Goal: Task Accomplishment & Management: Use online tool/utility

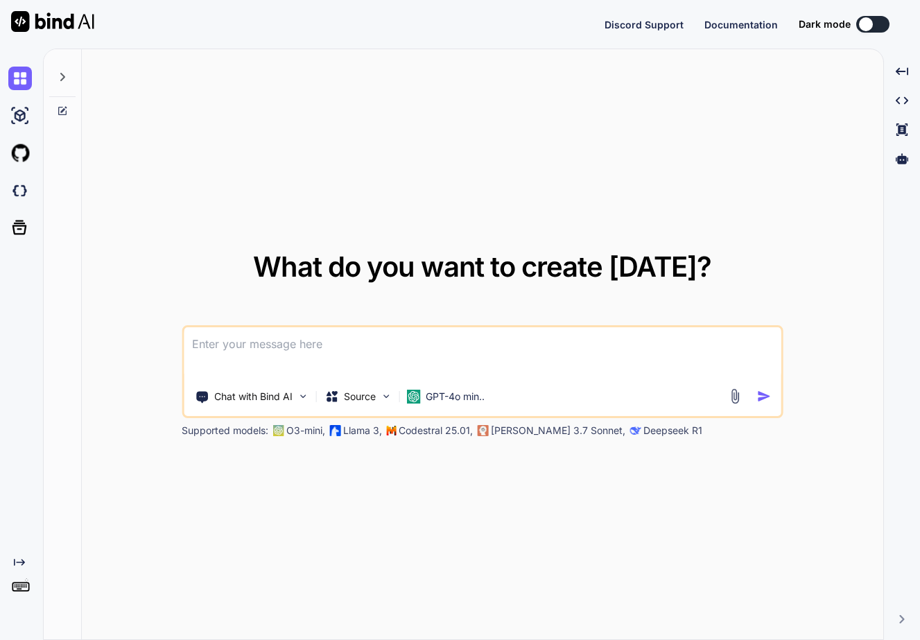
type textarea "x"
click at [907, 614] on div "Created with Pixso. Created with Pixso. Created with Pixso. Created with Pixso." at bounding box center [901, 350] width 25 height 580
click at [899, 622] on icon at bounding box center [901, 619] width 5 height 8
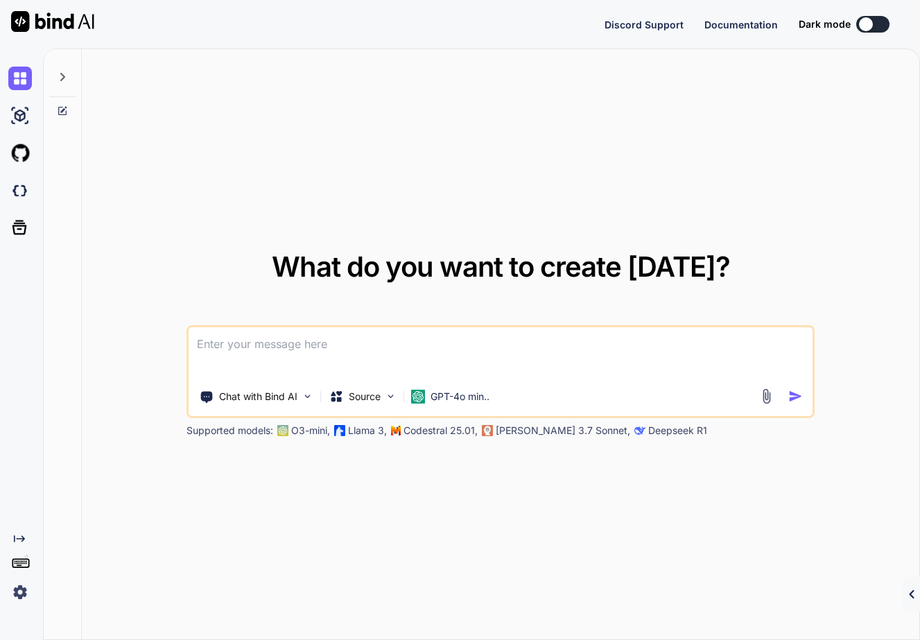
click at [906, 600] on div "Created with Pixso." at bounding box center [911, 594] width 18 height 36
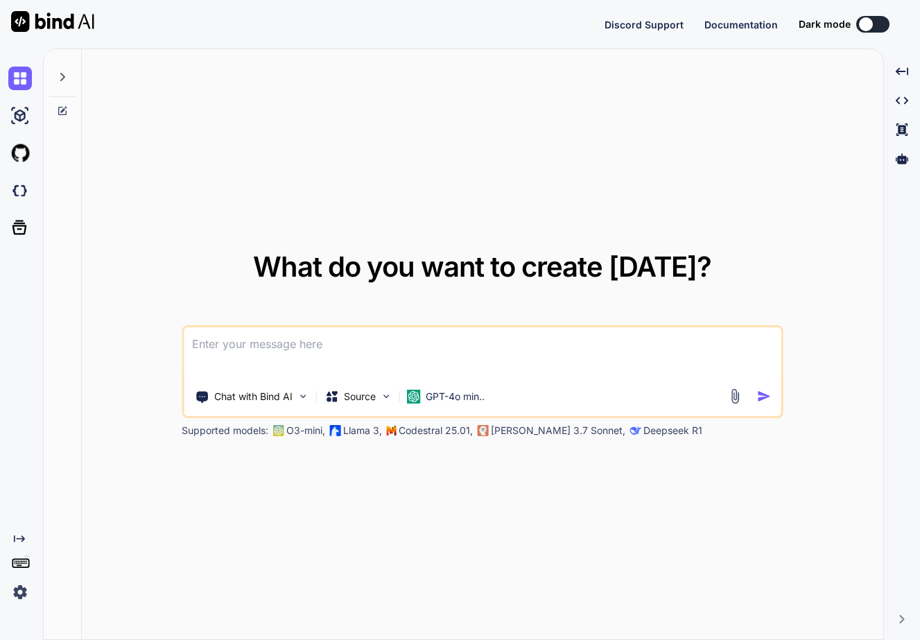
click at [19, 586] on img at bounding box center [20, 592] width 24 height 24
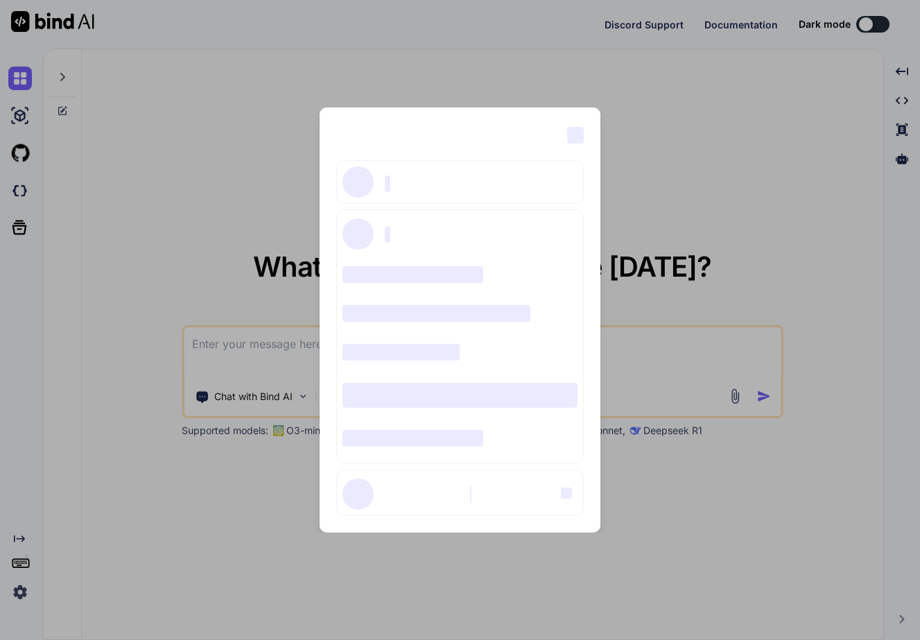
click at [98, 235] on div "‌ ‌ ‌ ‌ ‌ ‌ ‌ ‌ ‌ ‌ ‌ ‌ ‌ ‌ ‌" at bounding box center [460, 320] width 920 height 640
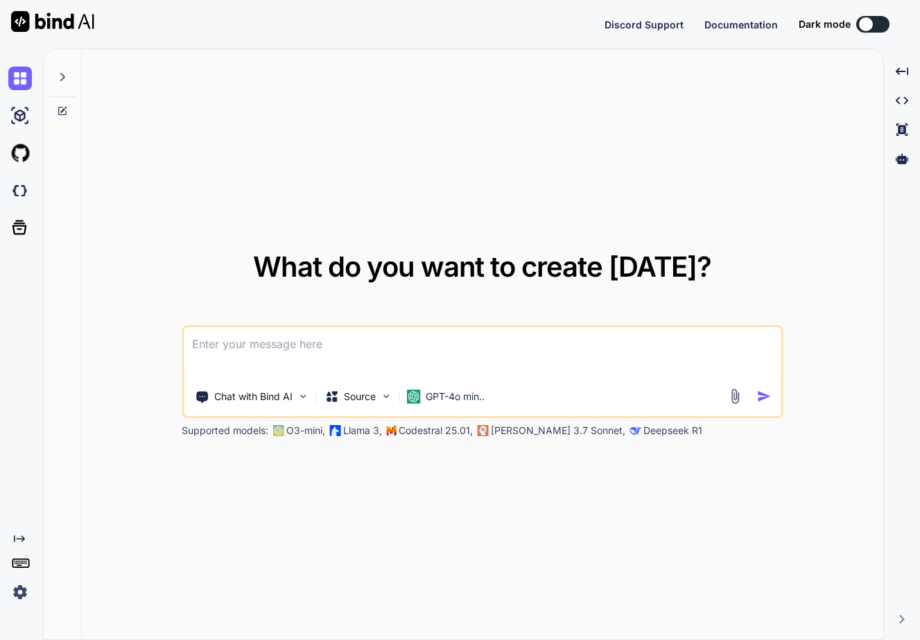
click at [864, 24] on div at bounding box center [866, 24] width 14 height 14
click at [865, 30] on div at bounding box center [866, 24] width 14 height 14
click at [879, 24] on button at bounding box center [872, 24] width 33 height 17
click at [14, 115] on img at bounding box center [20, 116] width 24 height 24
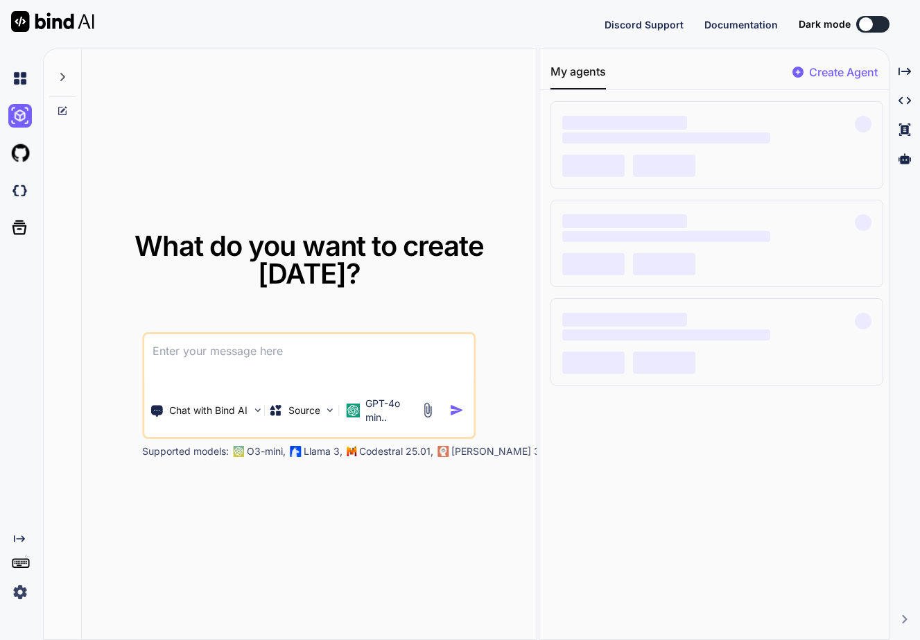
click at [875, 28] on button at bounding box center [872, 24] width 33 height 17
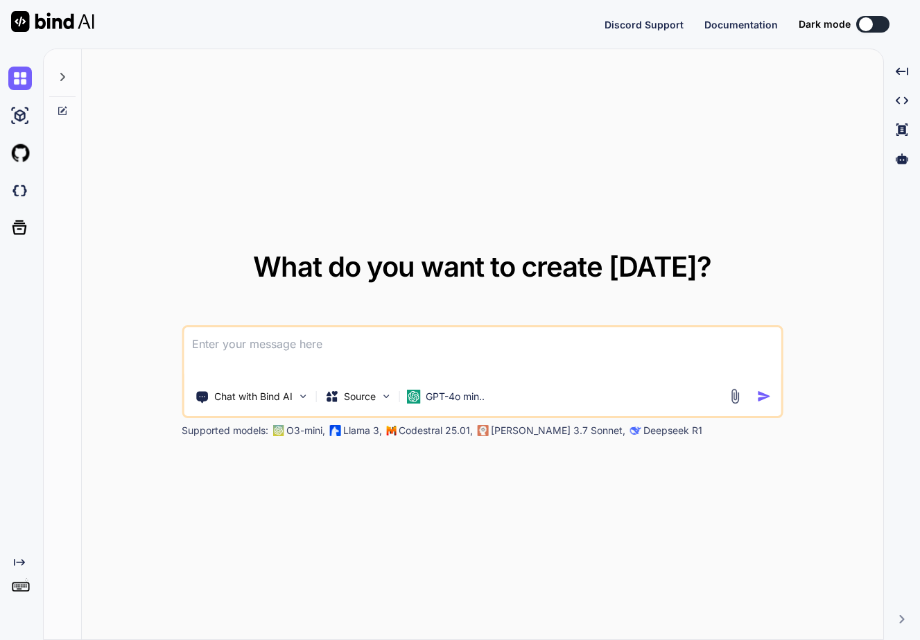
type textarea "x"
click at [870, 24] on div at bounding box center [866, 24] width 14 height 14
click at [763, 396] on img "button" at bounding box center [763, 396] width 15 height 15
click at [280, 346] on textarea at bounding box center [482, 352] width 597 height 51
click at [272, 383] on div "Chat with Bind AI" at bounding box center [251, 397] width 125 height 28
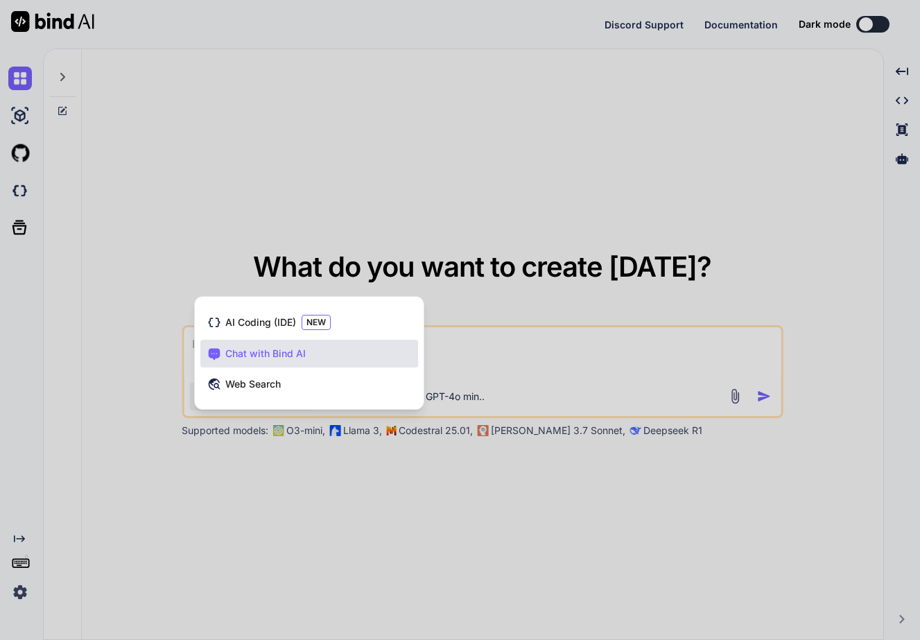
click at [256, 473] on div at bounding box center [460, 320] width 920 height 640
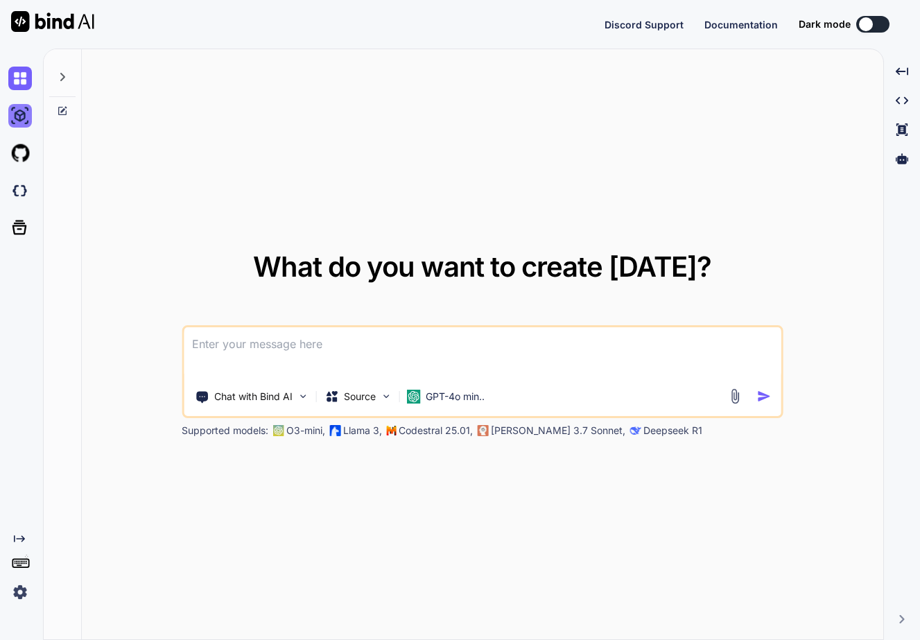
click at [23, 114] on img at bounding box center [20, 116] width 24 height 24
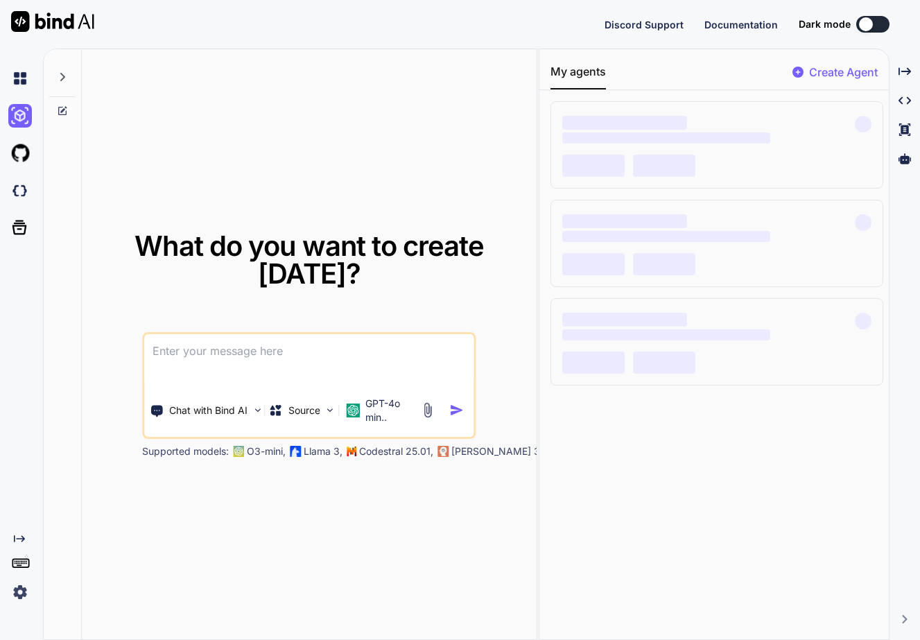
click at [826, 74] on p "Create Agent" at bounding box center [843, 72] width 69 height 17
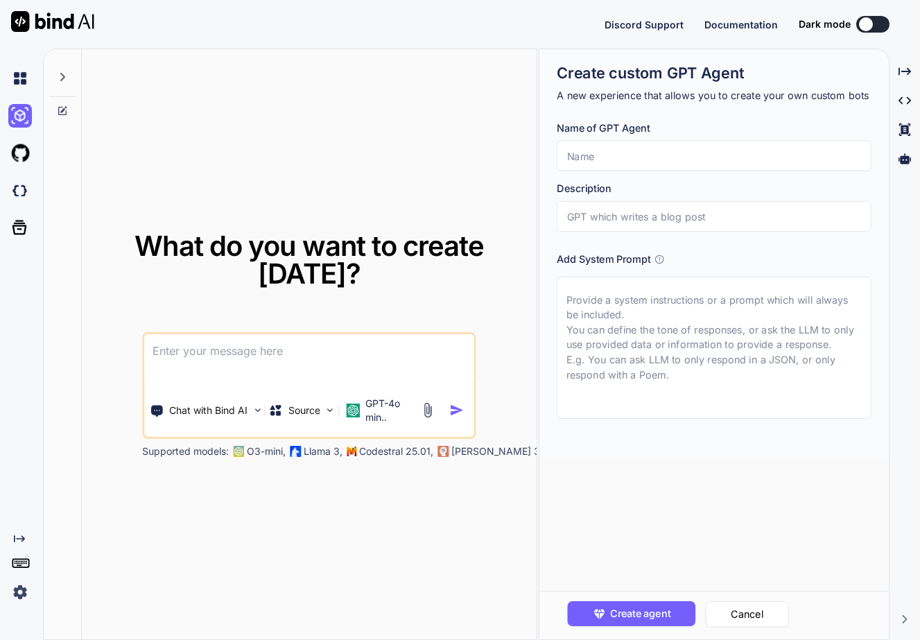
click at [423, 156] on div "What do you want to create today? Chat with Bind AI Source GPT-4o min.. Support…" at bounding box center [309, 344] width 455 height 591
click at [17, 148] on img at bounding box center [20, 153] width 24 height 24
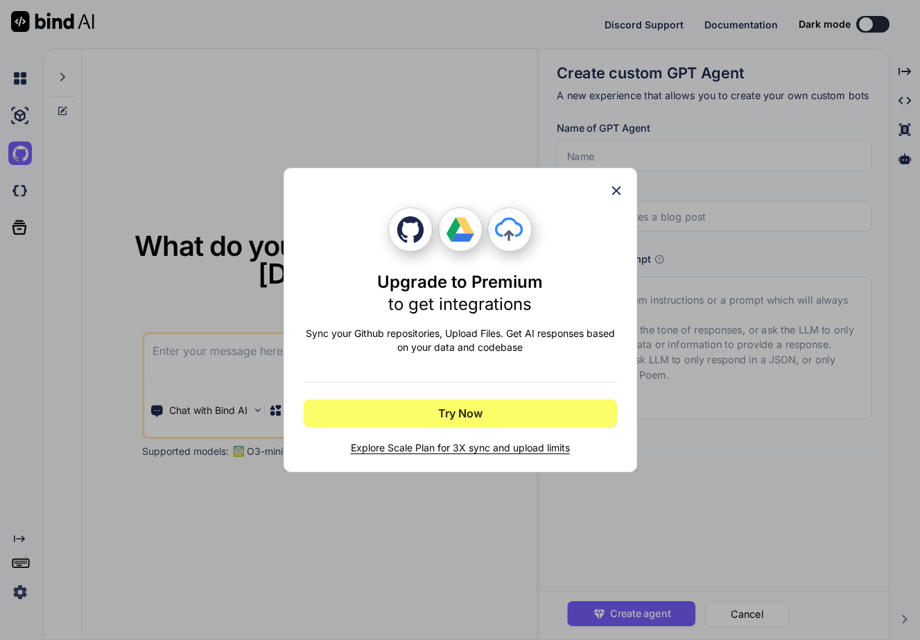
click at [611, 188] on icon at bounding box center [615, 190] width 15 height 15
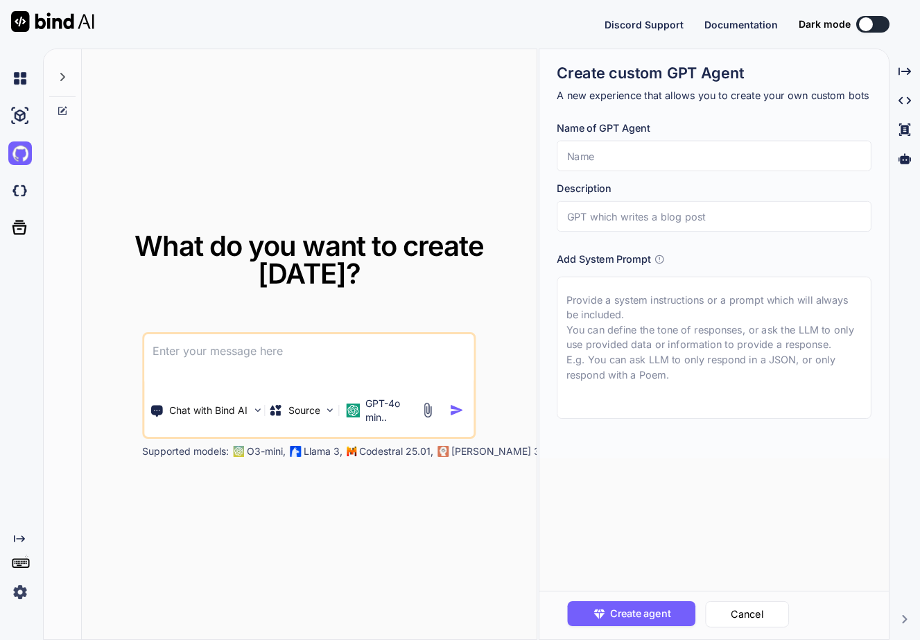
click at [17, 204] on div at bounding box center [22, 190] width 29 height 37
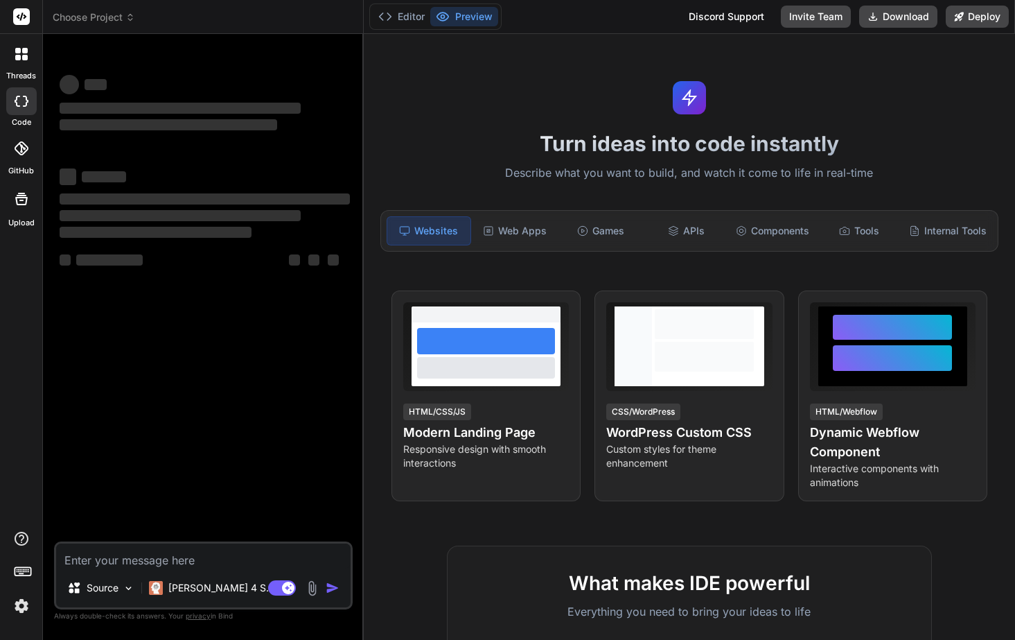
click at [21, 613] on img at bounding box center [22, 606] width 24 height 24
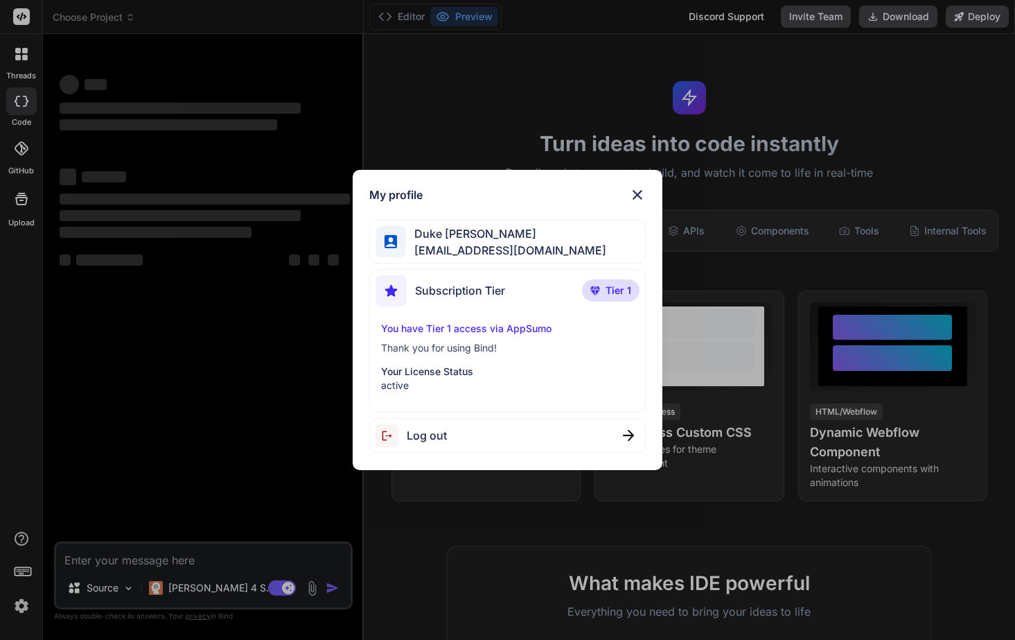
click at [641, 193] on img at bounding box center [637, 194] width 17 height 17
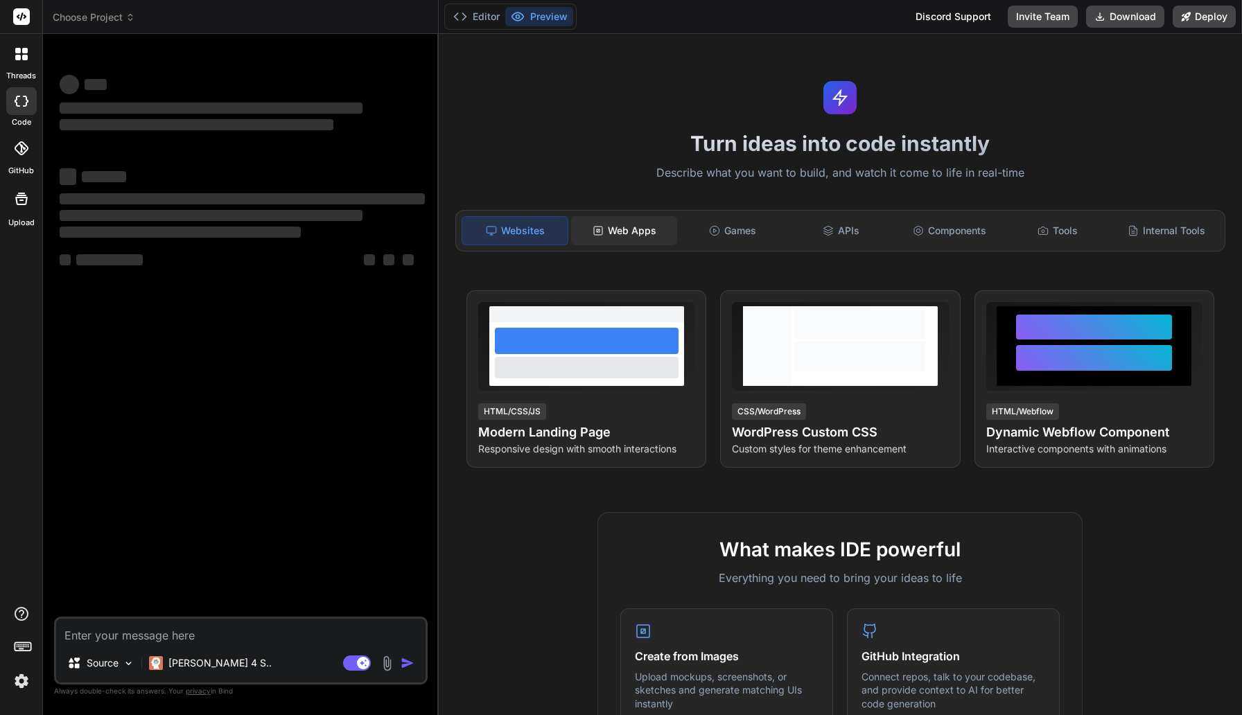
click at [629, 234] on div "Web Apps" at bounding box center [623, 230] width 105 height 29
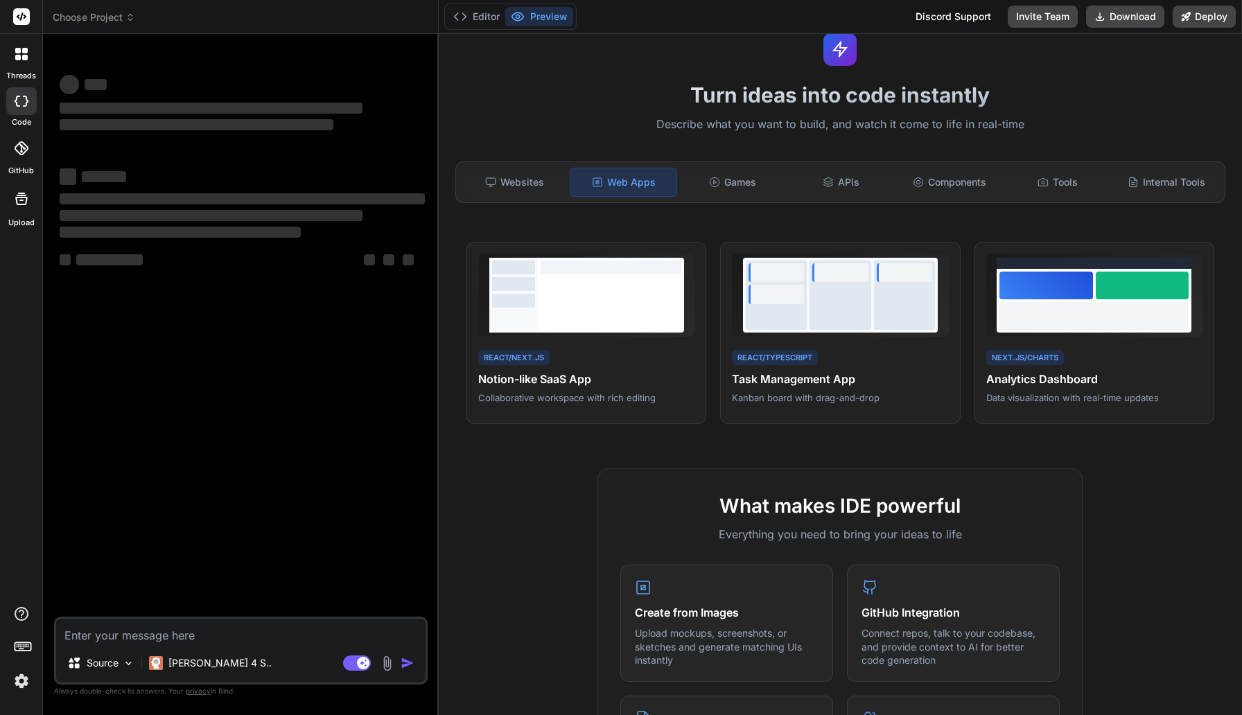
scroll to position [39, 0]
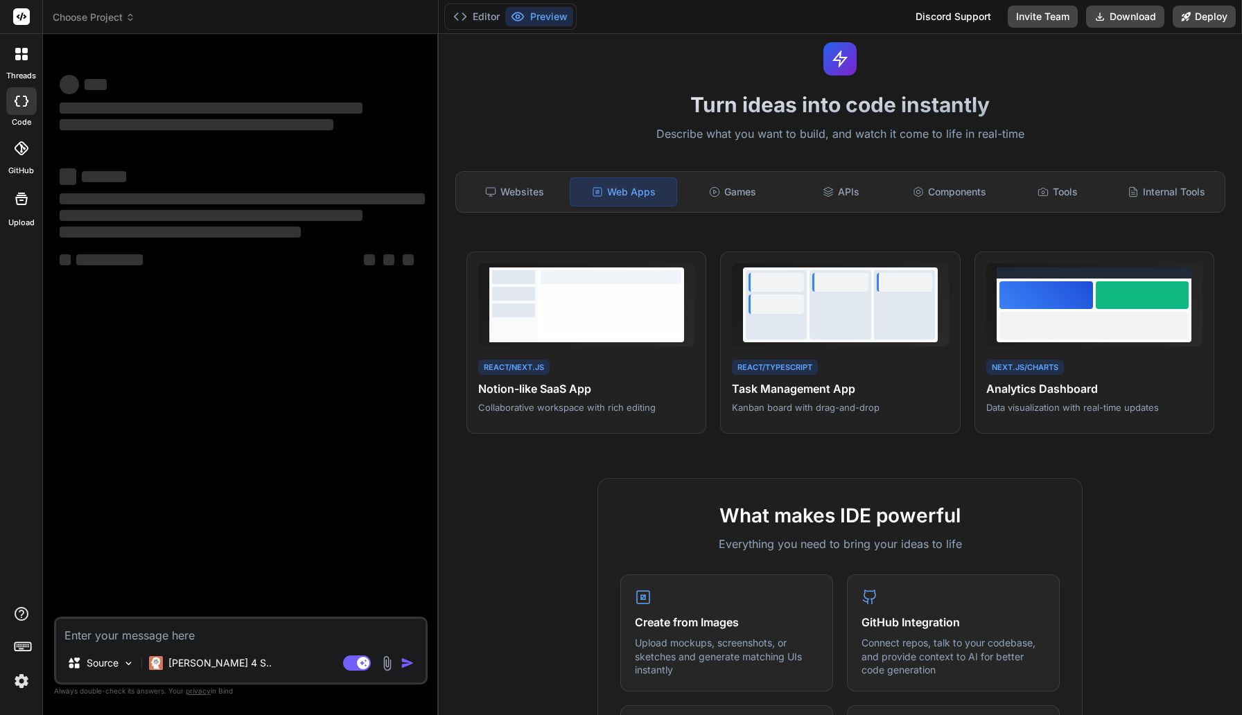
click at [386, 639] on img at bounding box center [387, 664] width 16 height 16
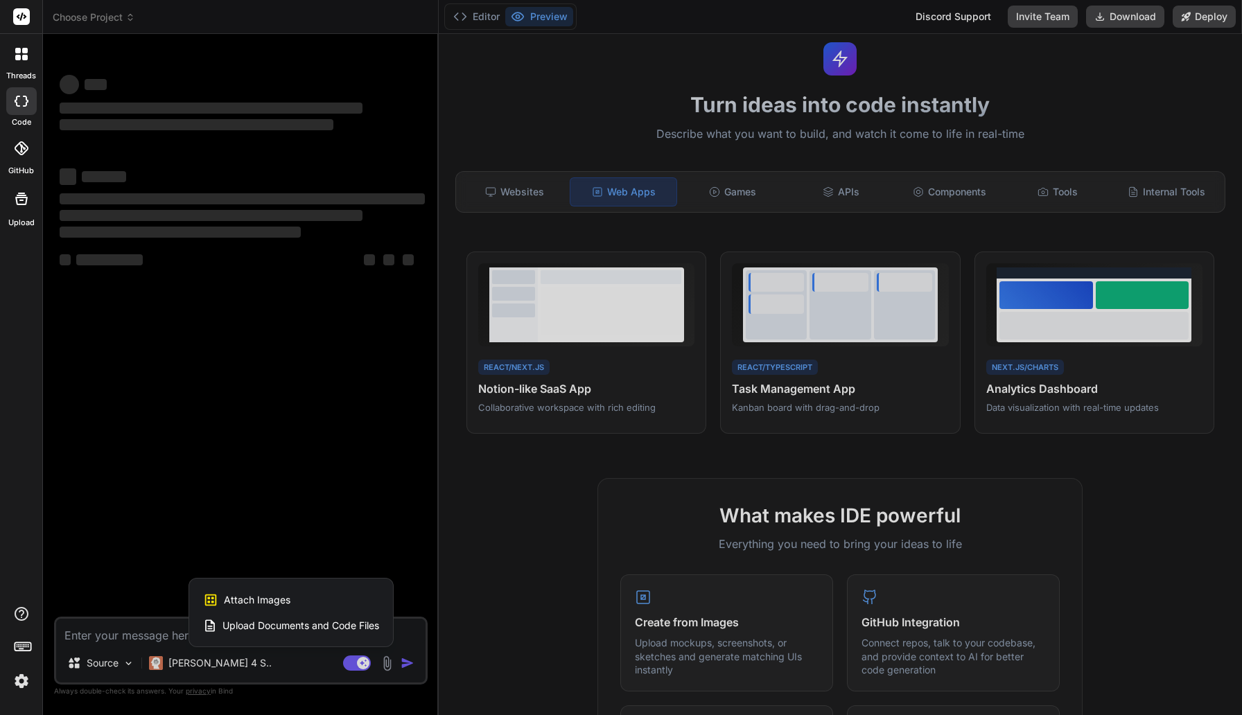
click at [292, 604] on div "Attach Images Image attachments are only supported in Claude and Gemini models." at bounding box center [291, 600] width 176 height 26
type textarea "x"
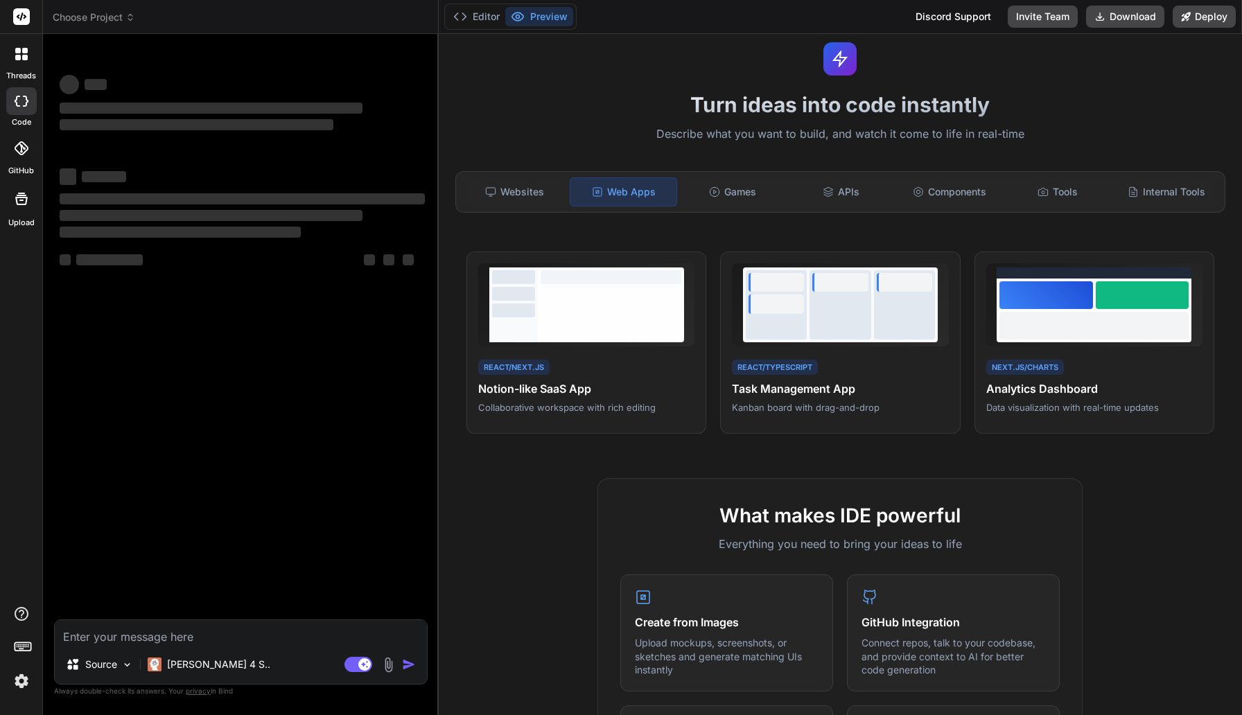
type input "C:\fakepath\IMG_4469.jpg"
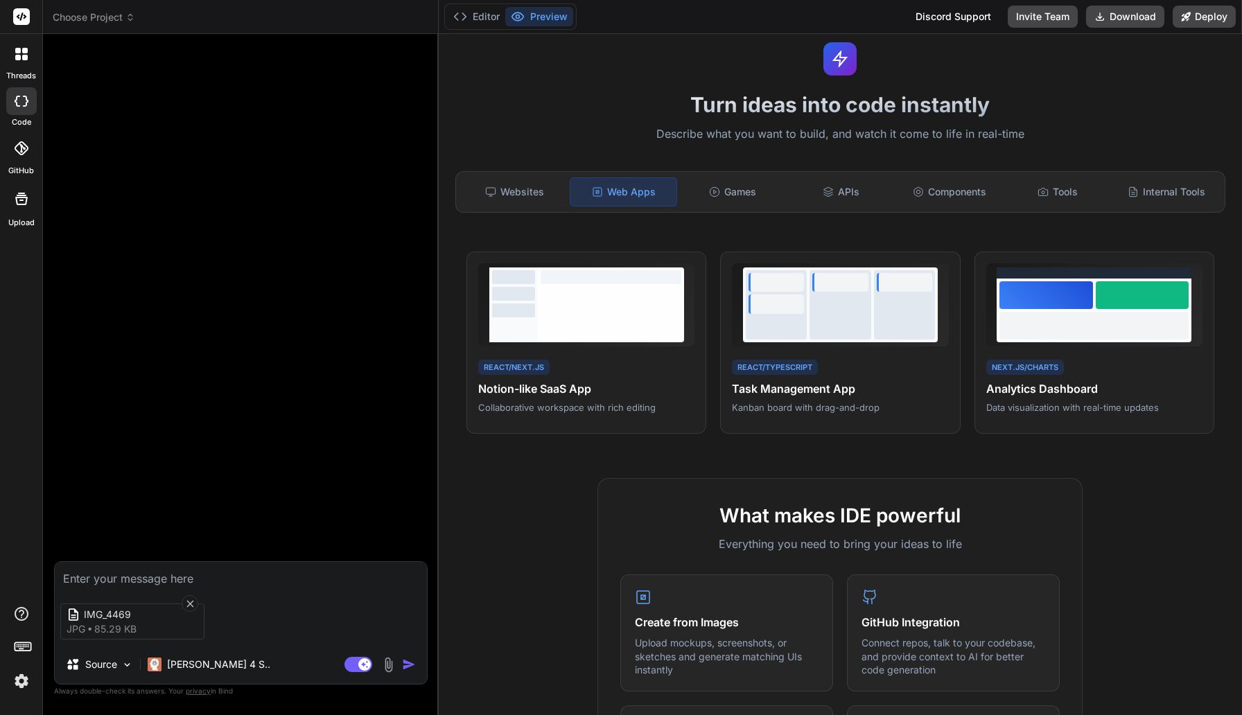
click at [393, 639] on img at bounding box center [388, 665] width 16 height 16
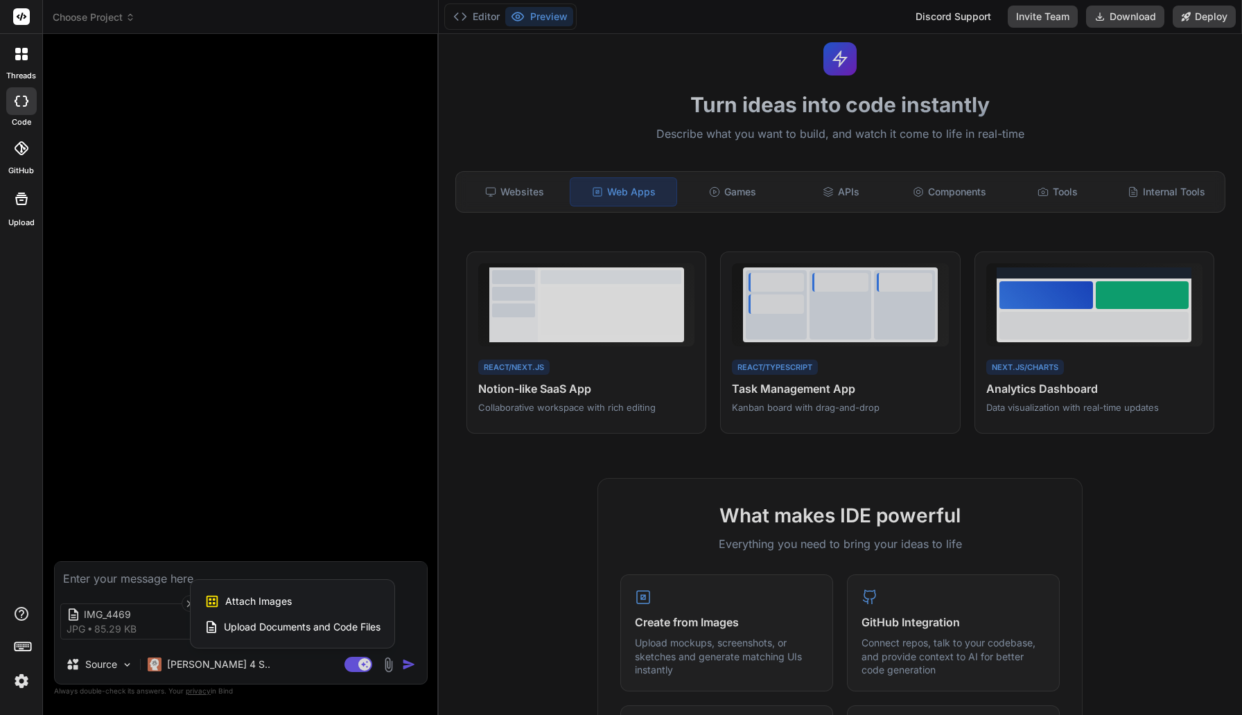
click at [313, 602] on div "Attach Images Image attachments are only supported in Claude and Gemini models." at bounding box center [292, 601] width 176 height 26
type textarea "x"
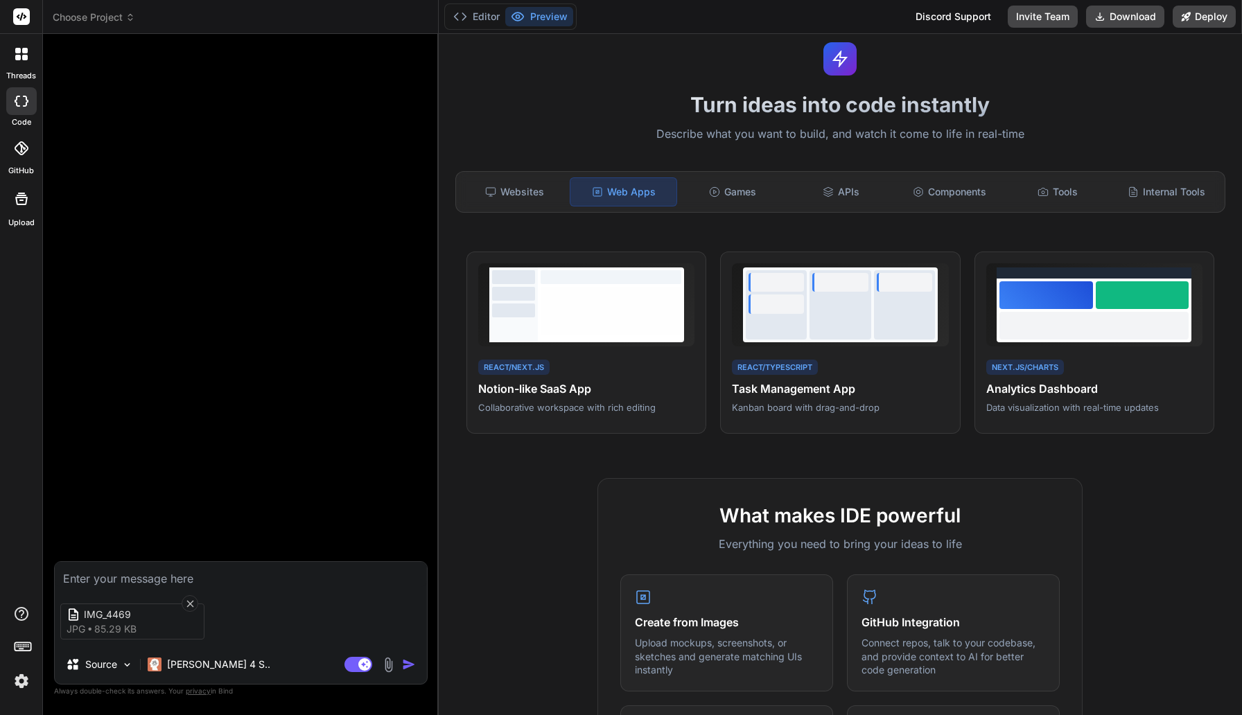
type input "C:\fakepath\[PERSON_NAME] art design streetwear paint.jpeg"
click at [146, 588] on div "IMG_4469 jpg 85.29 KB File Uploading... jpeg 77.68 KB Source Claude 4 S.. Agent…" at bounding box center [241, 622] width 374 height 123
click at [107, 639] on p "Source" at bounding box center [101, 665] width 32 height 14
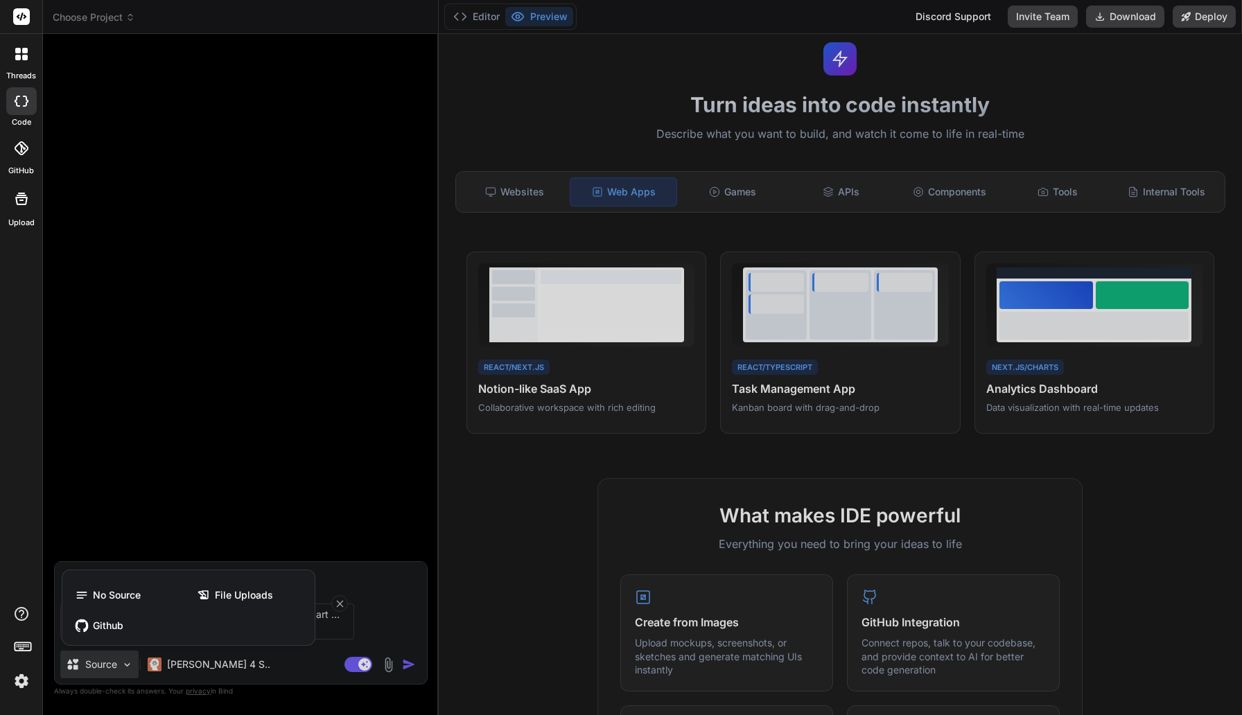
click at [107, 639] on div at bounding box center [621, 357] width 1242 height 715
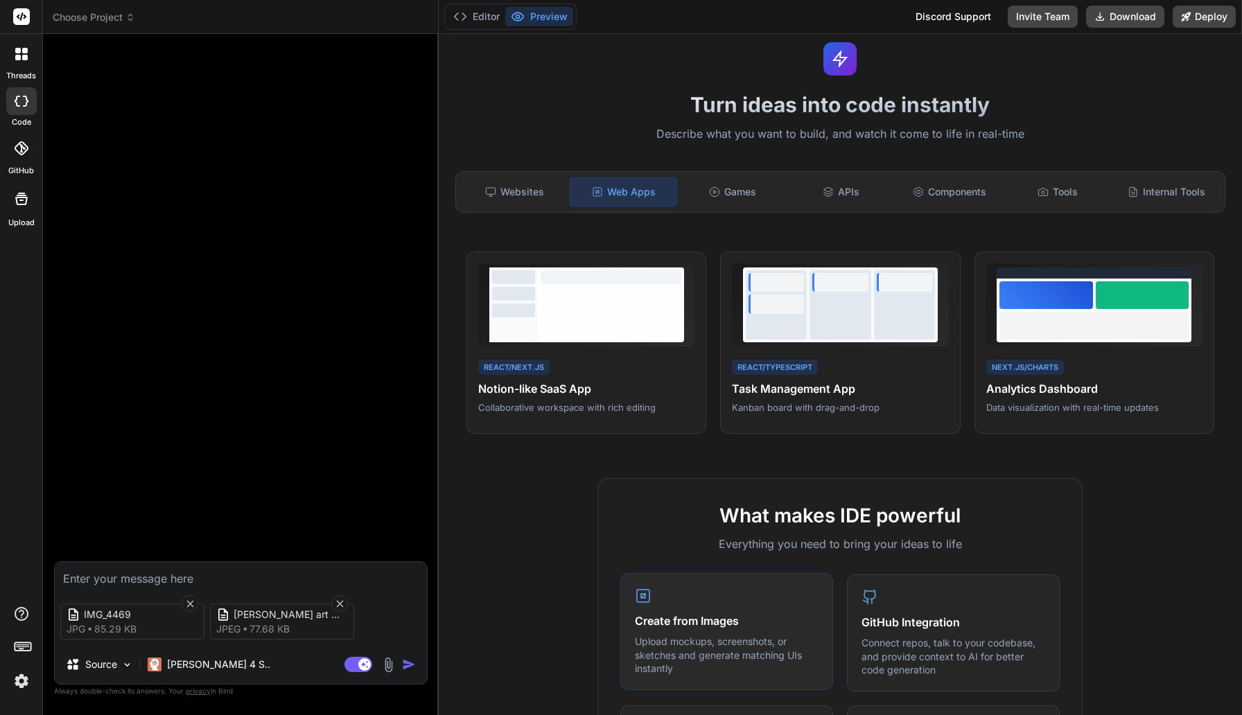
click at [744, 636] on p "Upload mockups, screenshots, or sketches and generate matching UIs instantly" at bounding box center [727, 655] width 184 height 41
click at [717, 603] on div "Create from Images Upload mockups, screenshots, or sketches and generate matchi…" at bounding box center [726, 631] width 213 height 117
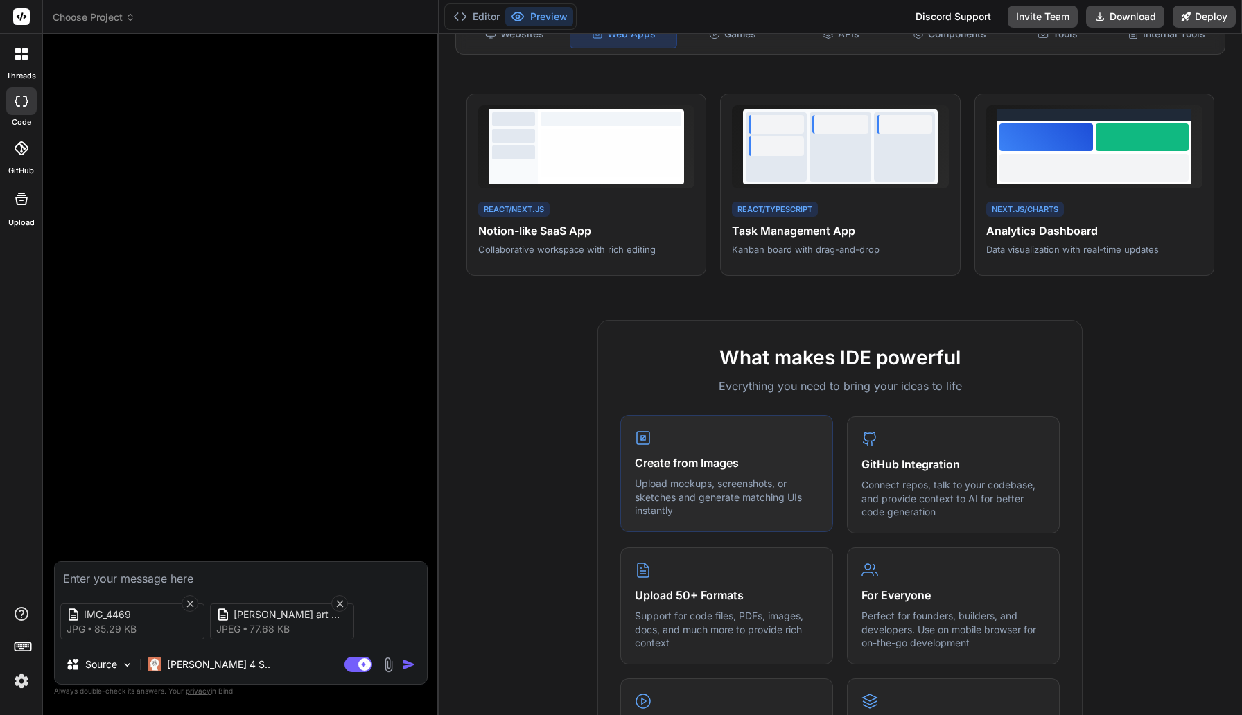
scroll to position [199, 0]
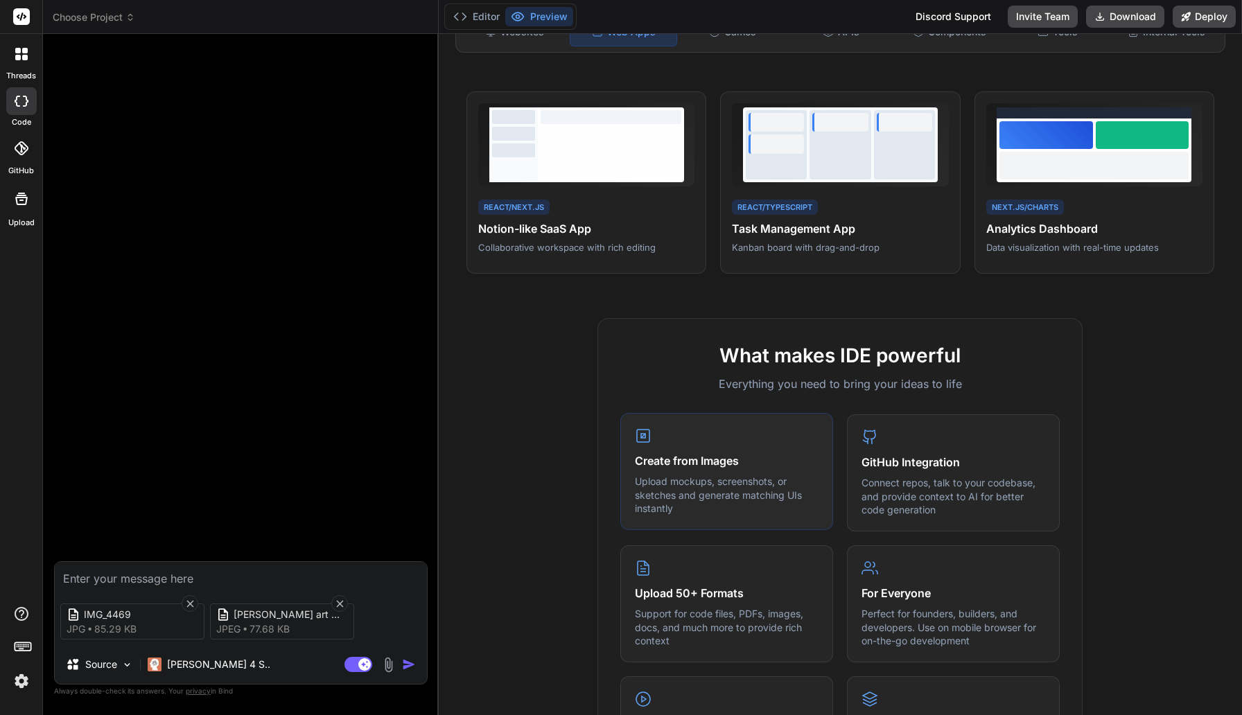
click at [693, 446] on div "Create from Images Upload mockups, screenshots, or sketches and generate matchi…" at bounding box center [726, 471] width 213 height 117
click at [179, 574] on textarea at bounding box center [241, 574] width 372 height 25
type textarea "x"
type textarea "e"
type textarea "x"
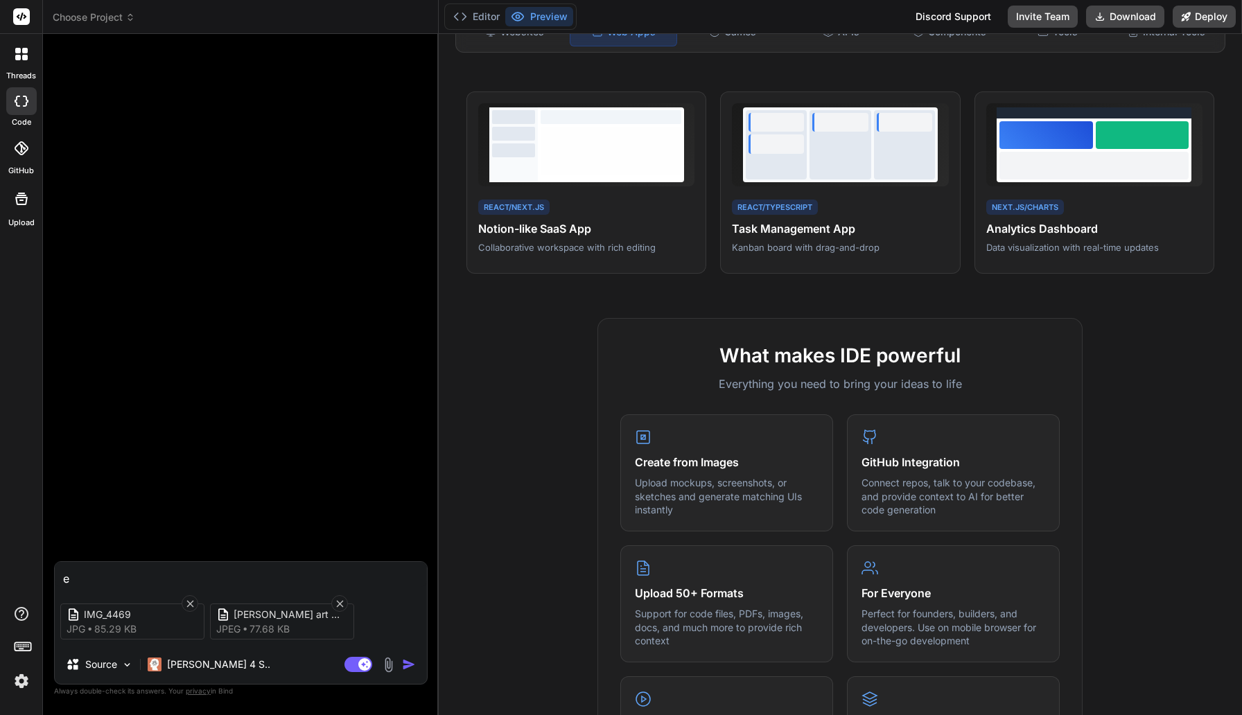
type textarea "er"
type textarea "x"
type textarea "ers"
type textarea "x"
type textarea "erst"
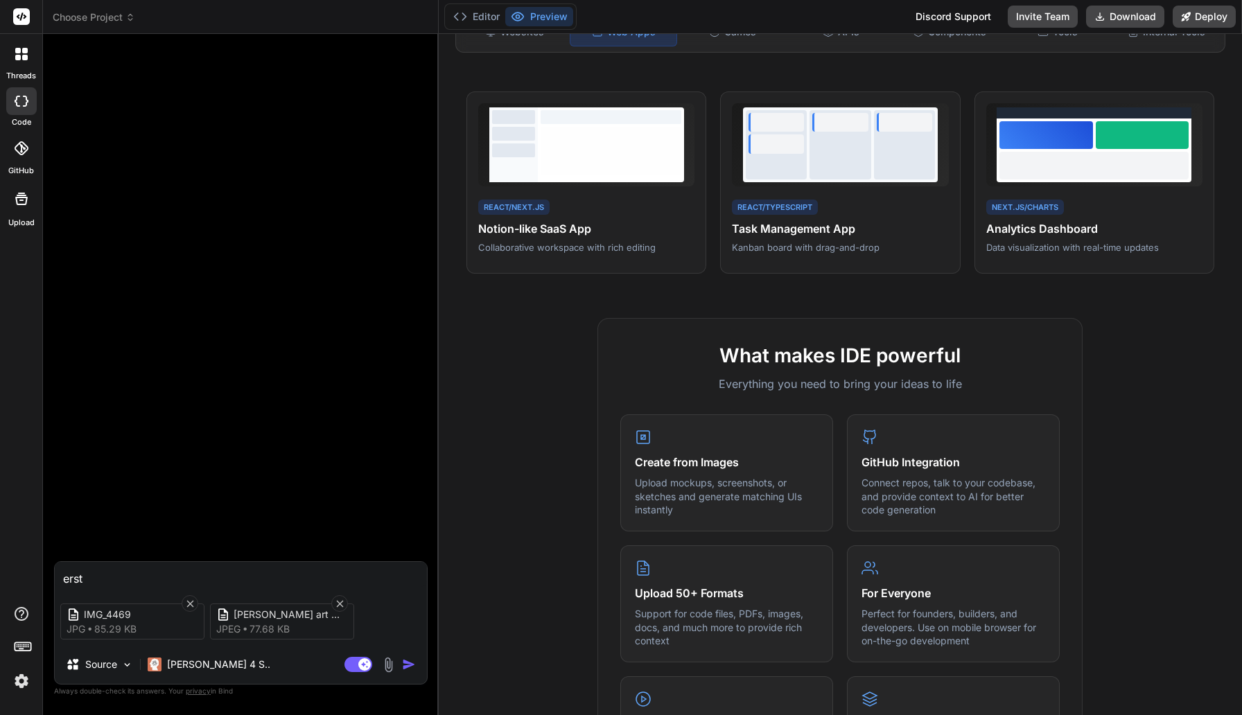
type textarea "x"
type textarea "erstel"
type textarea "x"
type textarea "erstell"
type textarea "x"
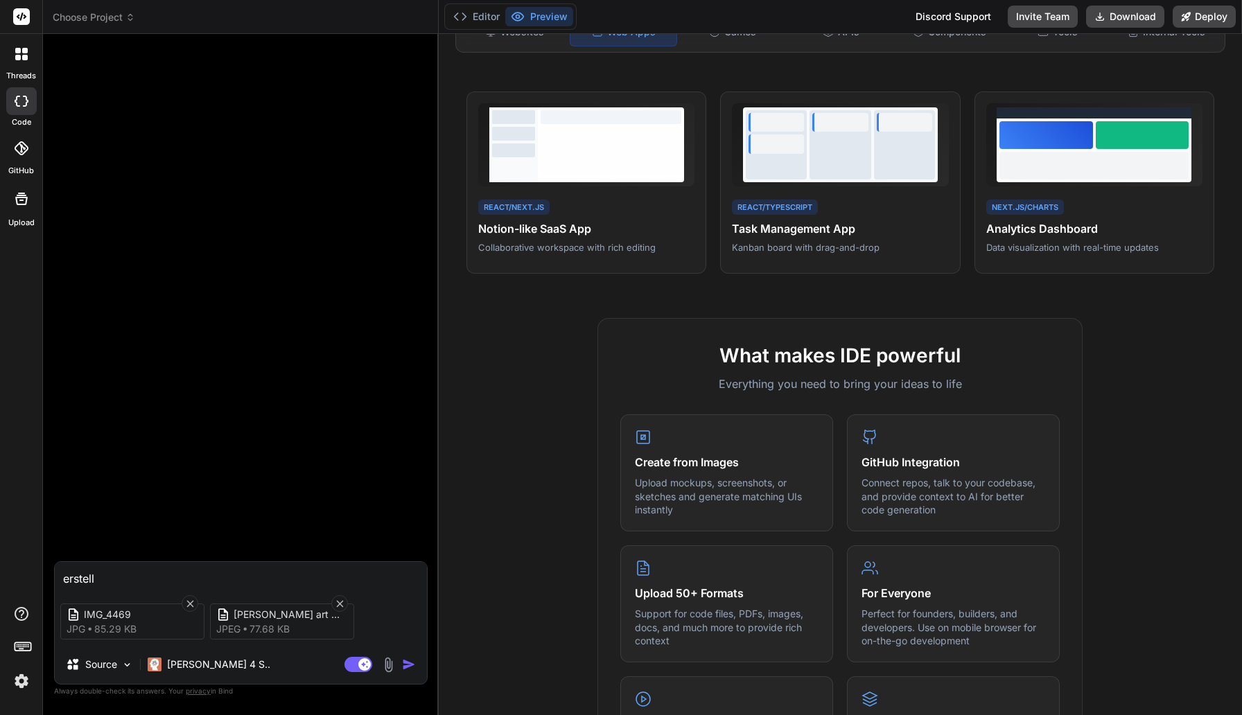
type textarea "erstelle"
type textarea "x"
type textarea "erstelle"
type textarea "x"
type textarea "erstelle a"
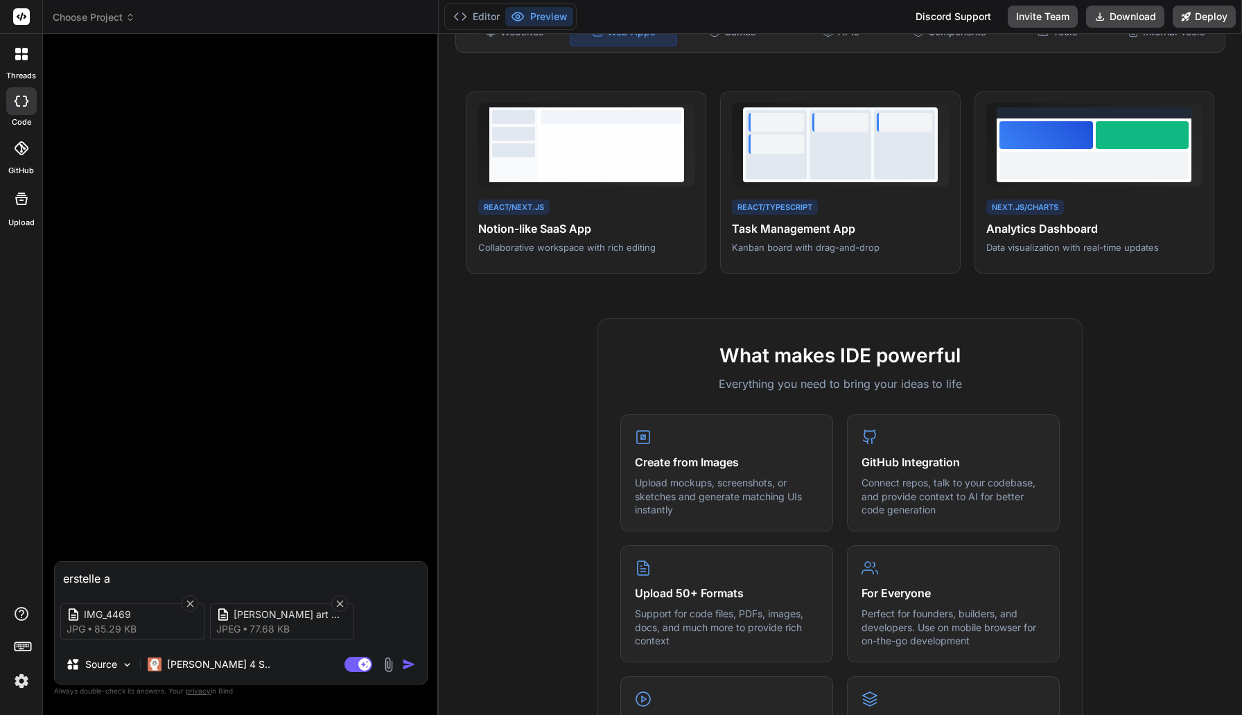
type textarea "x"
type textarea "erstelle au"
type textarea "x"
type textarea "erstelle aus"
type textarea "x"
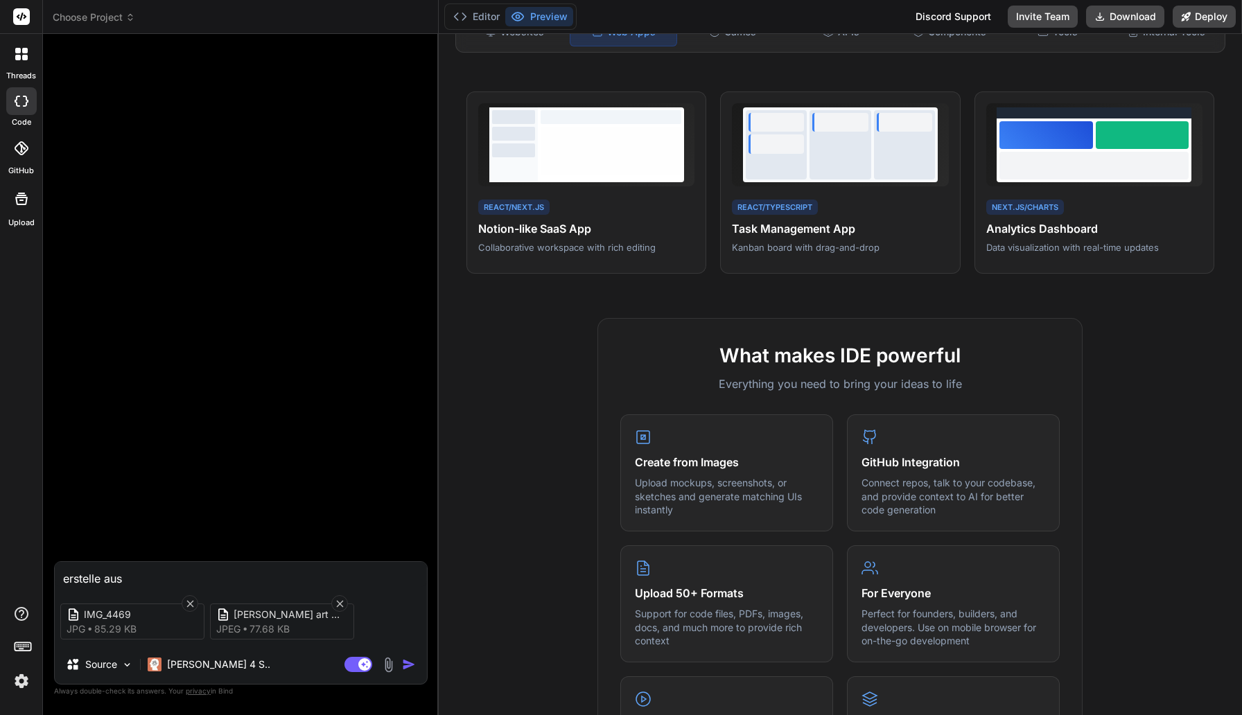
type textarea "erstelle aus"
type textarea "x"
type textarea "erstelle aus i"
type textarea "x"
type textarea "erstelle aus im"
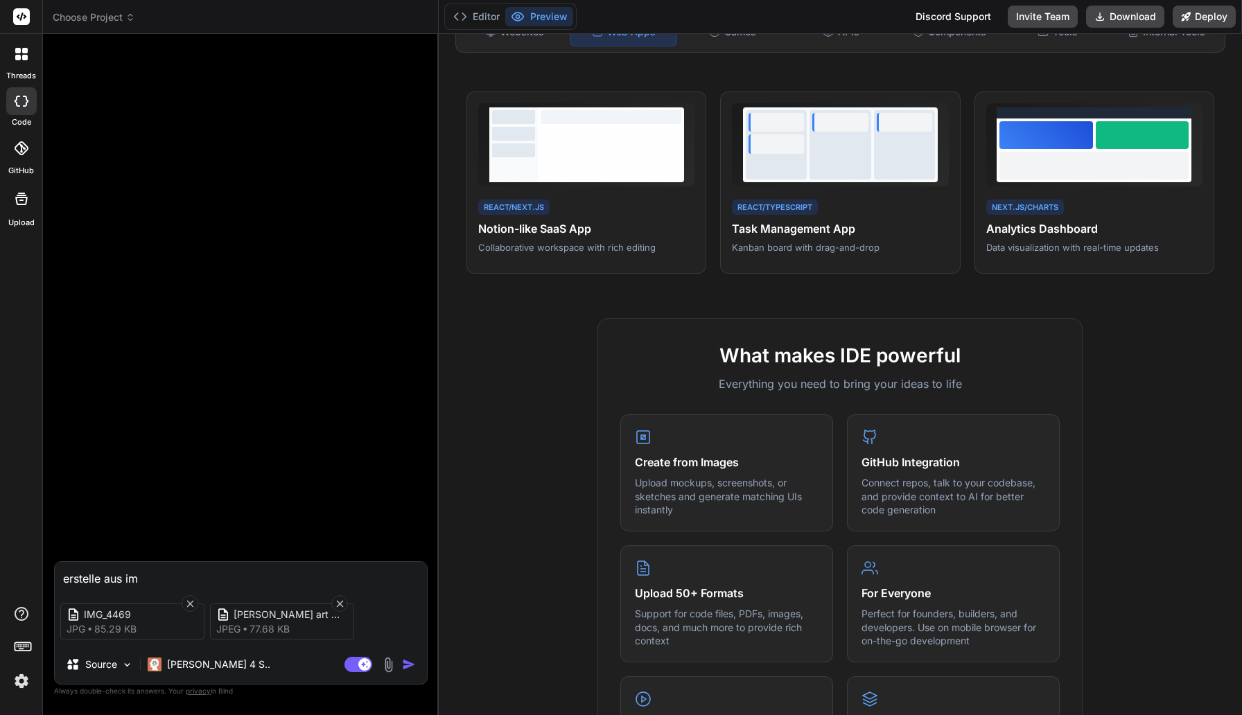
type textarea "x"
type textarea "erstelle aus img"
type textarea "x"
type textarea "erstelle aus img:"
type textarea "x"
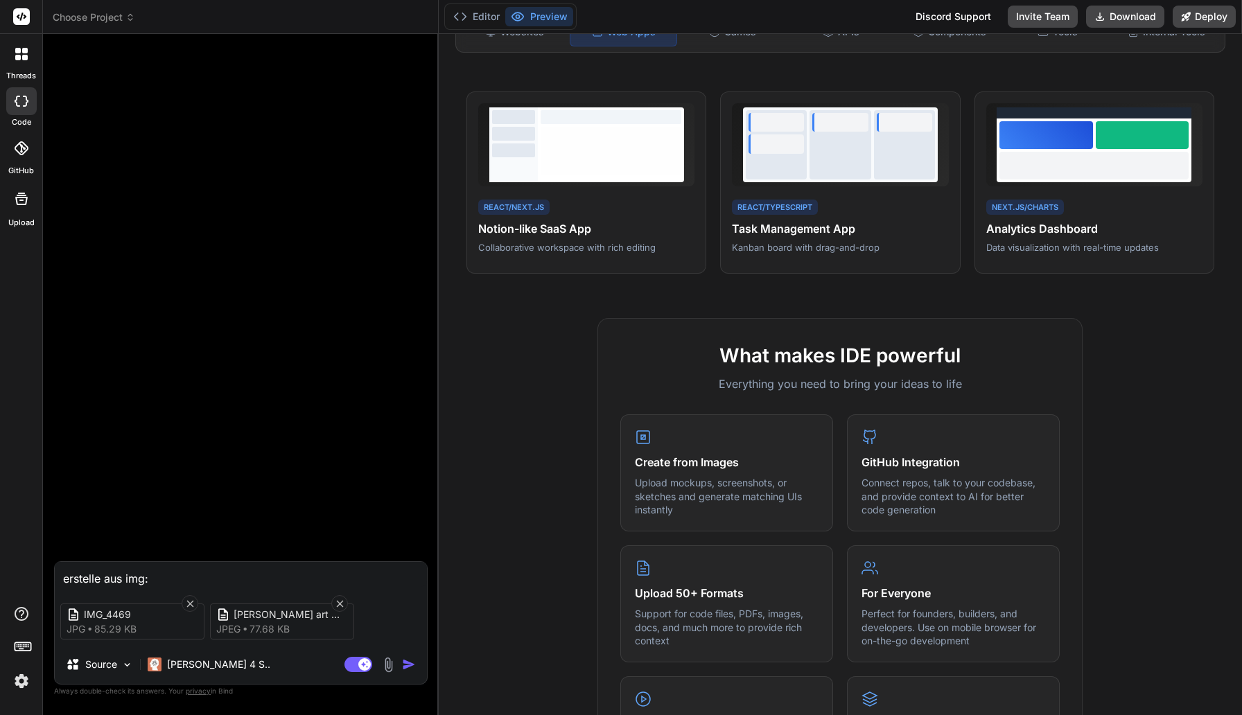
type textarea "erstelle aus img"
type textarea "x"
type textarea "erstelle aus img_"
type textarea "x"
type textarea "erstelle aus img_4"
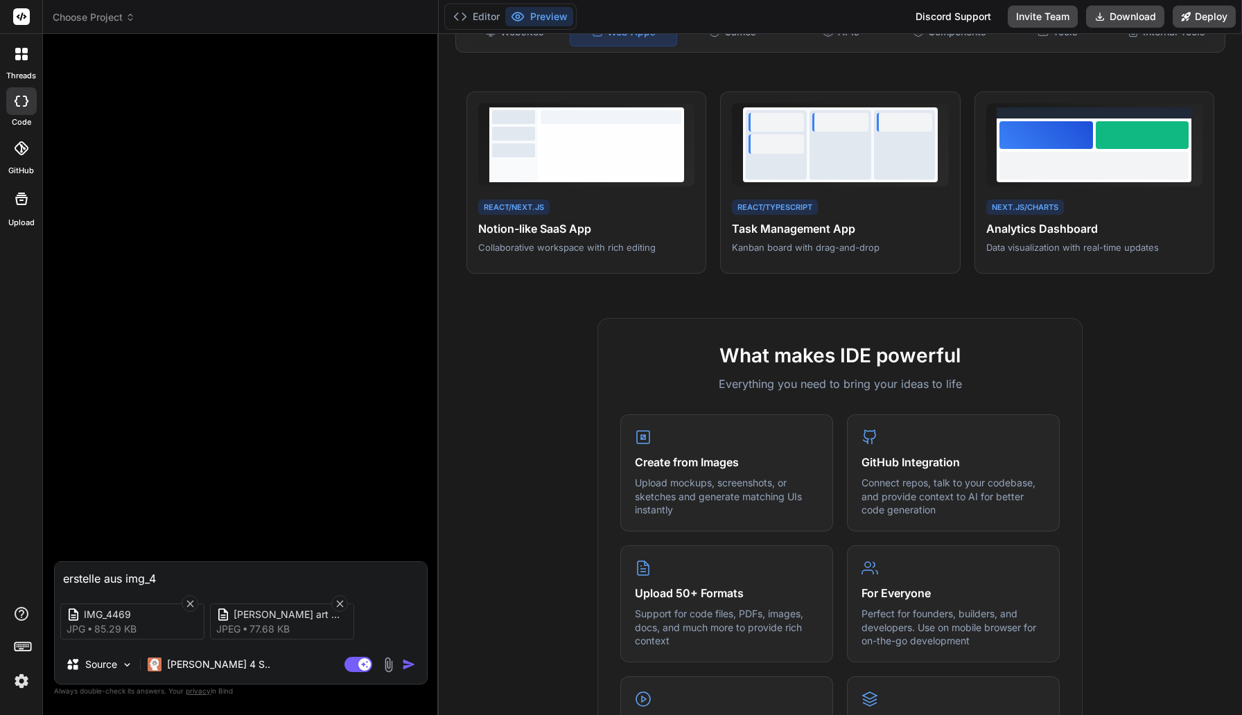
type textarea "x"
type textarea "erstelle aus img_44"
type textarea "x"
type textarea "erstelle aus img_446"
type textarea "x"
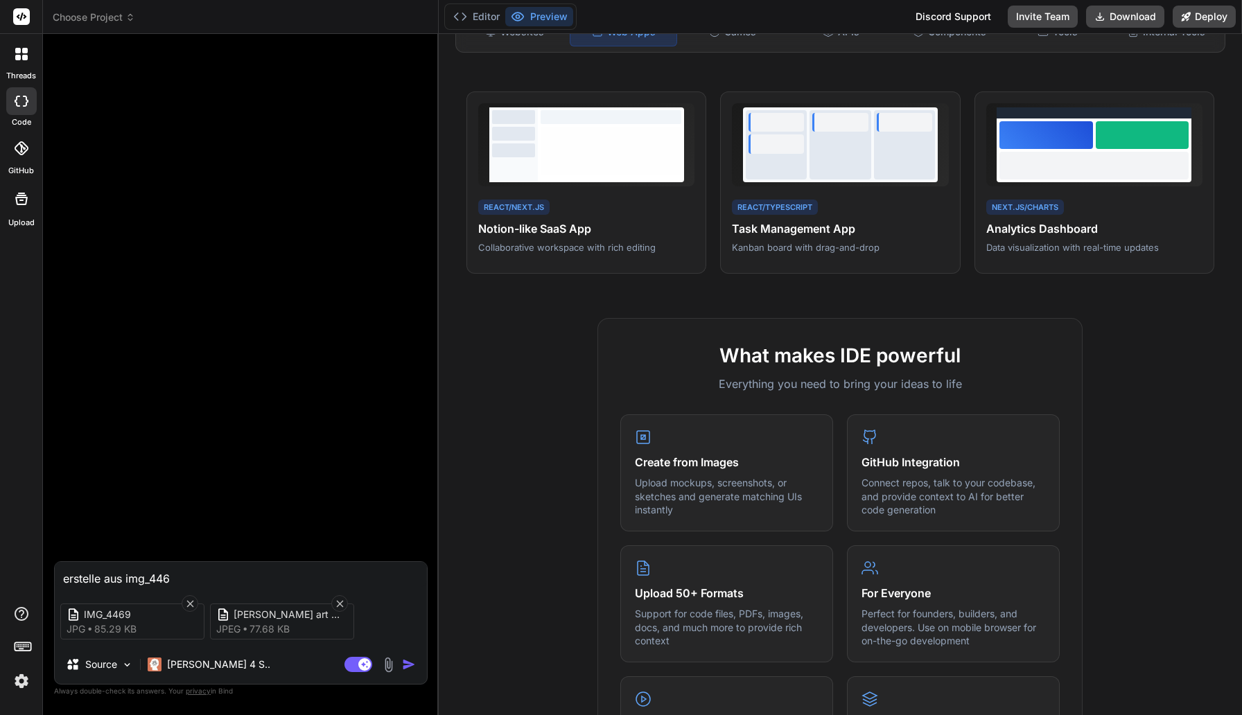
type textarea "erstelle aus img_4469"
type textarea "x"
type textarea "erstelle aus img_4469"
type textarea "x"
type textarea "erstelle aus img_4469 e"
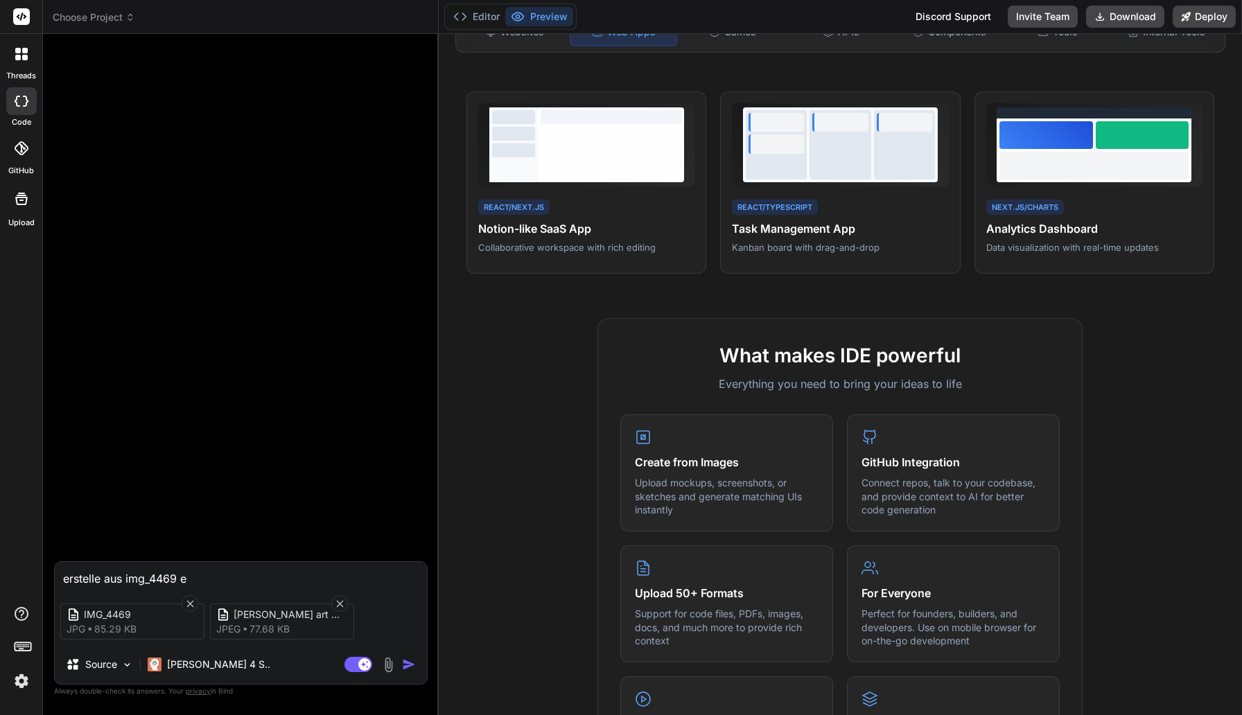
type textarea "x"
type textarea "erstelle aus img_4469 en"
type textarea "x"
type textarea "erstelle aus img_4469 e"
type textarea "x"
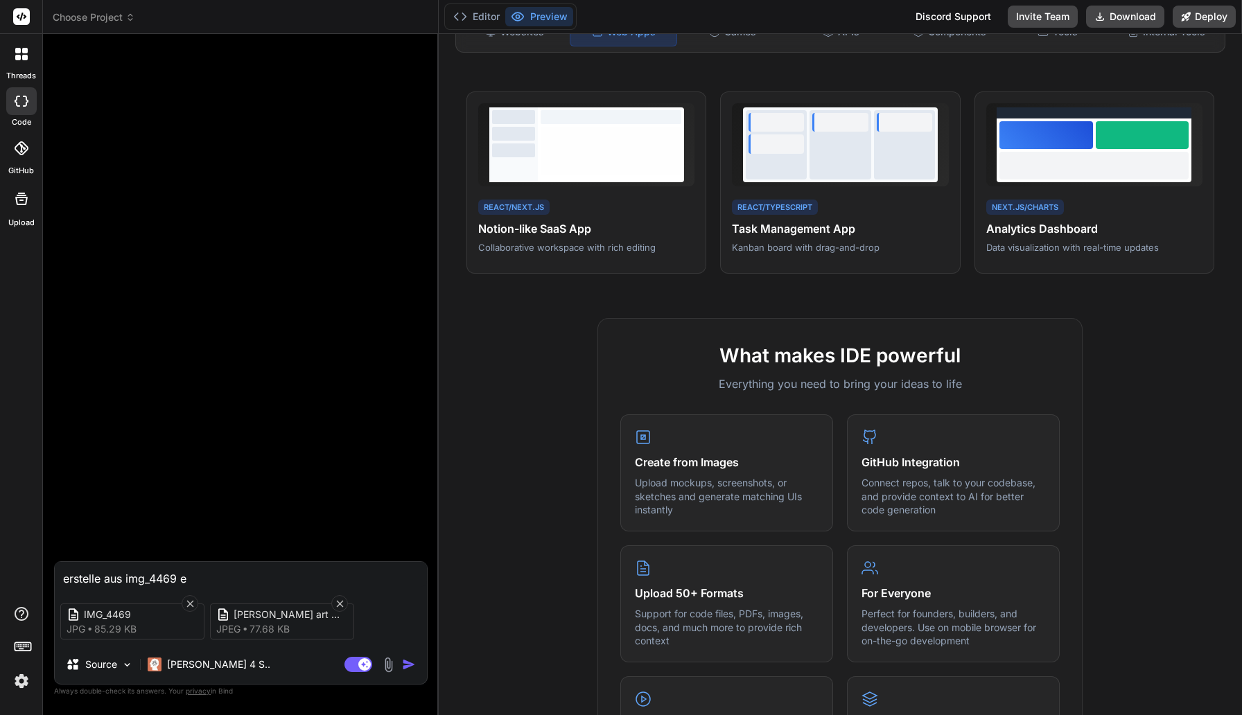
type textarea "erstelle aus img_4469 ei"
type textarea "x"
type textarea "erstelle aus img_4469 ein"
type textarea "x"
type textarea "erstelle aus img_4469 ein"
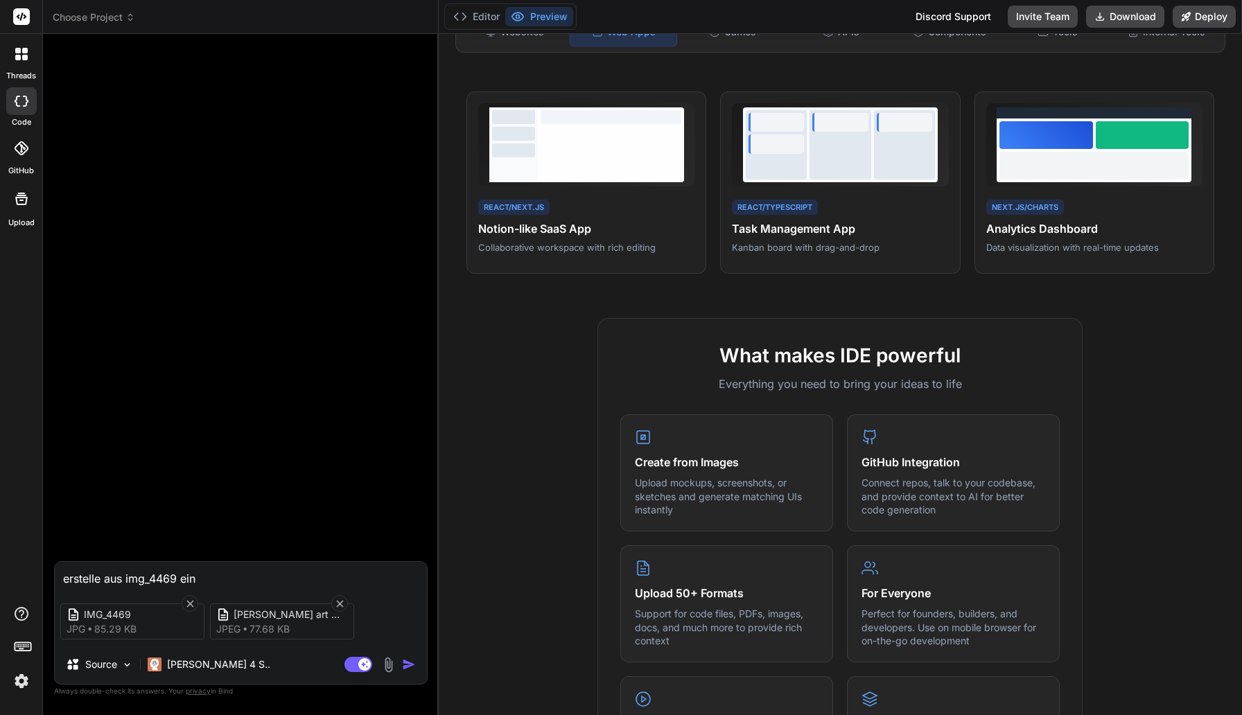
type textarea "x"
type textarea "erstelle aus img_4469 ein b"
type textarea "x"
type textarea "erstelle aus img_4469 ein bu"
type textarea "x"
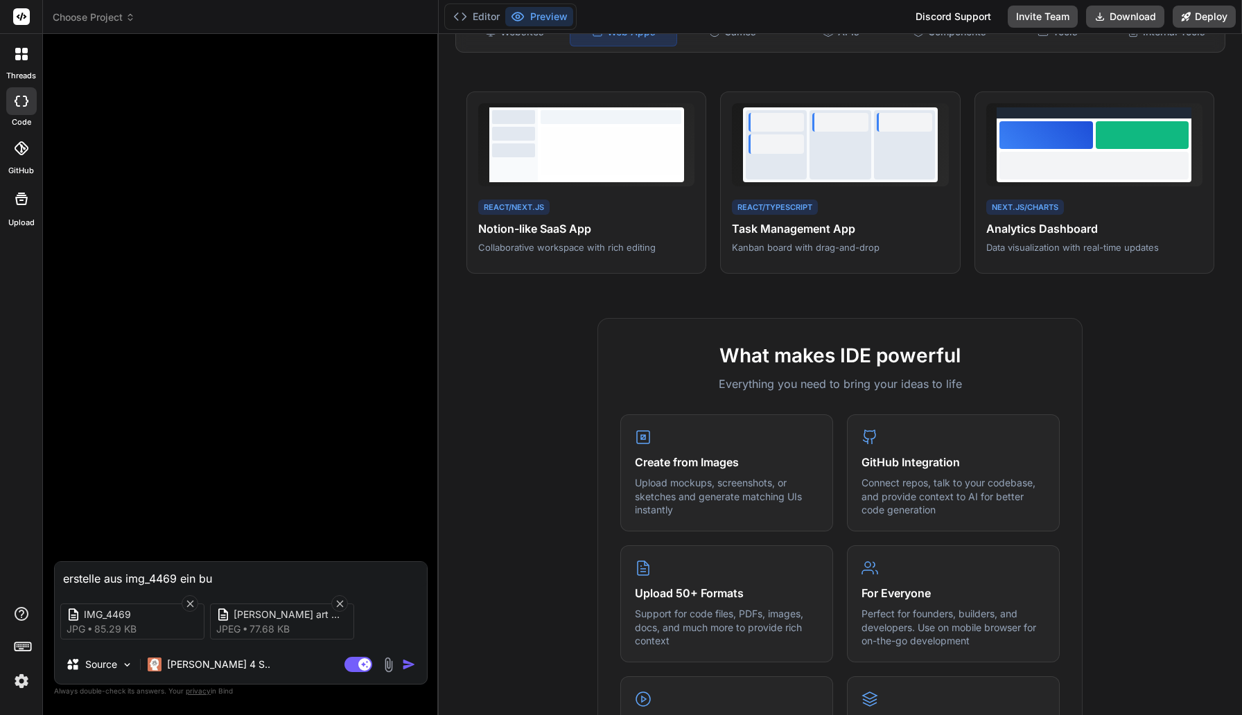
type textarea "erstelle aus img_4469 ein bun"
type textarea "x"
type textarea "erstelle aus img_4469 ein bund"
type textarea "x"
type textarea "erstelle aus img_4469 ein bunde"
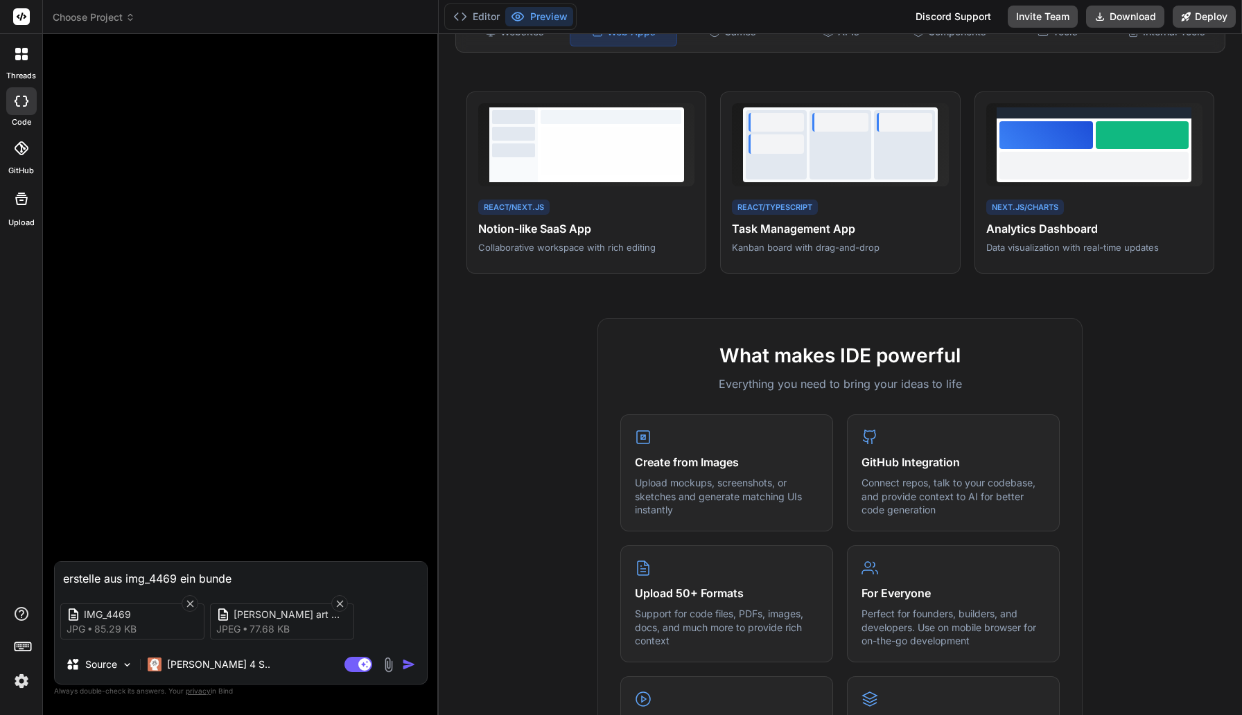
type textarea "x"
type textarea "erstelle aus img_4469 ein bundes"
type textarea "x"
type textarea "erstelle aus img_4469 ein bundes"
type textarea "x"
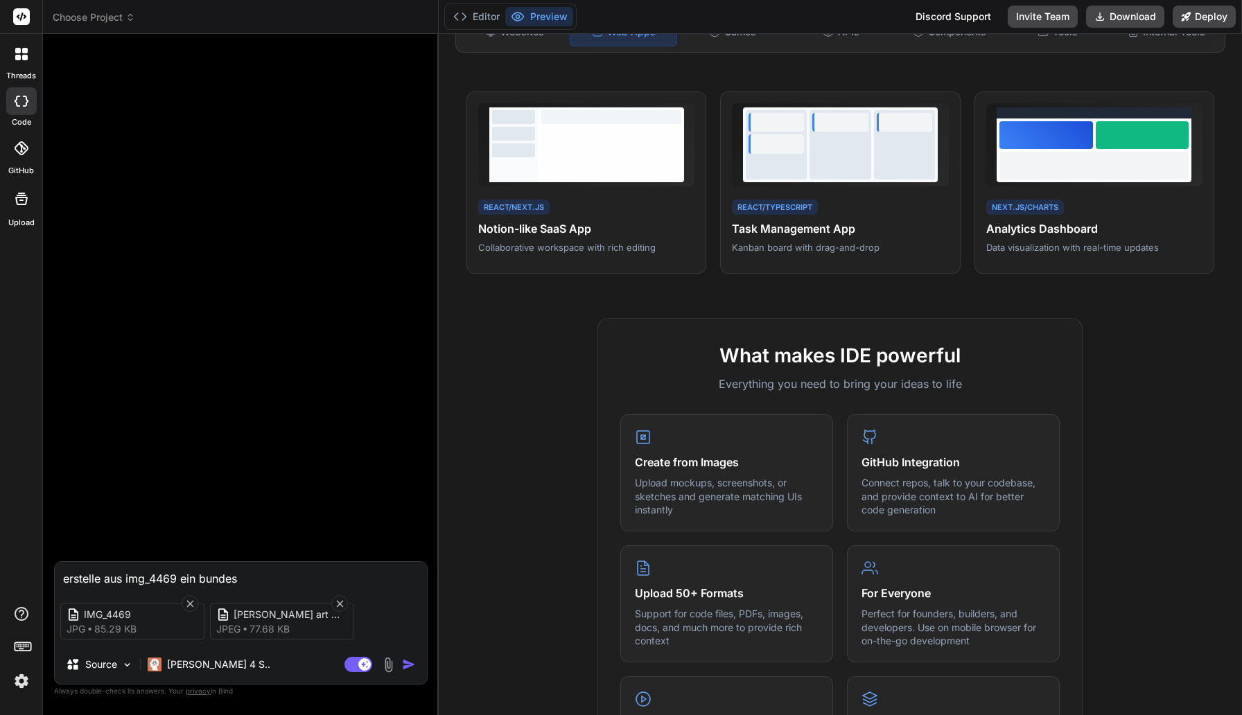
type textarea "erstelle aus img_4469 ein bundes g"
type textarea "x"
type textarea "erstelle aus img_4469 ein bundes"
type textarea "x"
type textarea "erstelle aus img_4469 ein bundes"
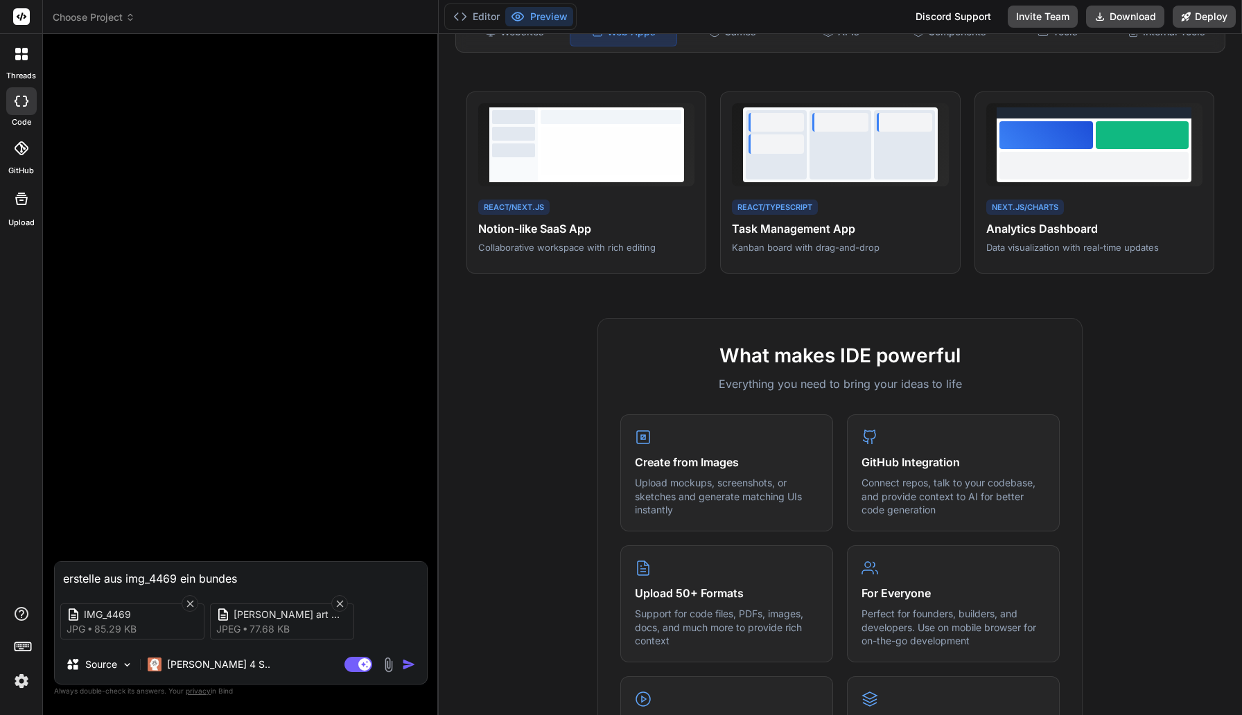
type textarea "x"
type textarea "erstelle aus img_4469 ein bunde"
type textarea "x"
type textarea "erstelle aus img_4469 ein bund"
type textarea "x"
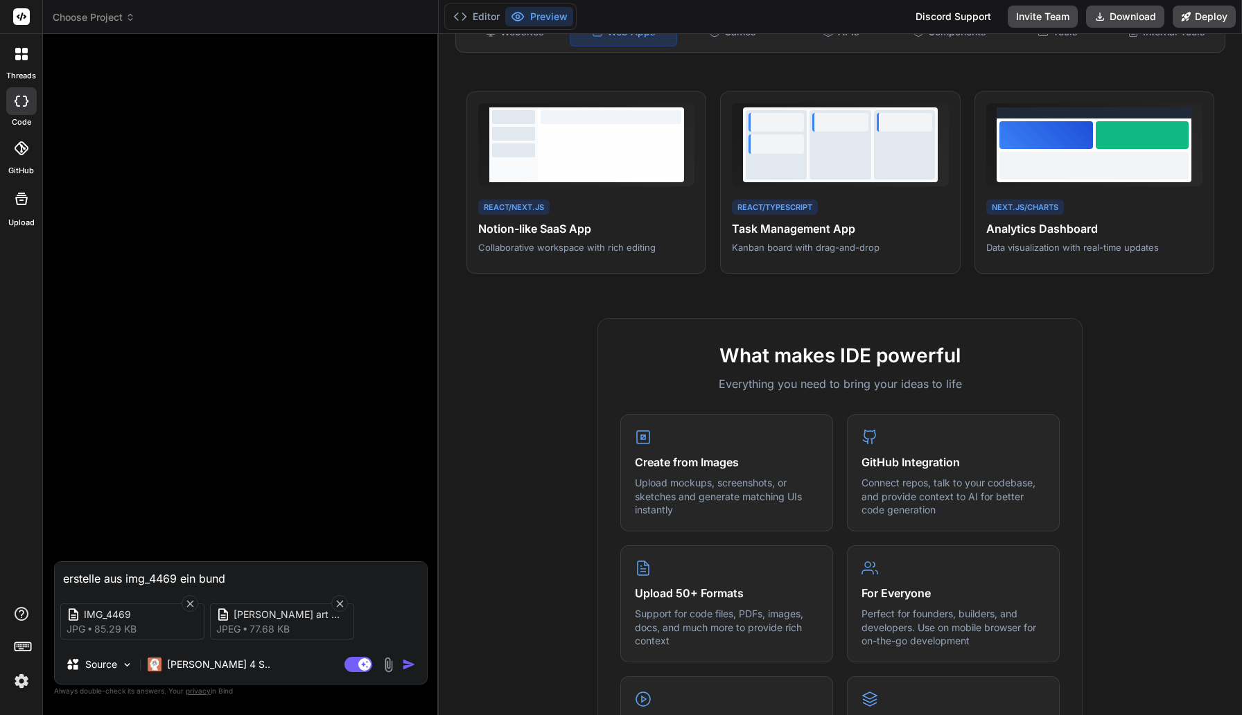
type textarea "erstelle aus img_4469 ein bun"
type textarea "x"
type textarea "erstelle aus img_4469 ein bunt"
type textarea "x"
type textarea "erstelle aus img_4469 ein bunte"
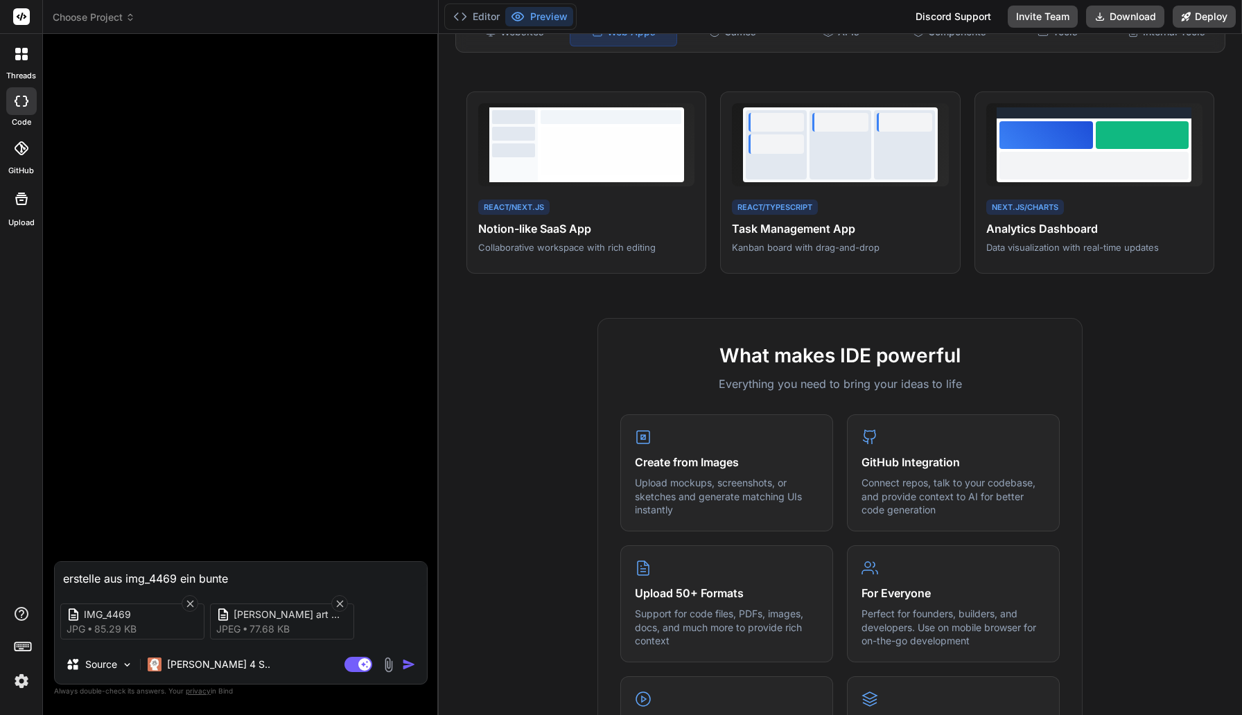
type textarea "x"
type textarea "erstelle aus img_4469 ein buntes"
type textarea "x"
type textarea "erstelle aus img_4469 ein buntes"
type textarea "x"
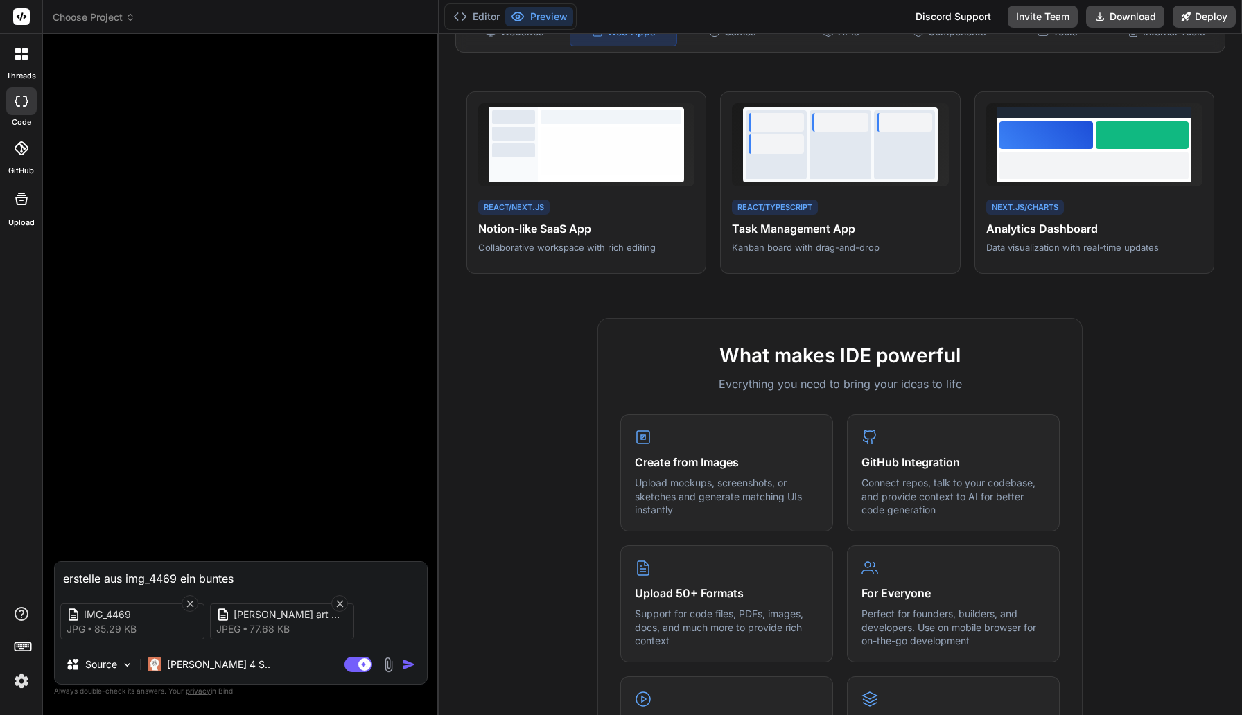
type textarea "erstelle aus img_4469 ein buntes g"
type textarea "x"
type textarea "erstelle aus img_4469 ein buntes ge"
type textarea "x"
type textarea "erstelle aus img_4469 ein buntes gem"
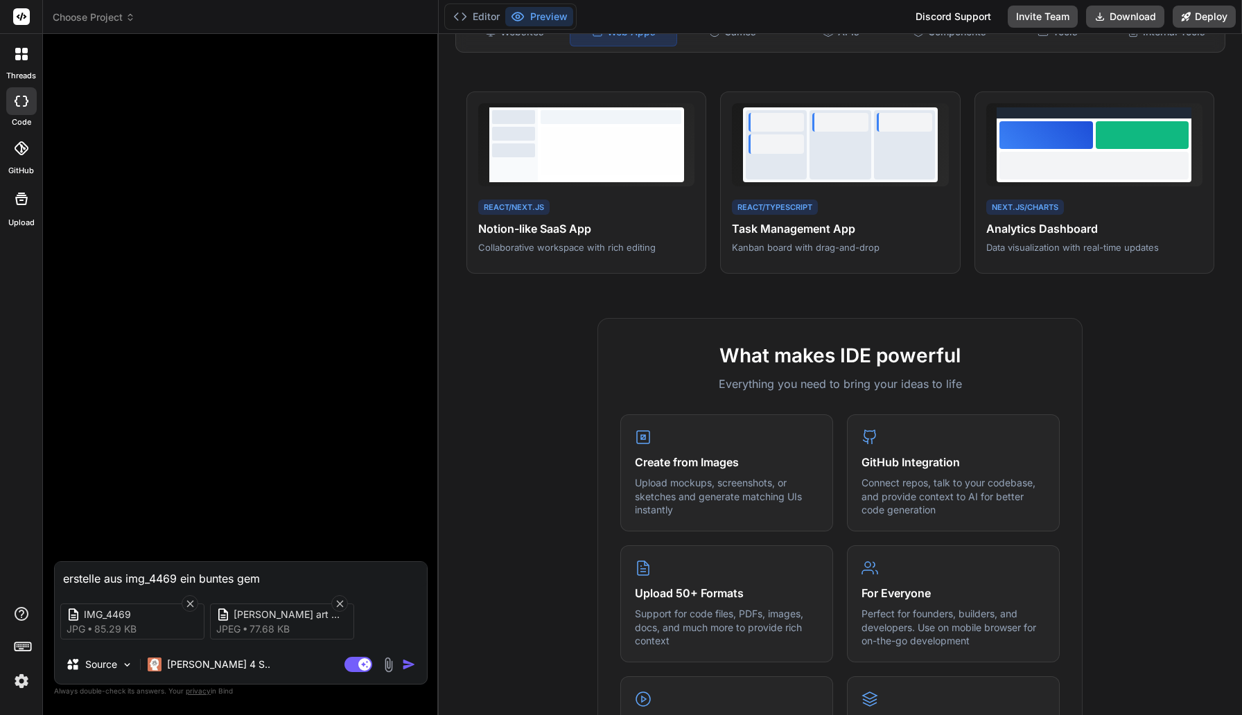
type textarea "x"
type textarea "erstelle aus img_4469 ein buntes gemä"
type textarea "x"
type textarea "erstelle aus img_4469 ein buntes gemäl"
type textarea "x"
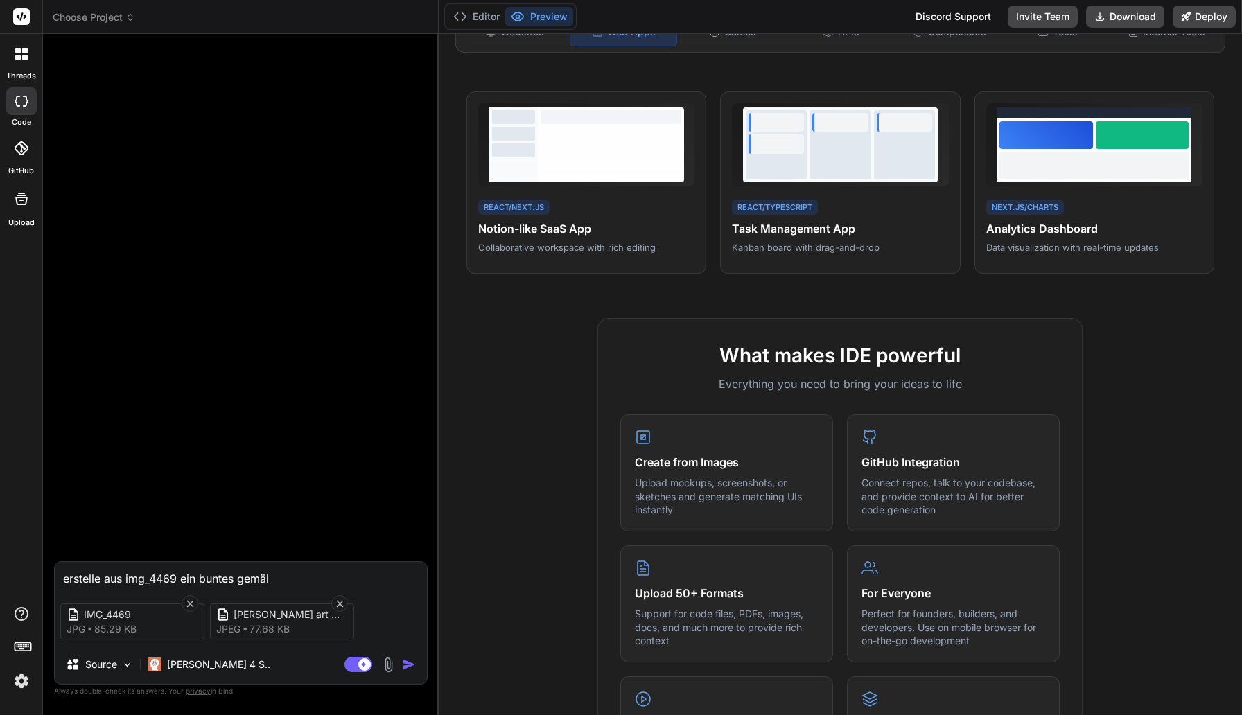
type textarea "erstelle aus img_4469 ein buntes gemäld"
type textarea "x"
type textarea "erstelle aus img_4469 ein buntes gemälde"
type textarea "x"
type textarea "erstelle aus img_4469 ein buntes gemälde"
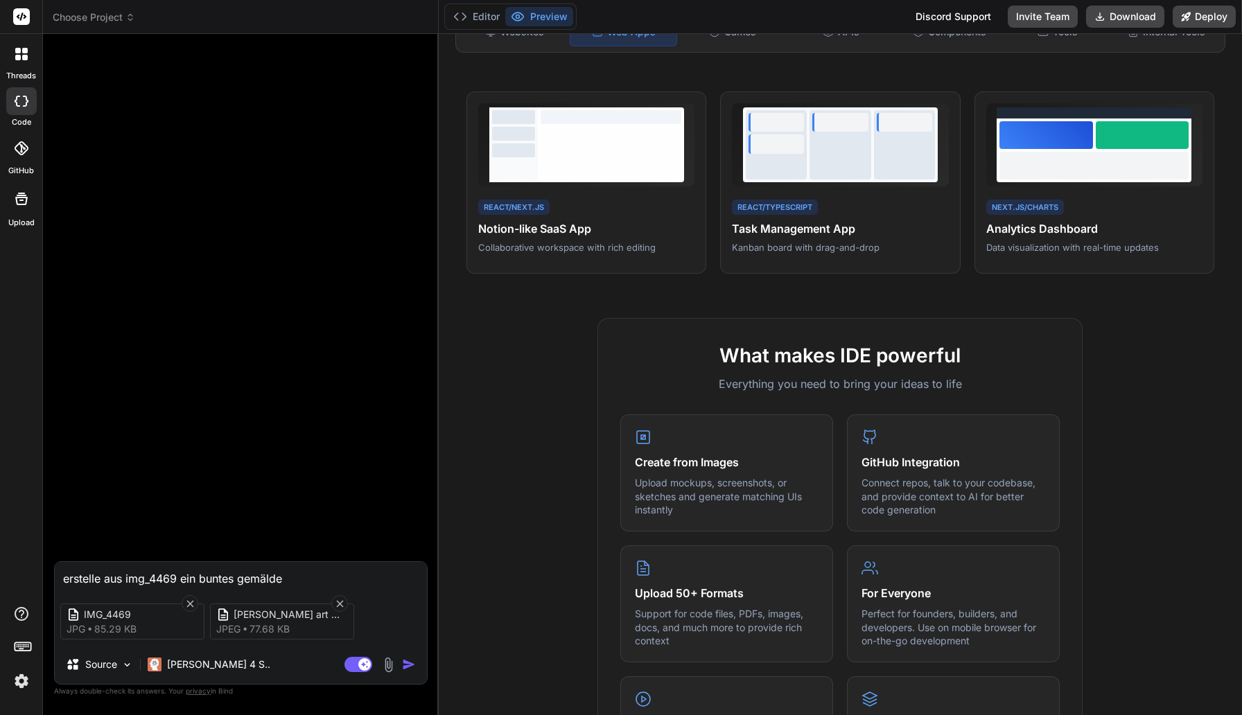
type textarea "x"
type textarea "erstelle aus img_4469 ein buntes gemälde w"
type textarea "x"
type textarea "erstelle aus img_4469 ein buntes gemälde wi"
type textarea "x"
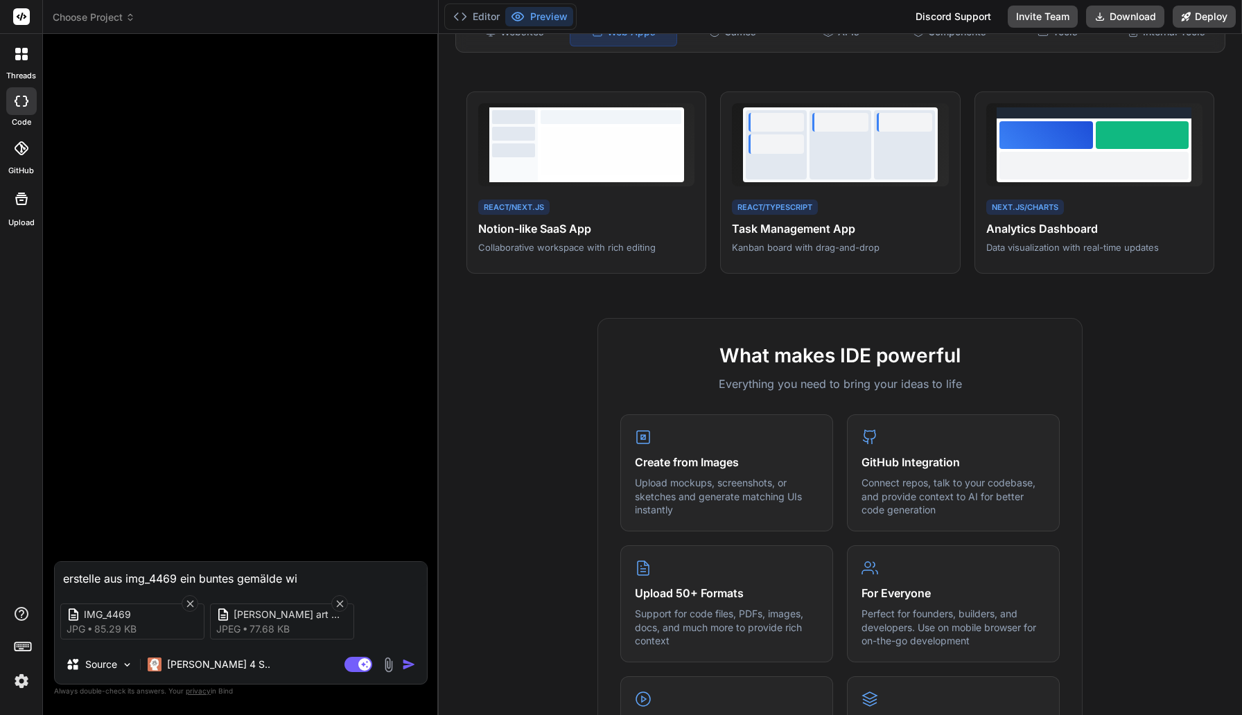
type textarea "erstelle aus img_4469 ein buntes gemälde wie"
type textarea "x"
type textarea "erstelle aus img_4469 ein buntes gemälde wie"
type textarea "x"
type textarea "erstelle aus img_4469 ein buntes gemälde wie d"
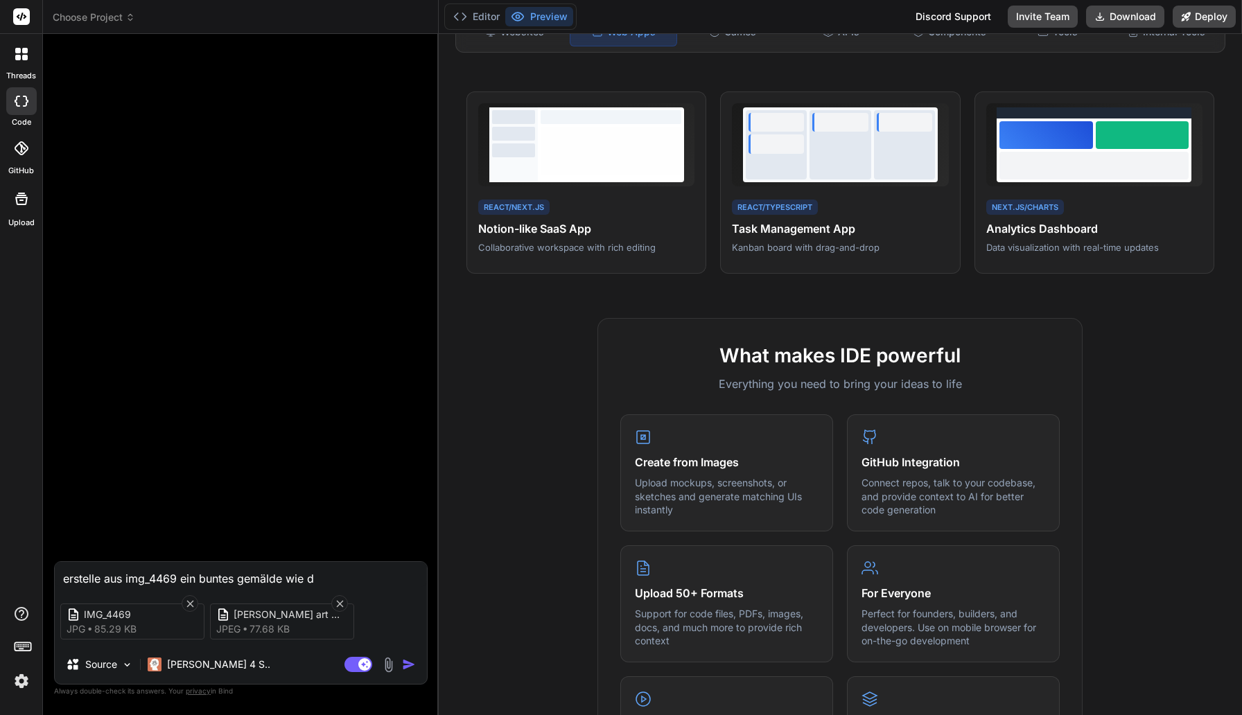
type textarea "x"
type textarea "erstelle aus img_4469 ein buntes gemälde wie da"
type textarea "x"
type textarea "erstelle aus img_4469 ein buntes gemälde wie das"
type textarea "x"
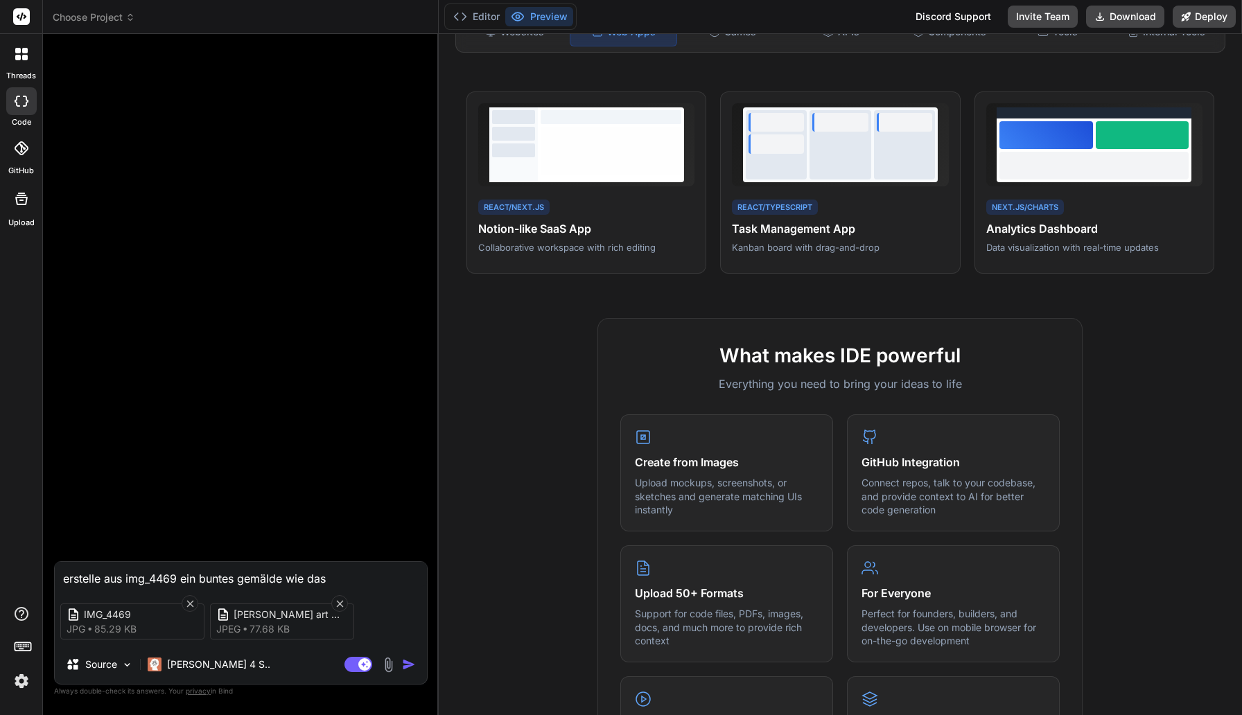
type textarea "erstelle aus img_4469 ein buntes gemälde wie das"
type textarea "x"
type textarea "erstelle aus img_4469 ein buntes gemälde wie das v"
type textarea "x"
type textarea "erstelle aus img_4469 ein buntes gemälde wie das vo"
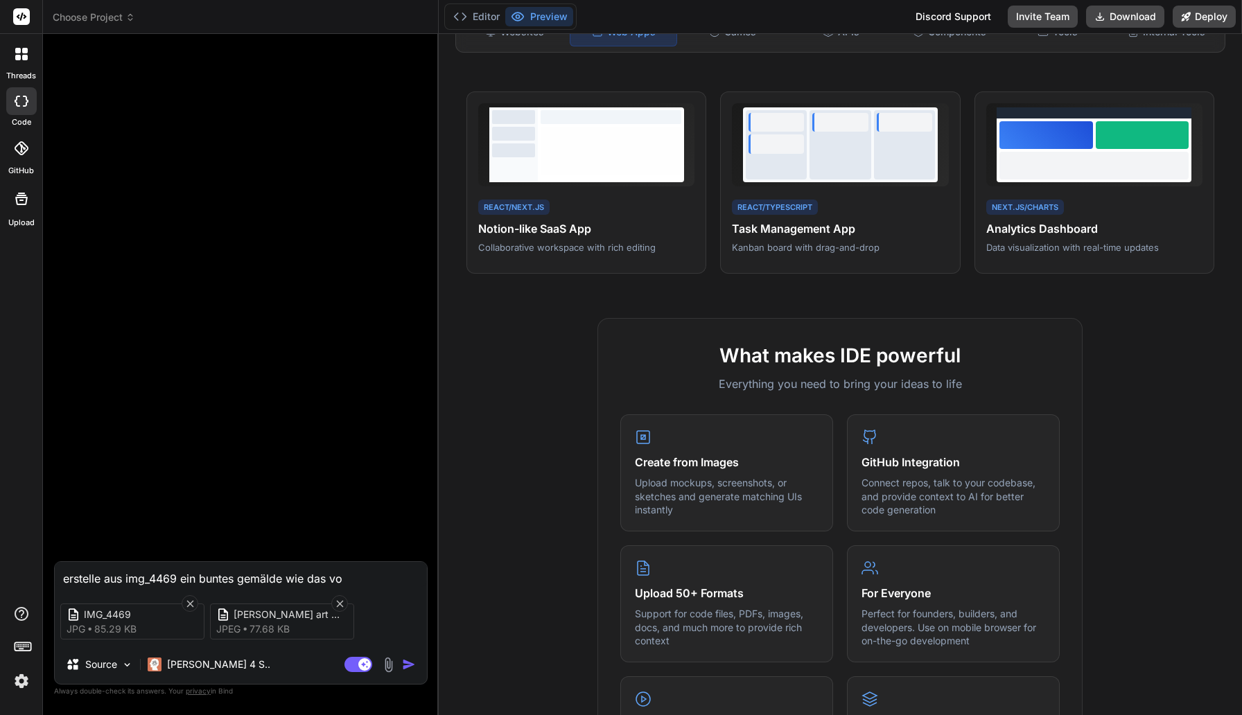
type textarea "x"
type textarea "erstelle aus img_4469 ein buntes gemälde wie das von"
type textarea "x"
type textarea "erstelle aus img_4469 ein buntes gemälde wie das von"
type textarea "x"
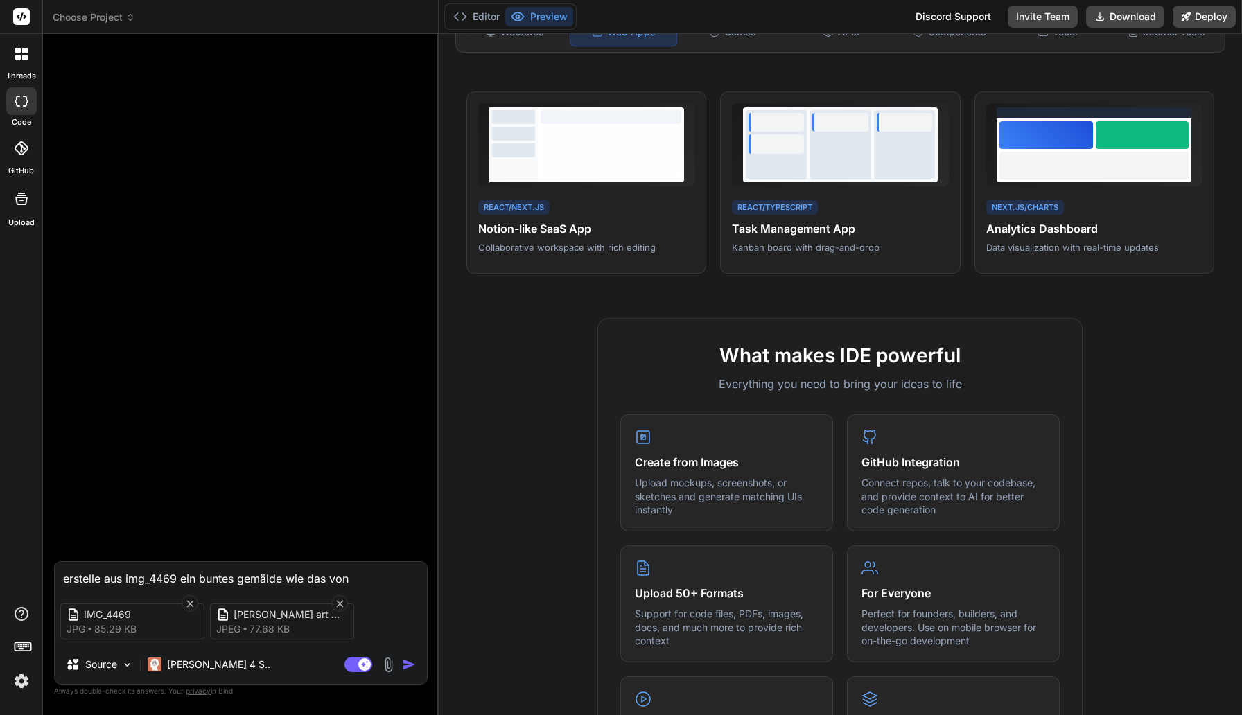
type textarea "erstelle aus img_4469 ein buntes gemälde wie das von t"
type textarea "x"
type textarea "erstelle aus img_4469 ein buntes gemälde wie das von tr"
type textarea "x"
type textarea "erstelle aus img_4469 ein buntes gemälde wie das von tra"
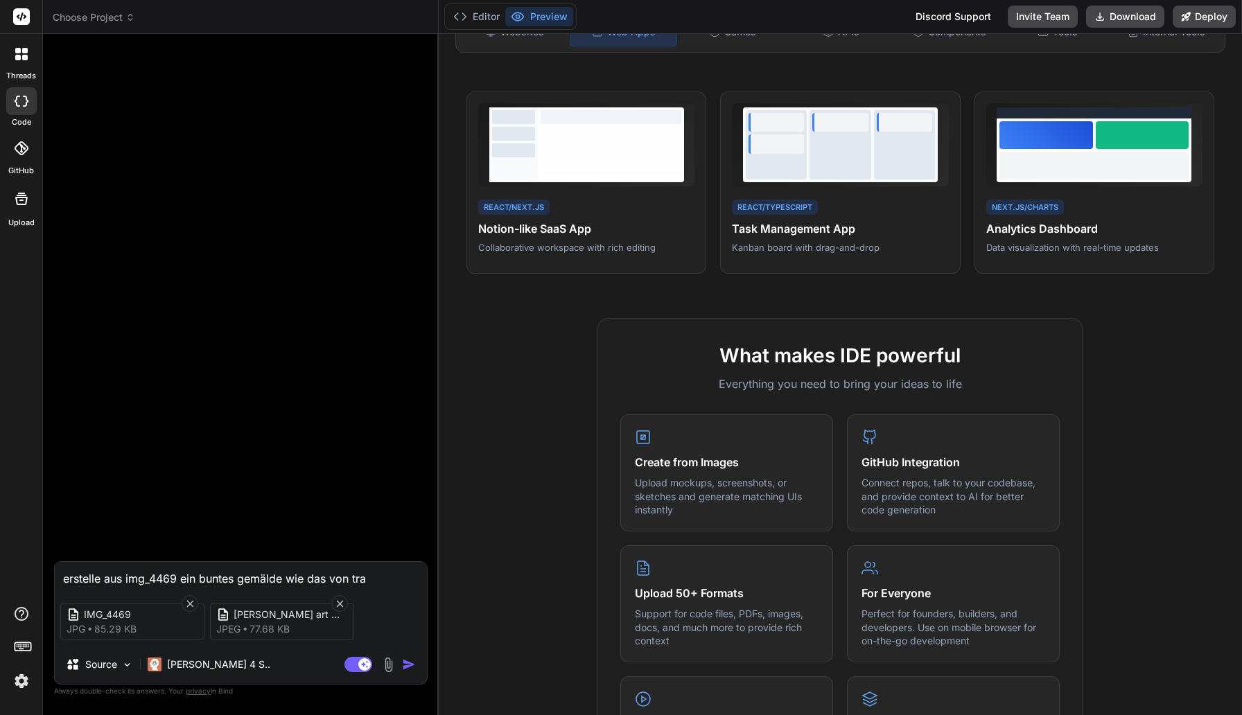
type textarea "x"
type textarea "erstelle aus img_4469 ein buntes gemälde wie das von trav"
type textarea "x"
type textarea "erstelle aus img_4469 ein buntes gemälde wie das von [PERSON_NAME]"
type textarea "x"
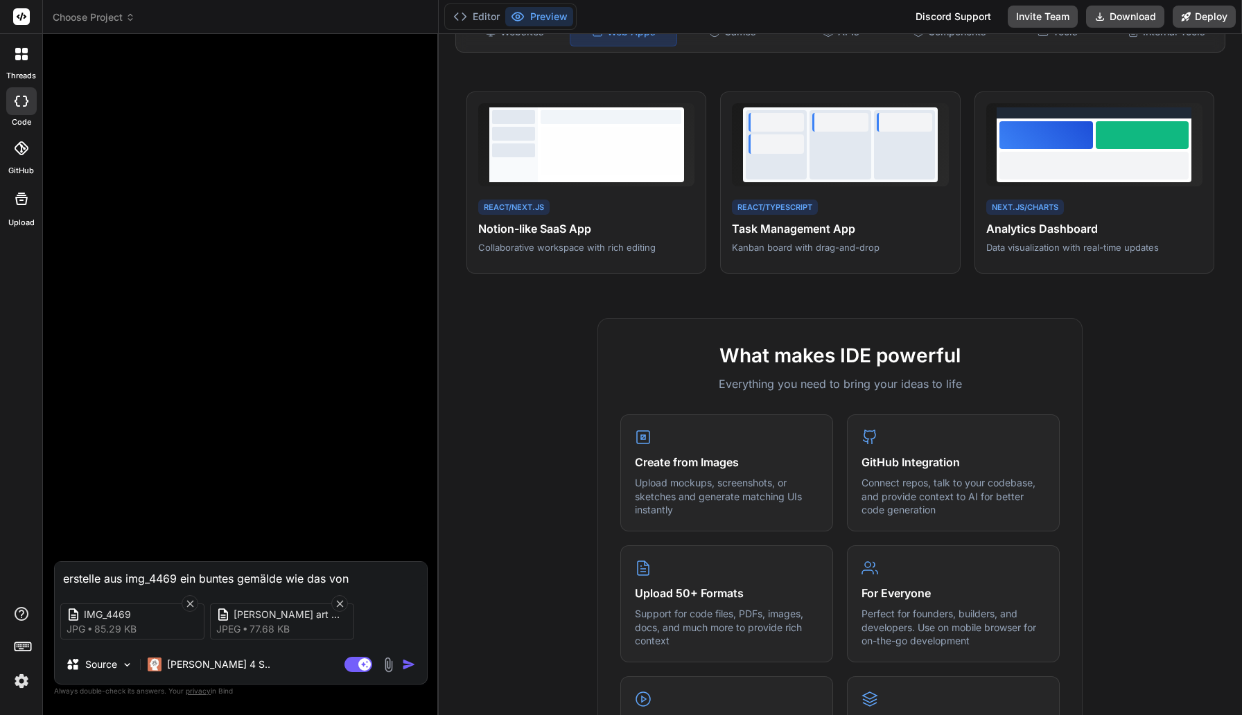
type textarea "erstelle aus img_4469 ein buntes gemälde wie das von [PERSON_NAME]"
type textarea "x"
type textarea "erstelle aus img_4469 ein buntes gemälde wie das von [PERSON_NAME]"
type textarea "x"
type textarea "erstelle aus img_4469 ein buntes gemälde wie das von [PERSON_NAME]"
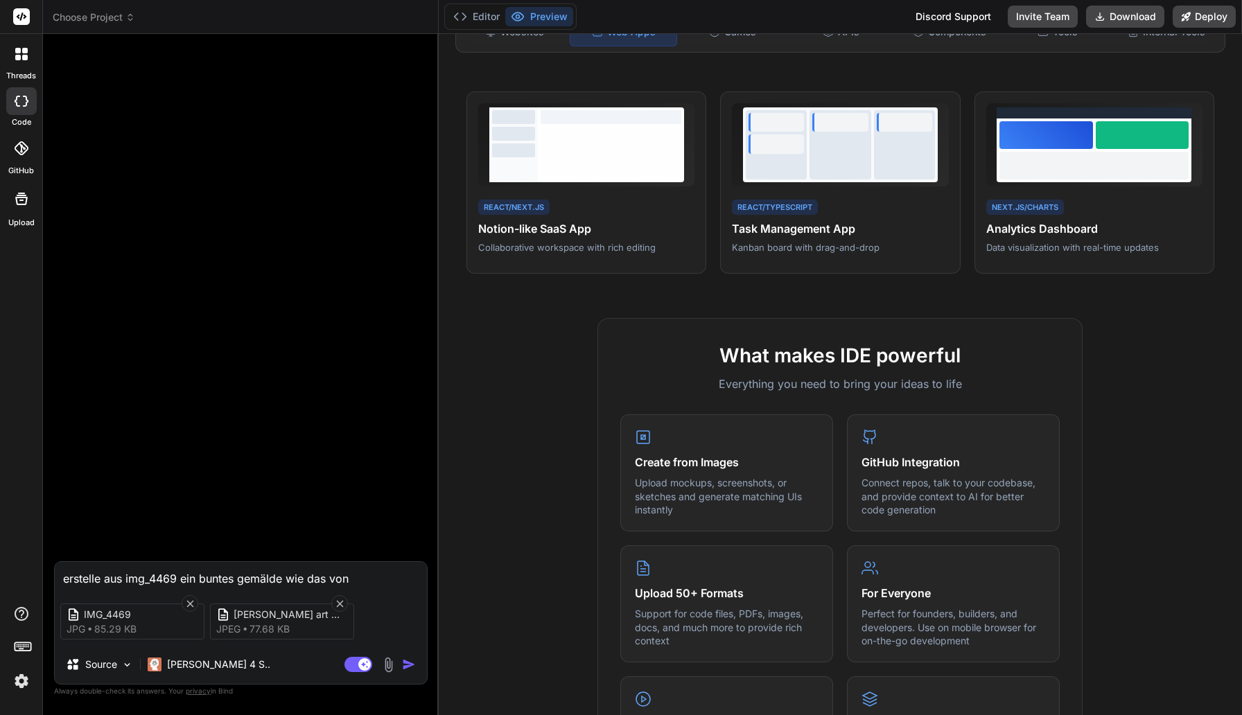
type textarea "x"
type textarea "erstelle aus img_4469 ein buntes gemälde wie das von [PERSON_NAME]"
type textarea "x"
type textarea "erstelle aus img_4469 ein buntes gemälde wie das von [PERSON_NAME]"
type textarea "x"
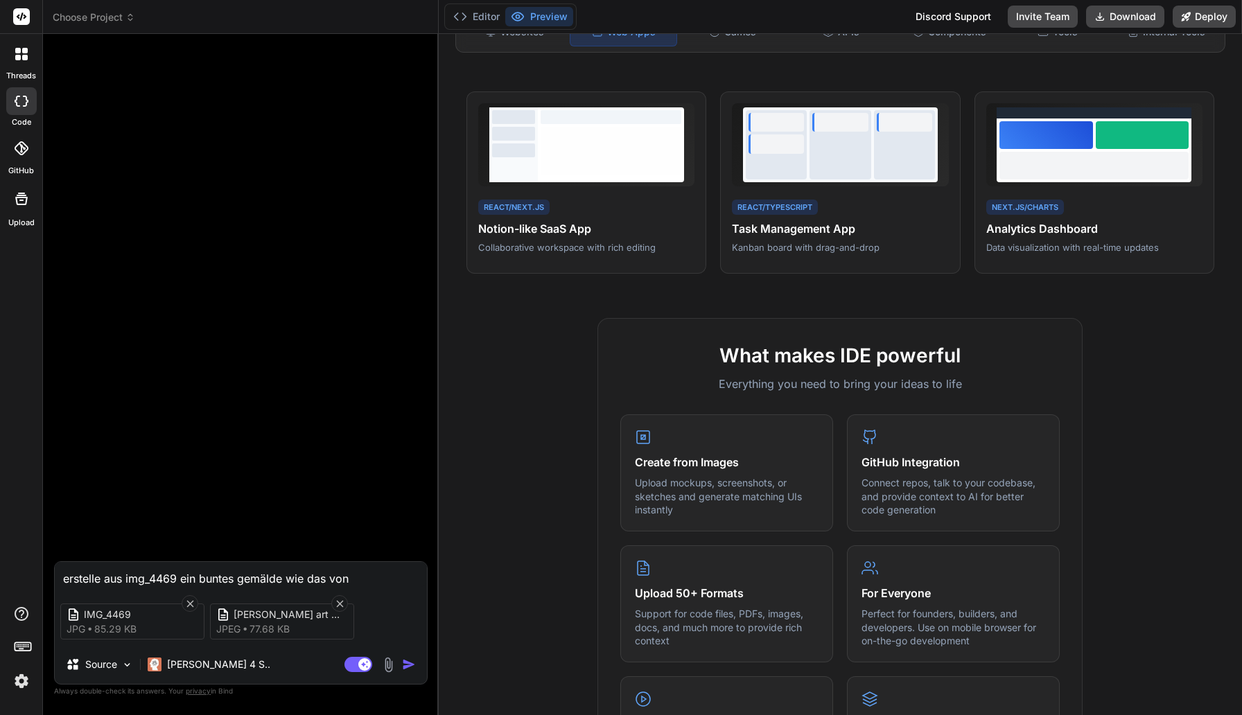
type textarea "erstelle aus img_4469 ein buntes gemälde wie das von [PERSON_NAME]"
type textarea "x"
type textarea "erstelle aus img_4469 ein buntes gemälde wie das von [PERSON_NAME]"
type textarea "x"
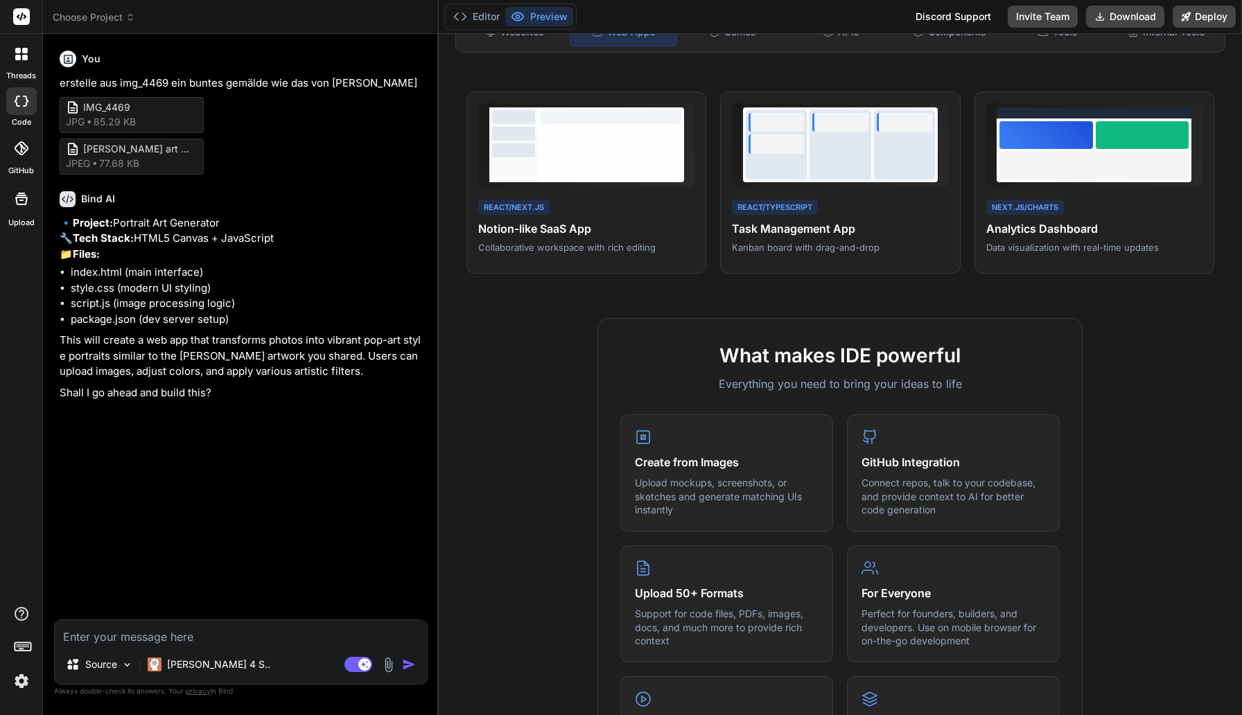
click at [409, 639] on div "Agent Mode. When this toggle is activated, AI automatically makes decisions, re…" at bounding box center [382, 664] width 80 height 17
click at [281, 631] on textarea at bounding box center [241, 632] width 372 height 25
type textarea "x"
type textarea "y"
type textarea "x"
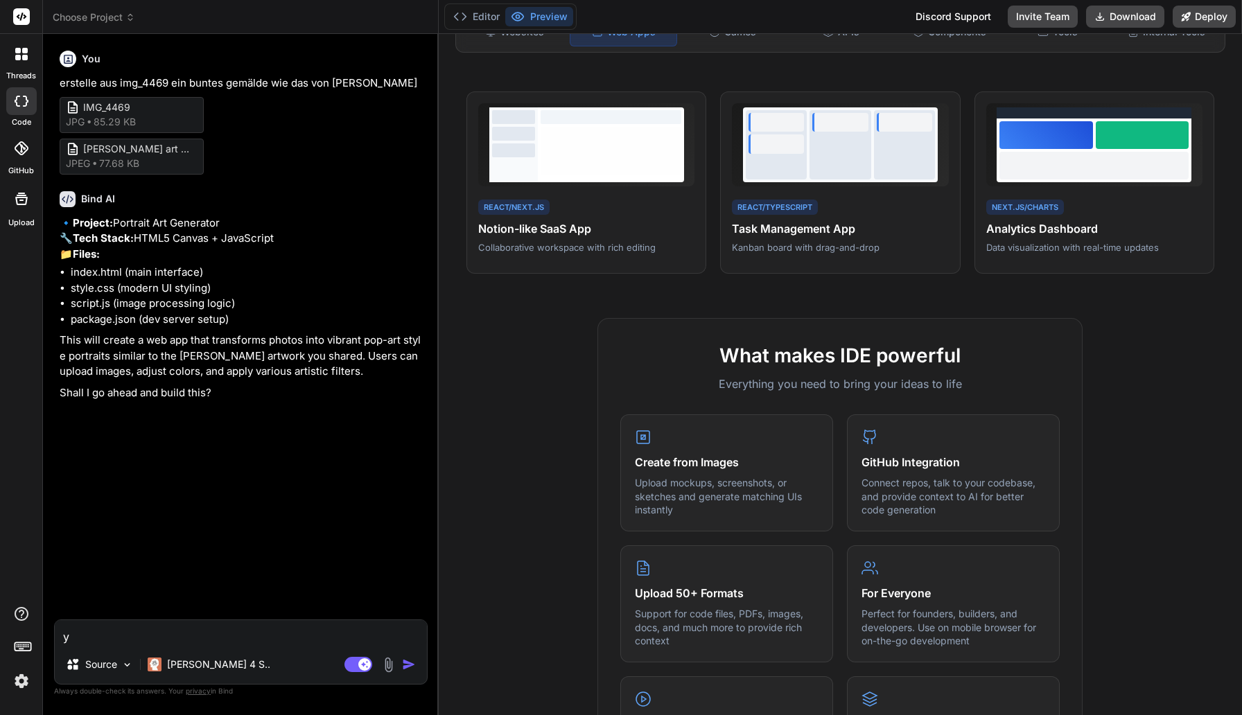
type textarea "ye"
type textarea "x"
type textarea "yes"
type textarea "x"
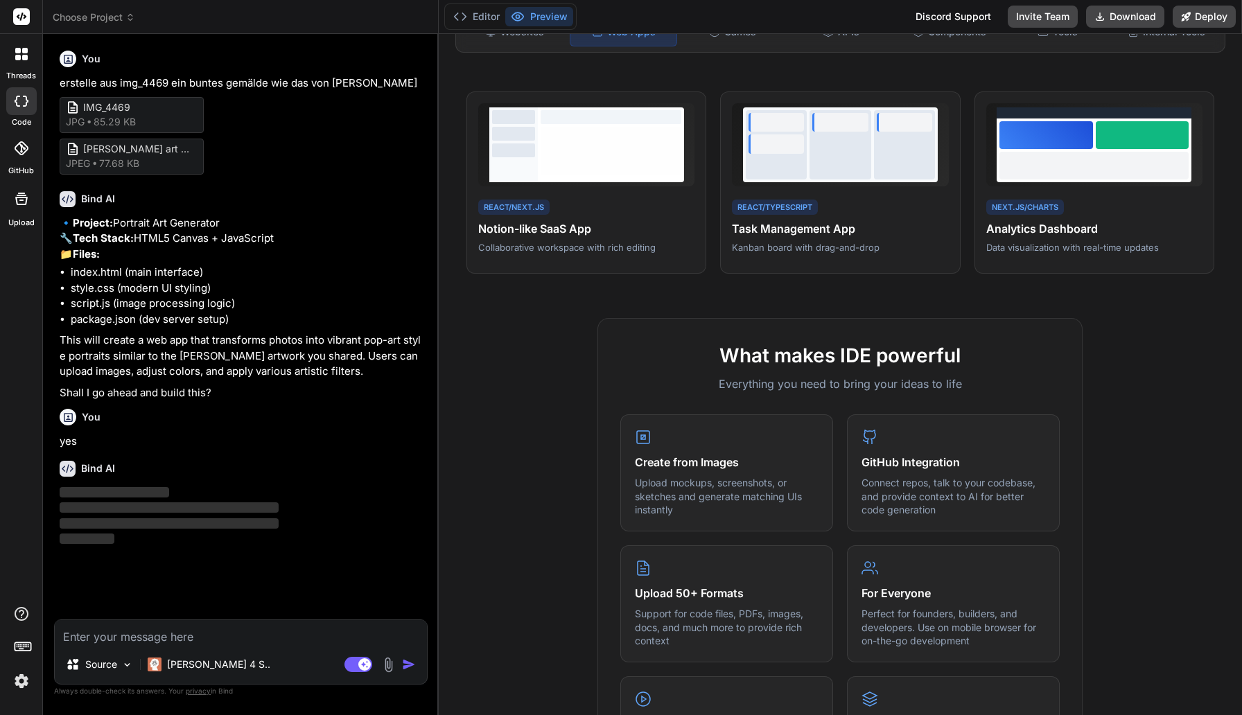
scroll to position [0, 0]
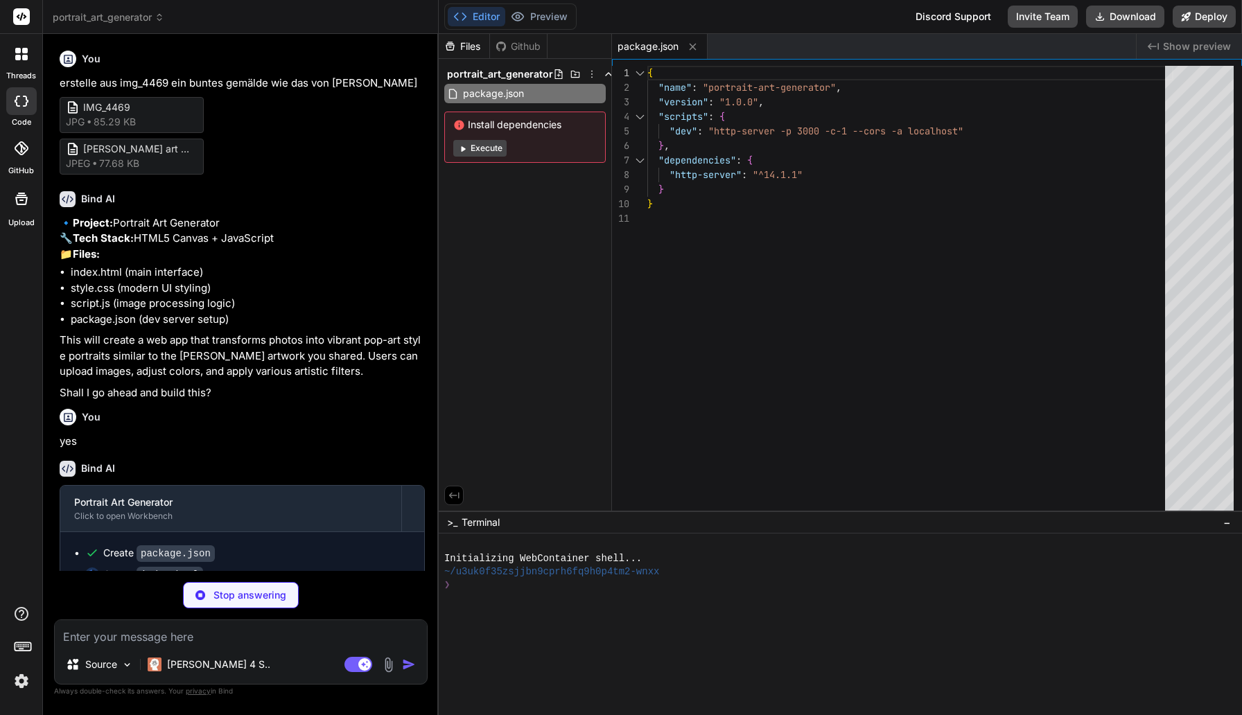
click at [475, 148] on button "Execute" at bounding box center [479, 148] width 53 height 17
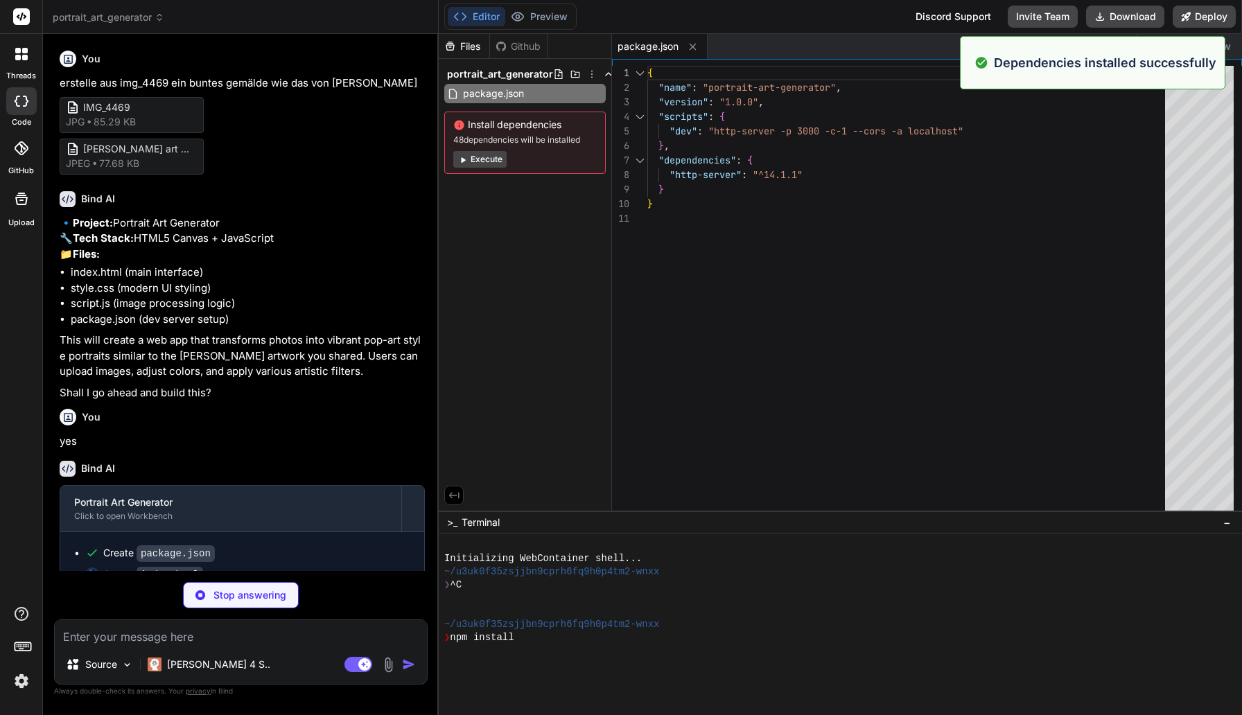
scroll to position [92, 0]
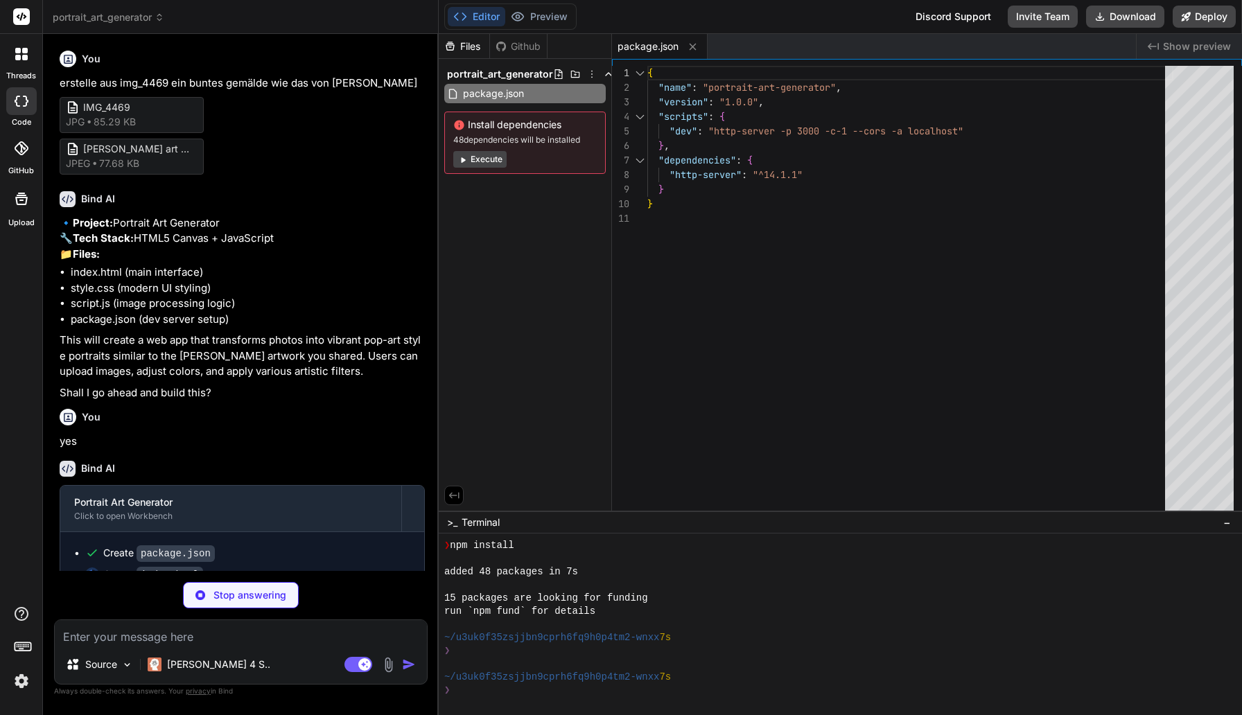
type textarea "x"
type textarea "</div> <script src="script.js"></script> </body> </html>"
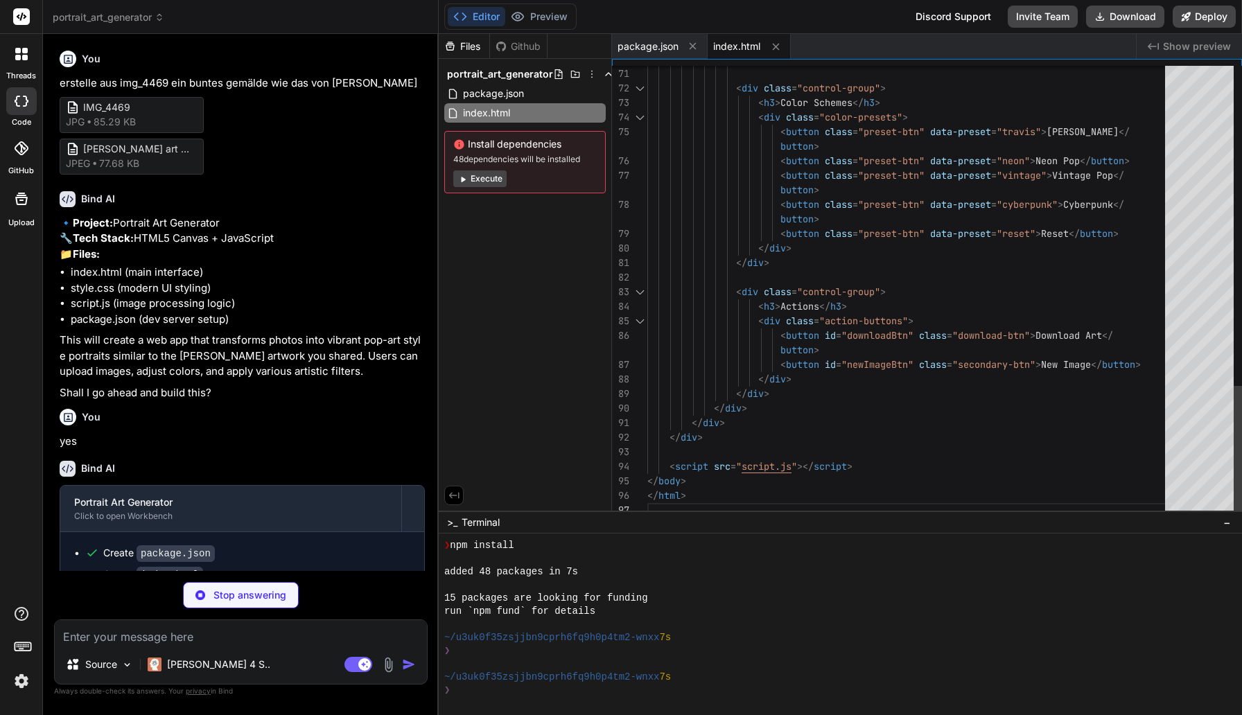
scroll to position [73, 0]
click at [475, 186] on button "Execute" at bounding box center [479, 178] width 53 height 17
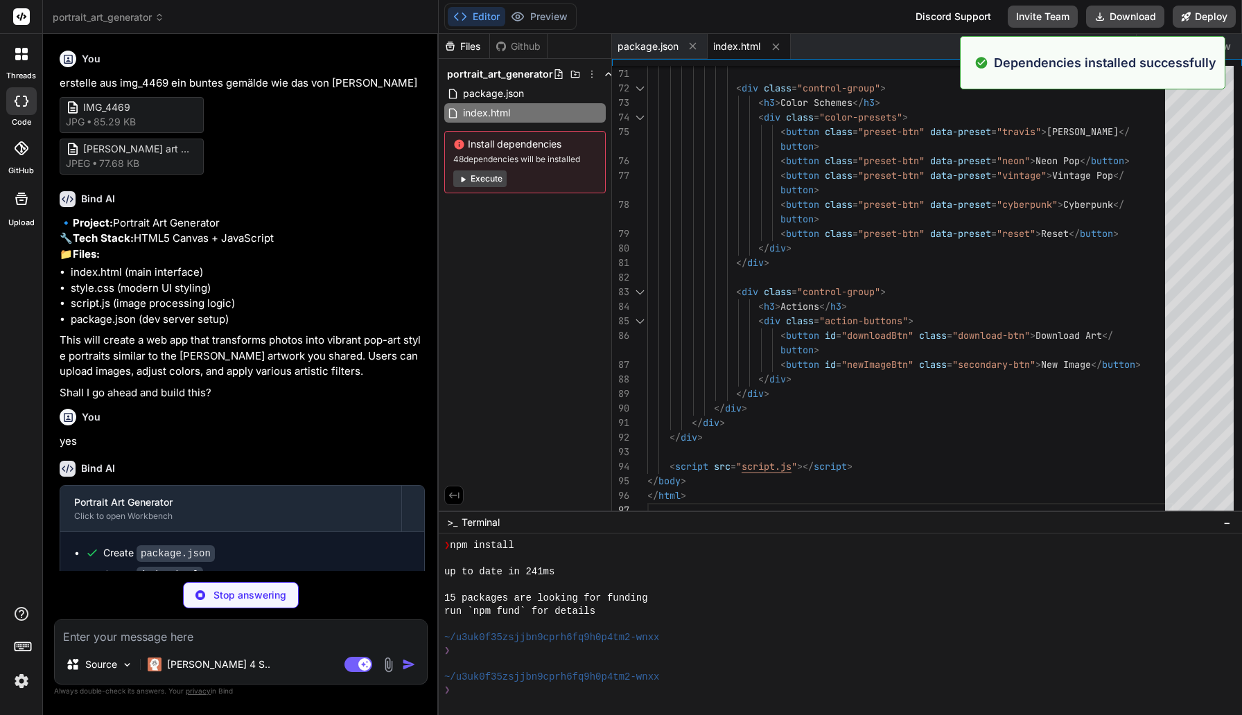
scroll to position [290, 0]
click at [485, 177] on button "Execute" at bounding box center [479, 178] width 53 height 17
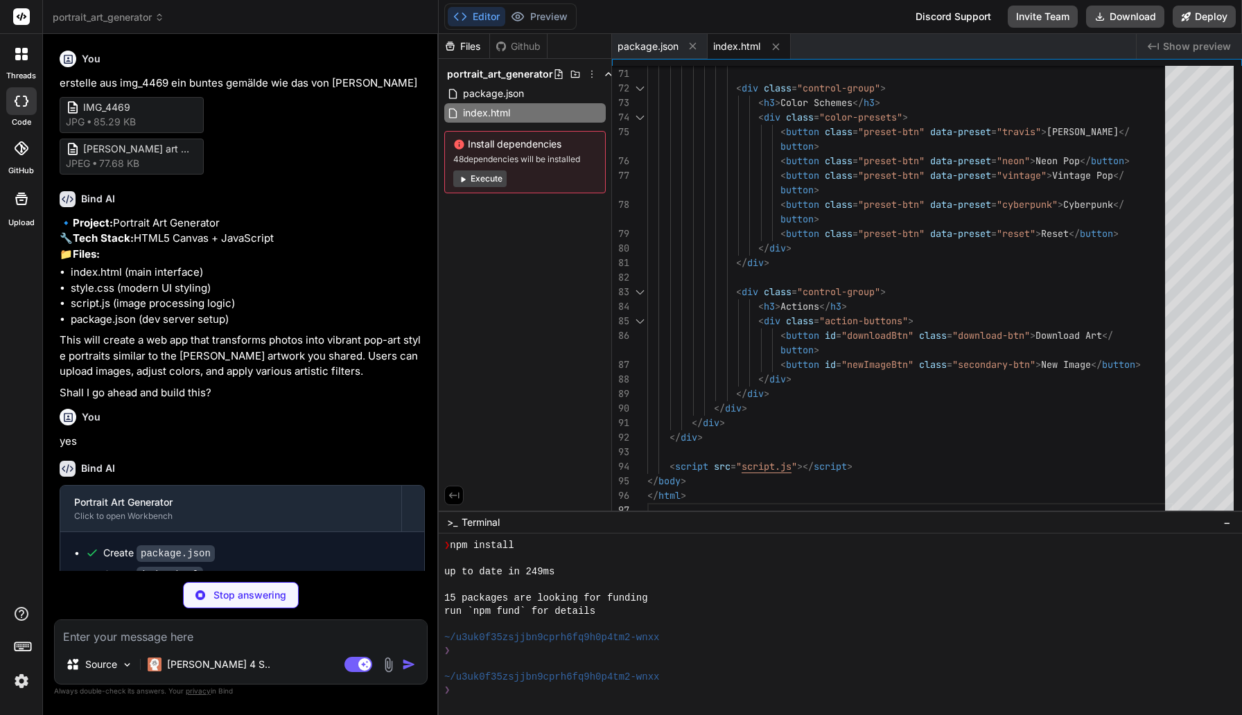
scroll to position [77, 0]
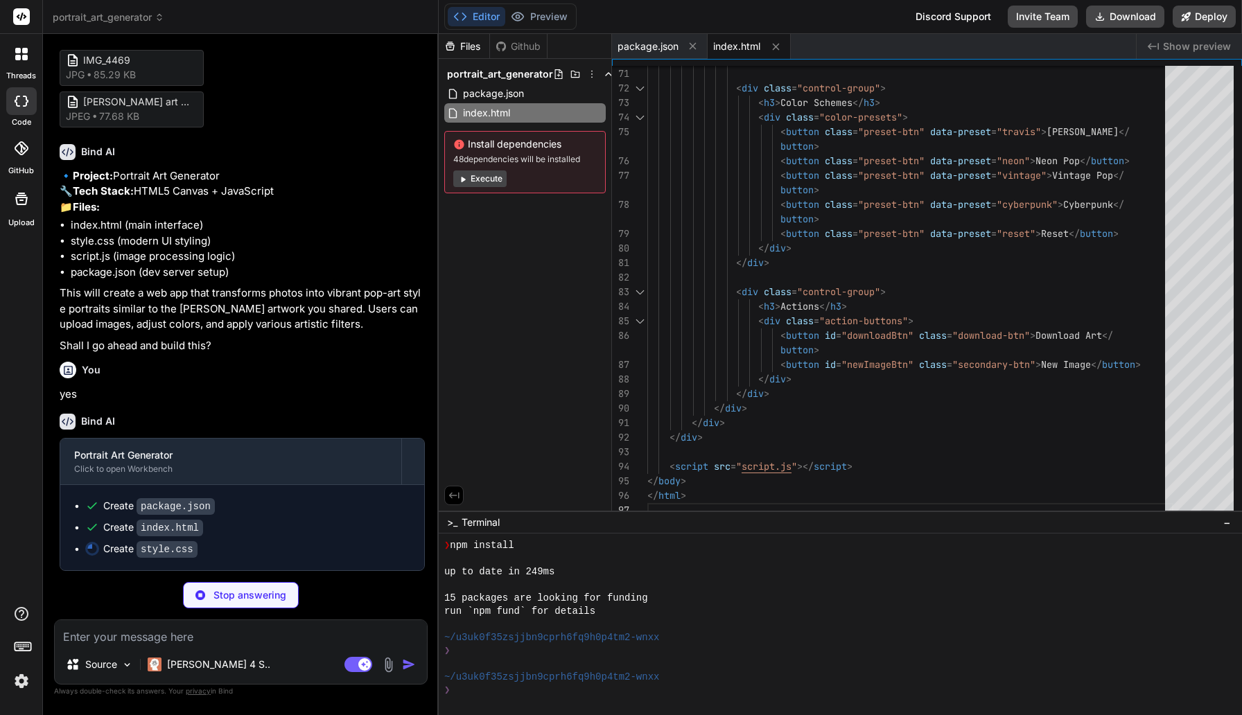
type textarea "x"
type textarea "grid-template-columns: 1fr; } .upload-area { width: 100%; max-width: 400px; } }"
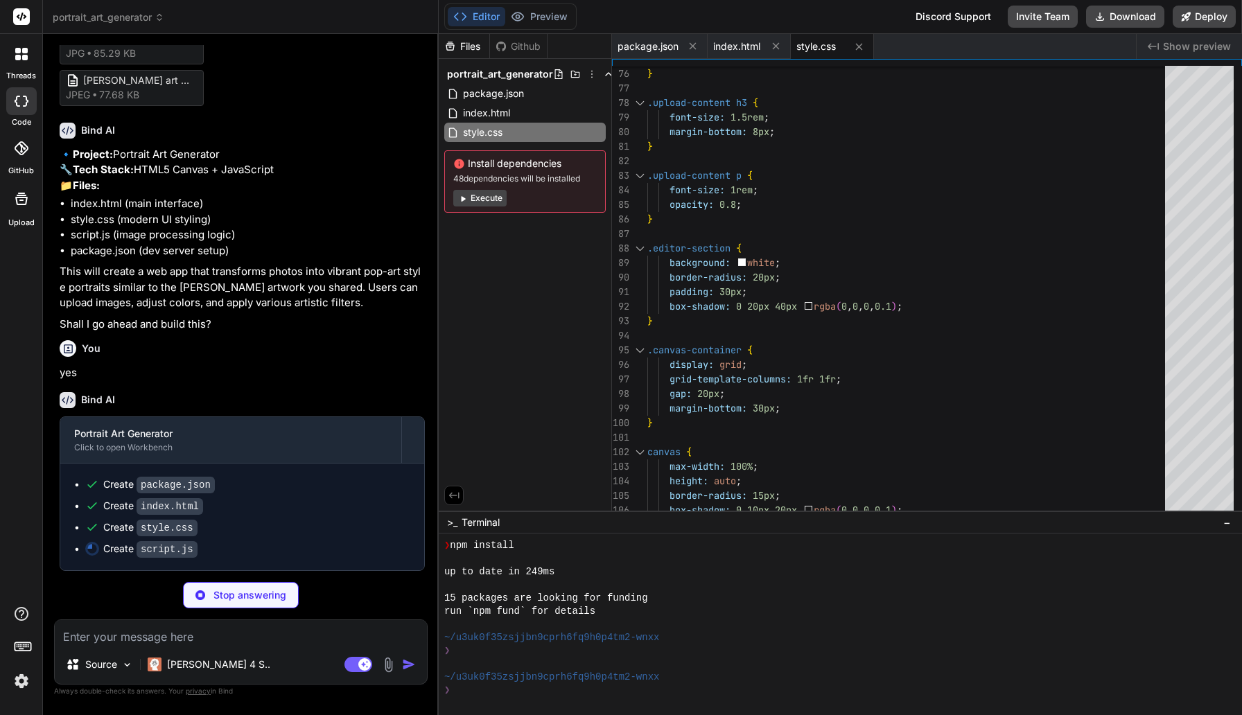
scroll to position [98, 0]
type textarea "x"
type textarea "document.addEventListener('DOMContentLoaded', () => { new PortraitArtGenerator(…"
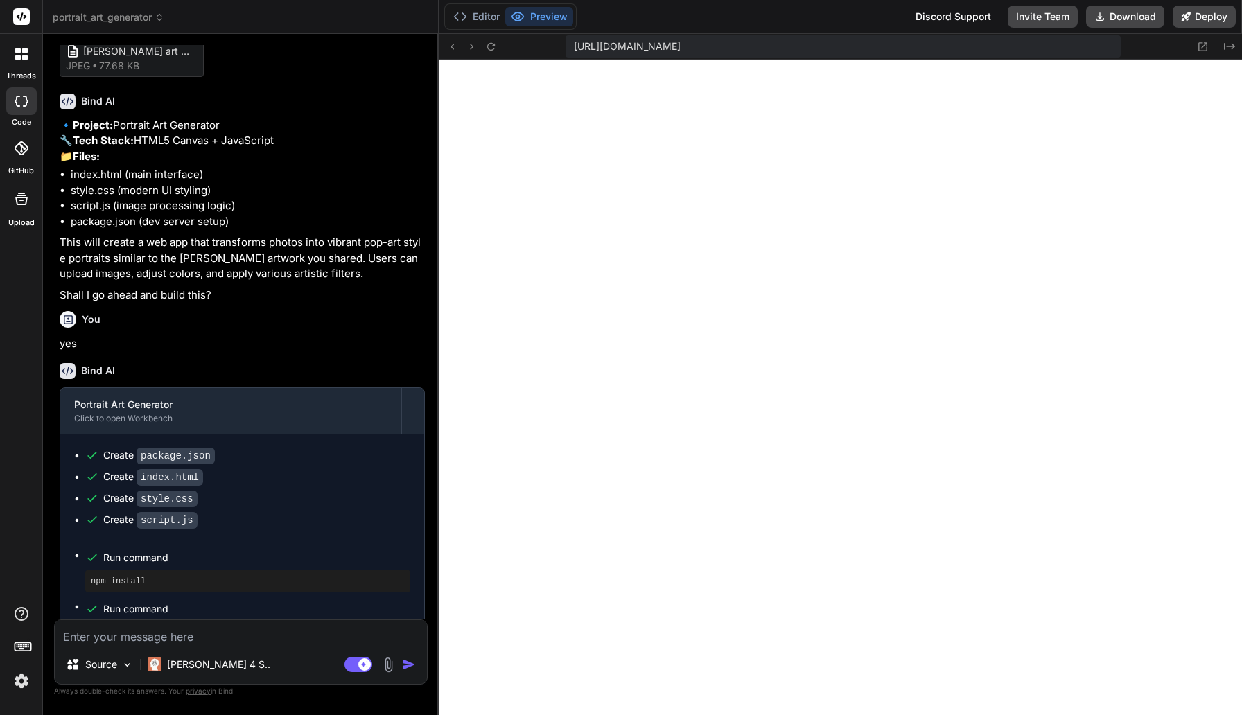
scroll to position [58, 0]
click at [548, 13] on button "Preview" at bounding box center [539, 16] width 68 height 19
click at [651, 49] on span "[URL][DOMAIN_NAME]" at bounding box center [627, 47] width 107 height 14
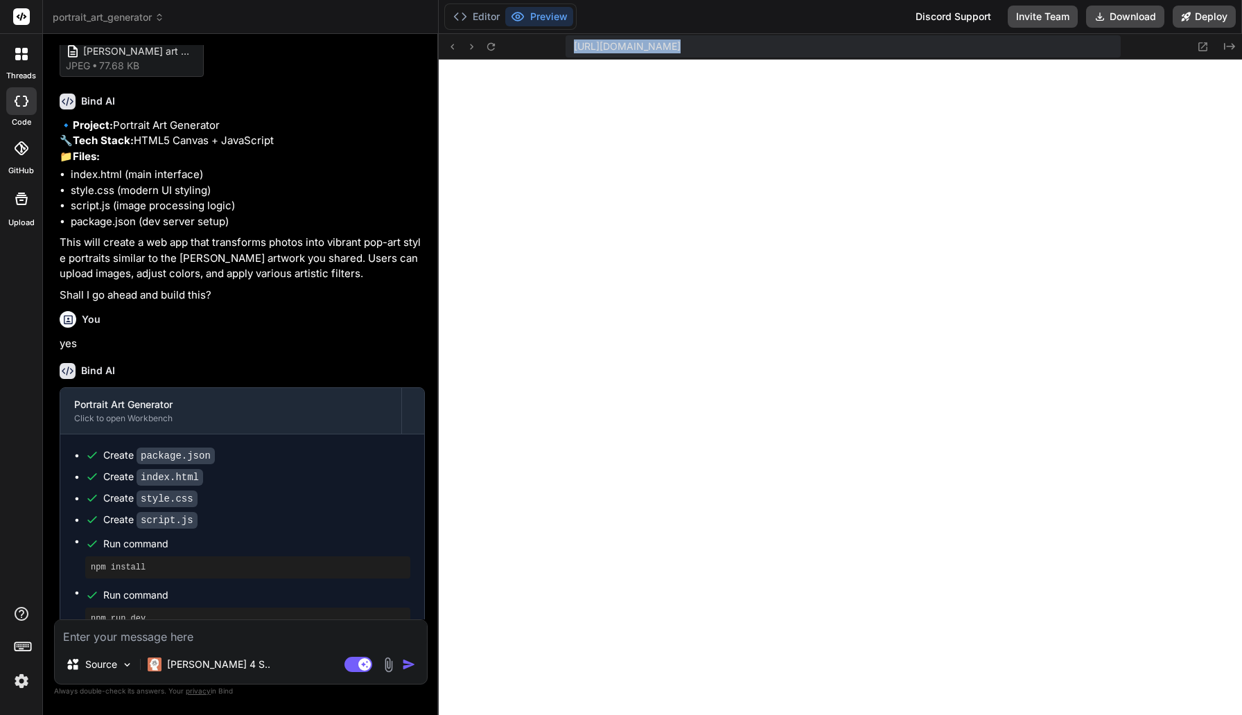
copy div "[URL][DOMAIN_NAME] Created with Pixso."
click at [486, 12] on button "Editor" at bounding box center [477, 16] width 58 height 19
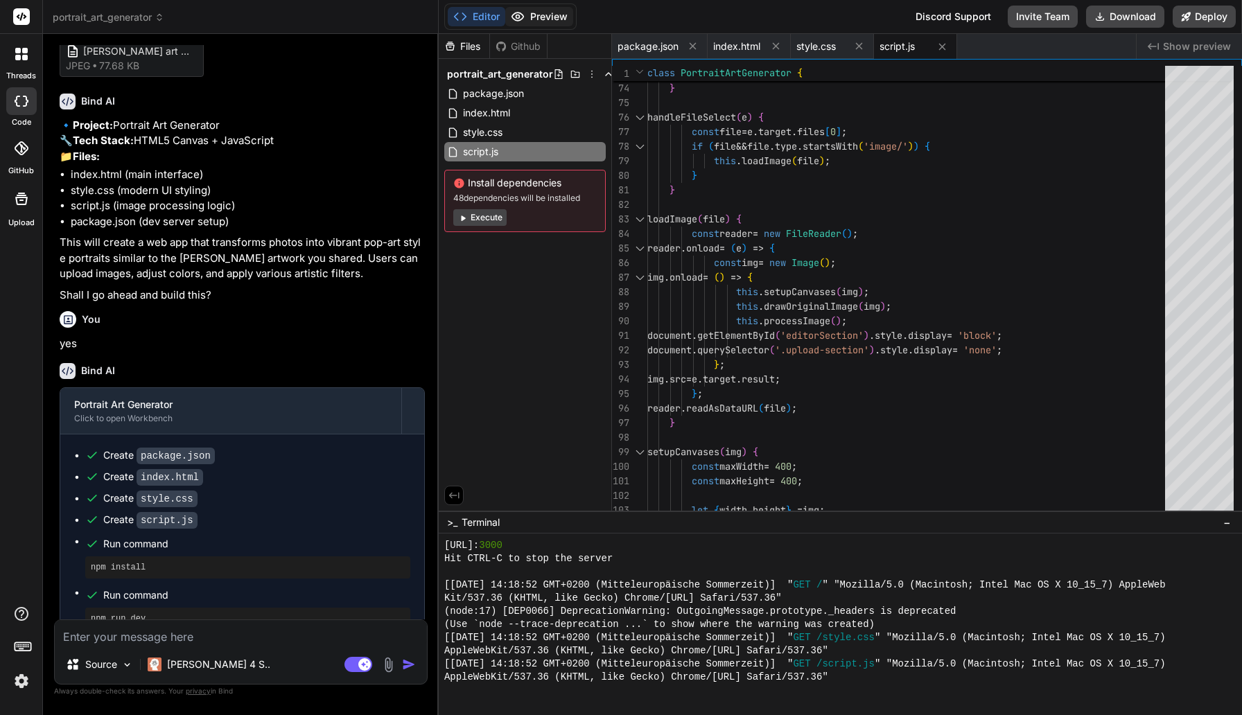
click at [523, 15] on icon at bounding box center [518, 16] width 12 height 8
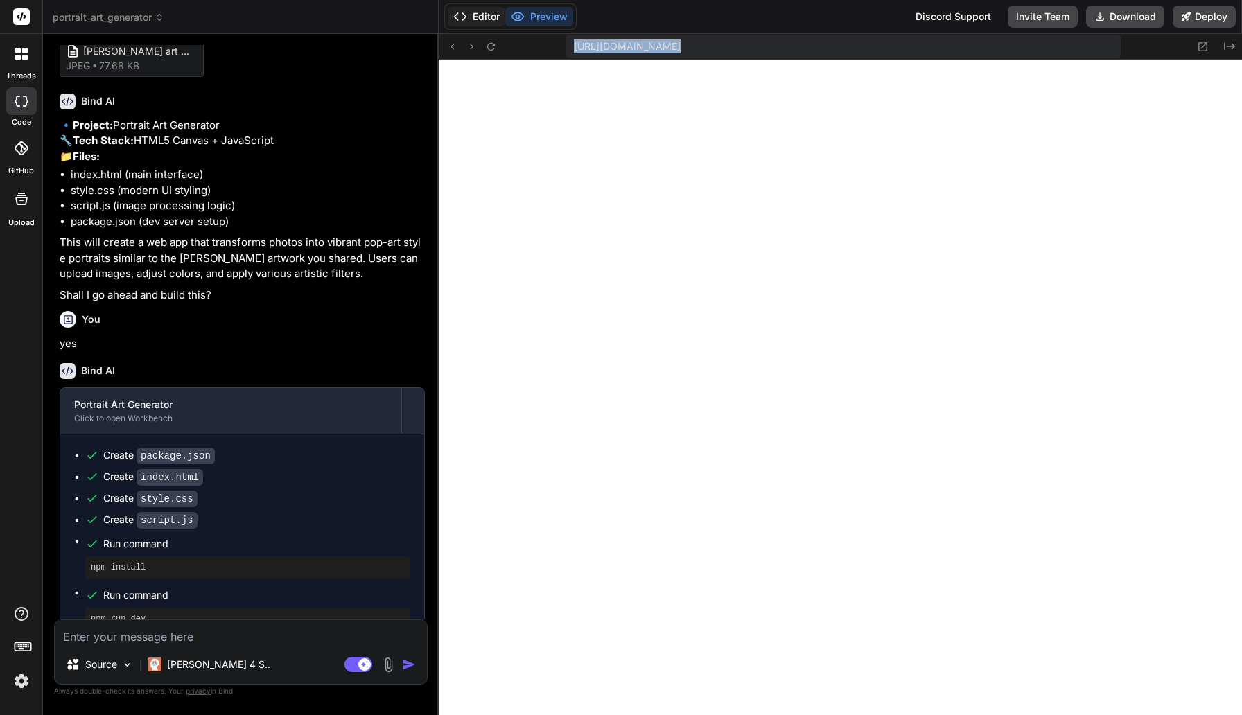
click at [465, 18] on icon at bounding box center [460, 17] width 14 height 14
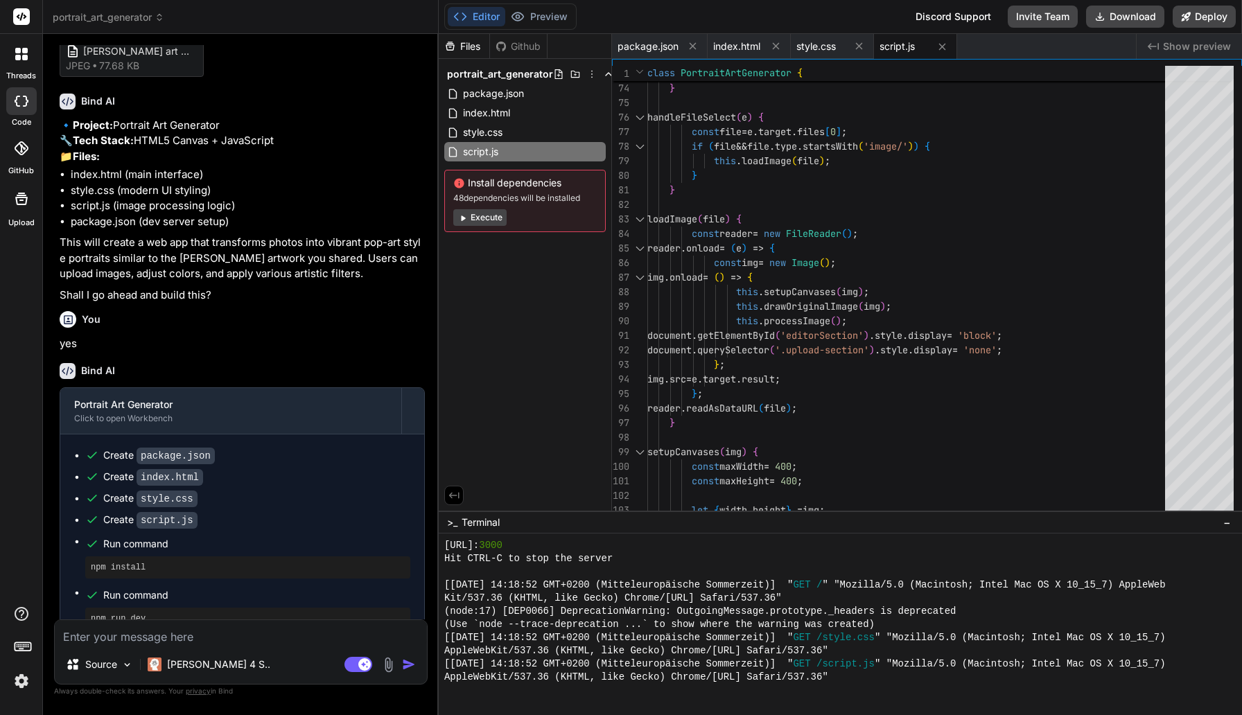
click at [467, 220] on icon at bounding box center [462, 218] width 10 height 10
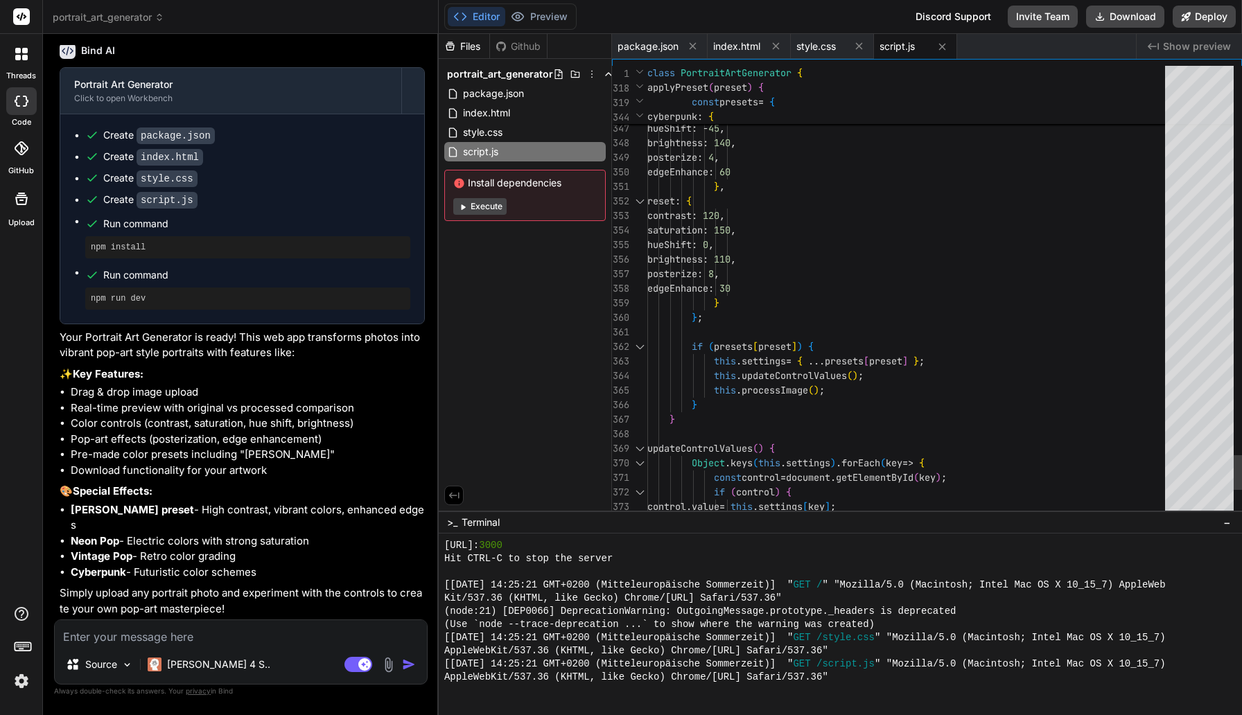
scroll to position [44, 0]
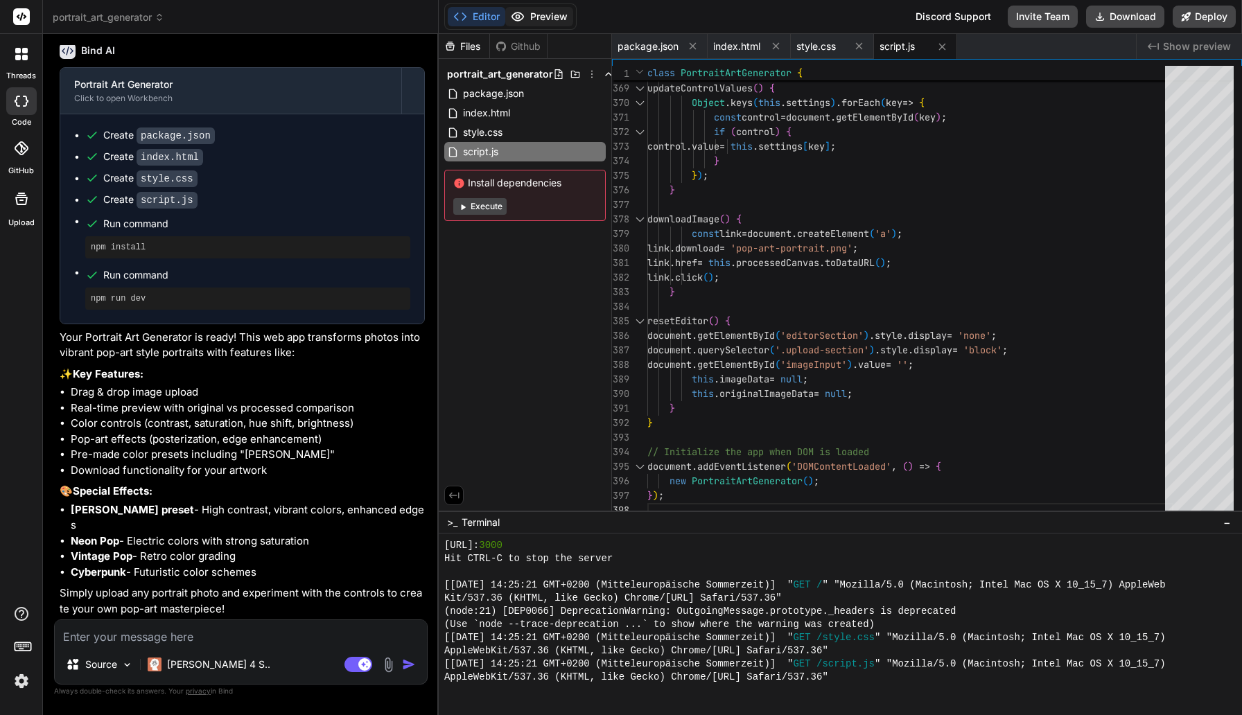
click at [553, 20] on button "Preview" at bounding box center [539, 16] width 68 height 19
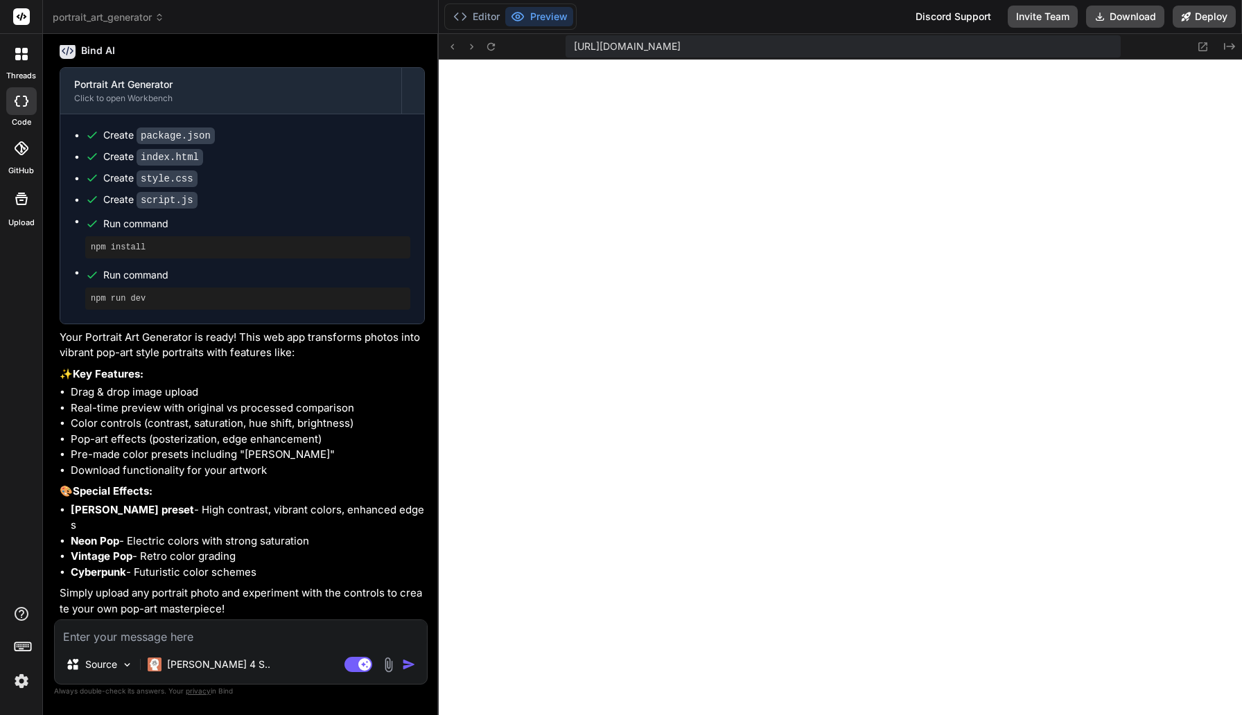
click at [388, 639] on img at bounding box center [388, 665] width 16 height 16
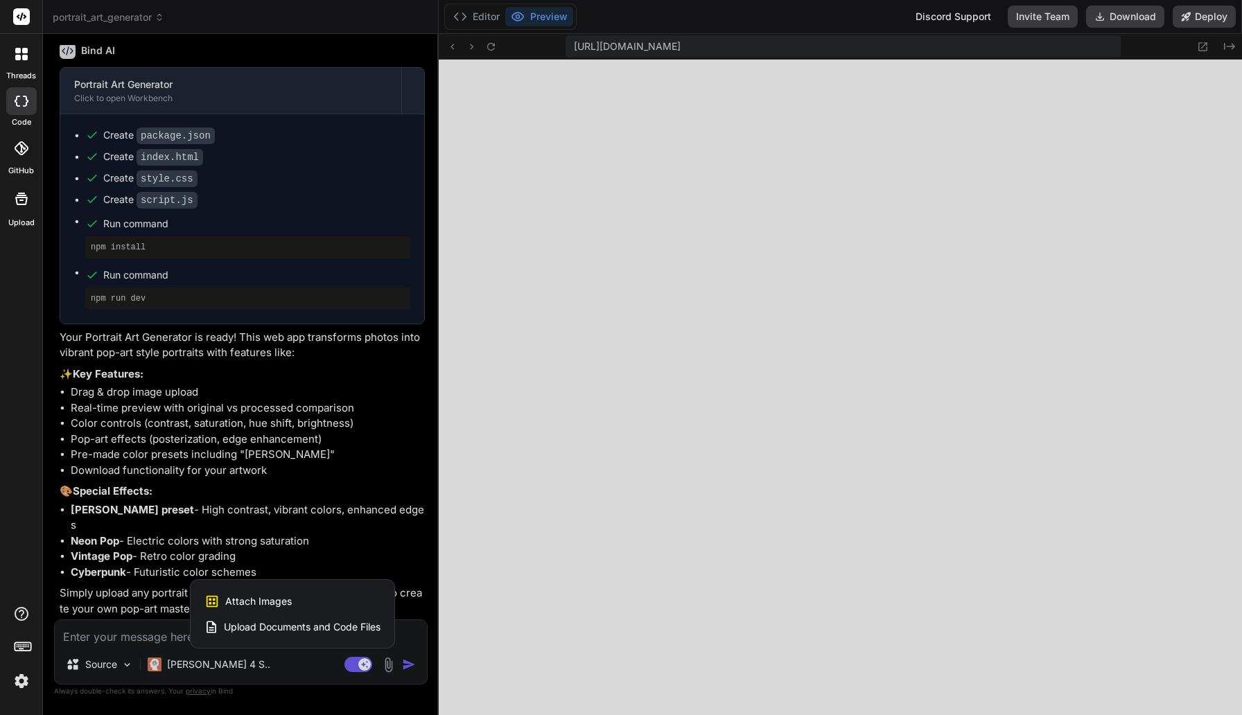
click at [316, 596] on div "Attach Images Image attachments are only supported in Claude and Gemini models." at bounding box center [292, 601] width 176 height 26
type textarea "x"
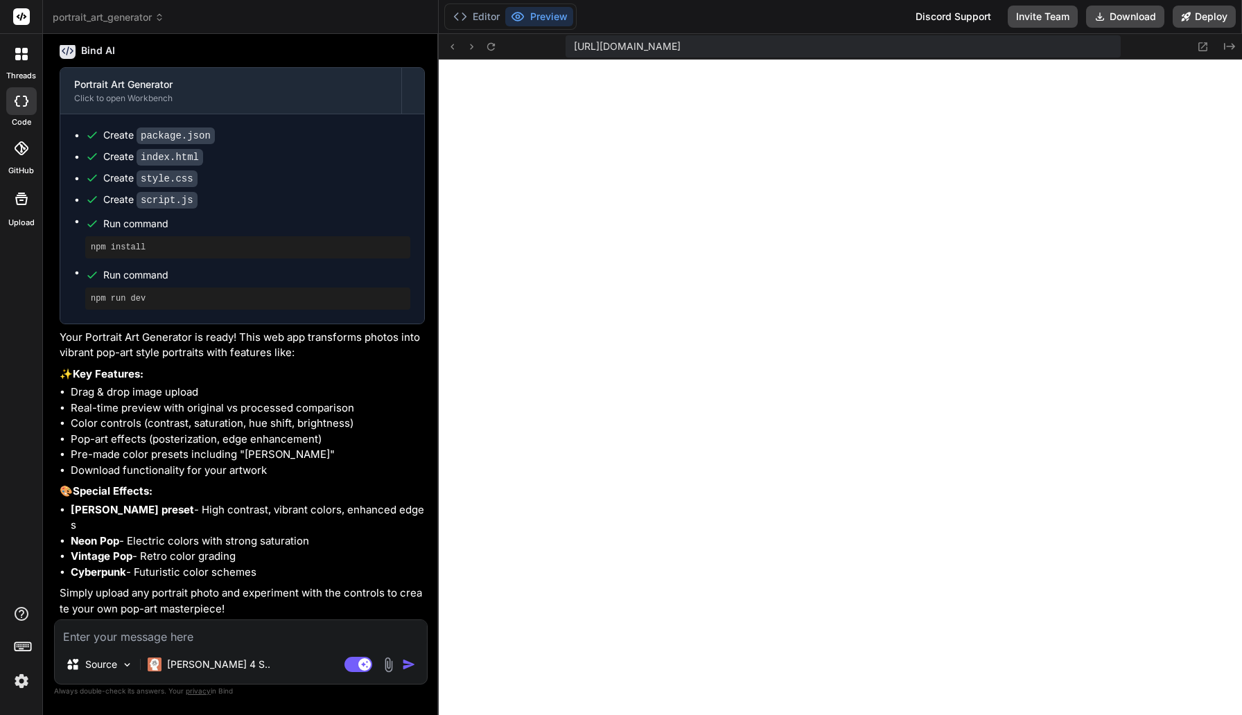
type input "C:\fakepath\Portrait-02-HQ.jpg"
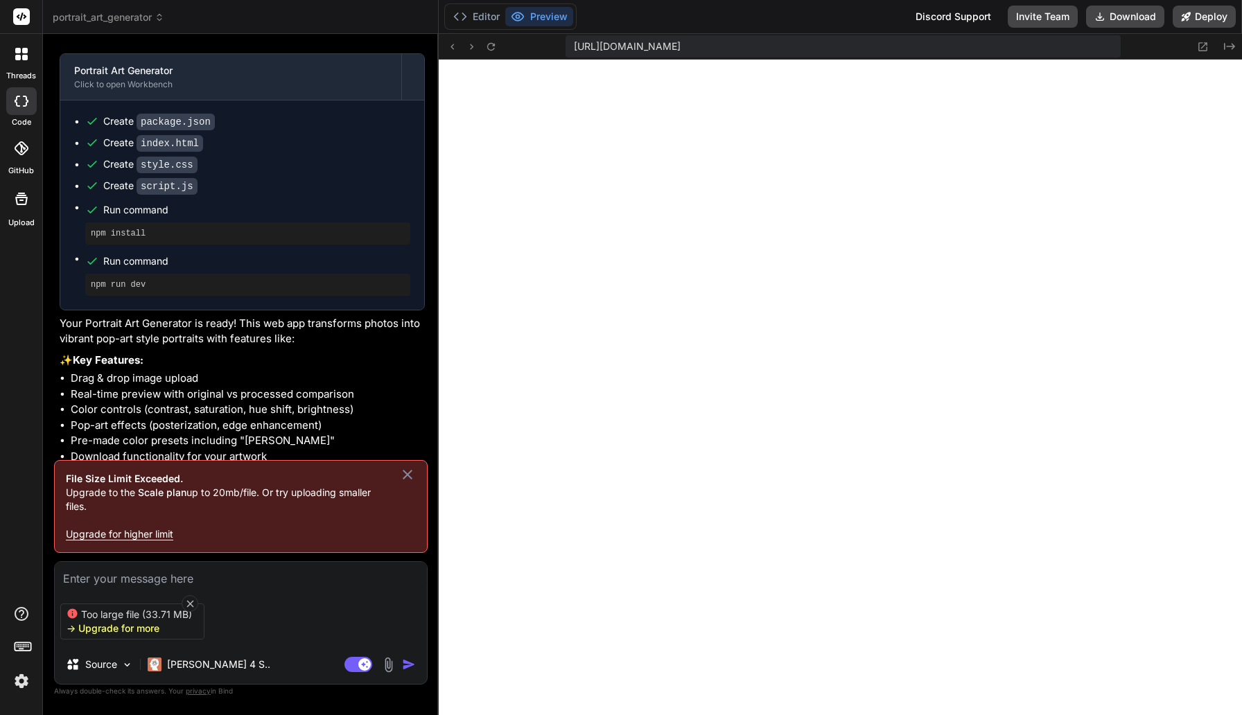
click at [130, 626] on div "-> Upgrade for more" at bounding box center [113, 629] width 93 height 14
click at [93, 627] on div "-> Upgrade for more" at bounding box center [113, 629] width 93 height 14
click at [127, 588] on div "Too large file (33.71 MB) -> Upgrade for more Source [PERSON_NAME] 4 S.. Agent …" at bounding box center [241, 622] width 374 height 123
click at [139, 533] on p "Upgrade for higher limit" at bounding box center [241, 534] width 350 height 14
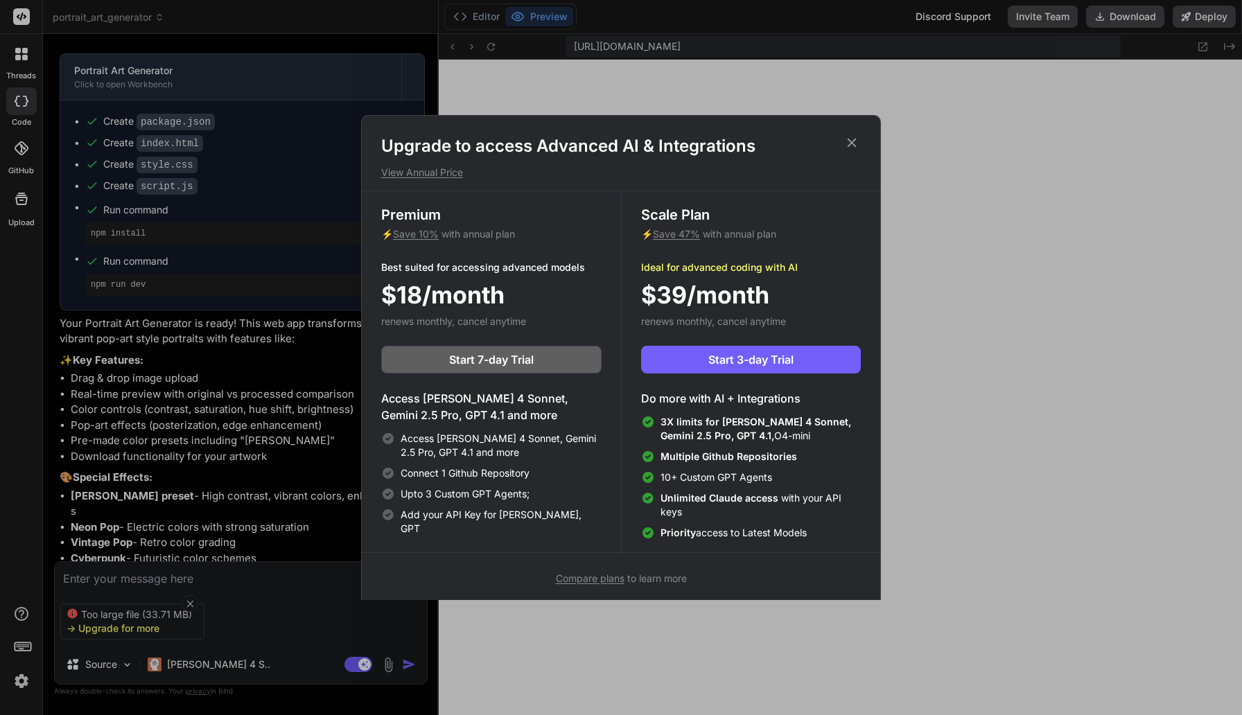
scroll to position [6, 0]
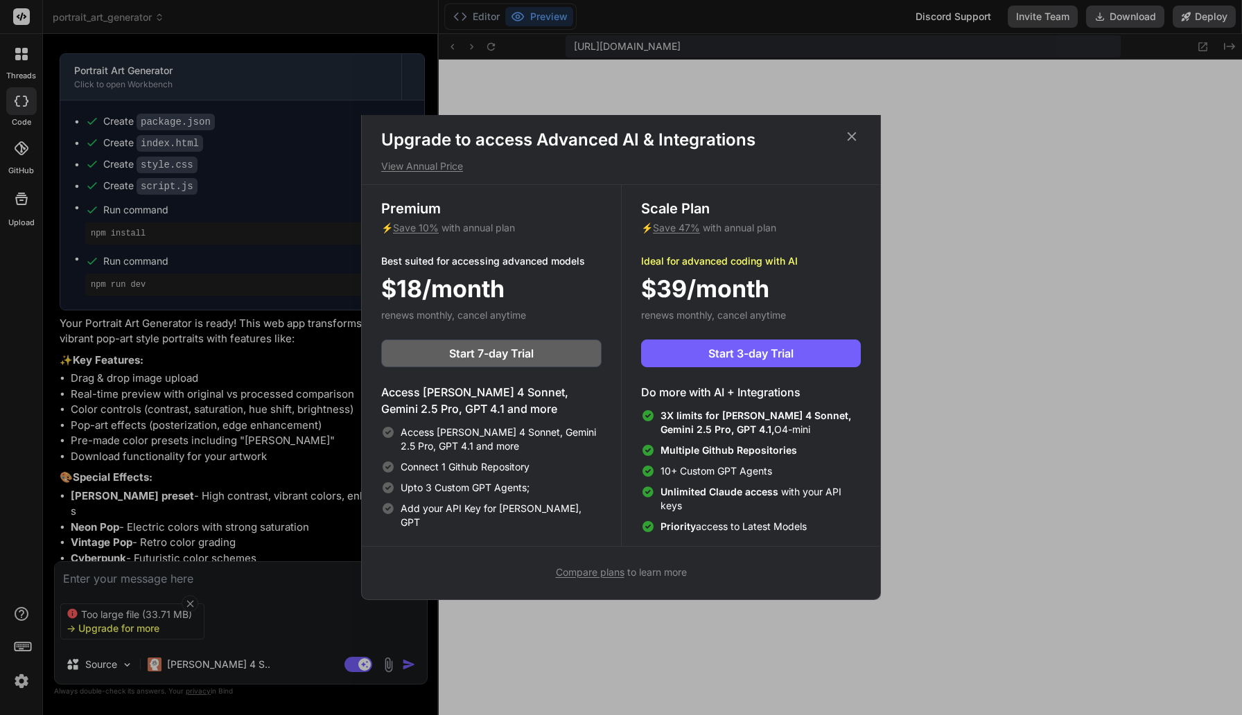
click at [855, 143] on icon at bounding box center [851, 136] width 15 height 15
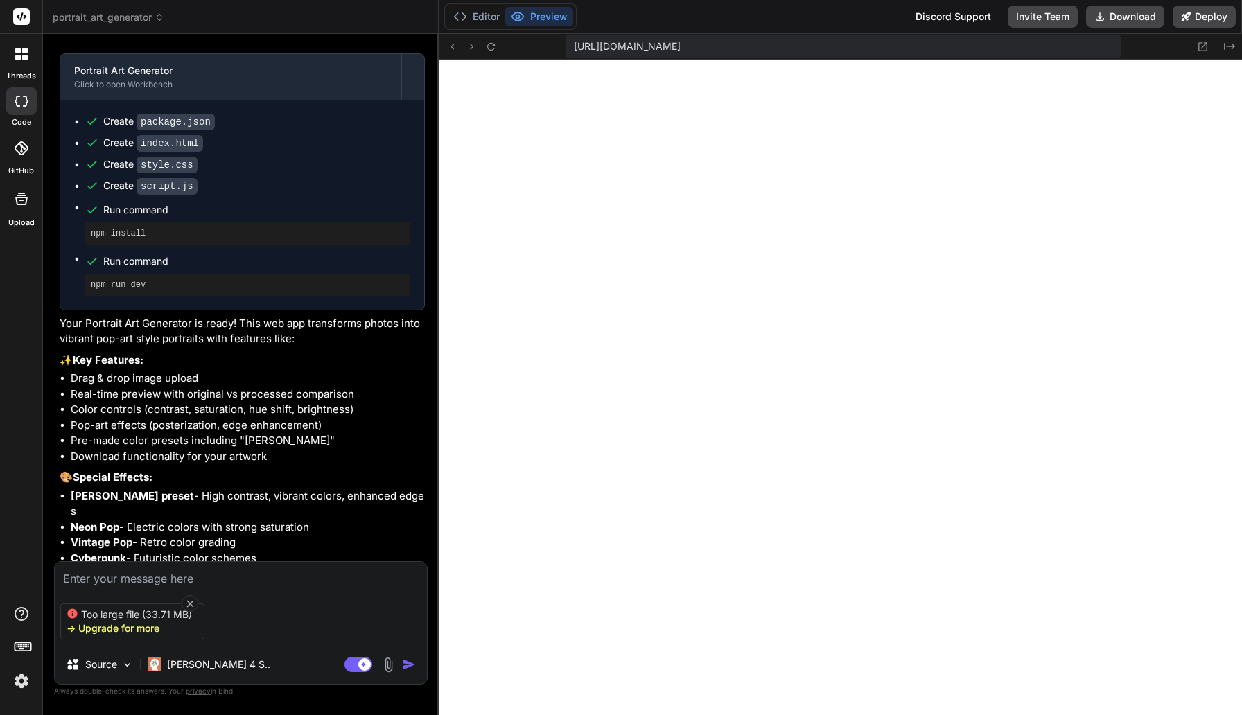
click at [18, 639] on img at bounding box center [22, 681] width 24 height 24
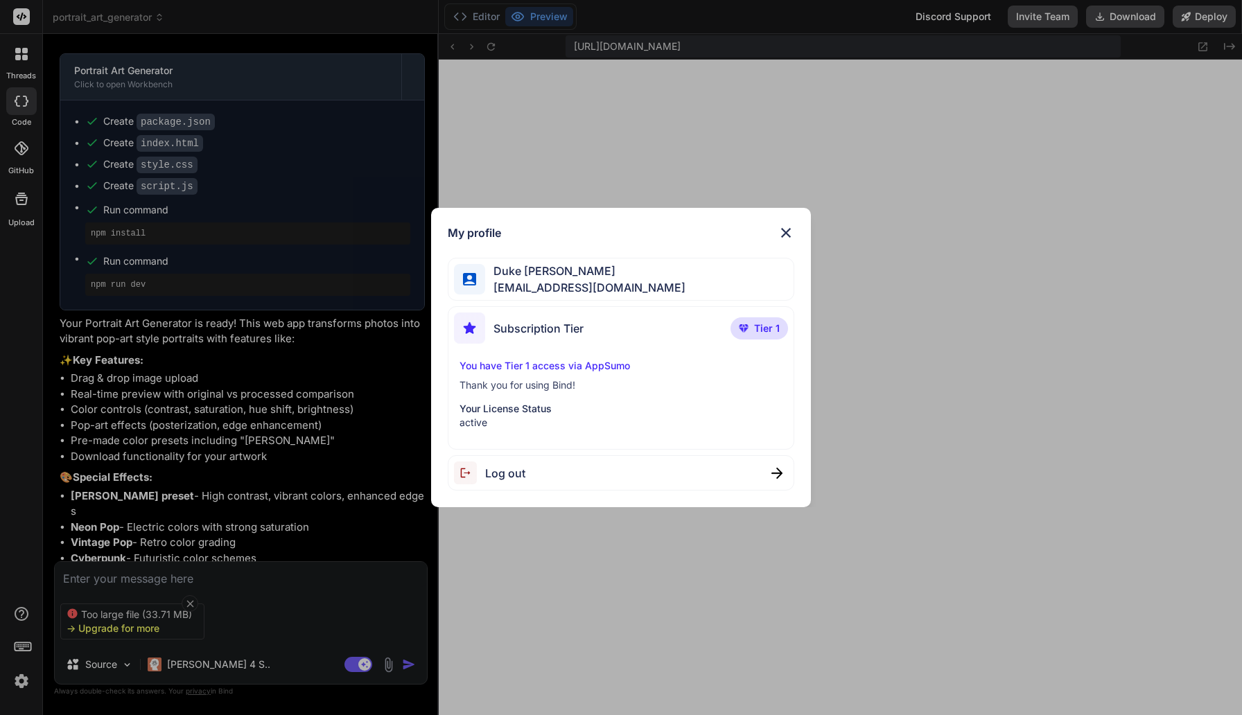
click at [482, 421] on p "active" at bounding box center [620, 423] width 323 height 14
click at [783, 229] on img at bounding box center [786, 233] width 17 height 17
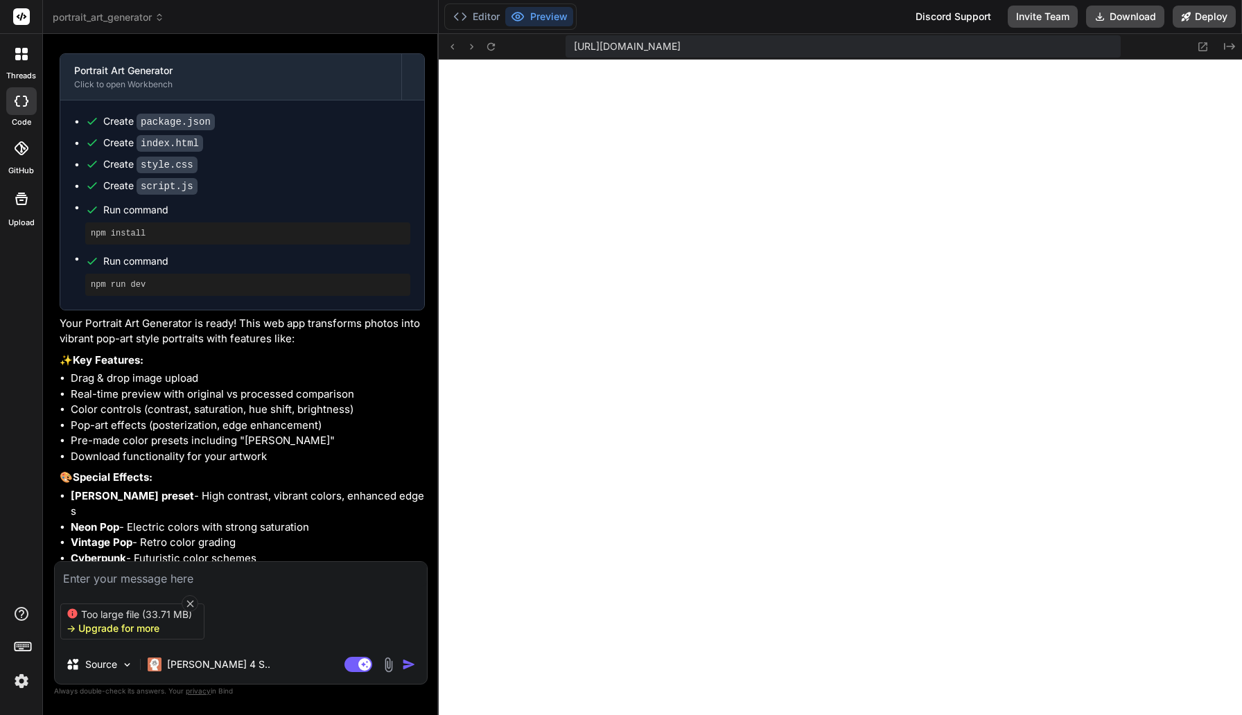
click at [111, 6] on header "portrait_art_generator Created with Pixso." at bounding box center [241, 17] width 396 height 34
click at [112, 12] on span "portrait_art_generator" at bounding box center [109, 17] width 112 height 14
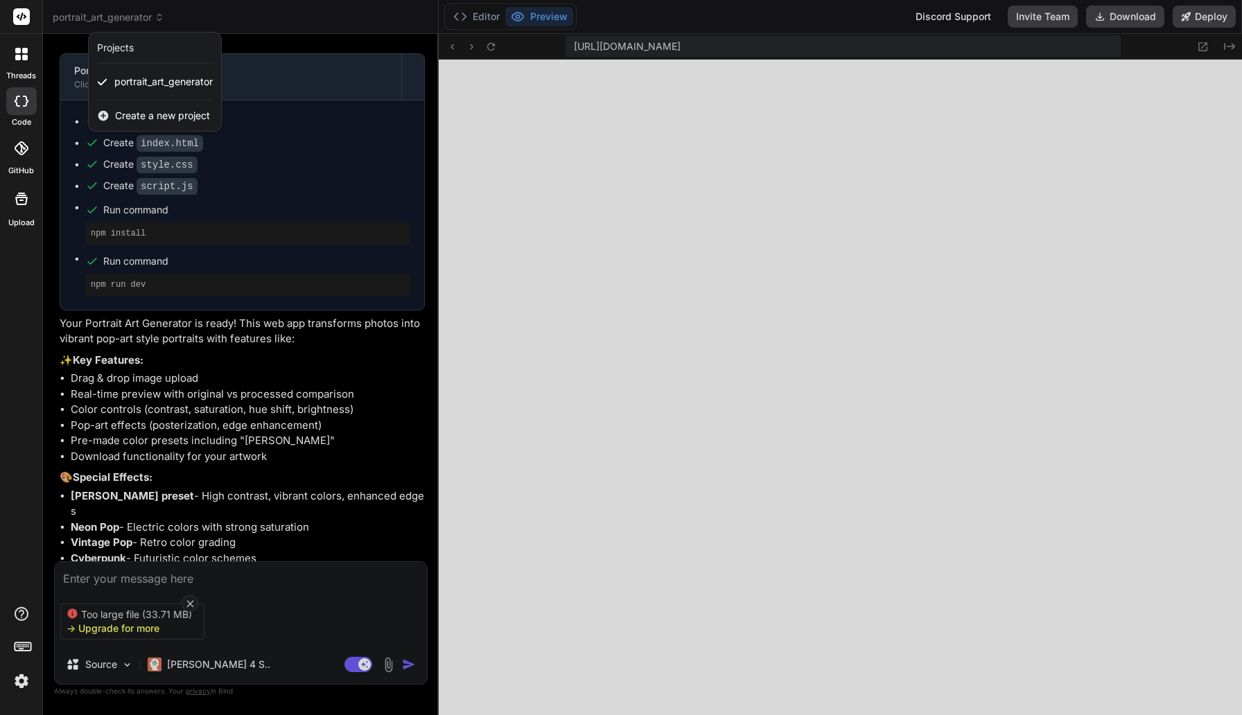
click at [112, 13] on div at bounding box center [621, 357] width 1242 height 715
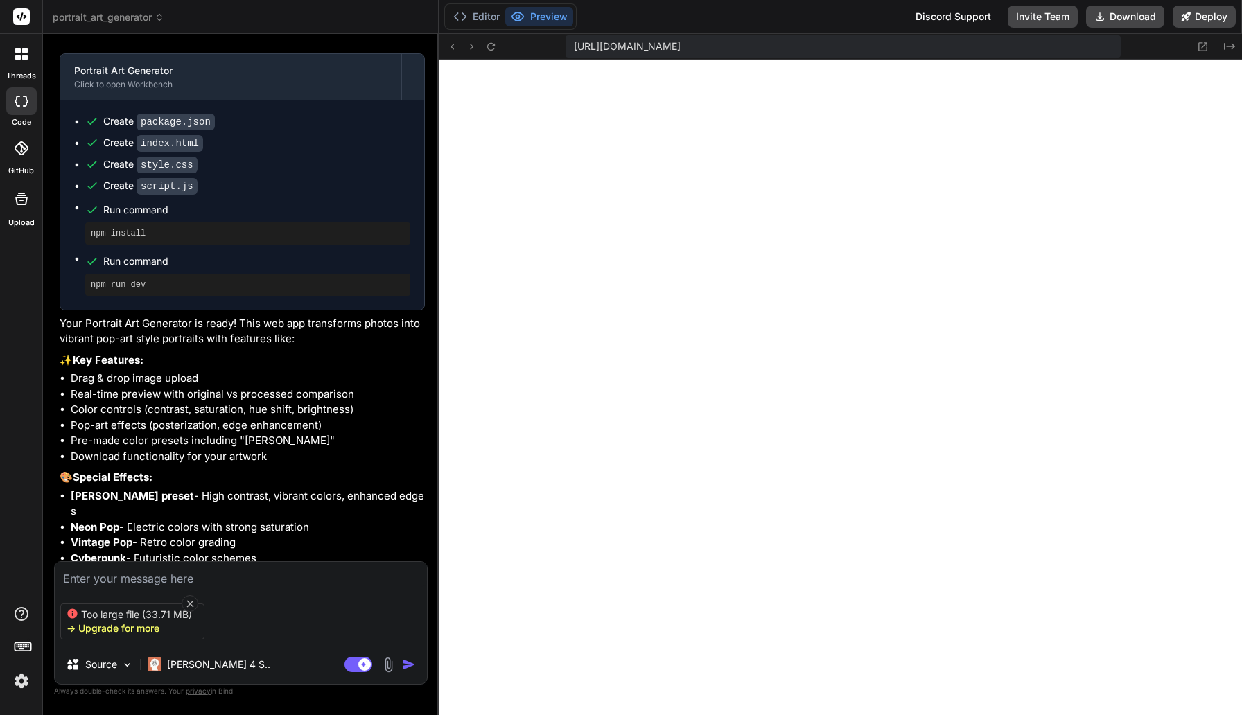
click at [25, 63] on div at bounding box center [21, 54] width 29 height 29
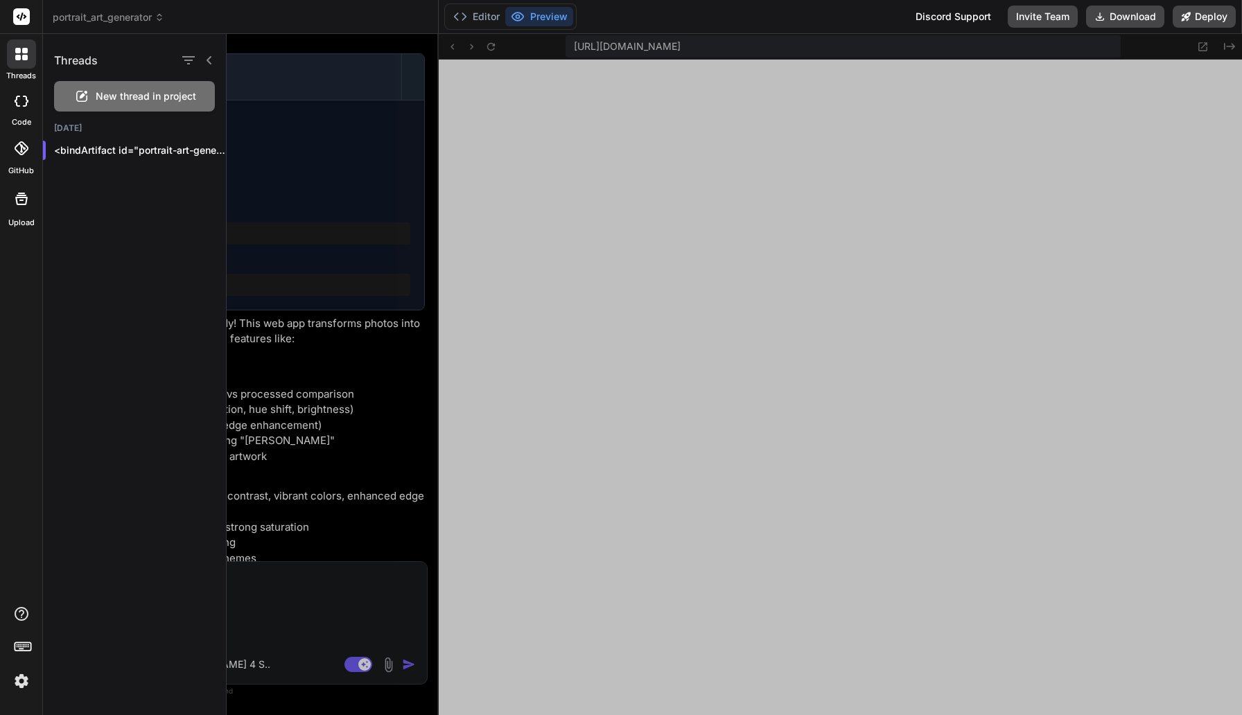
click at [16, 210] on div at bounding box center [21, 198] width 33 height 33
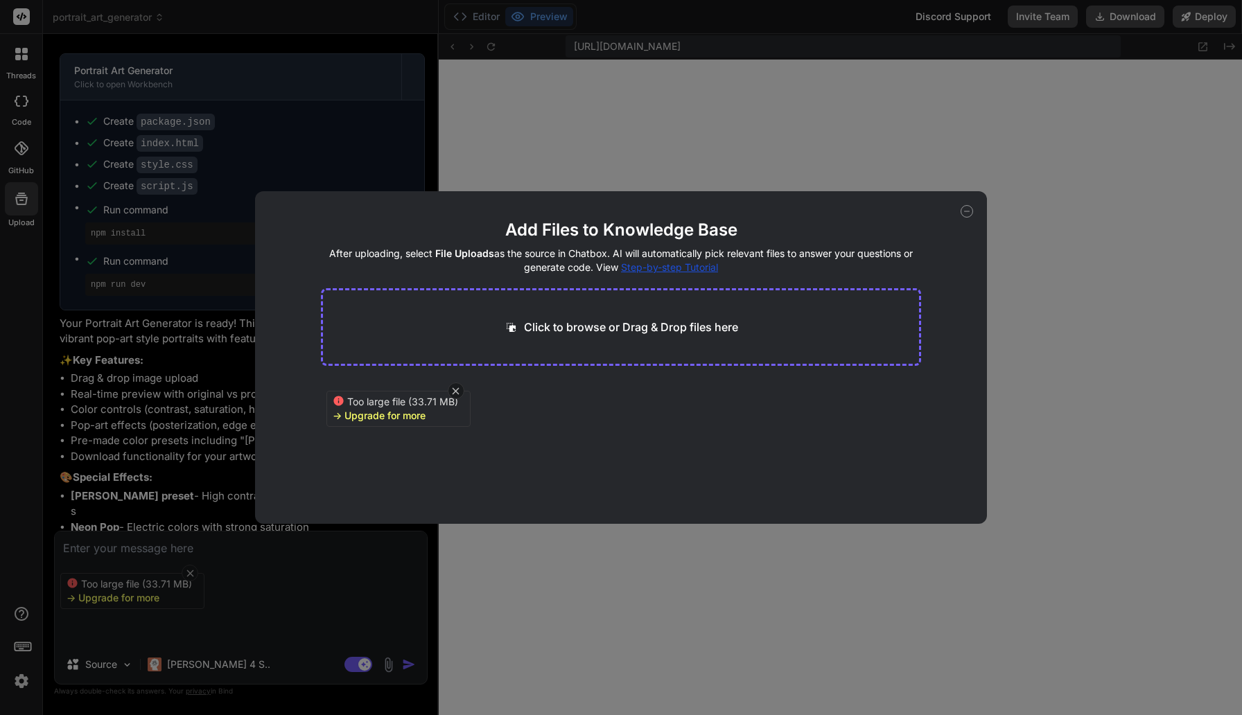
click at [232, 471] on div "Add Files to Knowledge Base After uploading, select File Uploads as the source …" at bounding box center [621, 357] width 1242 height 715
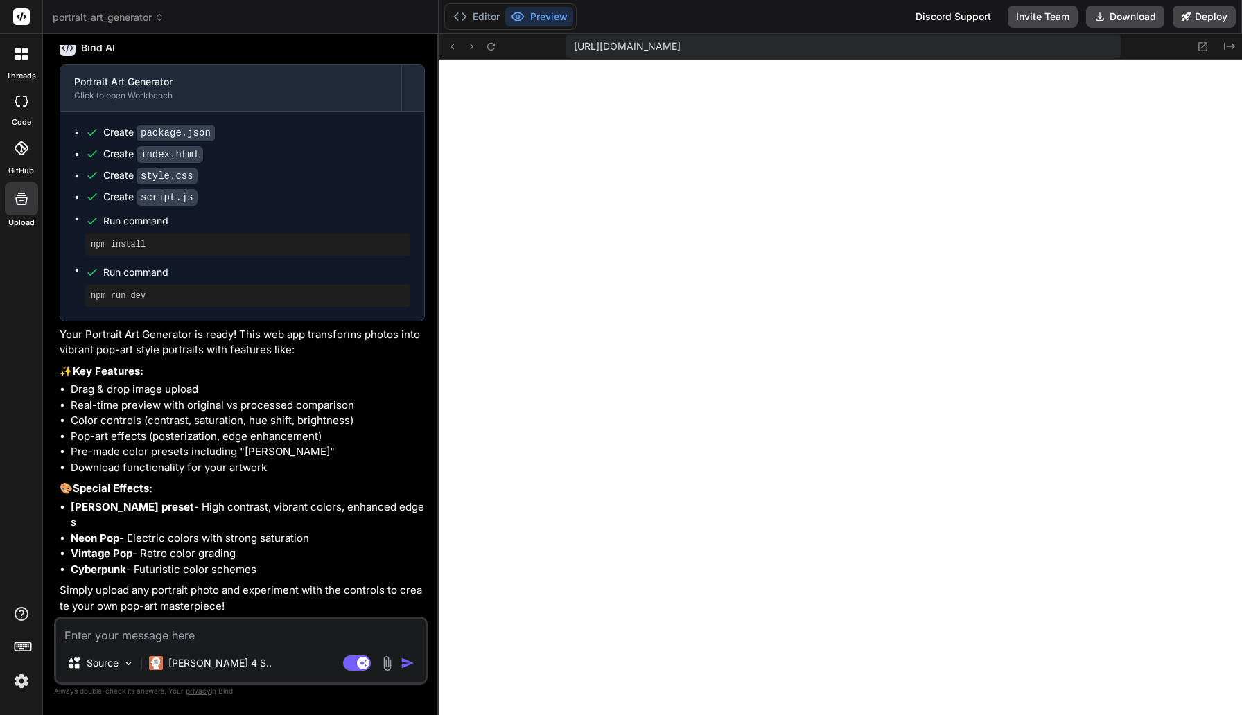
click at [24, 639] on img at bounding box center [22, 681] width 24 height 24
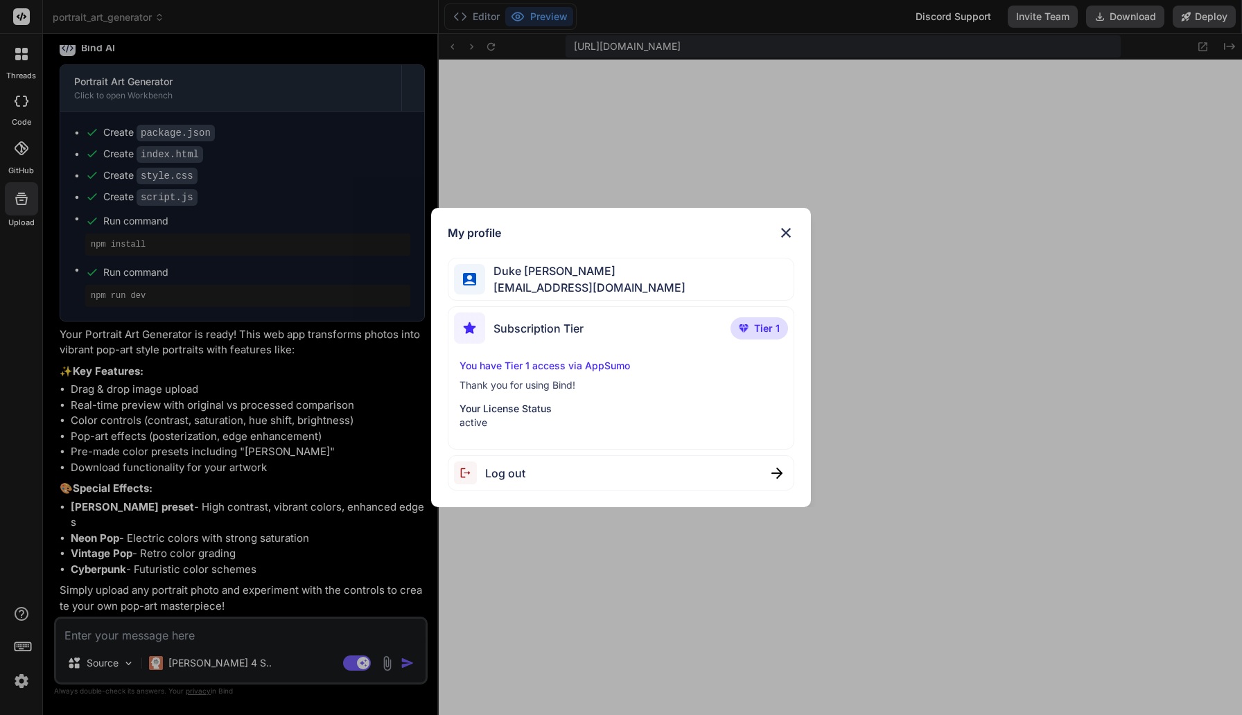
click at [794, 231] on div "My profile Duke [PERSON_NAME] [EMAIL_ADDRESS][DOMAIN_NAME] Subscription Tier Ti…" at bounding box center [621, 358] width 380 height 300
click at [778, 229] on img at bounding box center [786, 233] width 17 height 17
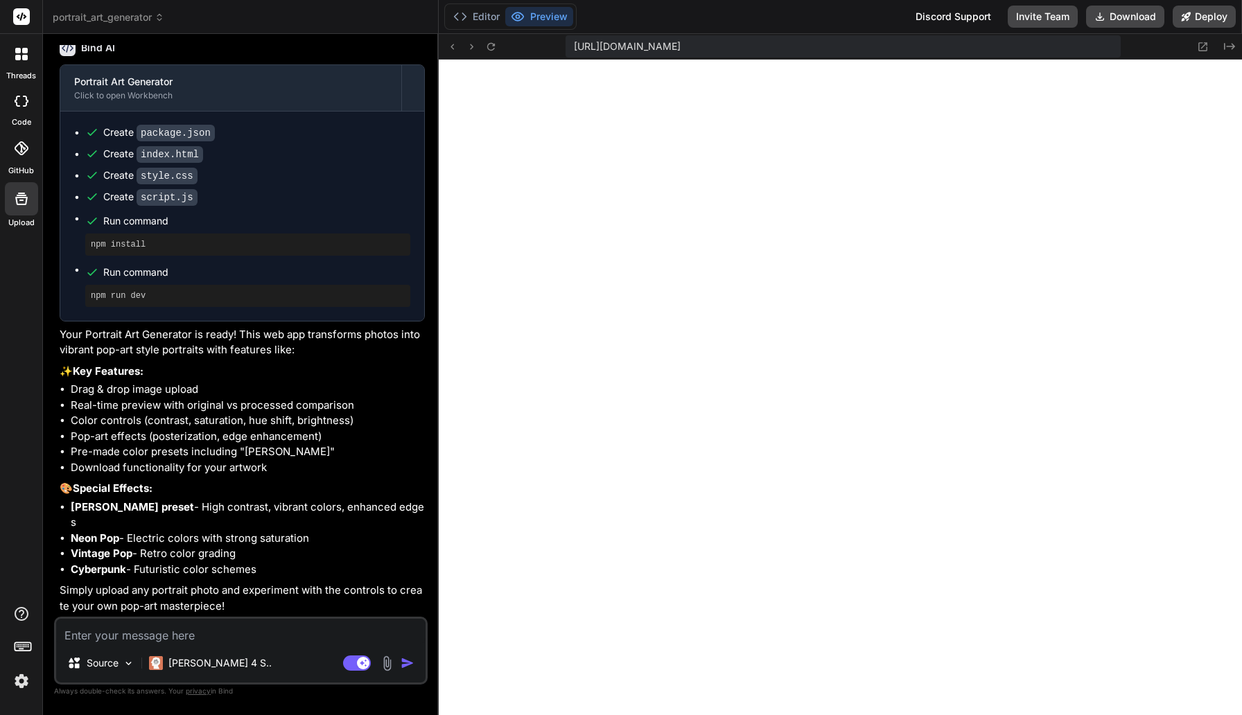
click at [383, 639] on img at bounding box center [387, 664] width 16 height 16
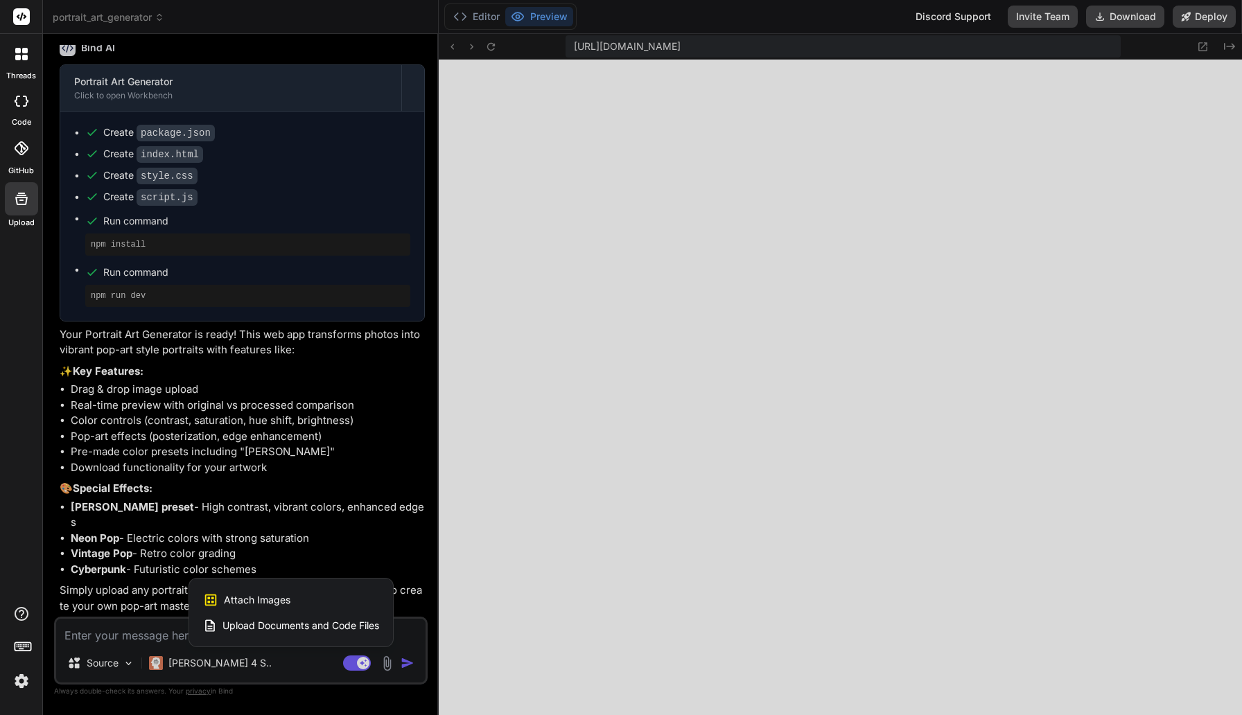
click at [270, 600] on span "Attach Images" at bounding box center [257, 600] width 67 height 14
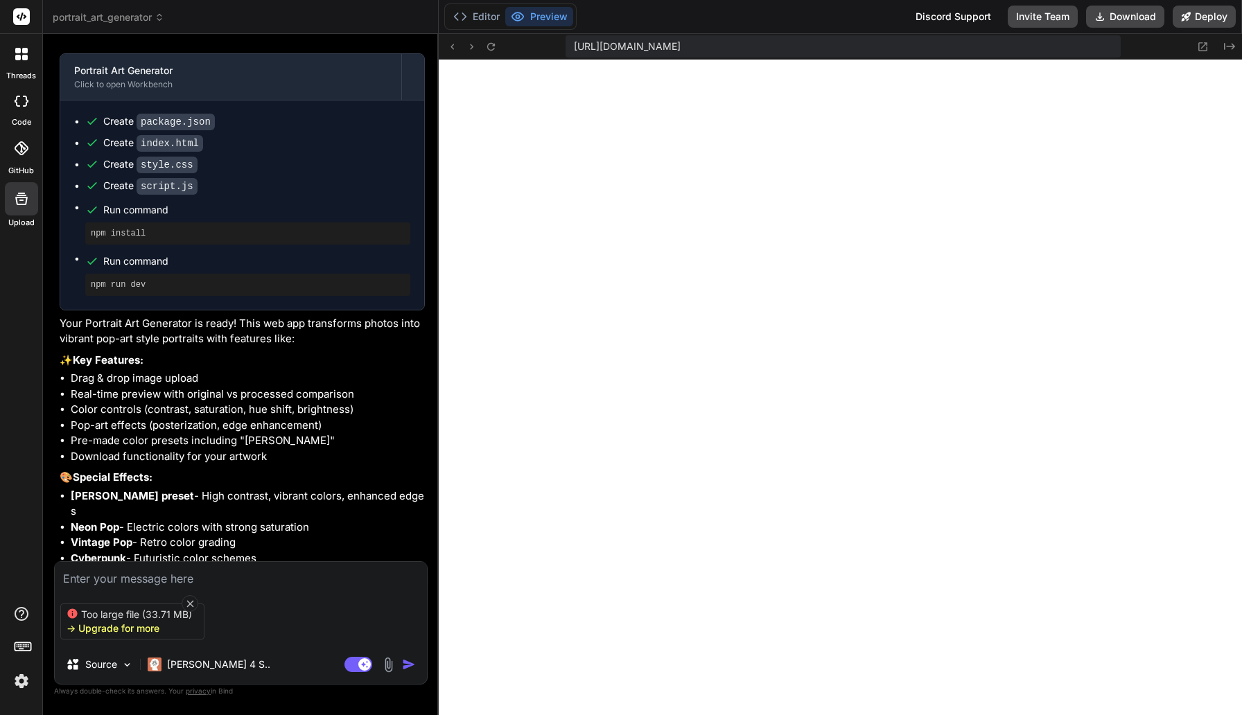
type textarea "x"
type input "C:\fakepath\portrait.png"
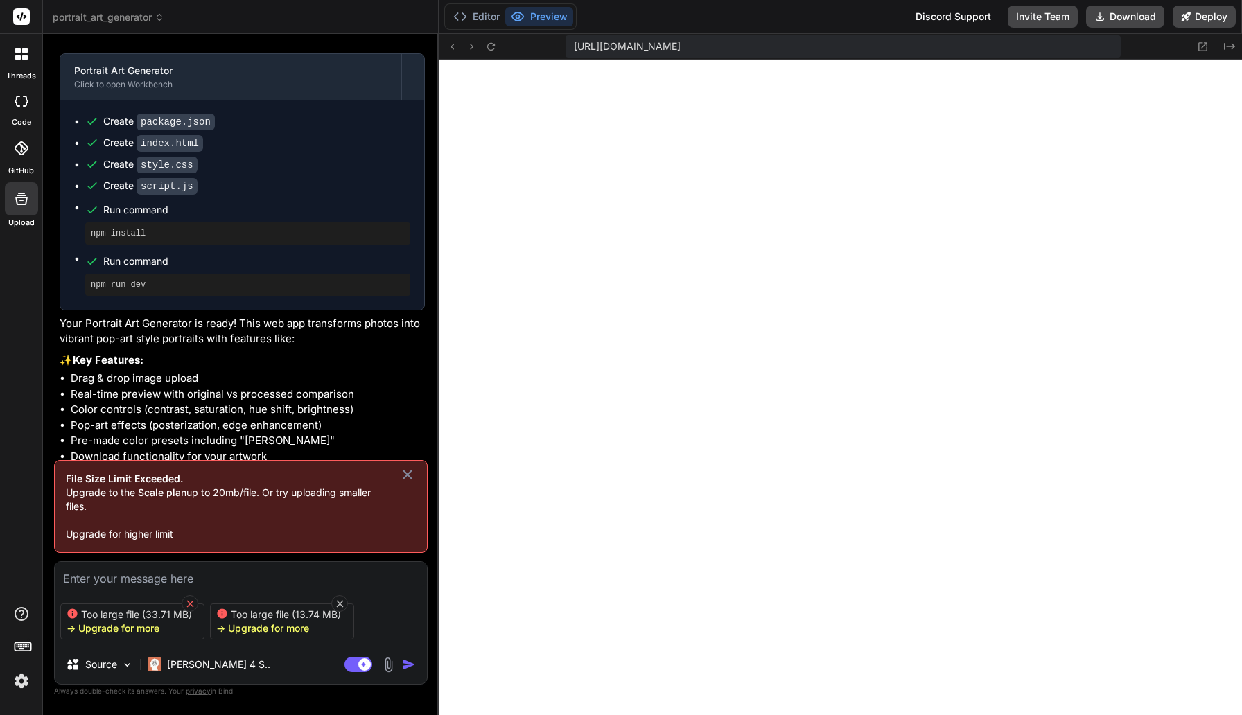
click at [190, 603] on icon at bounding box center [190, 604] width 12 height 12
click at [191, 602] on icon at bounding box center [190, 604] width 12 height 12
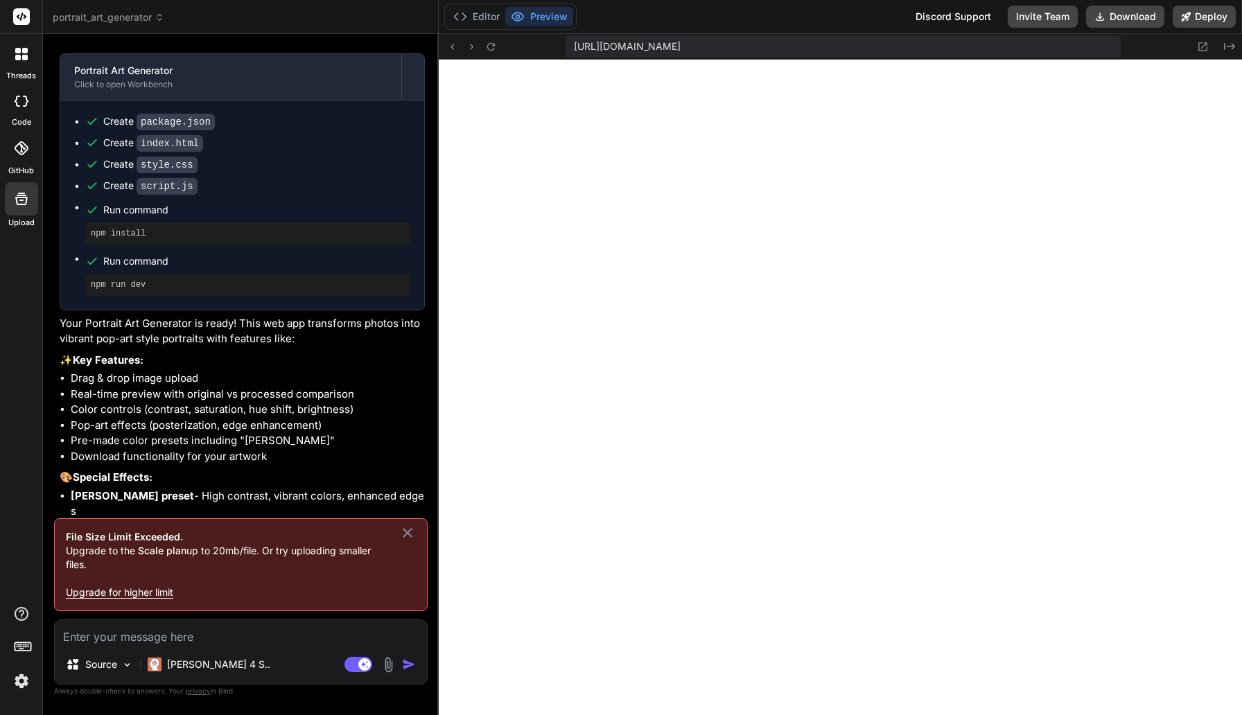
click at [388, 639] on img at bounding box center [388, 665] width 16 height 16
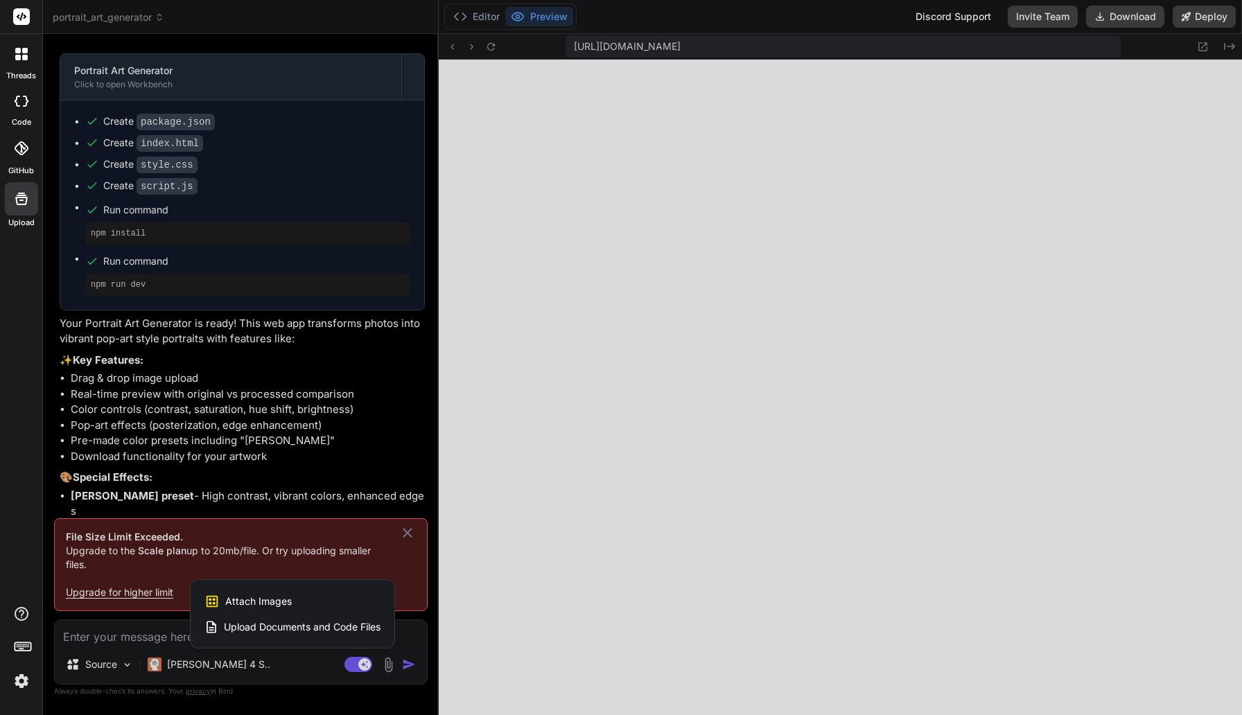
click at [288, 600] on span "Attach Images" at bounding box center [258, 602] width 67 height 14
type textarea "x"
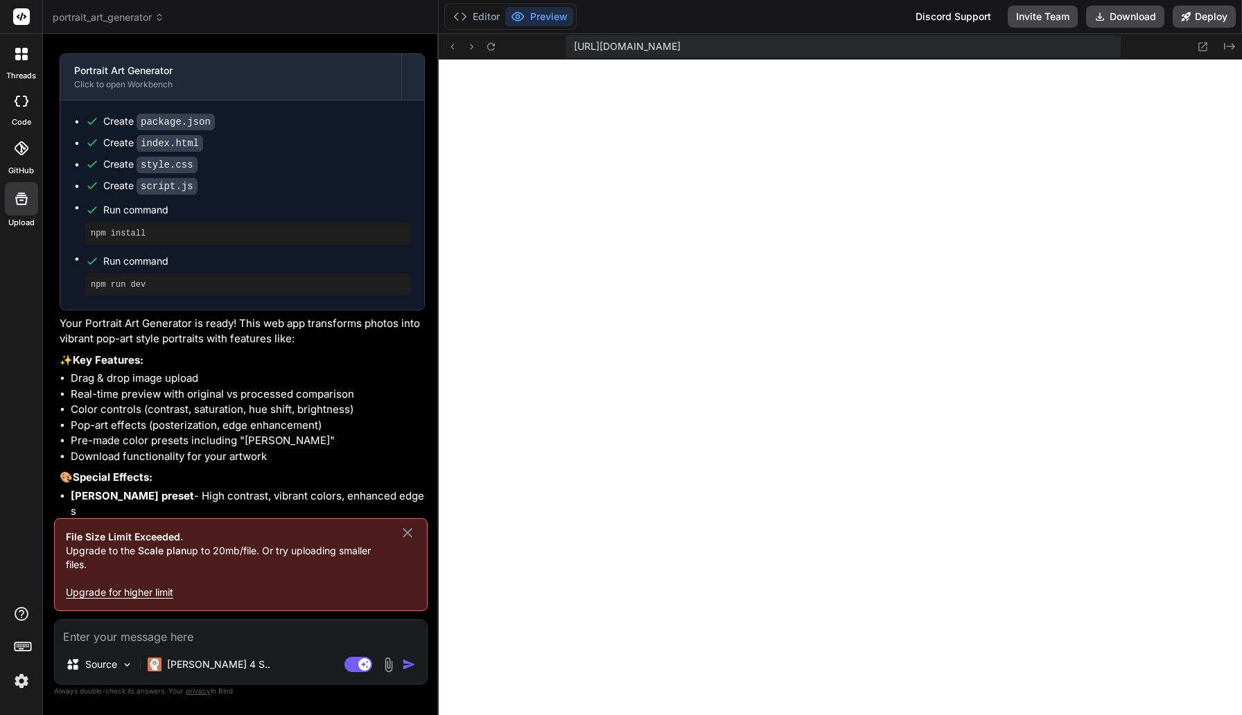
type input "C:\fakepath\papa bild final 4.jpg"
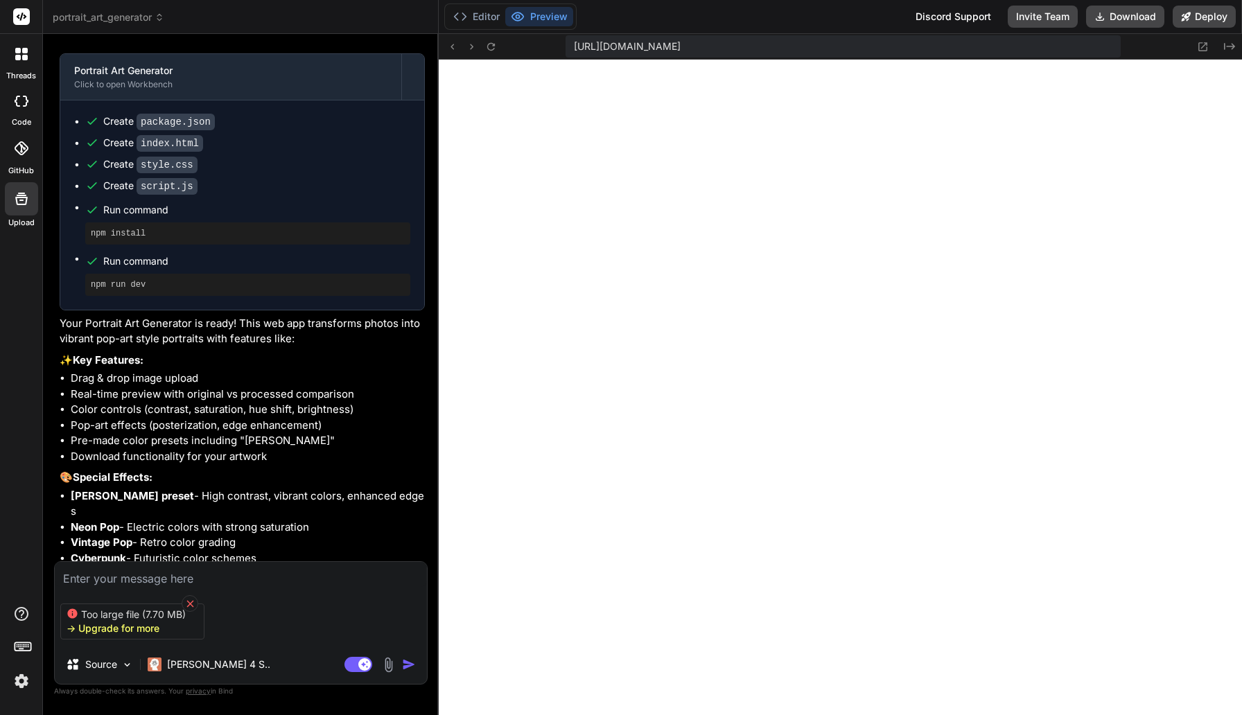
click at [186, 599] on icon at bounding box center [190, 604] width 12 height 12
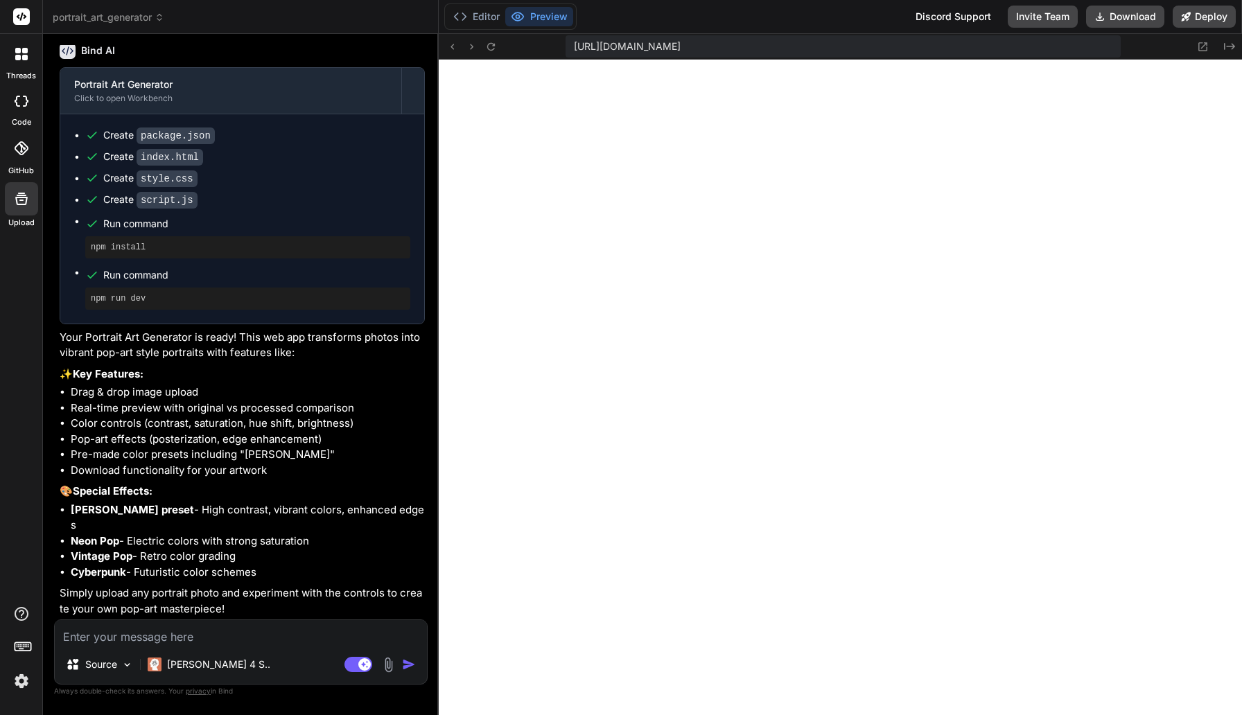
click at [385, 639] on img at bounding box center [388, 665] width 16 height 16
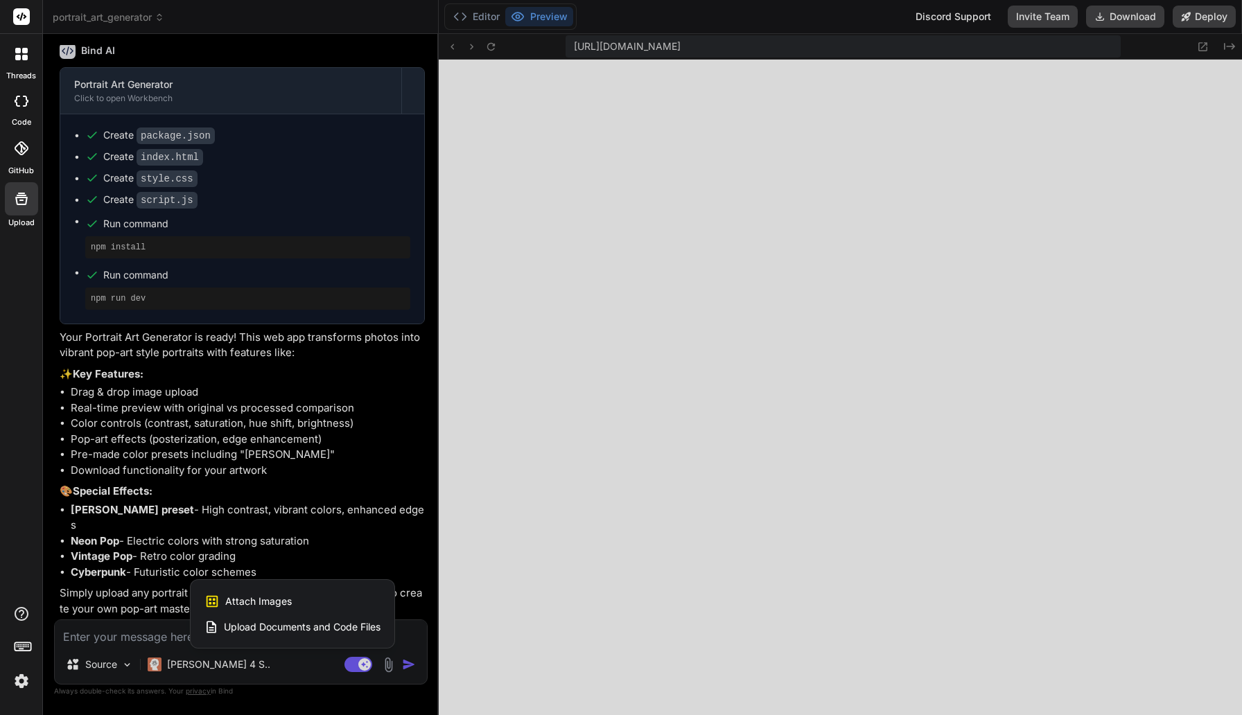
click at [270, 595] on span "Attach Images" at bounding box center [258, 602] width 67 height 14
type textarea "x"
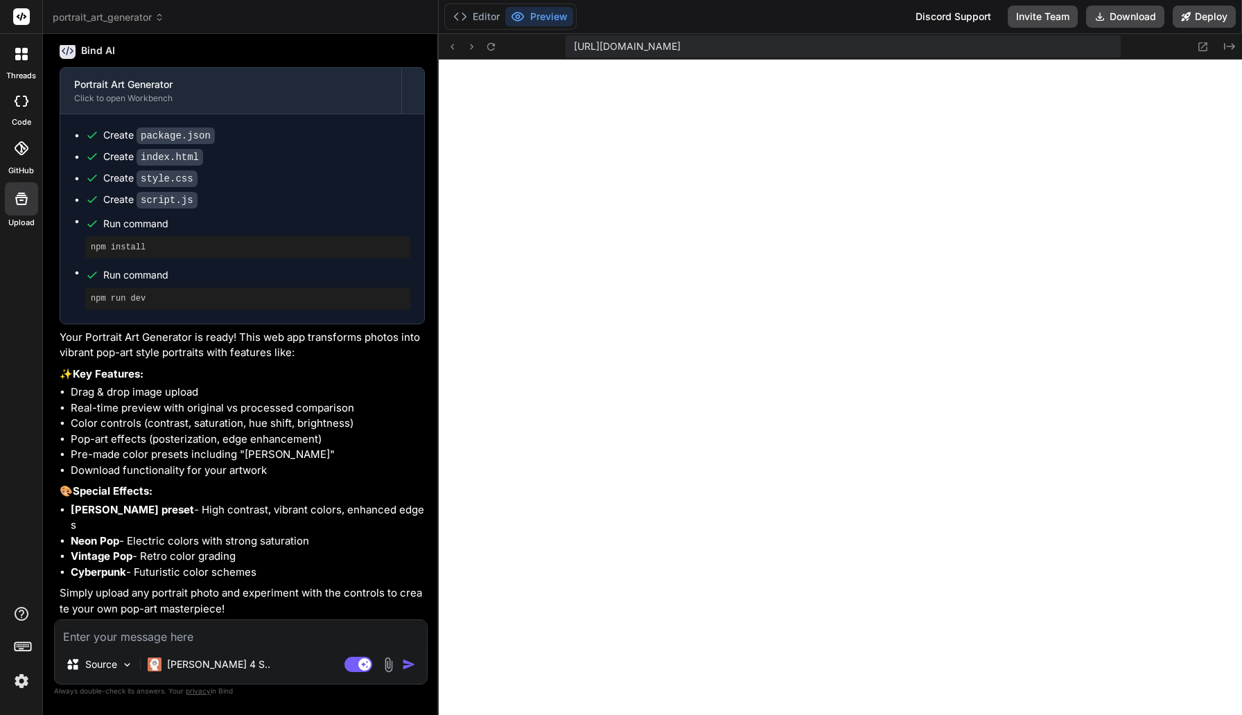
type input "C:\fakepath\portrait 4.jpg"
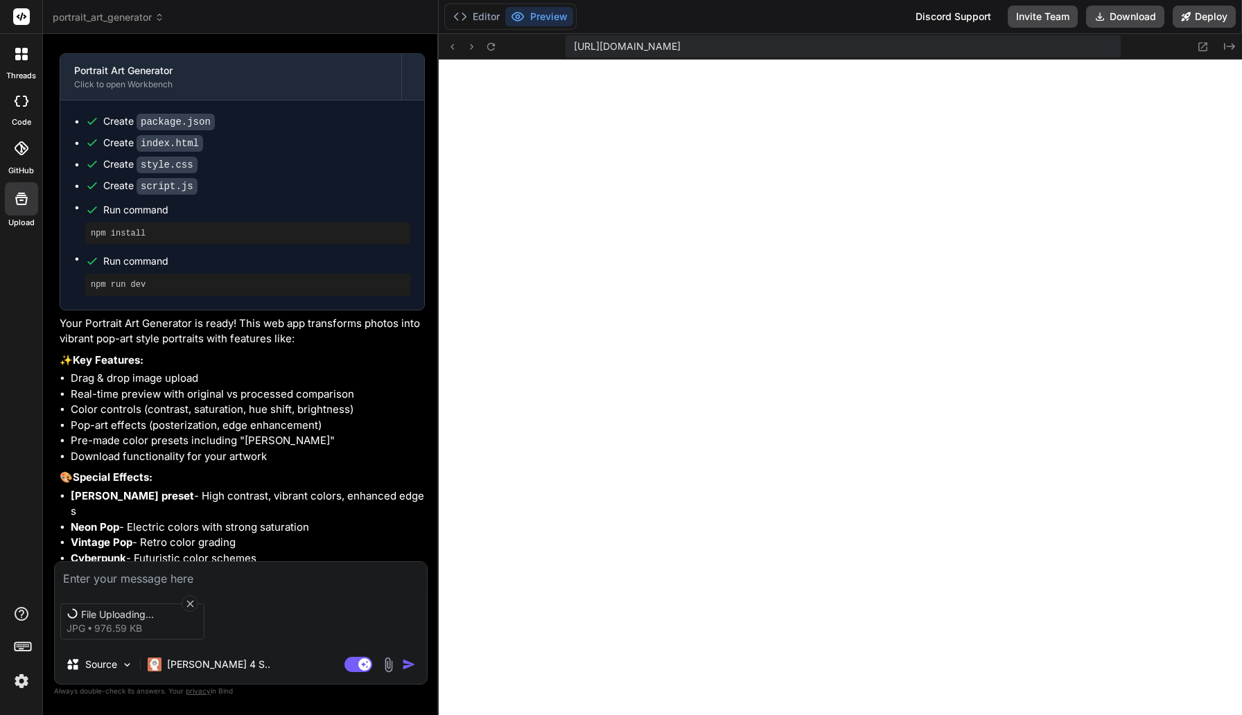
click at [148, 579] on textarea at bounding box center [241, 574] width 372 height 25
type textarea "x"
type textarea "b"
type textarea "x"
type textarea "bi"
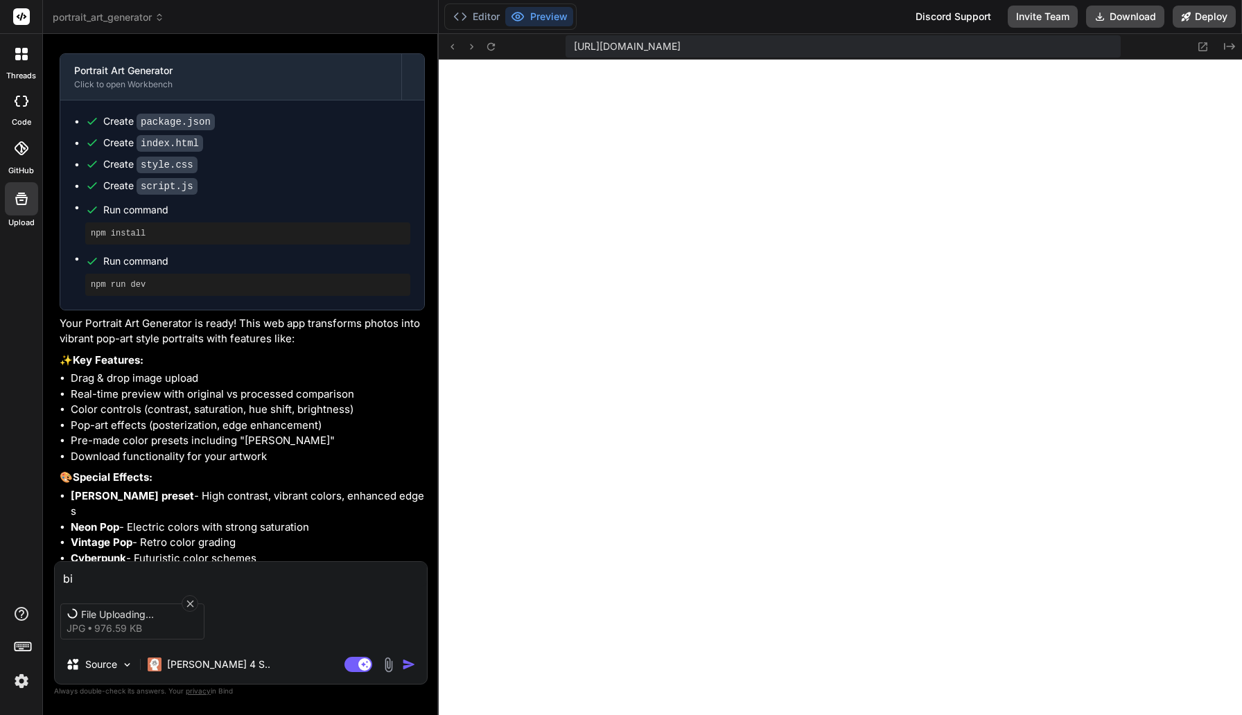
type textarea "x"
type textarea "bit"
type textarea "x"
type textarea "bitt"
type textarea "x"
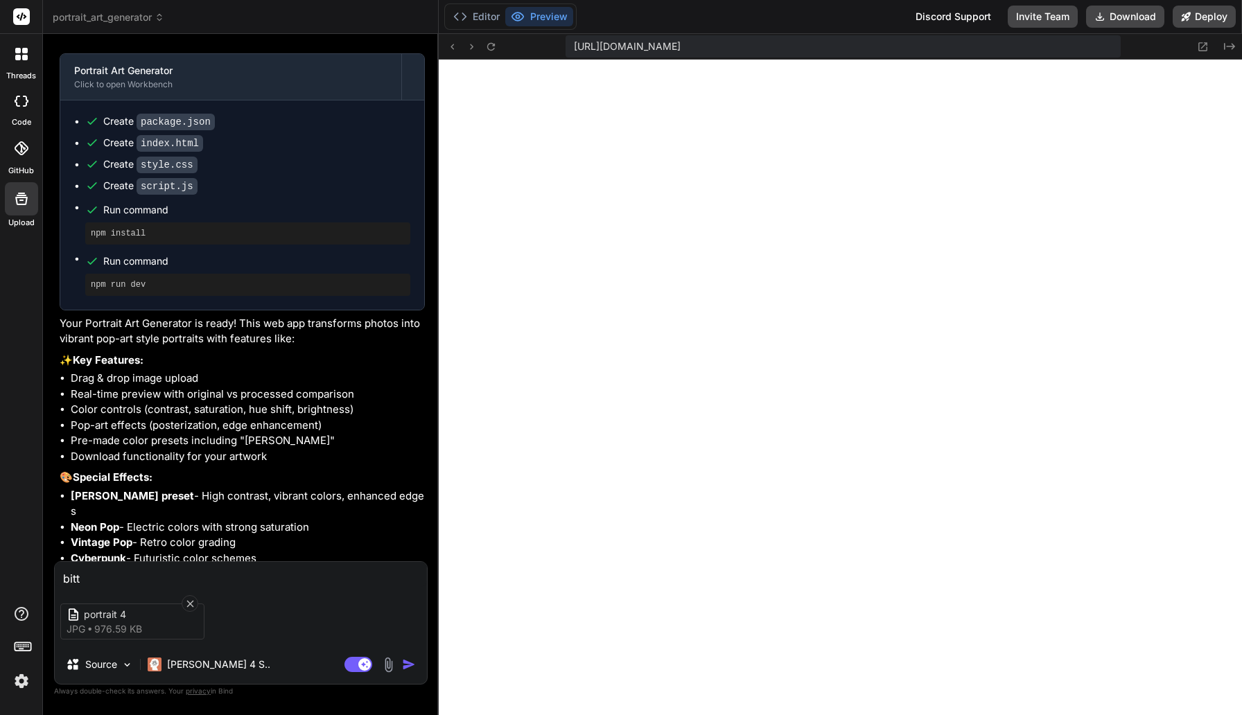
type textarea "bitte"
type textarea "x"
type textarea "bitte"
type textarea "x"
type textarea "bitte b"
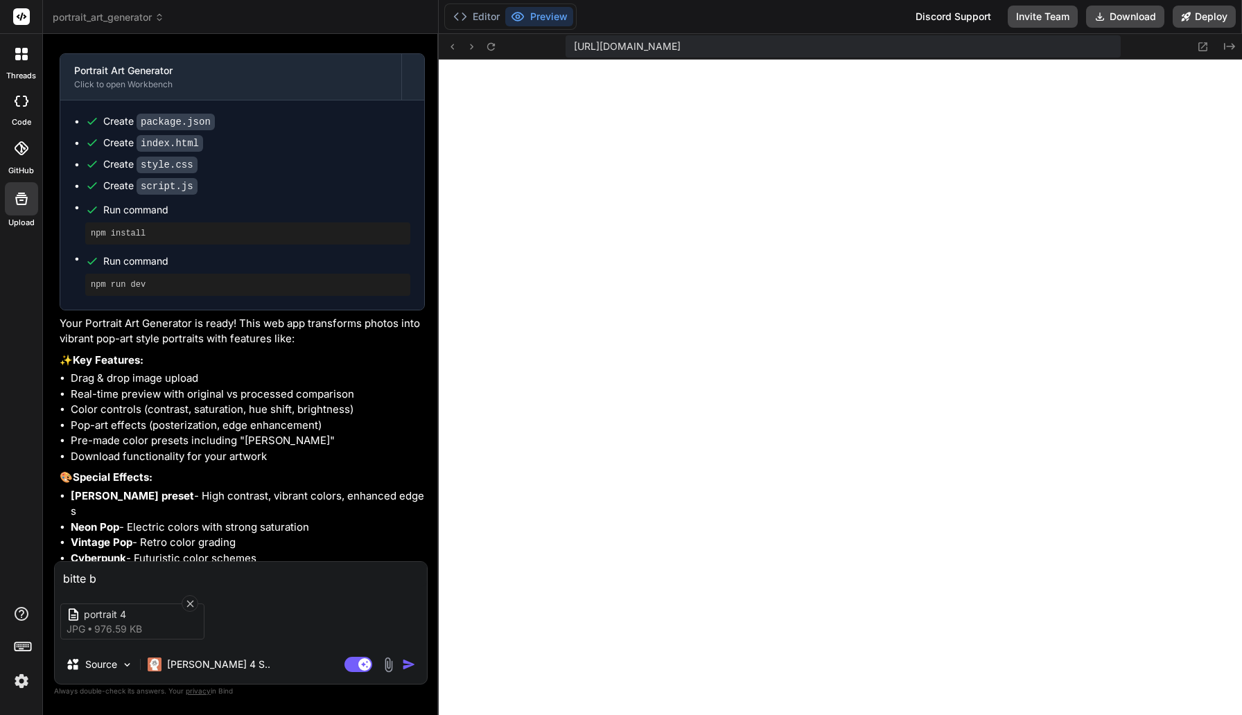
type textarea "x"
type textarea "bitte ba"
click at [405, 639] on img "button" at bounding box center [409, 665] width 14 height 14
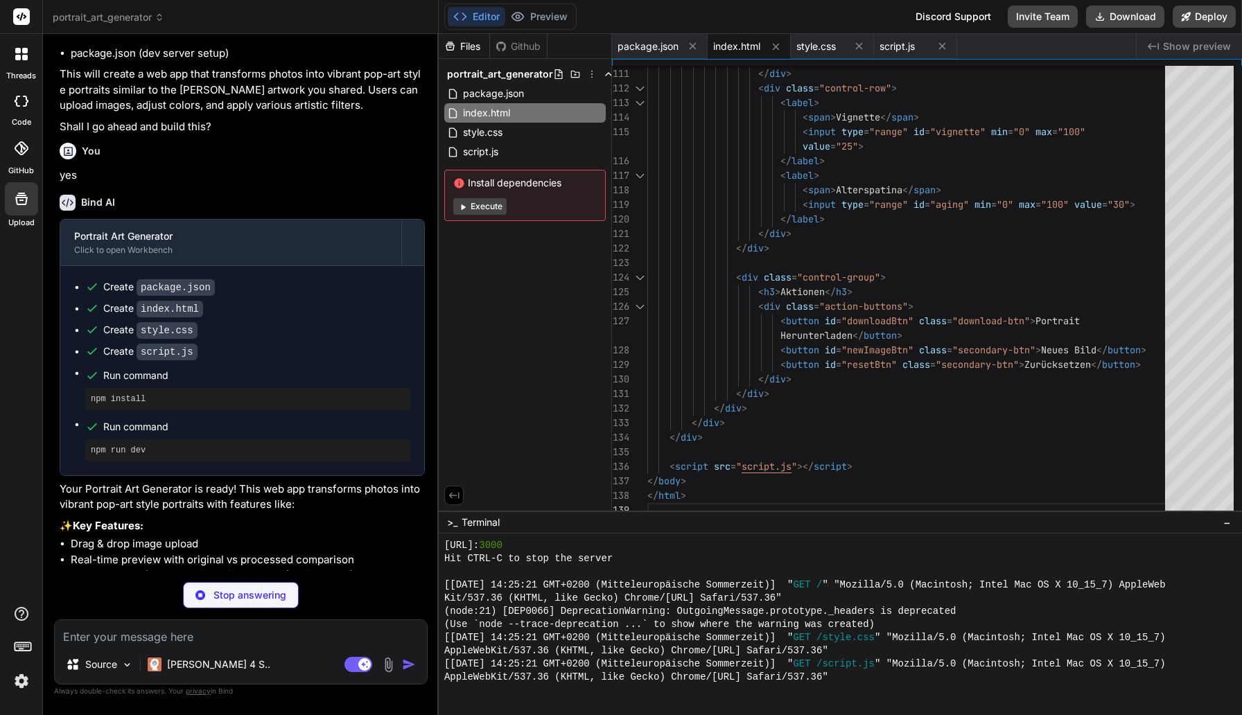
scroll to position [735, 0]
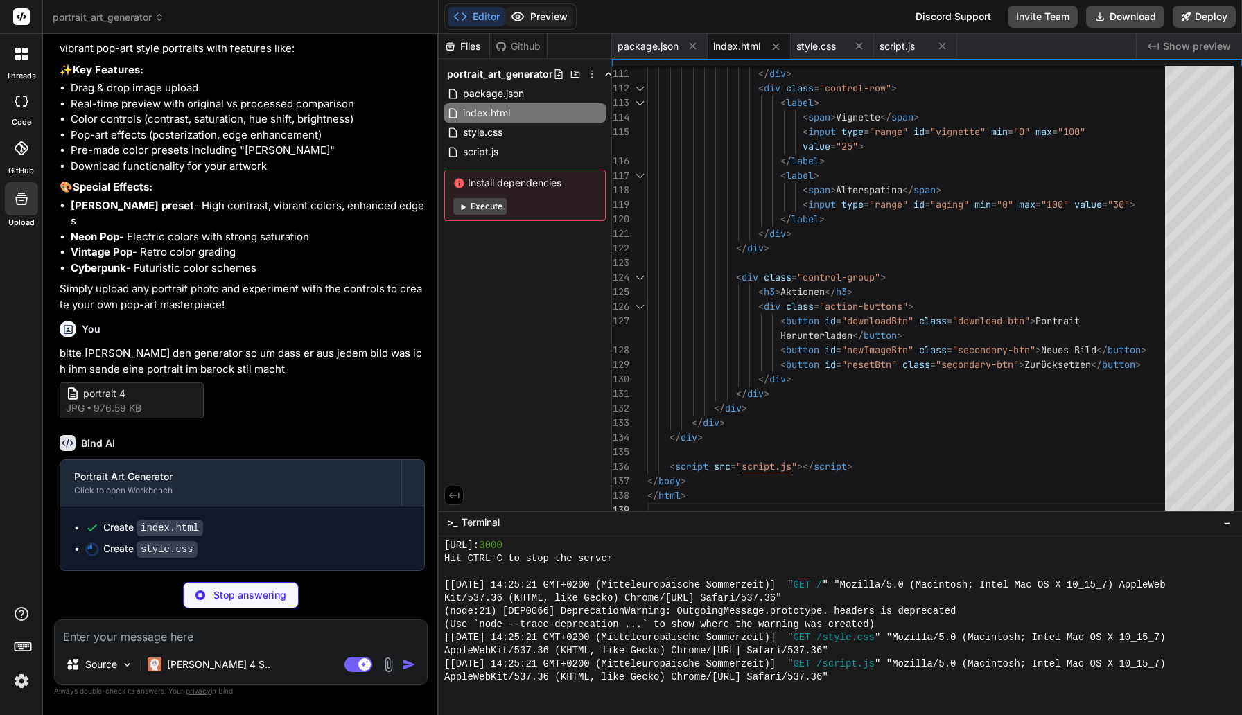
click at [541, 21] on button "Preview" at bounding box center [539, 16] width 68 height 19
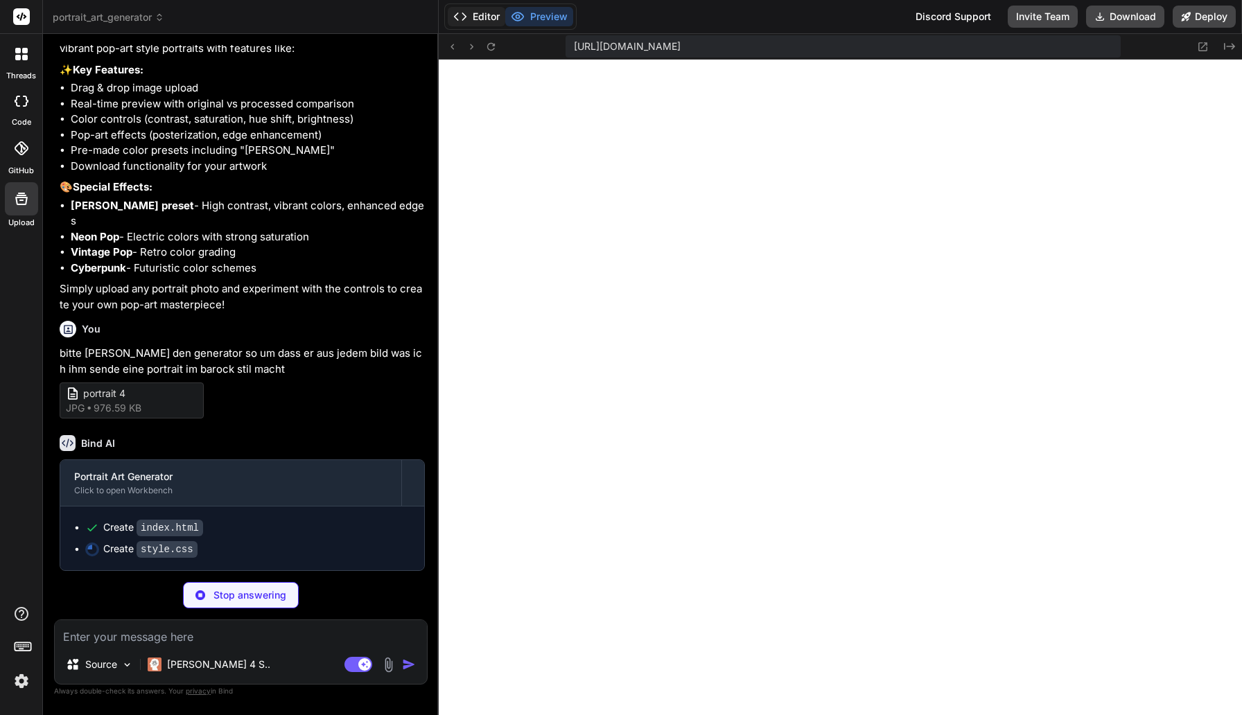
click at [495, 15] on button "Editor" at bounding box center [477, 16] width 58 height 19
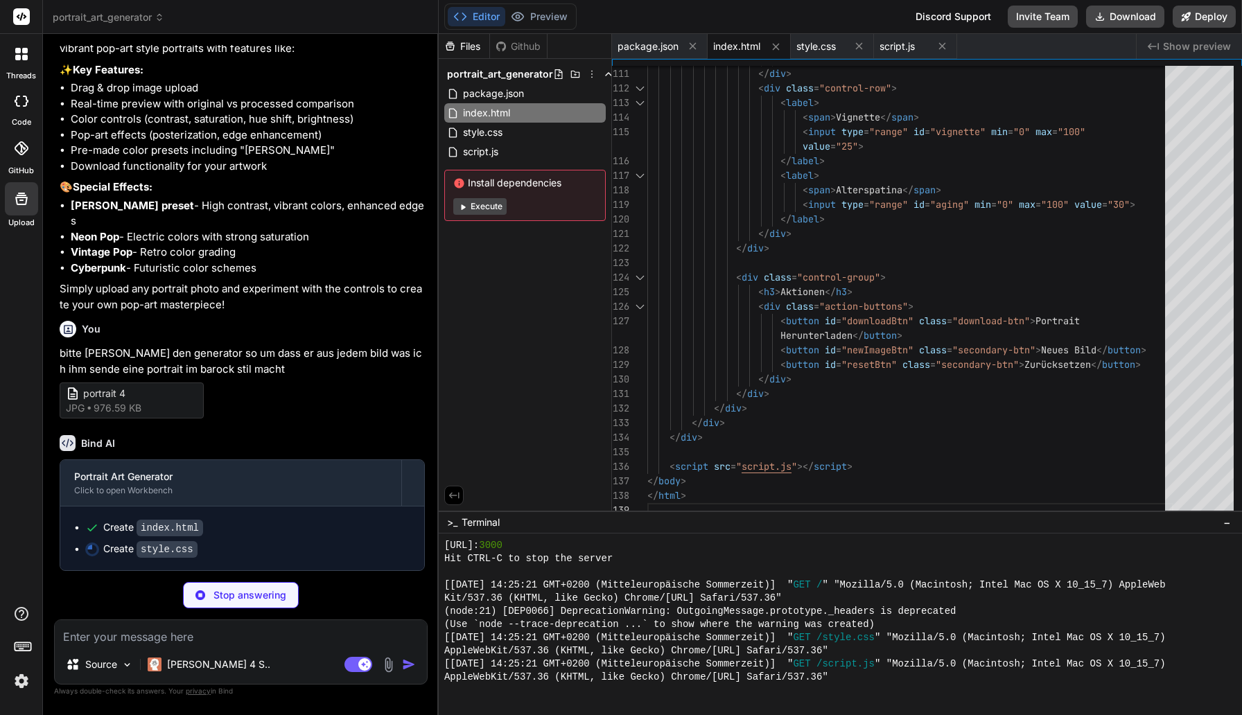
click at [26, 639] on icon at bounding box center [22, 645] width 19 height 19
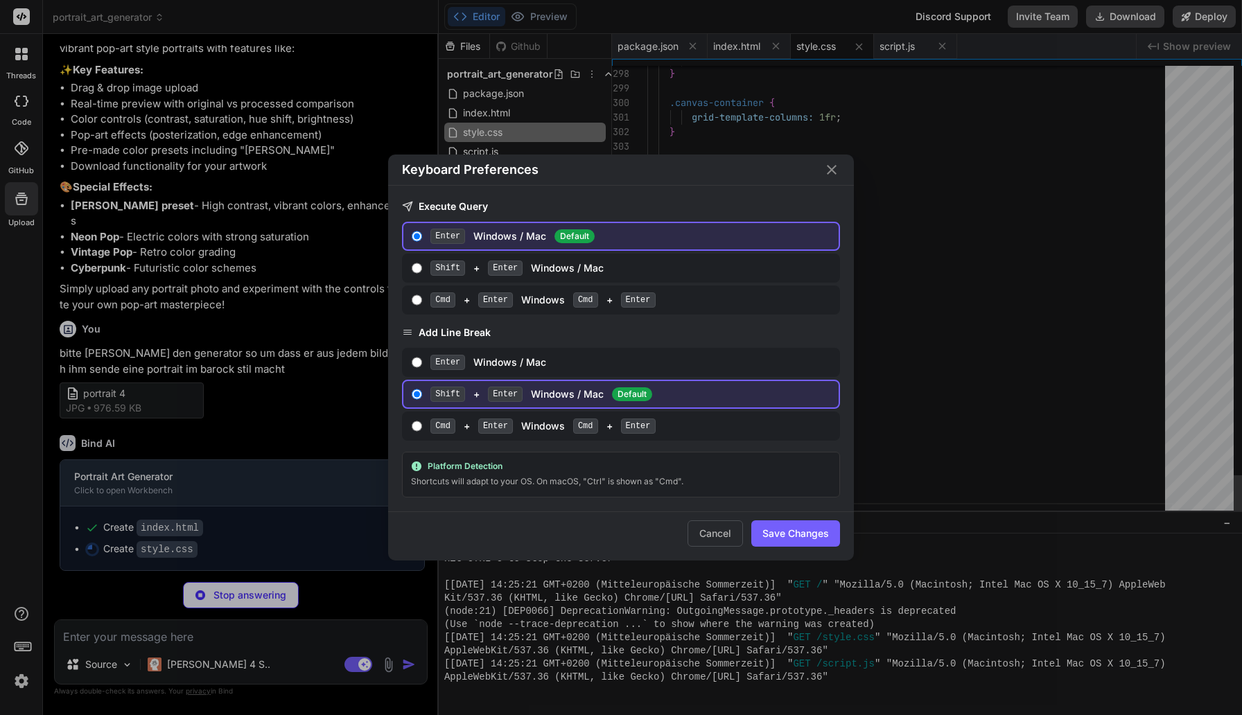
scroll to position [102, 0]
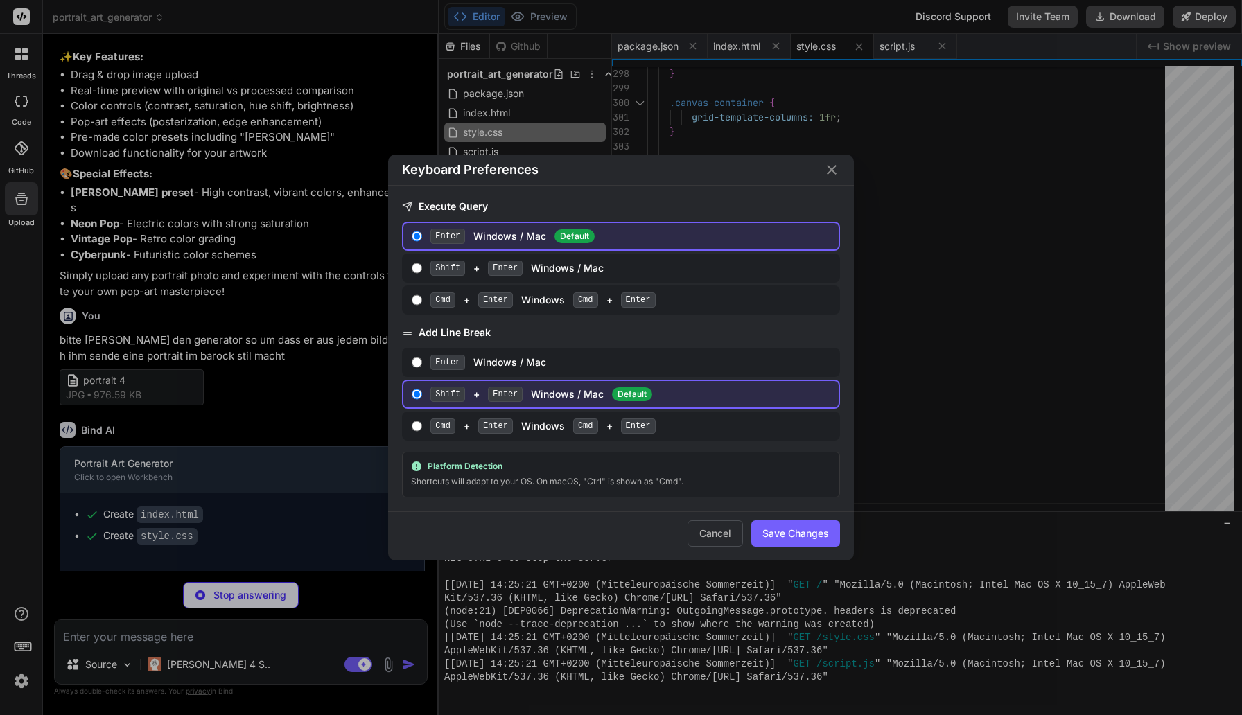
click at [837, 169] on icon "Close" at bounding box center [831, 169] width 17 height 17
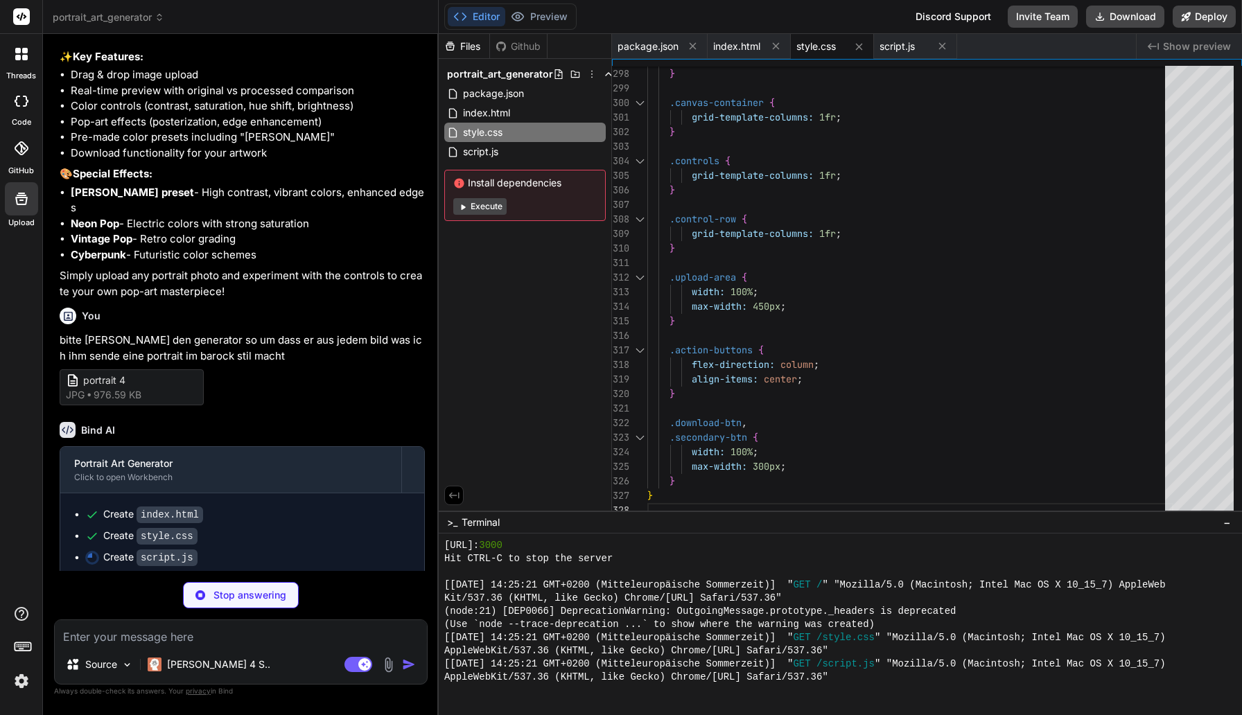
click at [17, 639] on img at bounding box center [22, 681] width 24 height 24
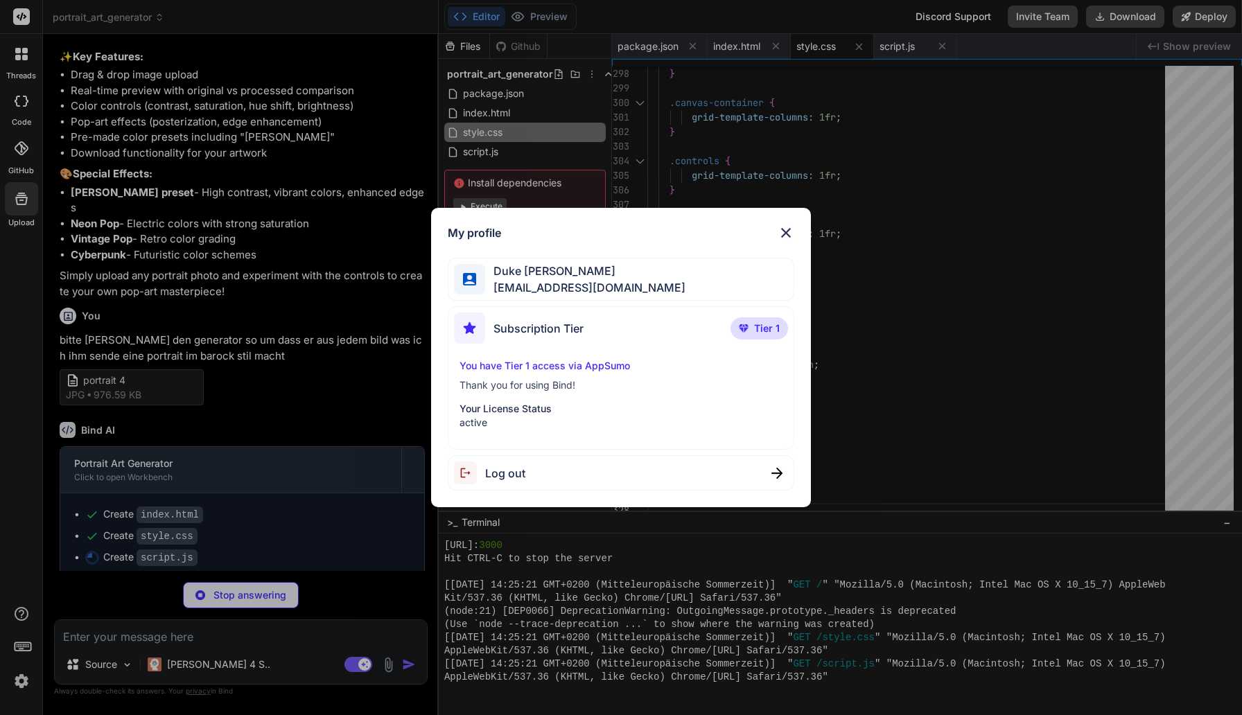
click at [543, 358] on div "Subscription Tier Tier 1 You have Tier 1 access via AppSumo Thank you for using…" at bounding box center [621, 377] width 347 height 143
click at [537, 368] on p "You have Tier 1 access via AppSumo" at bounding box center [620, 366] width 323 height 14
click at [791, 226] on img at bounding box center [786, 233] width 17 height 17
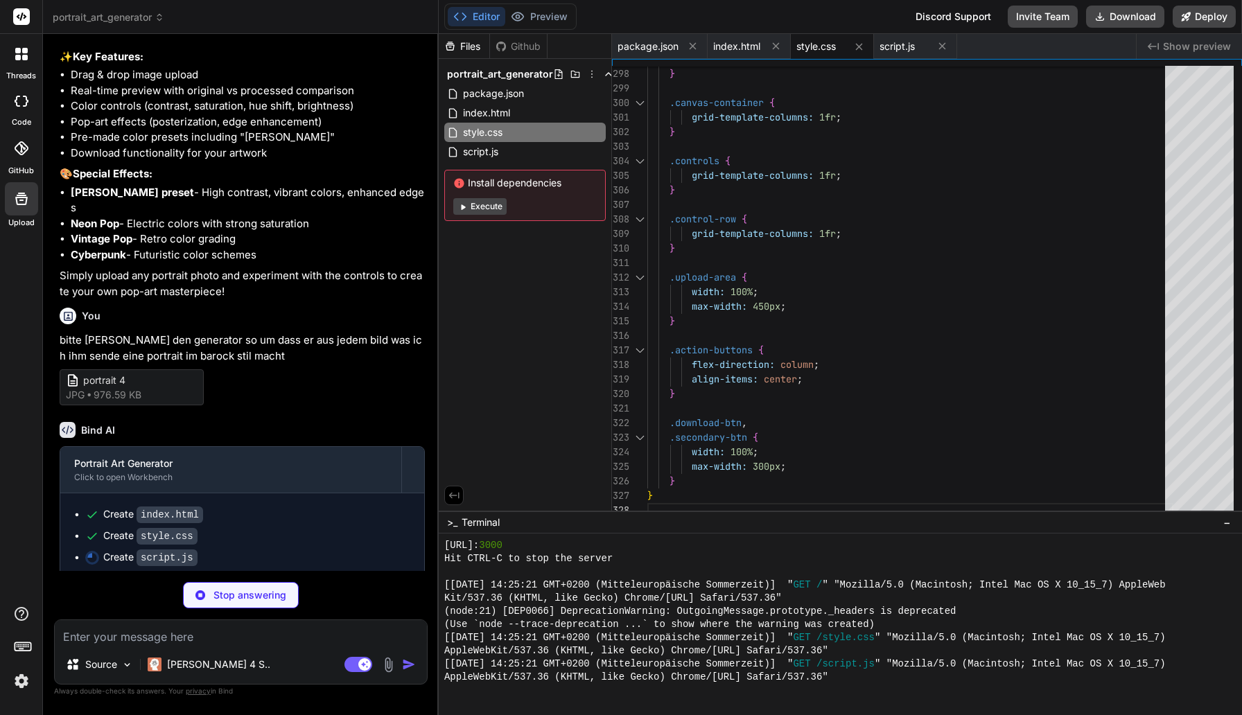
scroll to position [757, 0]
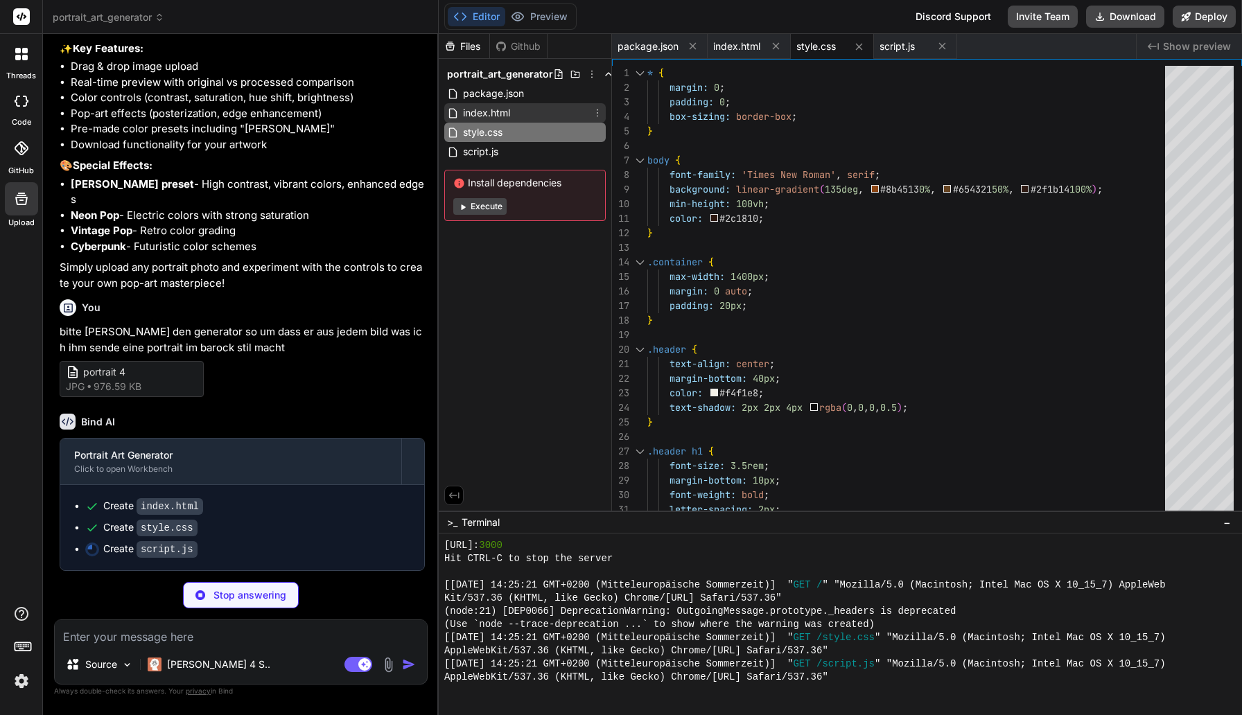
click at [508, 112] on span "index.html" at bounding box center [487, 113] width 50 height 17
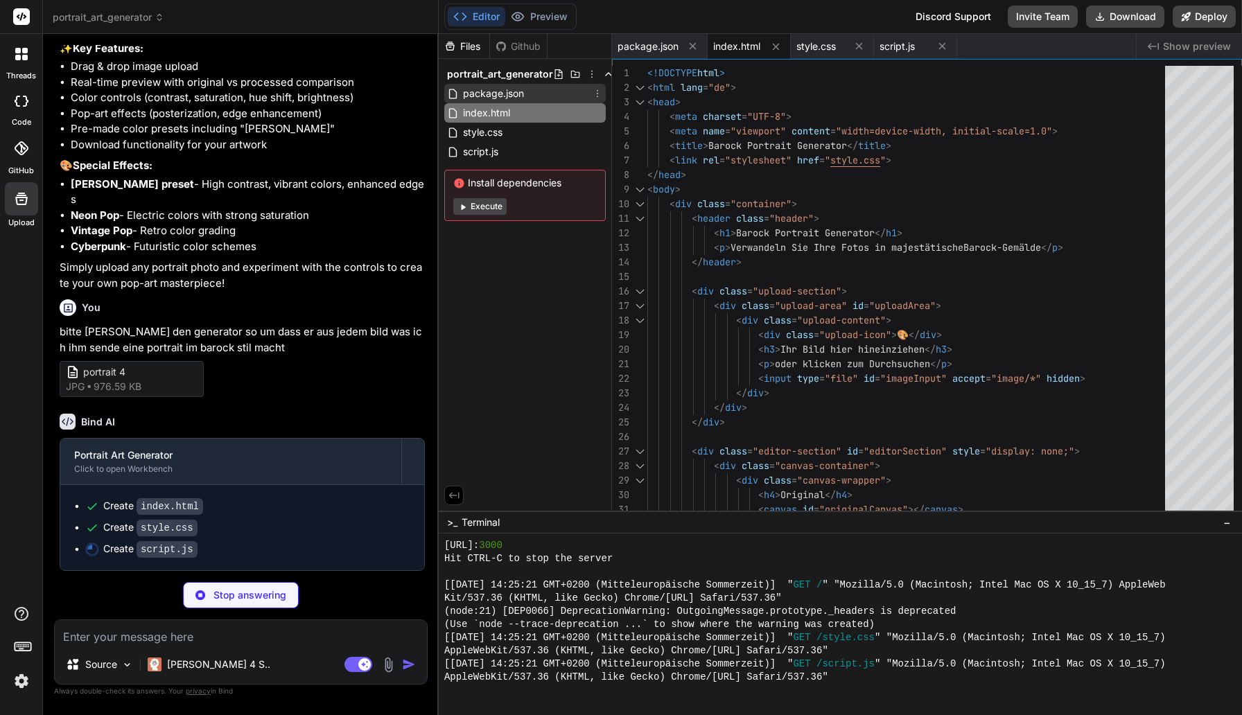
click at [497, 86] on span "package.json" at bounding box center [494, 93] width 64 height 17
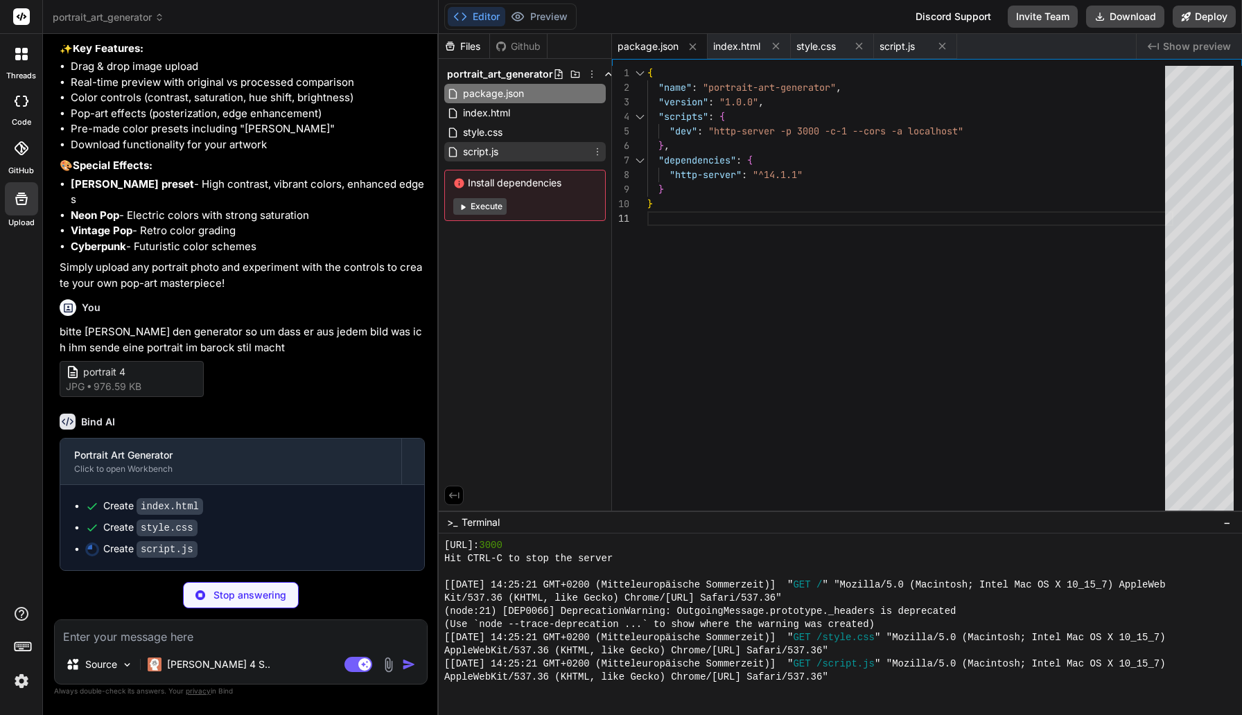
click at [484, 151] on span "script.js" at bounding box center [481, 151] width 38 height 17
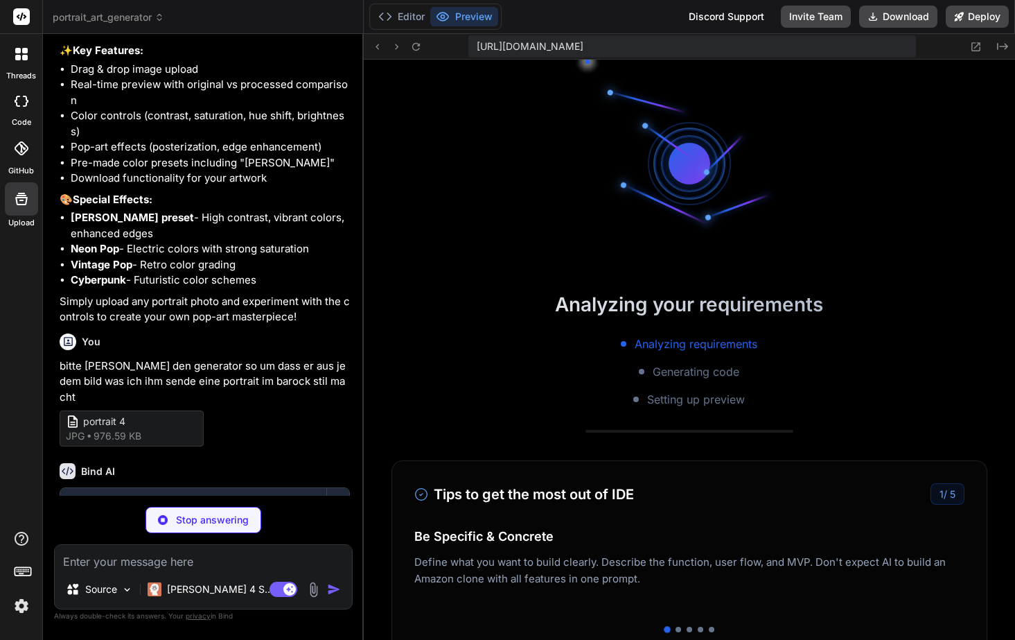
scroll to position [2265, 0]
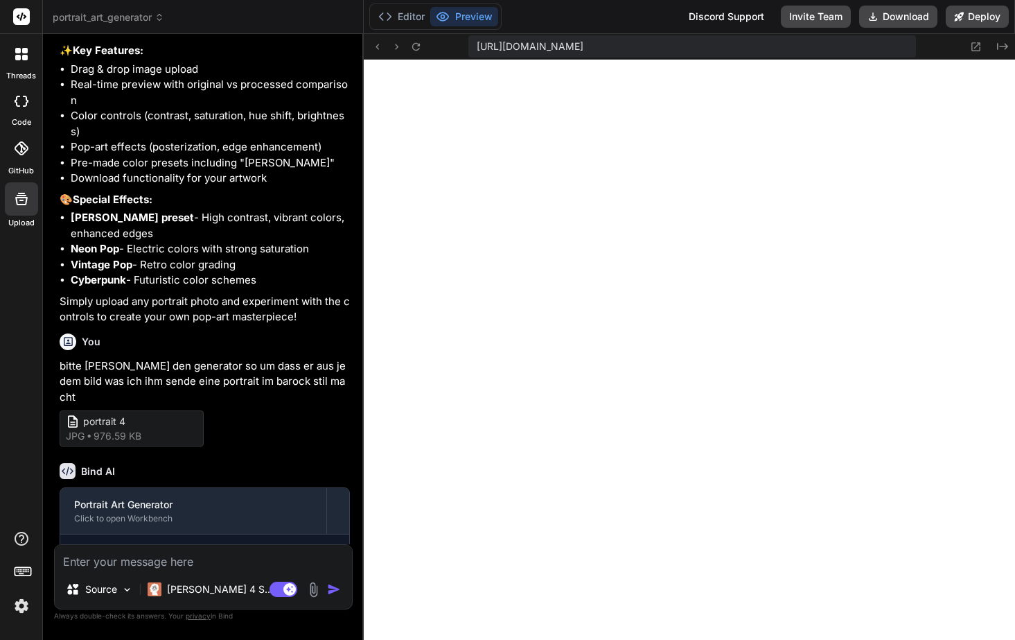
click at [158, 567] on textarea at bounding box center [203, 557] width 297 height 25
click at [337, 592] on img "button" at bounding box center [334, 589] width 14 height 14
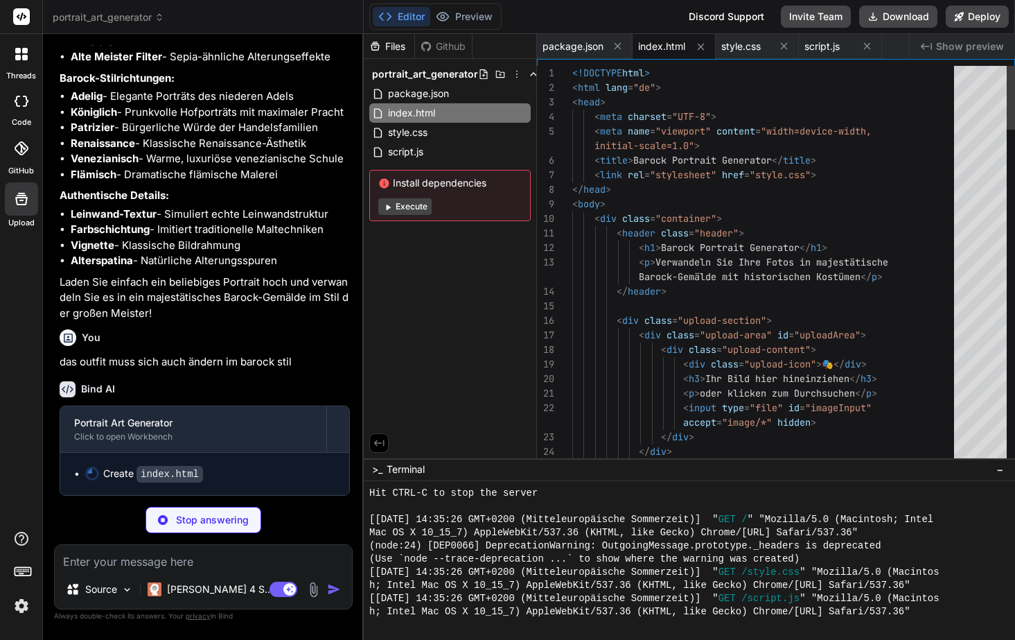
scroll to position [1619, 0]
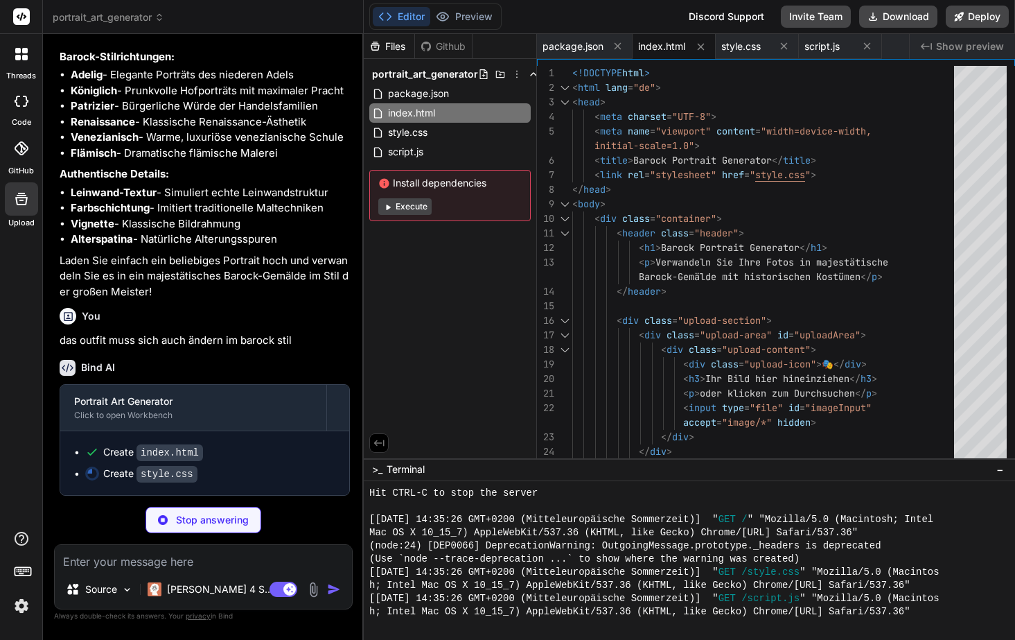
click at [465, 6] on div "Editor Preview" at bounding box center [435, 16] width 132 height 26
click at [465, 12] on button "Preview" at bounding box center [464, 16] width 68 height 19
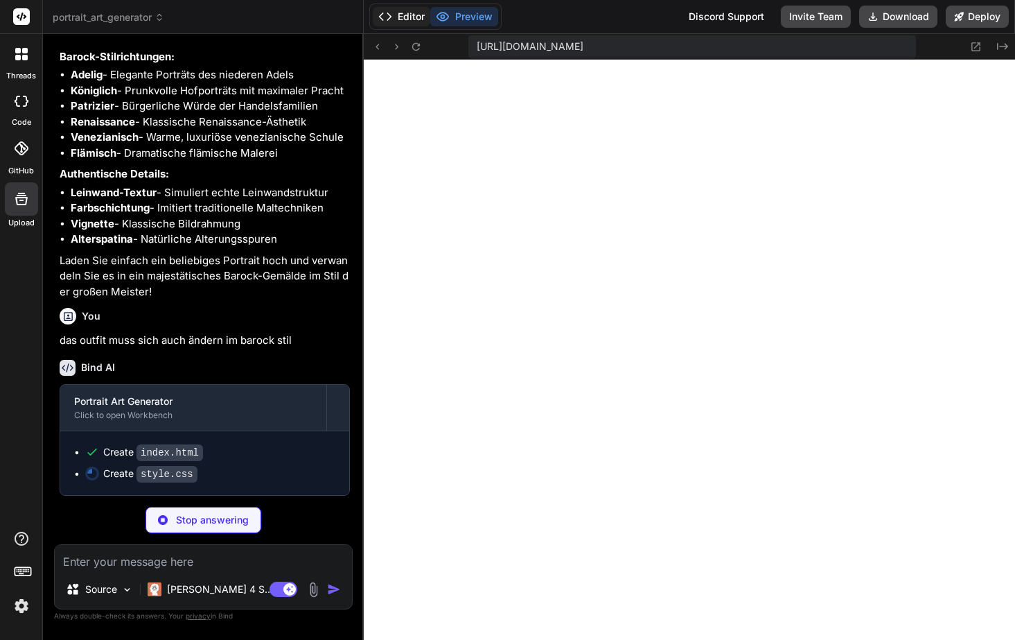
click at [421, 15] on button "Editor" at bounding box center [402, 16] width 58 height 19
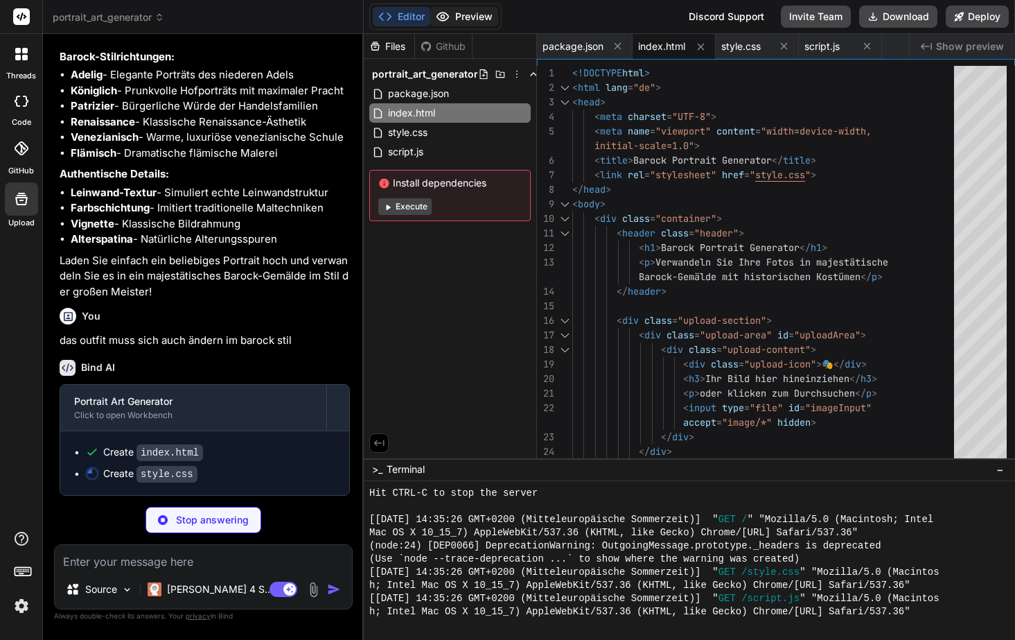
click at [454, 12] on button "Preview" at bounding box center [464, 16] width 68 height 19
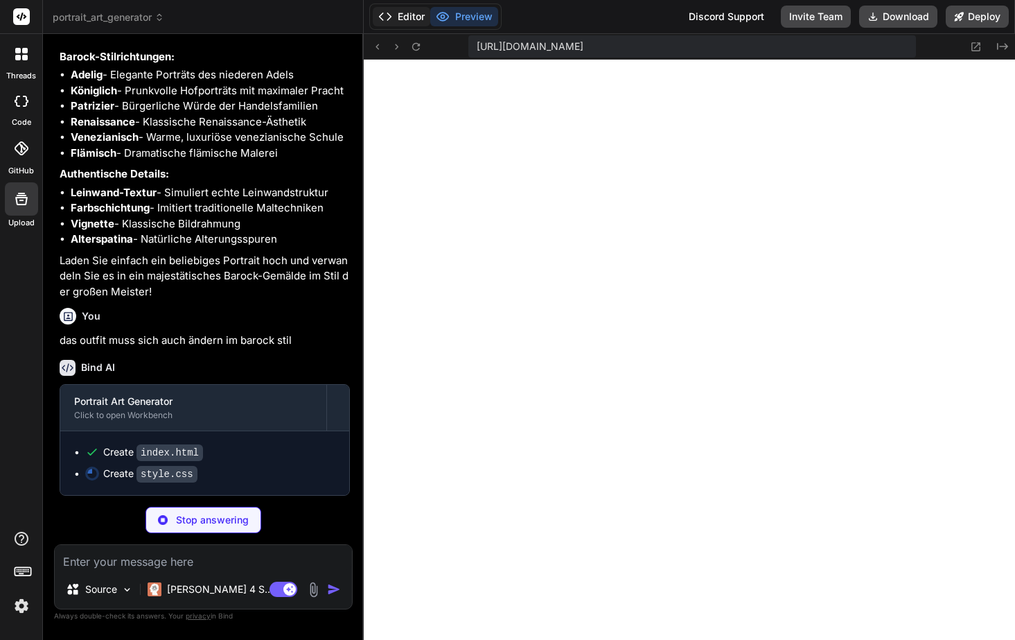
click at [406, 18] on button "Editor" at bounding box center [402, 16] width 58 height 19
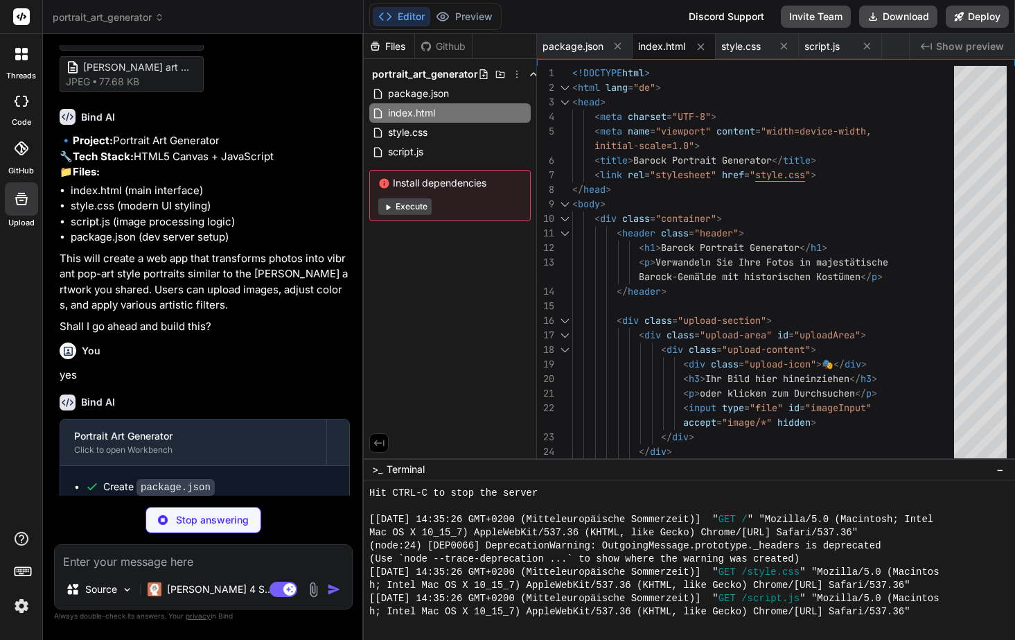
scroll to position [98, 0]
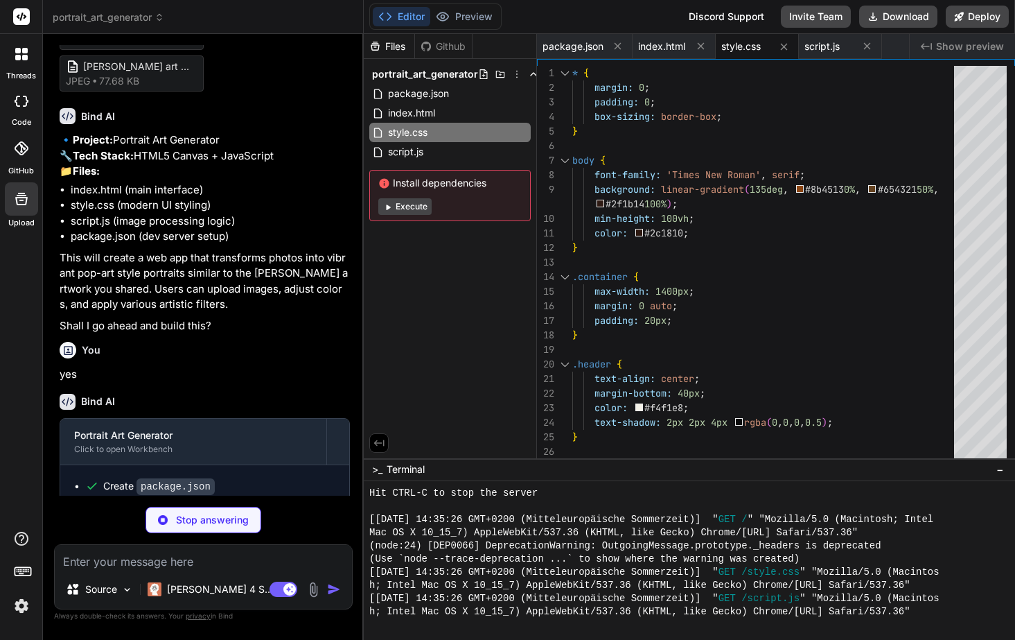
click at [407, 21] on button "Editor" at bounding box center [402, 16] width 58 height 19
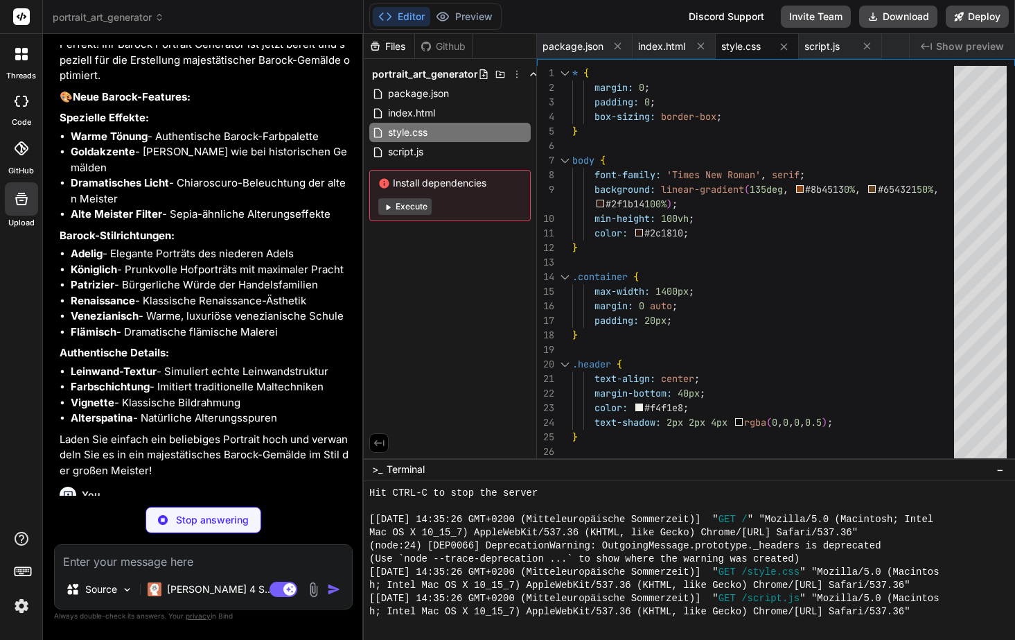
scroll to position [1640, 0]
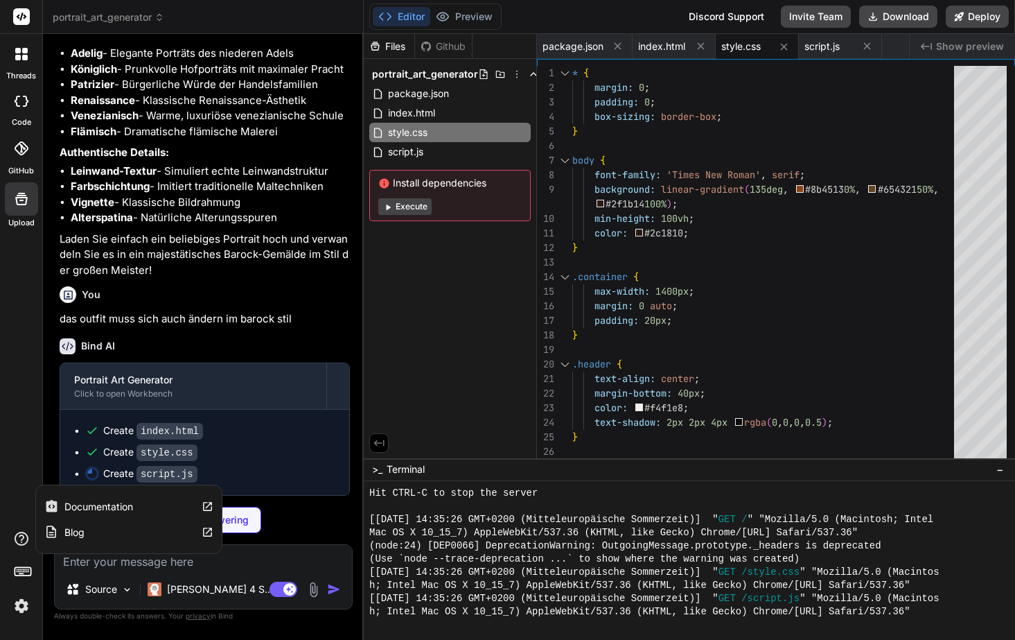
click at [85, 530] on div "Blog" at bounding box center [129, 532] width 186 height 26
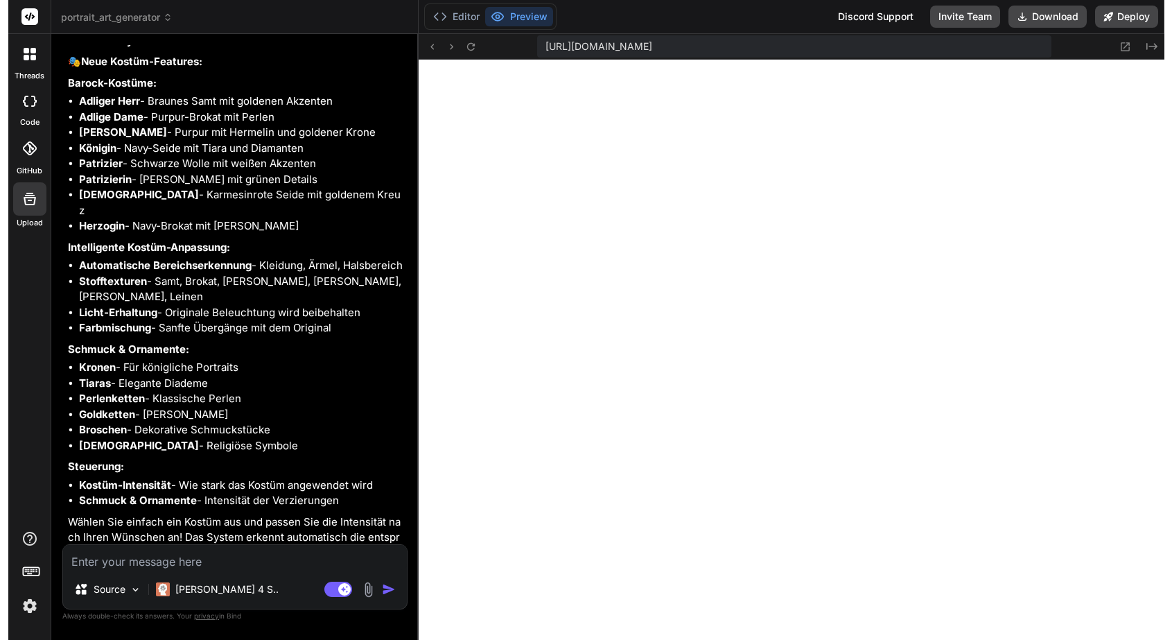
scroll to position [2039, 0]
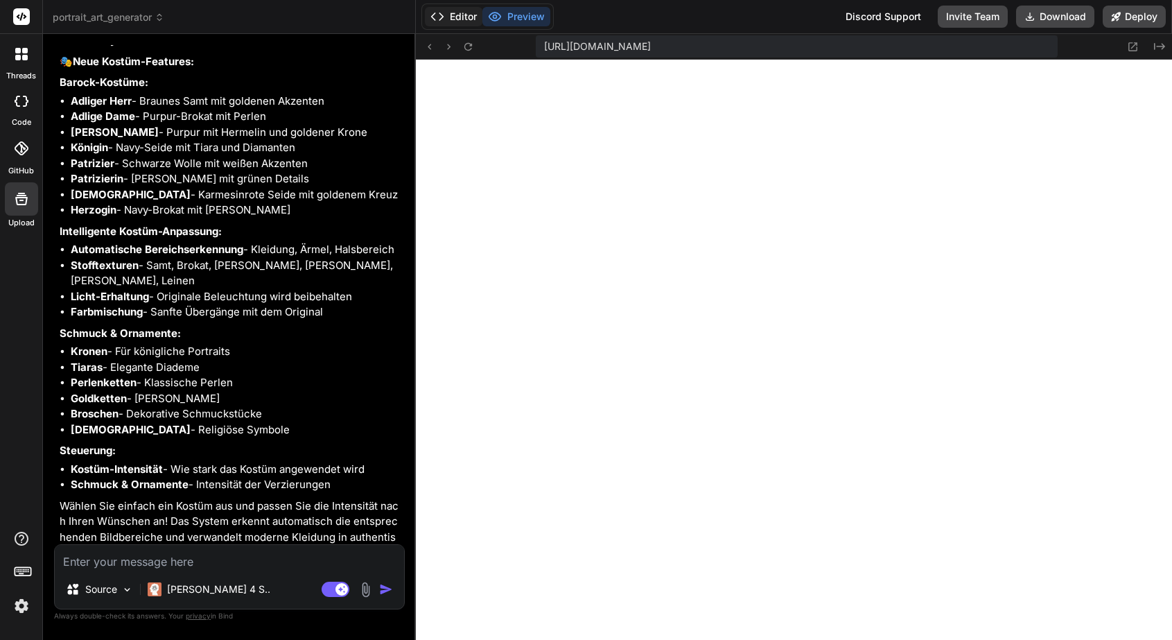
click at [453, 16] on button "Editor" at bounding box center [454, 16] width 58 height 19
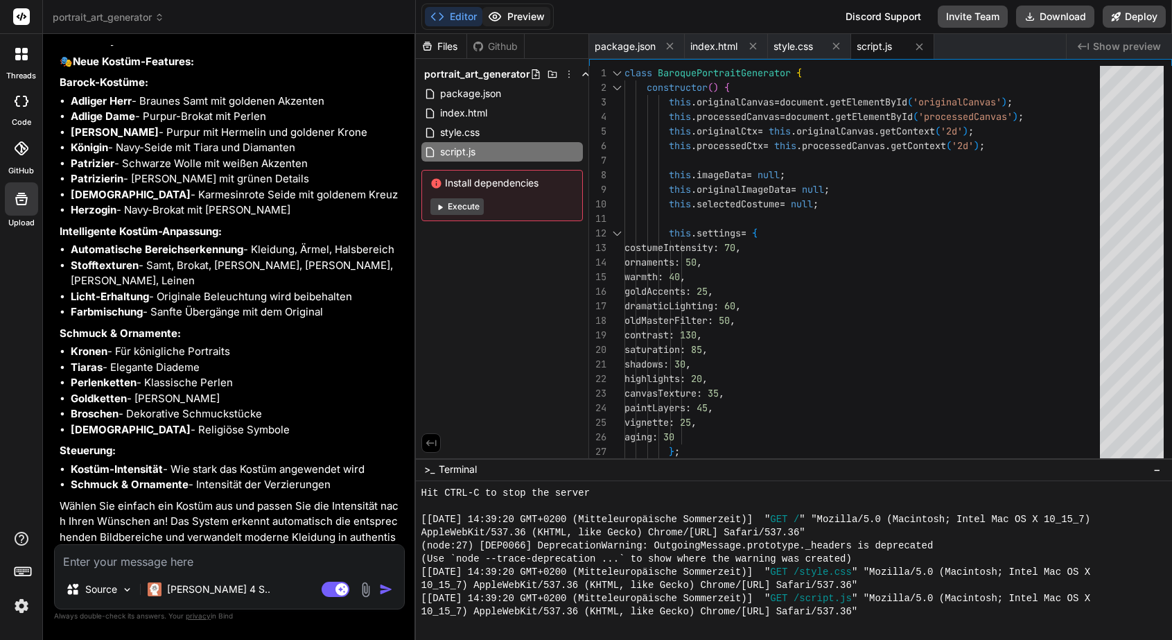
click at [518, 21] on button "Preview" at bounding box center [516, 16] width 68 height 19
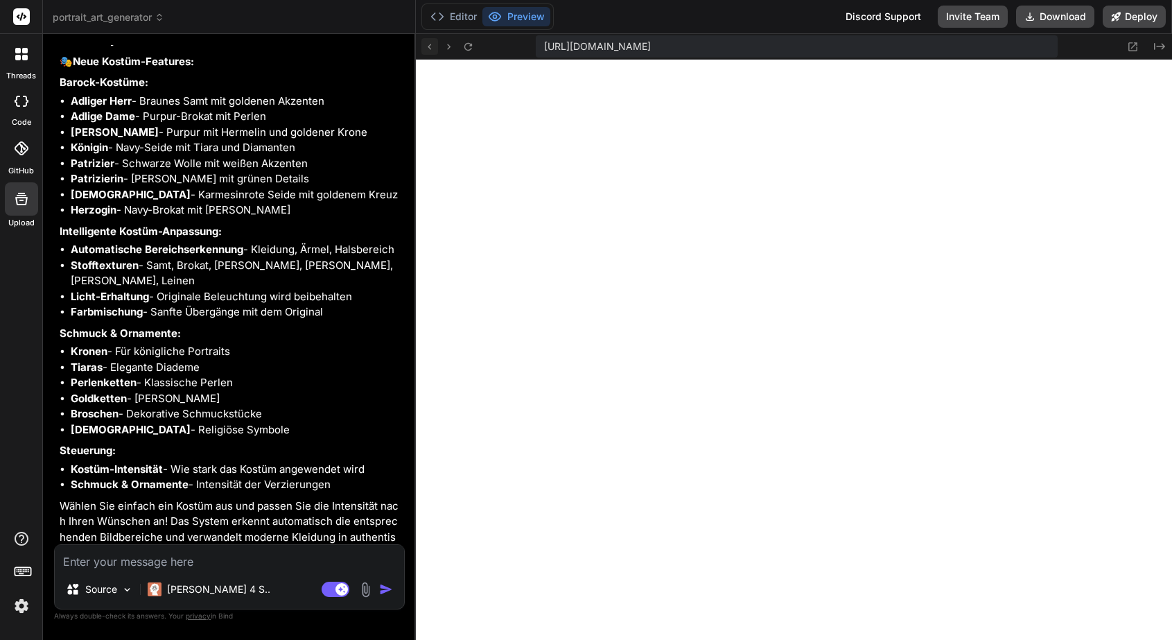
click at [430, 44] on icon at bounding box center [429, 47] width 12 height 12
click at [123, 21] on span "portrait_art_generator" at bounding box center [109, 17] width 112 height 14
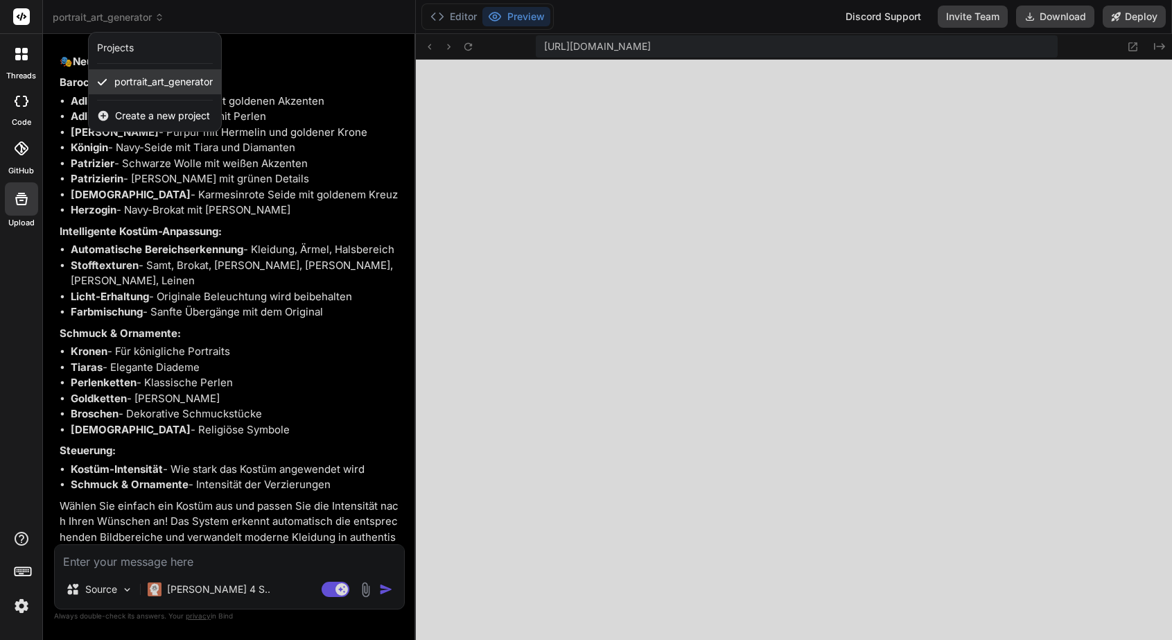
click at [193, 80] on span "portrait_art_generator" at bounding box center [163, 82] width 98 height 14
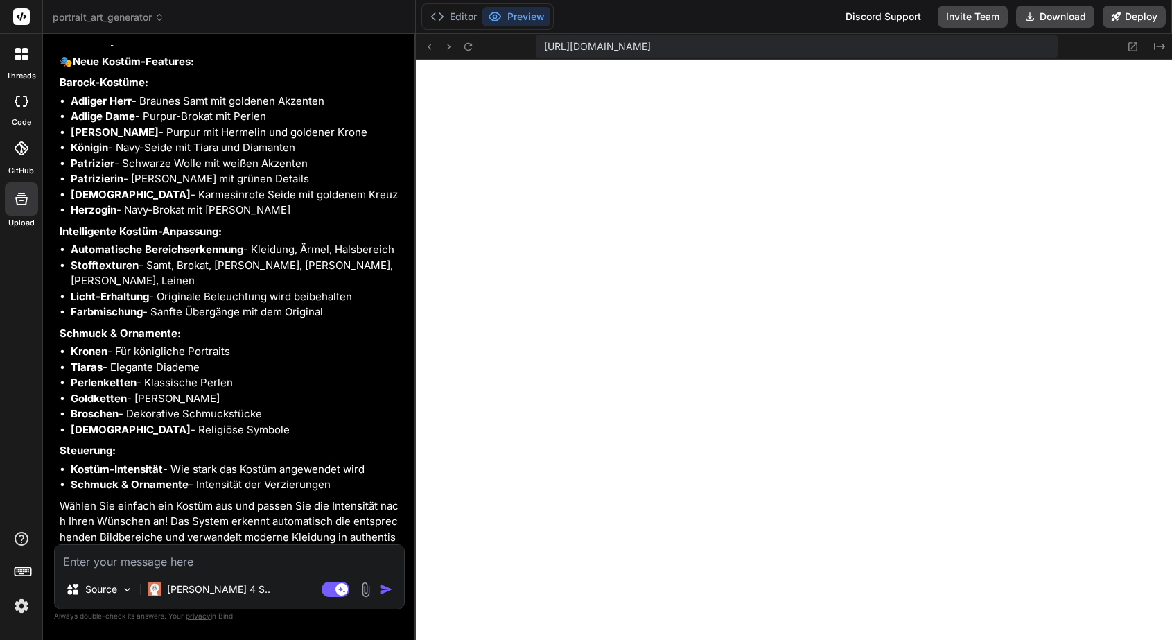
click at [15, 151] on icon at bounding box center [22, 148] width 14 height 14
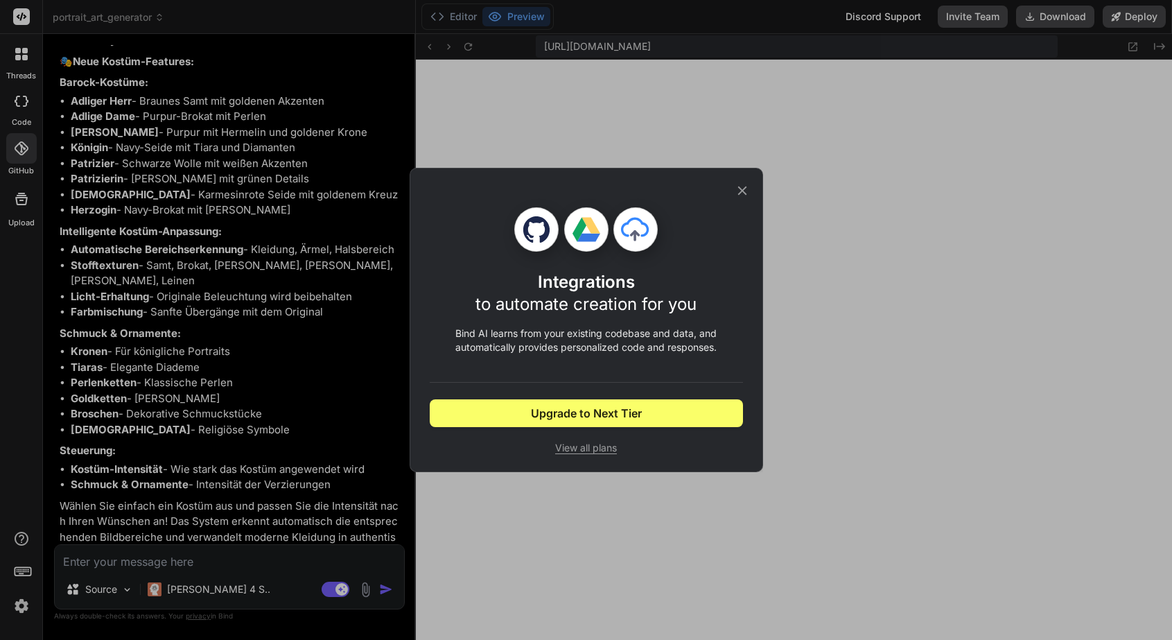
click at [749, 191] on div "Integrations to automate creation for you Bind AI learns from your existing cod…" at bounding box center [586, 320] width 353 height 304
click at [743, 189] on icon at bounding box center [741, 190] width 9 height 9
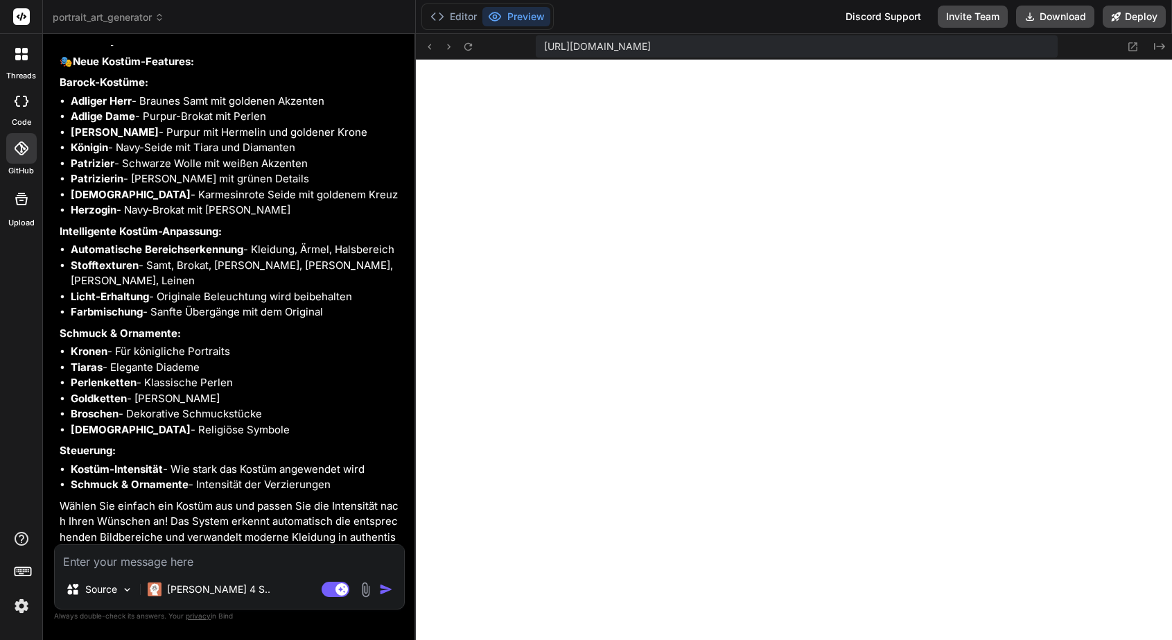
click at [14, 112] on div at bounding box center [21, 101] width 30 height 28
click at [19, 55] on icon at bounding box center [18, 58] width 6 height 6
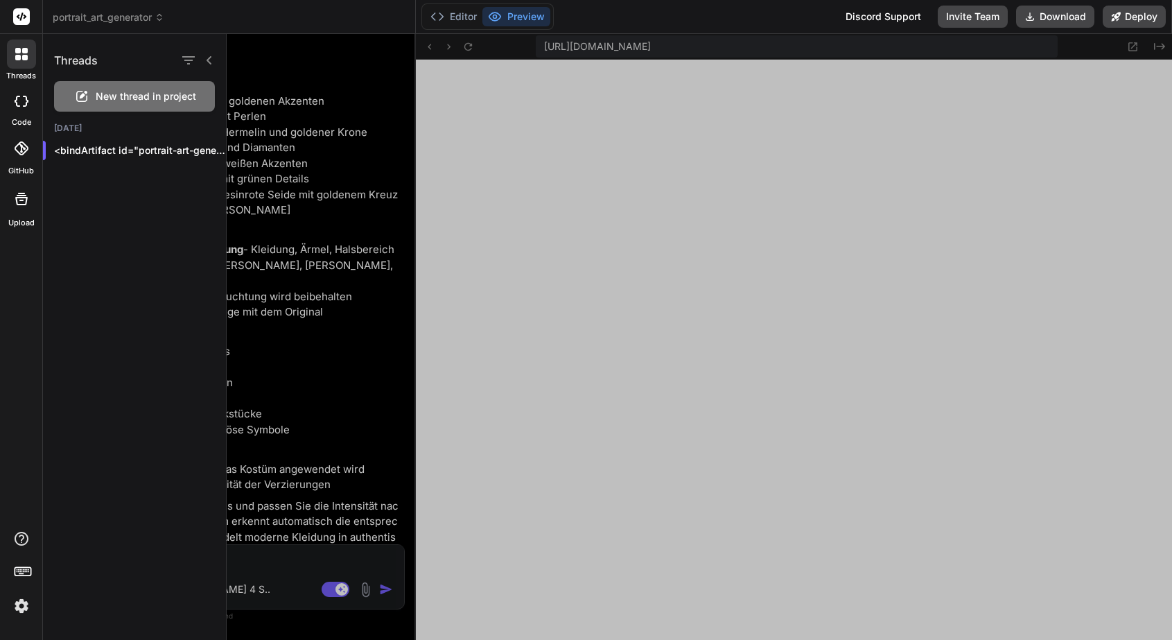
click at [292, 102] on div at bounding box center [699, 337] width 945 height 606
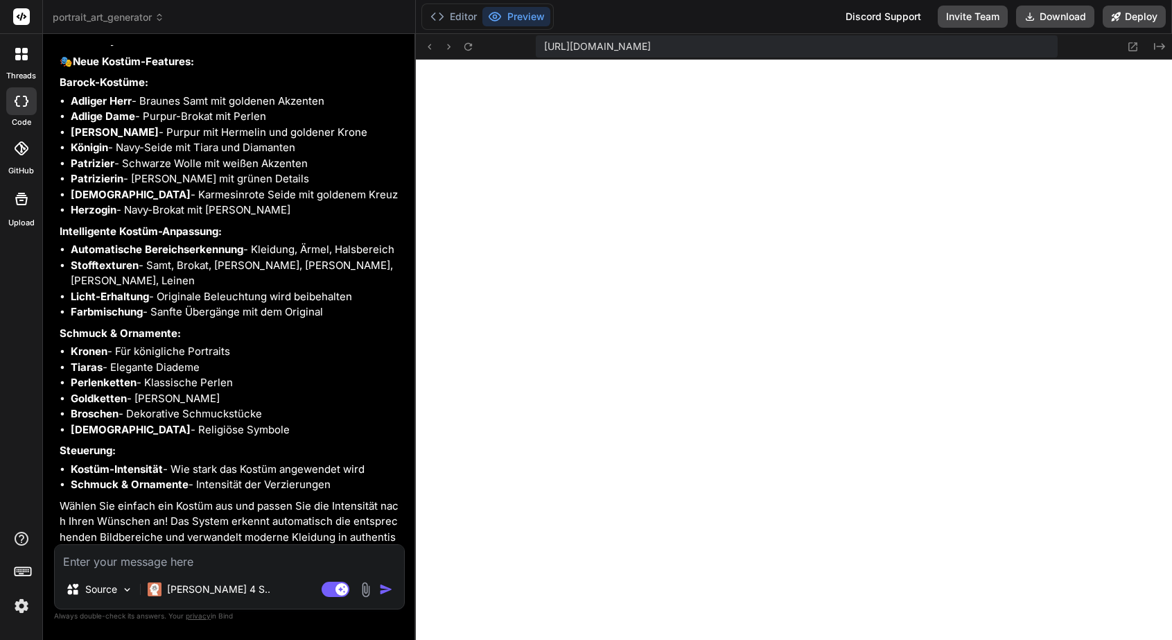
click at [130, 19] on span "portrait_art_generator" at bounding box center [109, 17] width 112 height 14
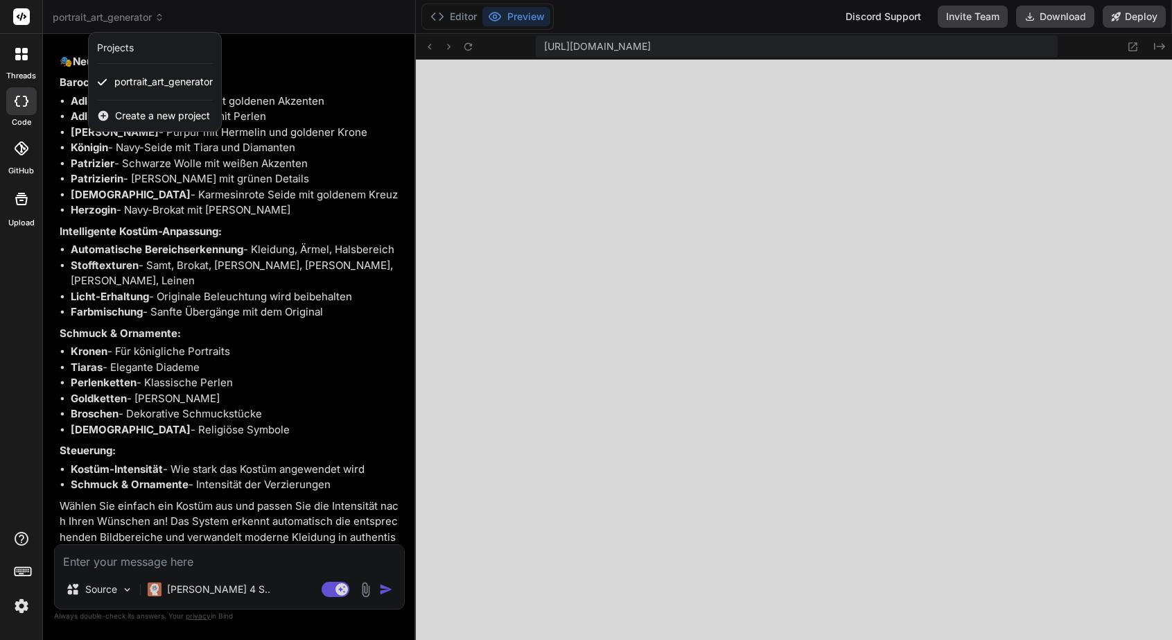
click at [5, 13] on div at bounding box center [21, 17] width 42 height 34
click at [23, 13] on rect at bounding box center [21, 16] width 17 height 17
click at [149, 116] on span "Create a new project" at bounding box center [162, 116] width 95 height 14
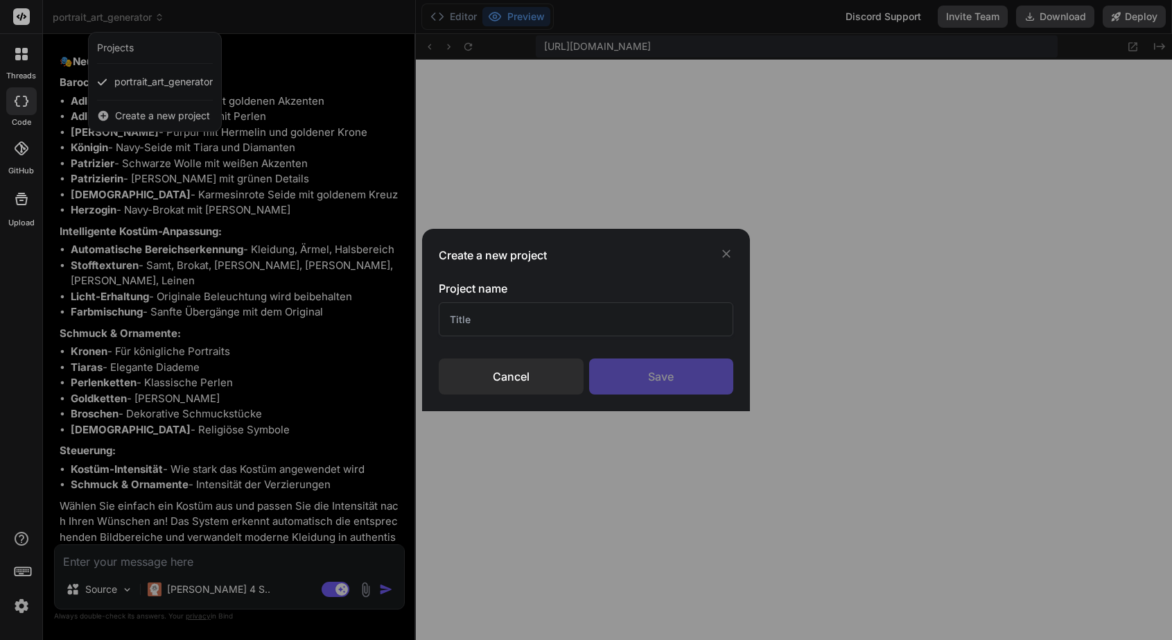
click at [558, 315] on input "text" at bounding box center [586, 319] width 295 height 34
click at [639, 385] on div "Save" at bounding box center [661, 376] width 145 height 36
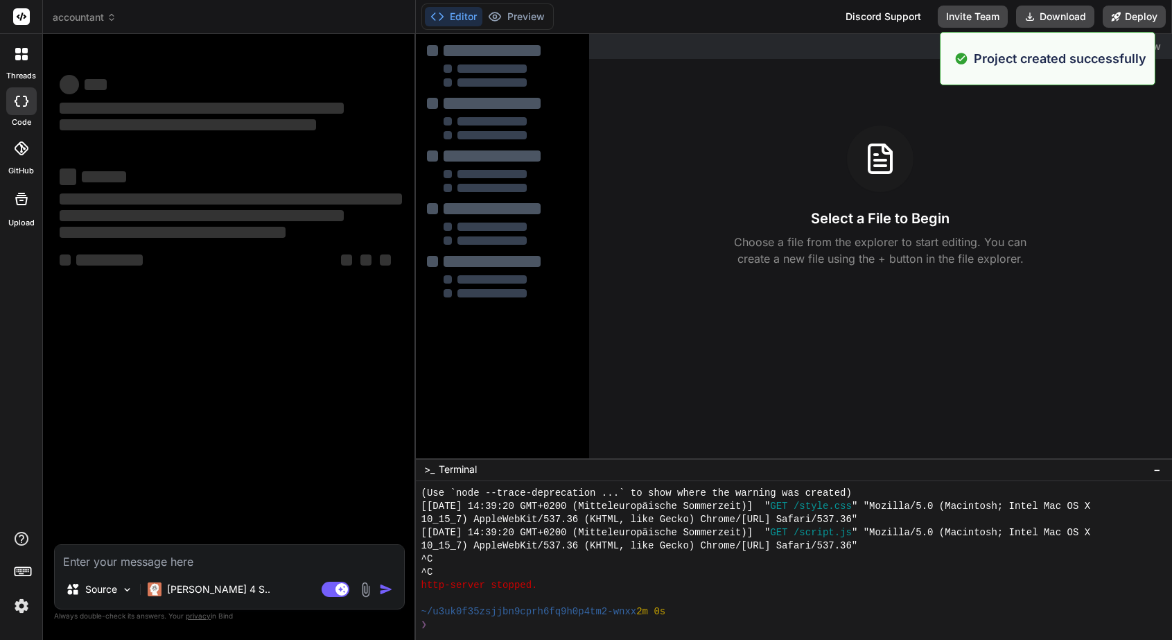
scroll to position [2805, 0]
click at [100, 21] on span "accountant" at bounding box center [85, 17] width 64 height 14
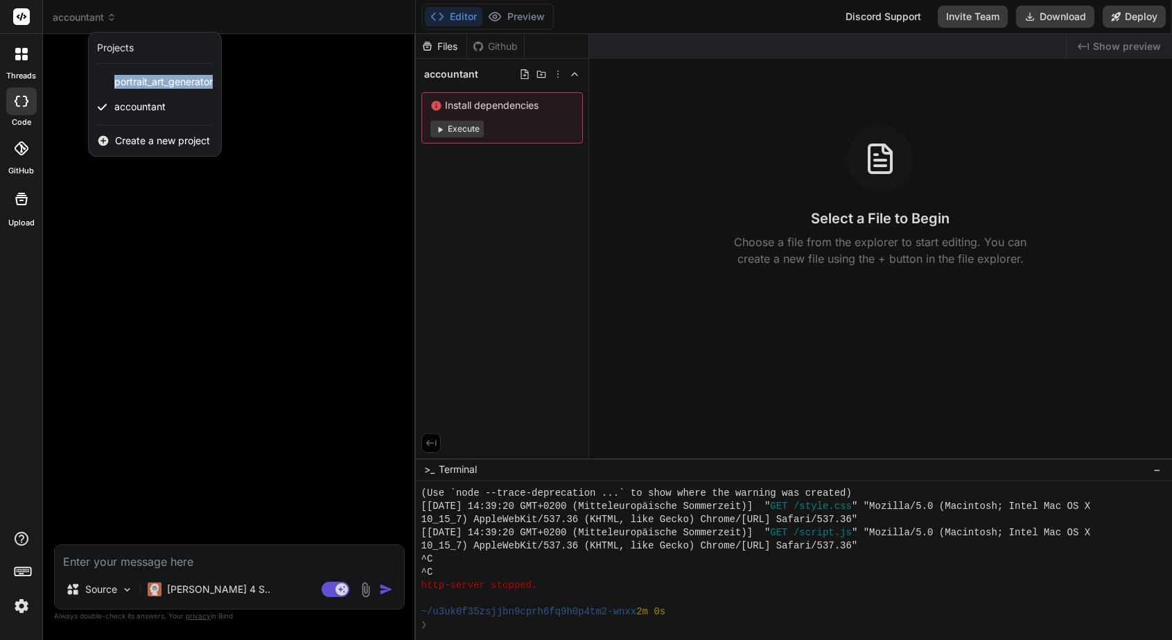
click at [20, 612] on img at bounding box center [22, 606] width 24 height 24
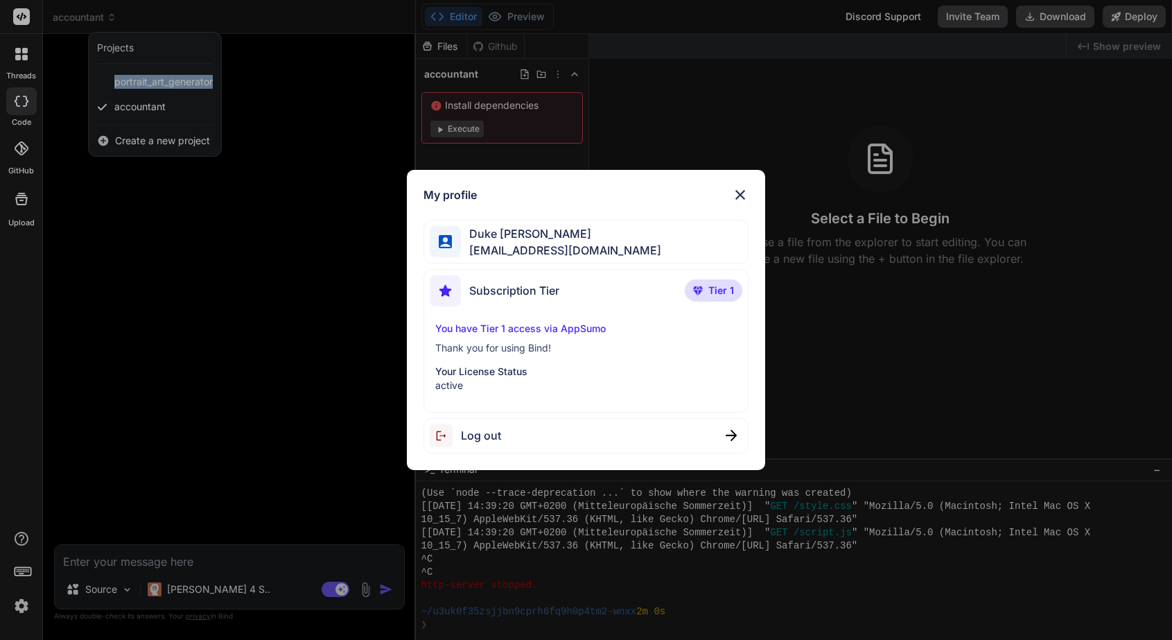
click at [735, 189] on img at bounding box center [740, 194] width 17 height 17
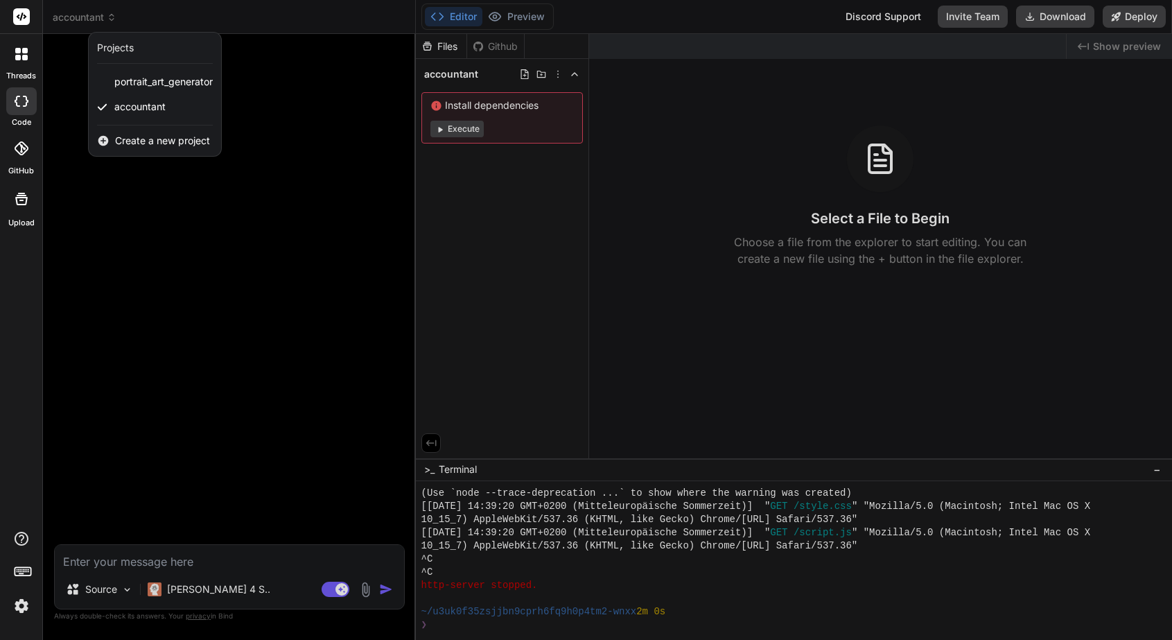
click at [870, 20] on div at bounding box center [586, 320] width 1172 height 640
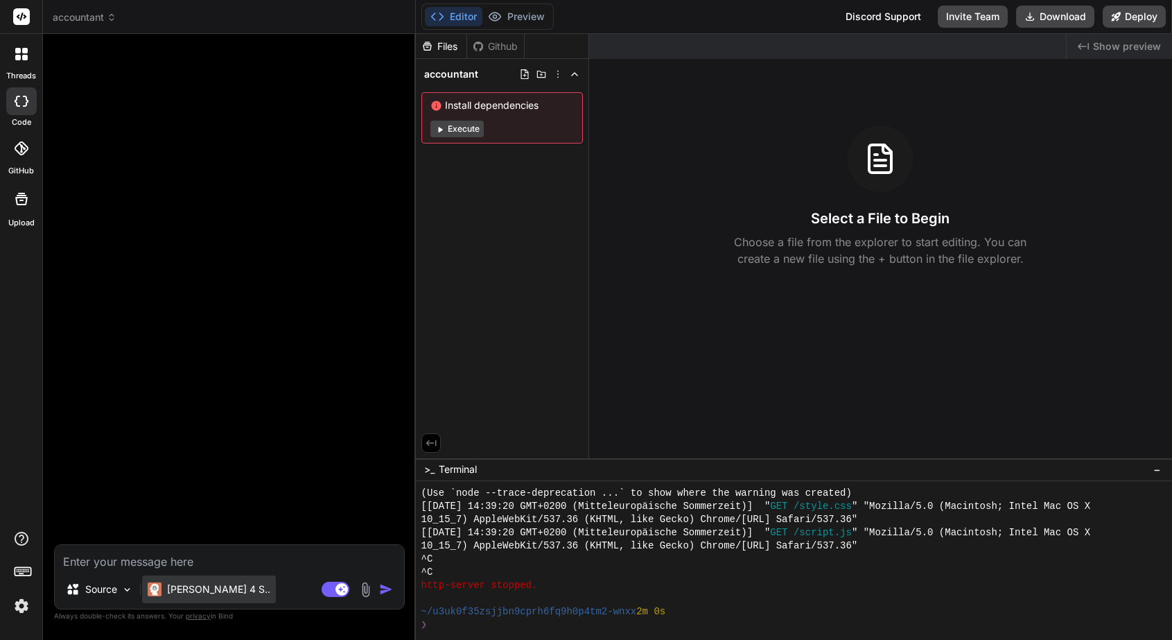
click at [200, 591] on p "[PERSON_NAME] 4 S.." at bounding box center [218, 589] width 103 height 14
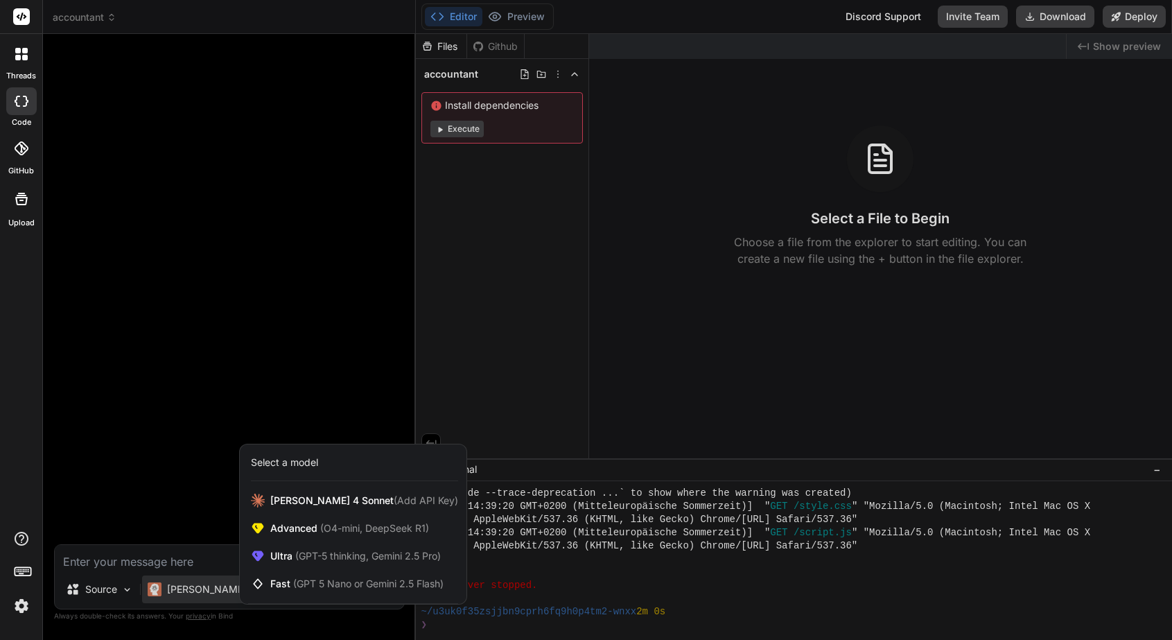
click at [15, 13] on rect at bounding box center [21, 16] width 17 height 17
click at [24, 55] on icon at bounding box center [21, 54] width 12 height 12
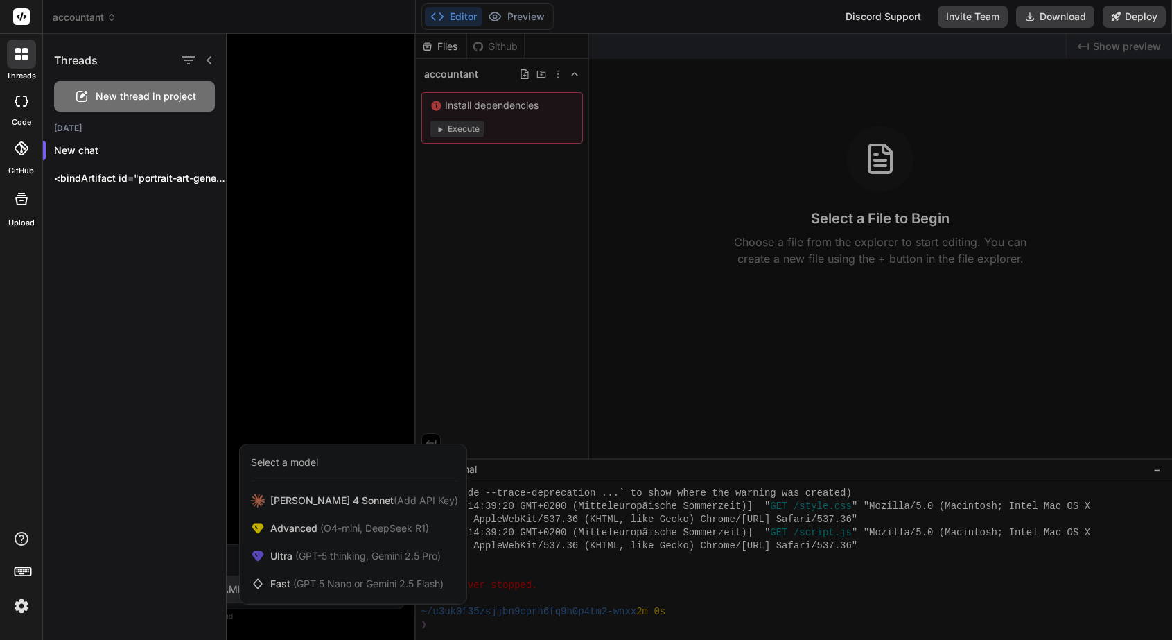
click at [21, 19] on icon at bounding box center [22, 16] width 10 height 8
click at [421, 82] on div at bounding box center [699, 337] width 945 height 606
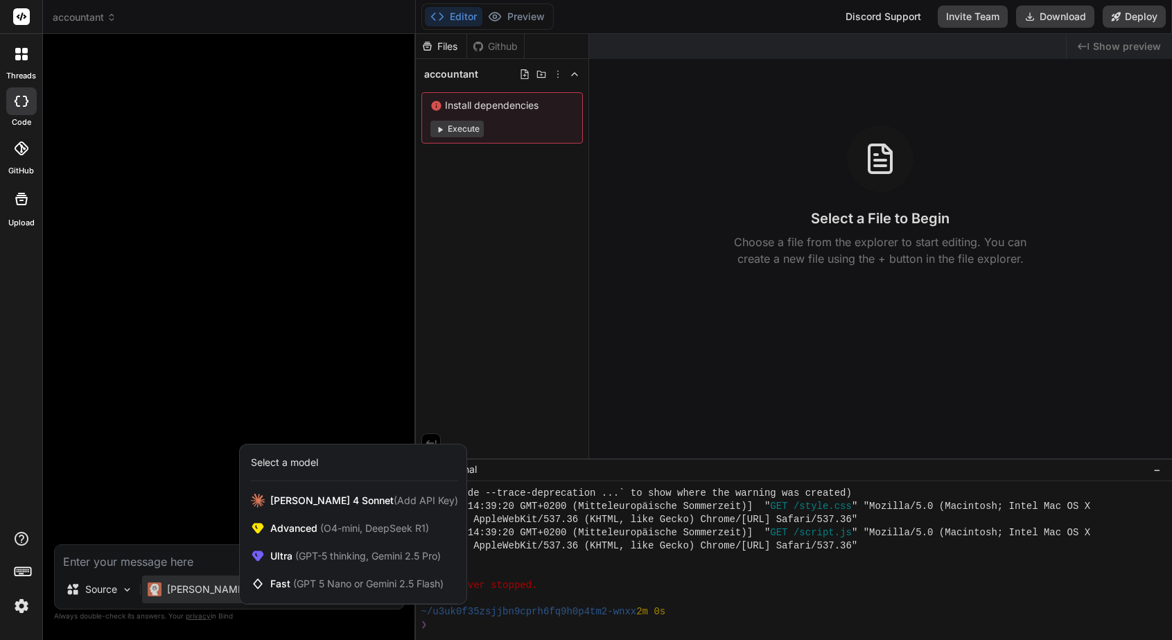
click at [25, 613] on img at bounding box center [22, 606] width 24 height 24
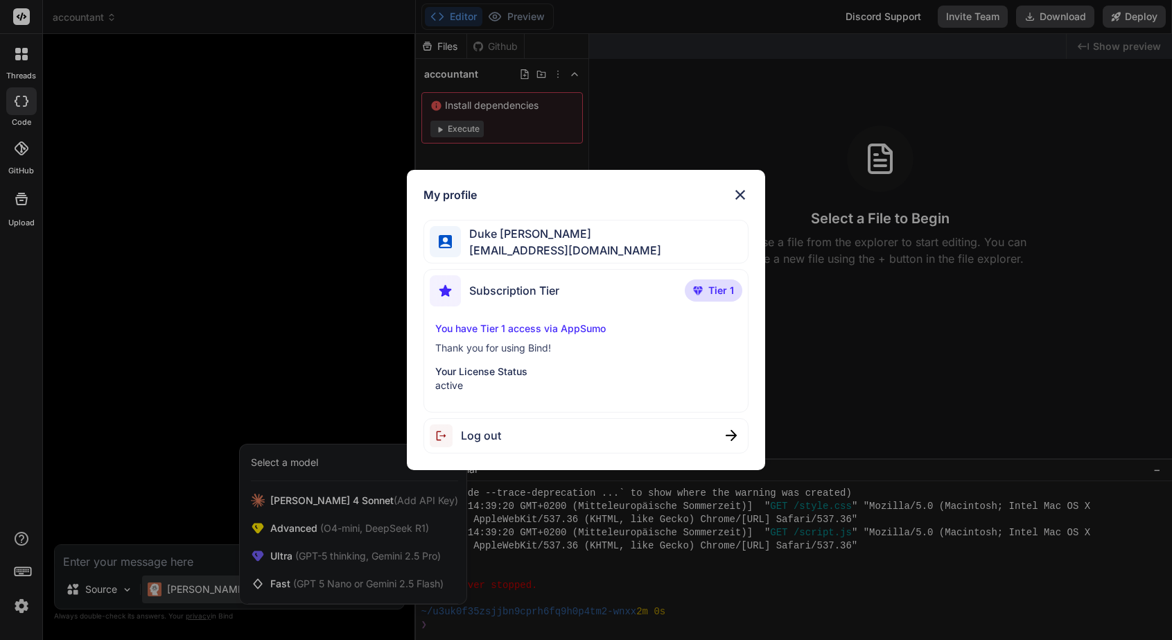
click at [21, 182] on div "My profile Duke [PERSON_NAME] [EMAIL_ADDRESS][DOMAIN_NAME] Subscription Tier Ti…" at bounding box center [586, 320] width 1172 height 640
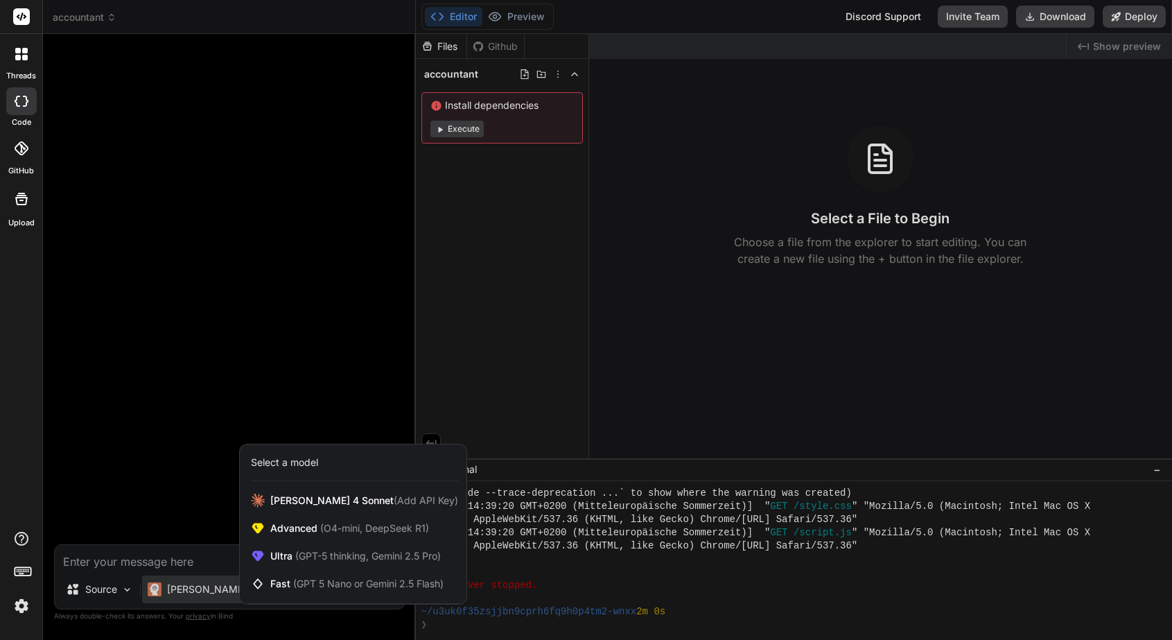
click at [24, 45] on div at bounding box center [21, 54] width 29 height 29
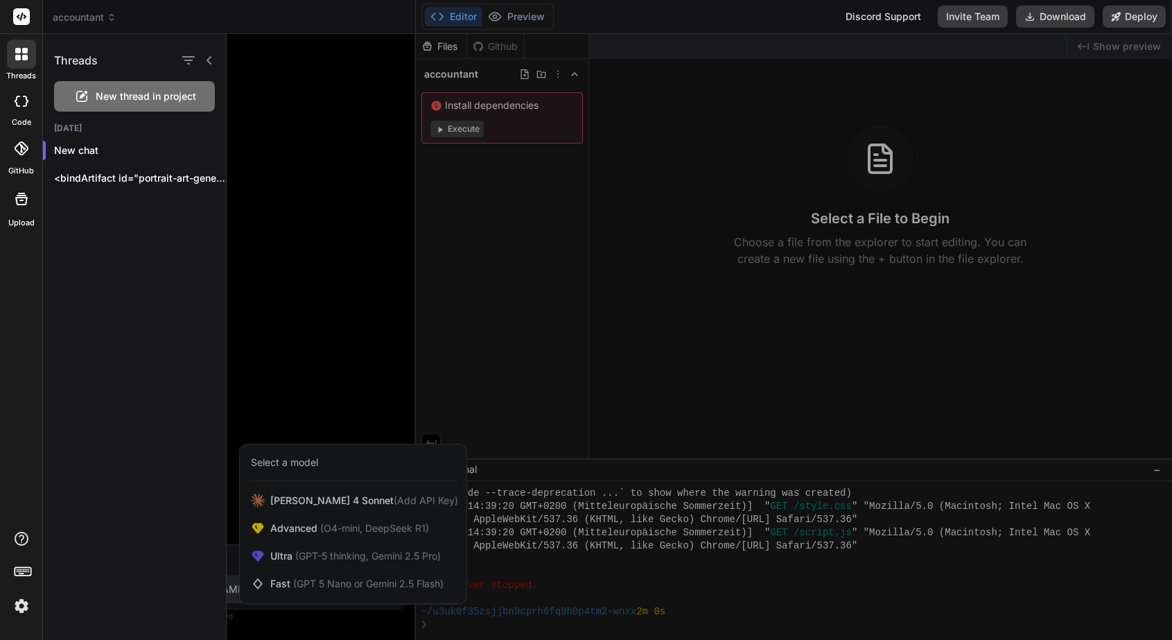
click at [24, 18] on rect at bounding box center [21, 16] width 17 height 17
click at [104, 87] on div "New thread in project" at bounding box center [134, 96] width 161 height 30
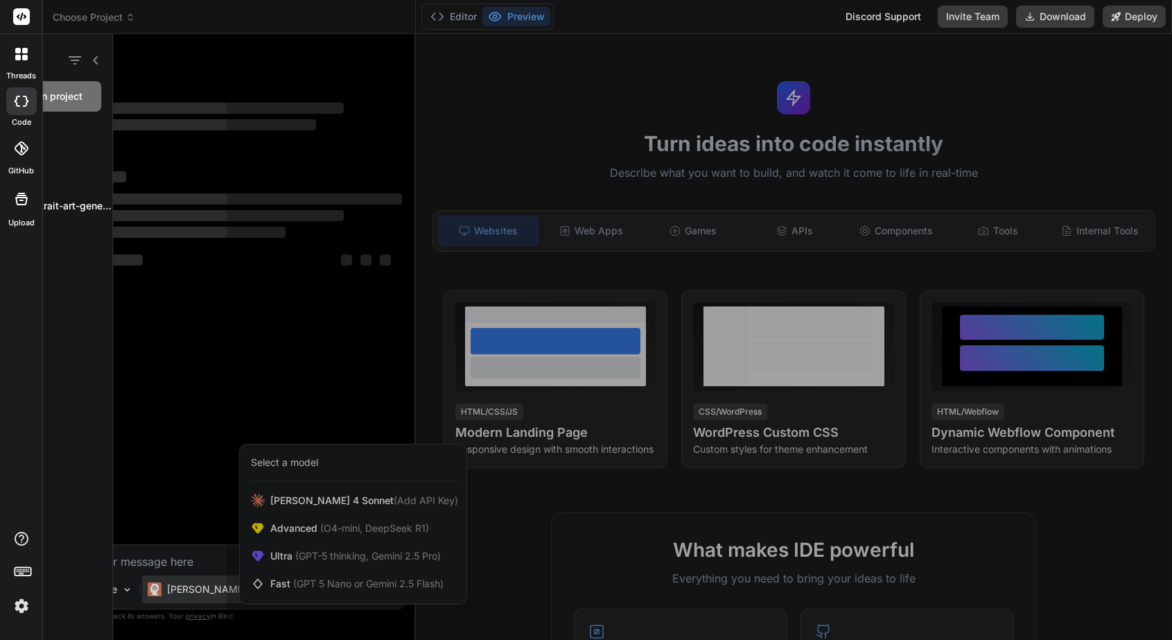
scroll to position [2857, 0]
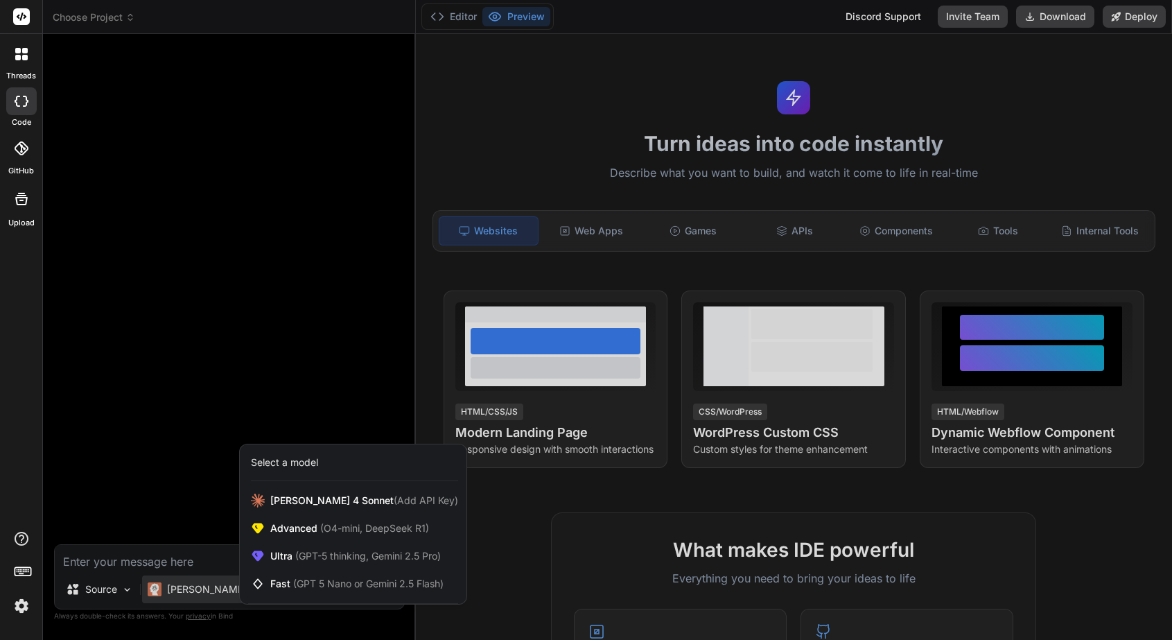
click at [566, 162] on div at bounding box center [586, 320] width 1172 height 640
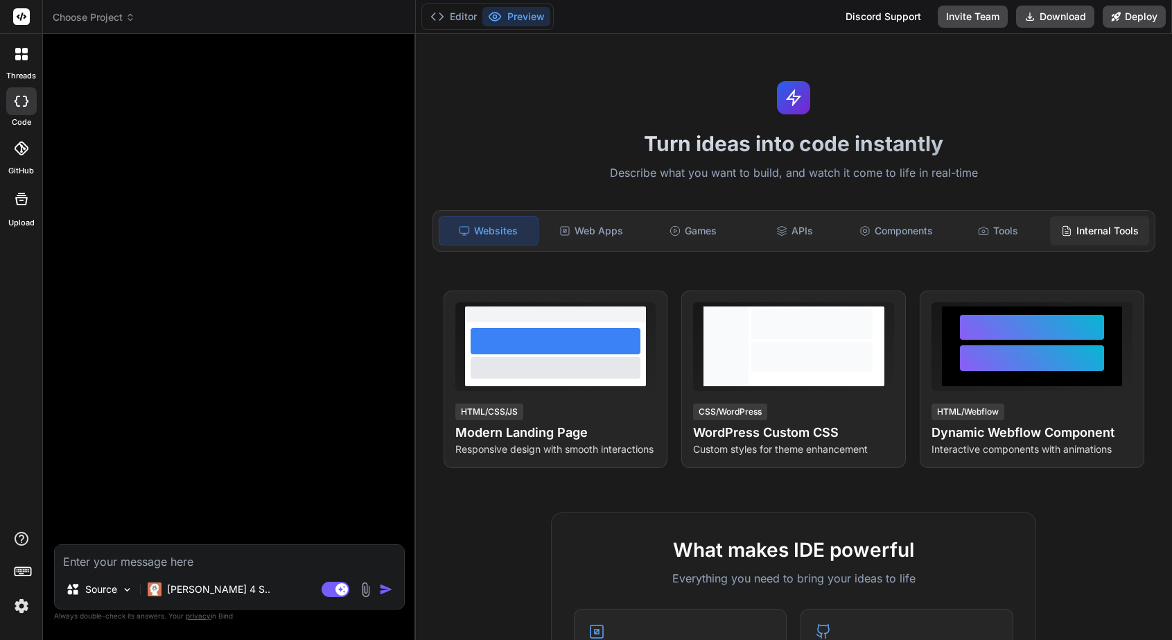
click at [919, 230] on div "Internal Tools" at bounding box center [1099, 230] width 99 height 29
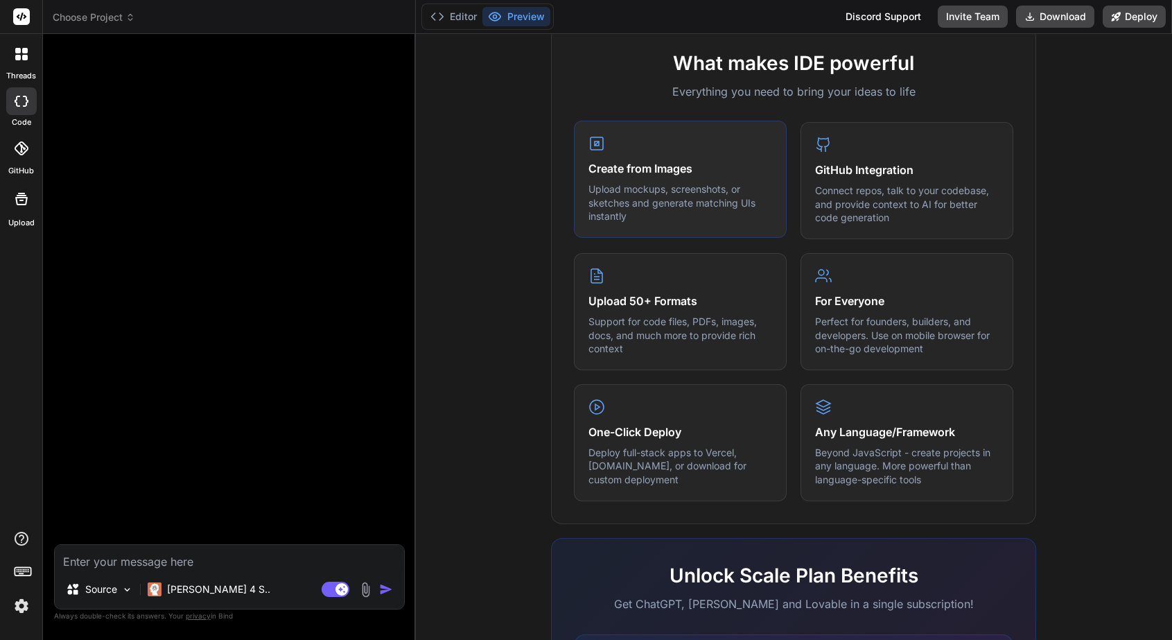
scroll to position [489, 0]
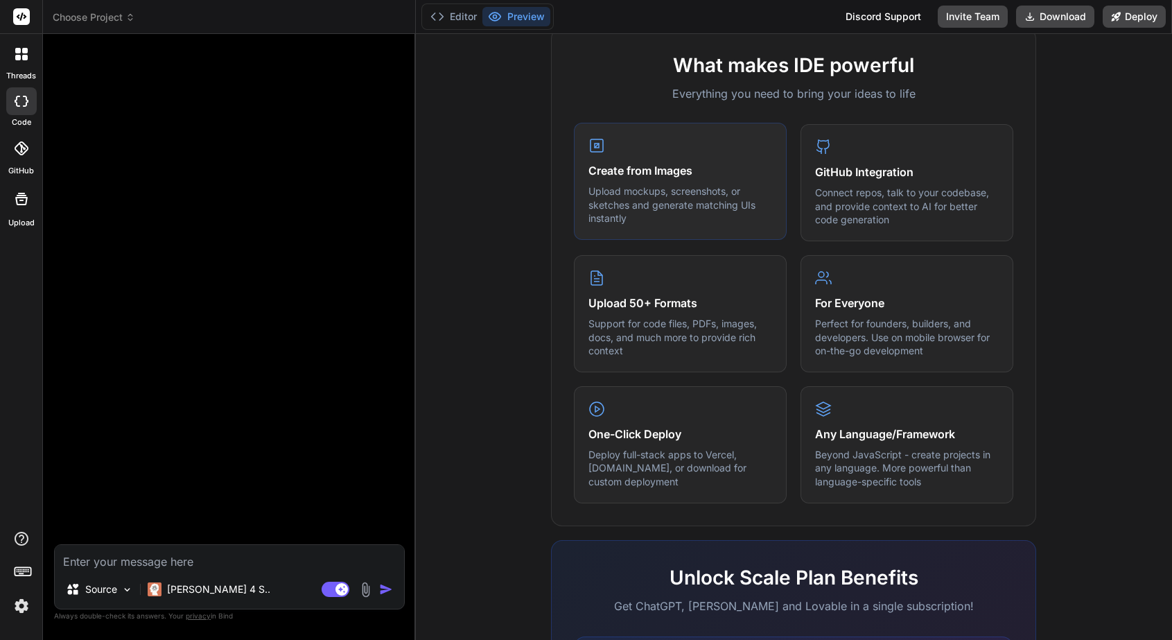
click at [690, 217] on p "Upload mockups, screenshots, or sketches and generate matching UIs instantly" at bounding box center [680, 204] width 184 height 41
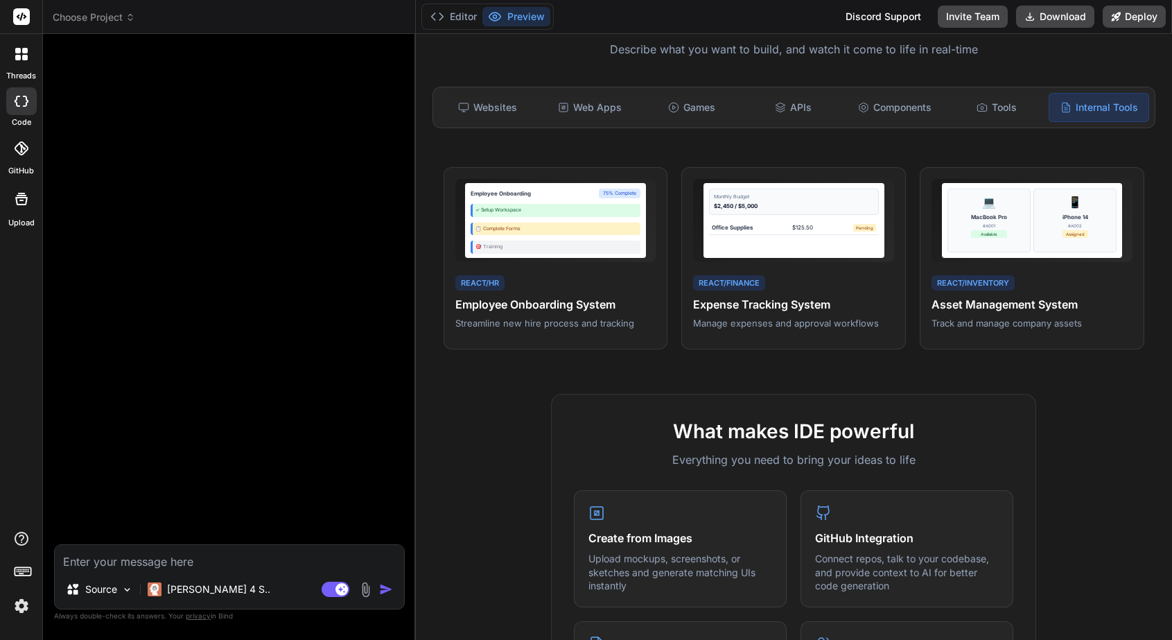
scroll to position [142, 0]
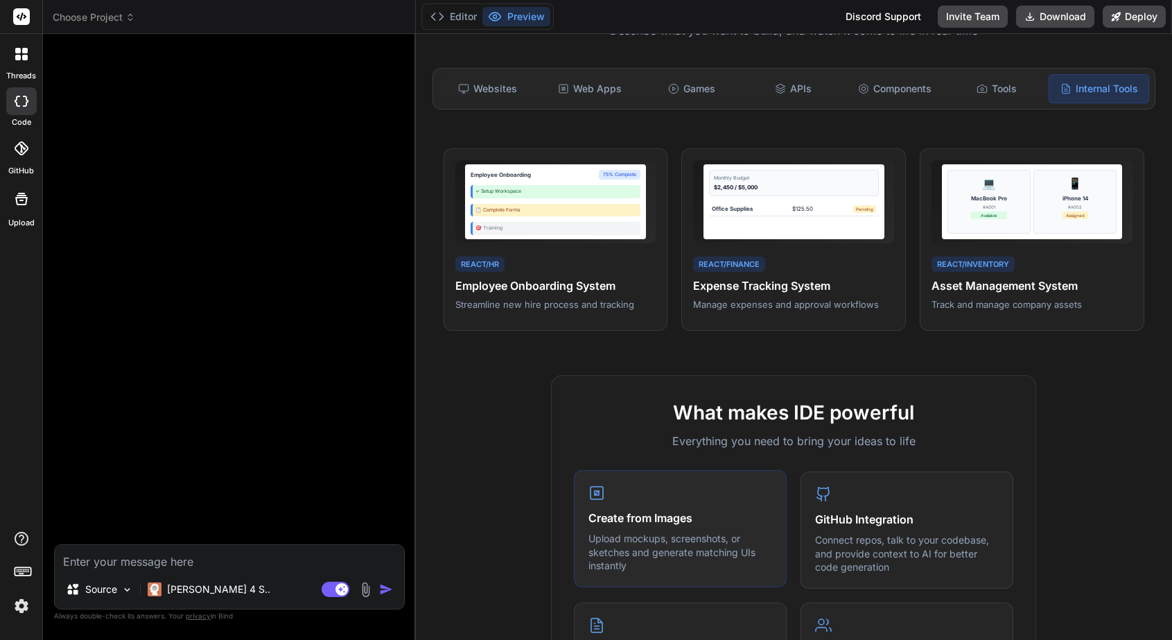
click at [636, 518] on h4 "Create from Images" at bounding box center [680, 517] width 184 height 17
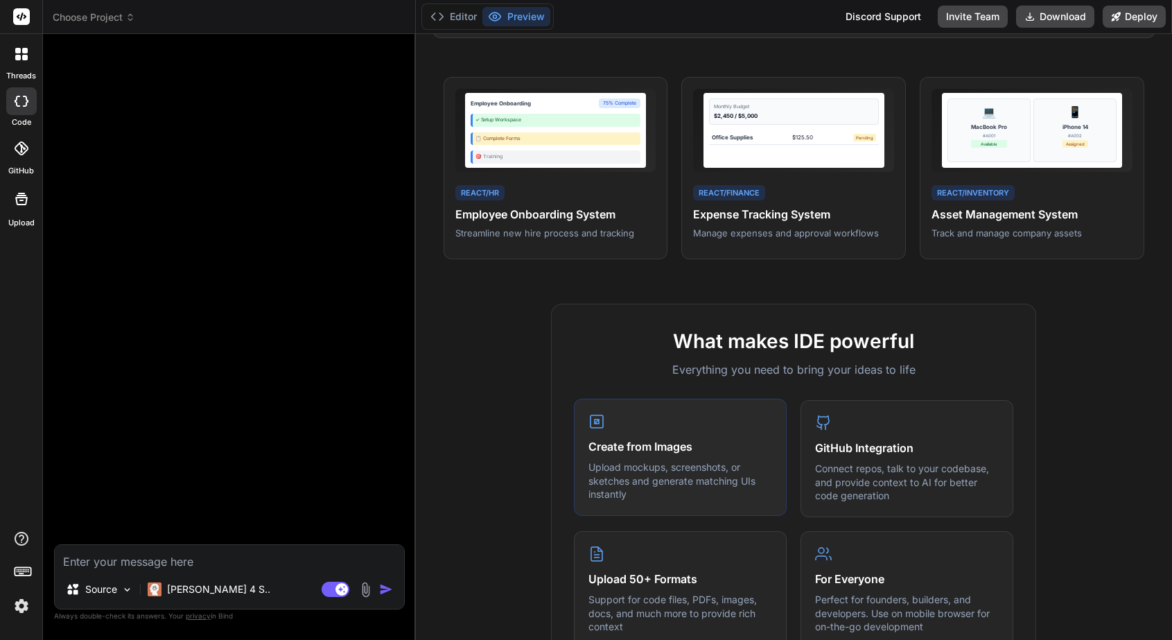
scroll to position [204, 0]
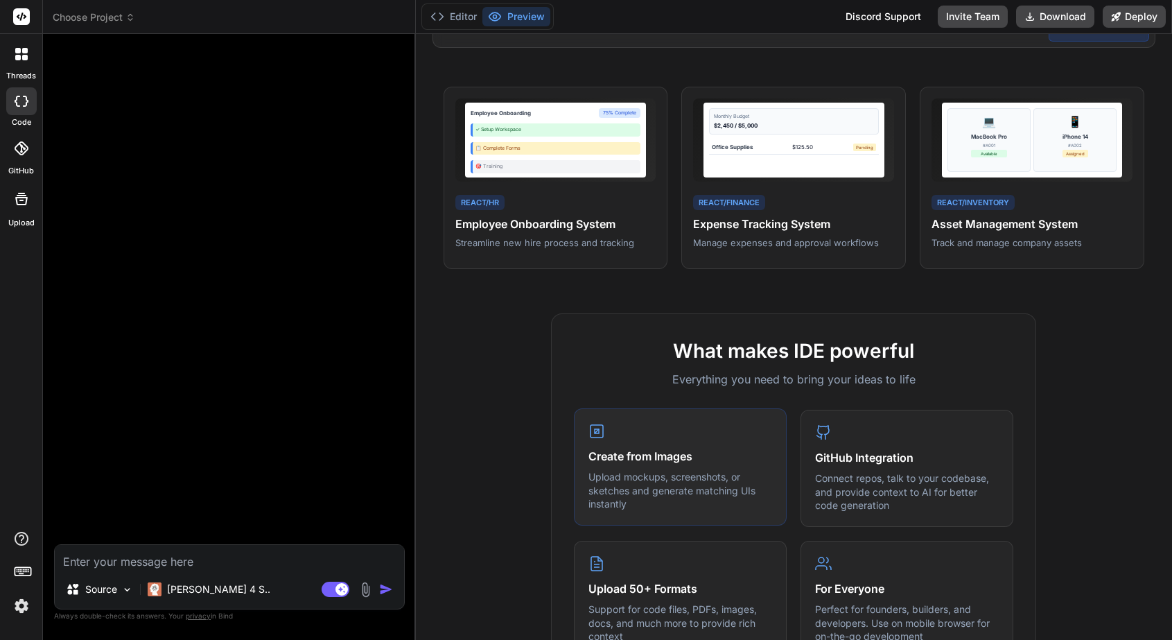
click at [651, 505] on p "Upload mockups, screenshots, or sketches and generate matching UIs instantly" at bounding box center [680, 490] width 184 height 41
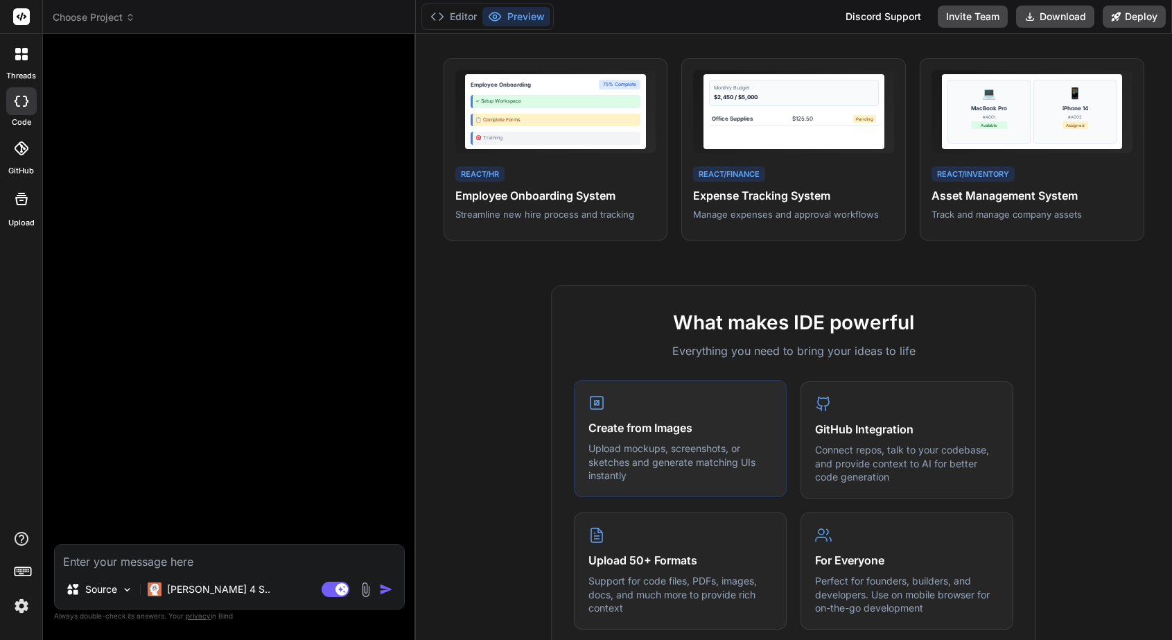
click at [678, 460] on p "Upload mockups, screenshots, or sketches and generate matching UIs instantly" at bounding box center [680, 461] width 184 height 41
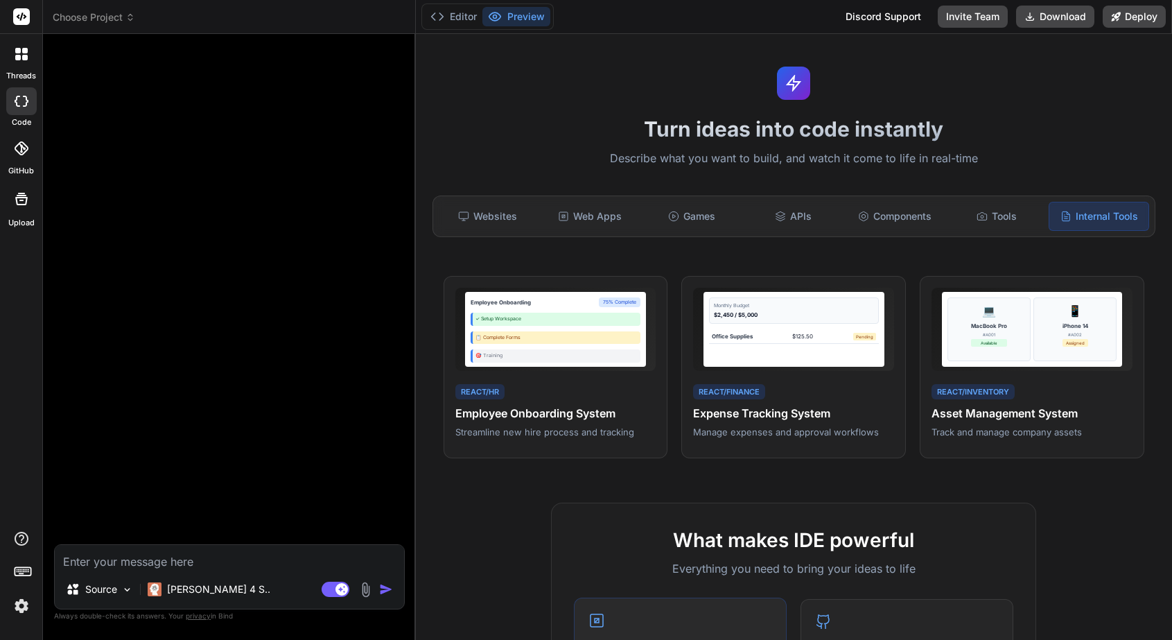
scroll to position [0, 0]
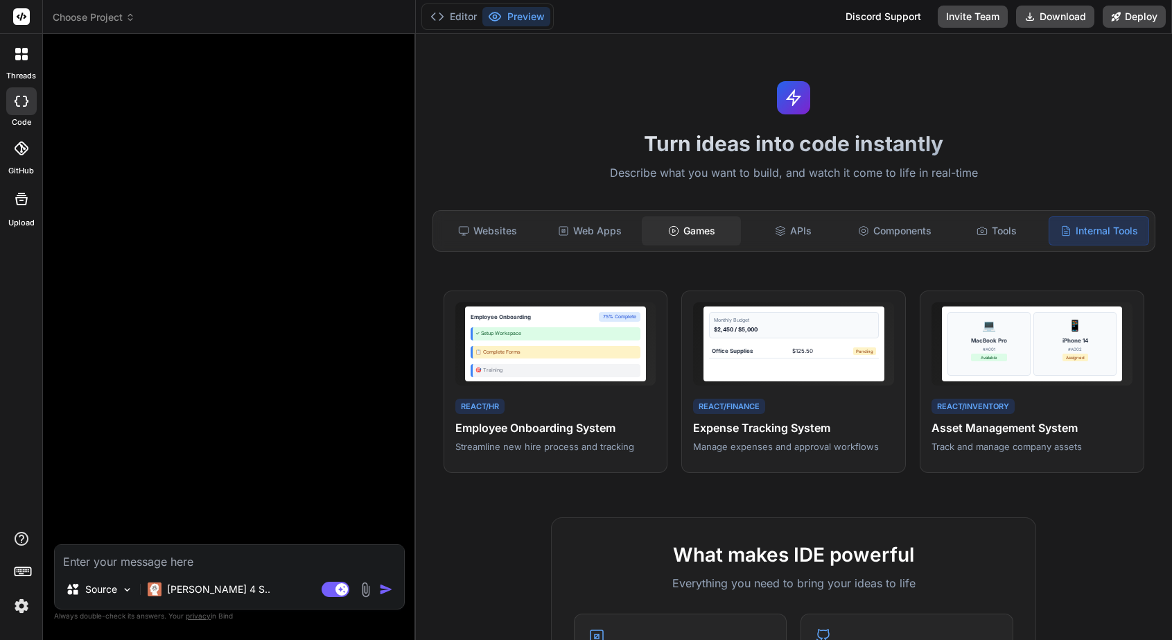
click at [697, 225] on div "Games" at bounding box center [691, 230] width 99 height 29
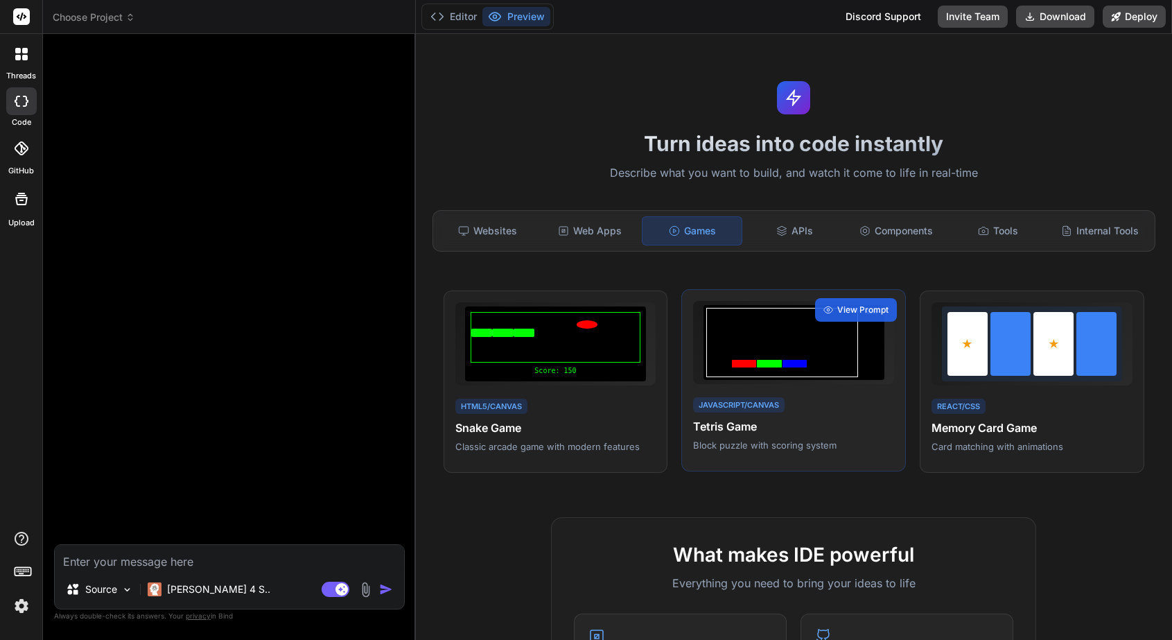
click at [833, 358] on div at bounding box center [782, 342] width 152 height 69
click at [852, 314] on span "View Prompt" at bounding box center [862, 310] width 51 height 12
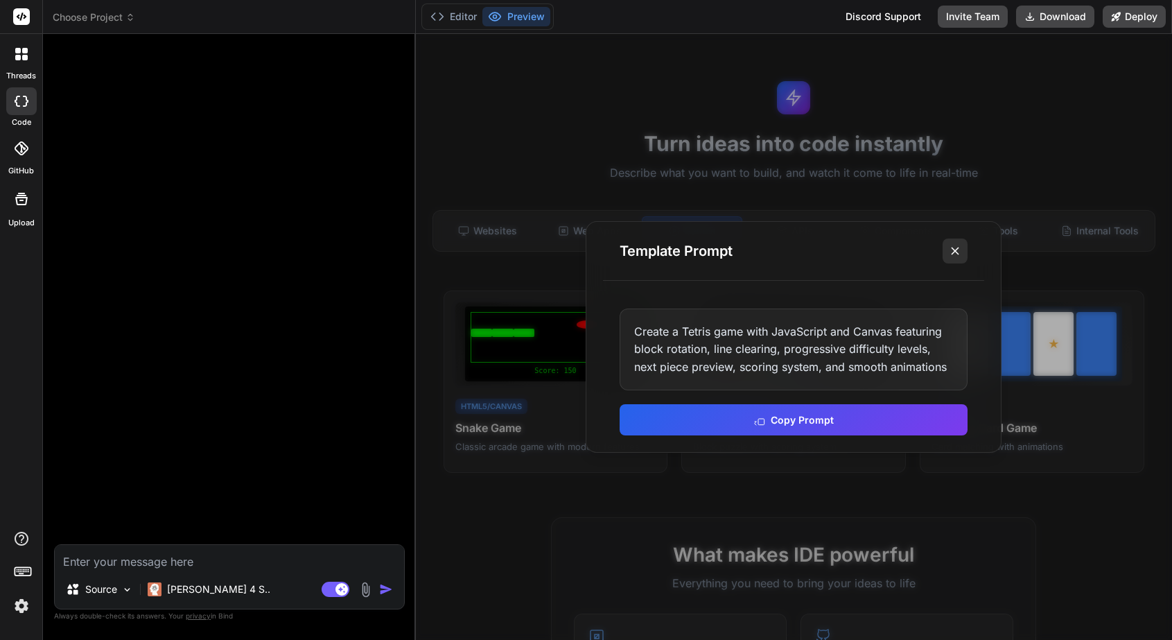
click at [919, 247] on icon at bounding box center [955, 251] width 14 height 14
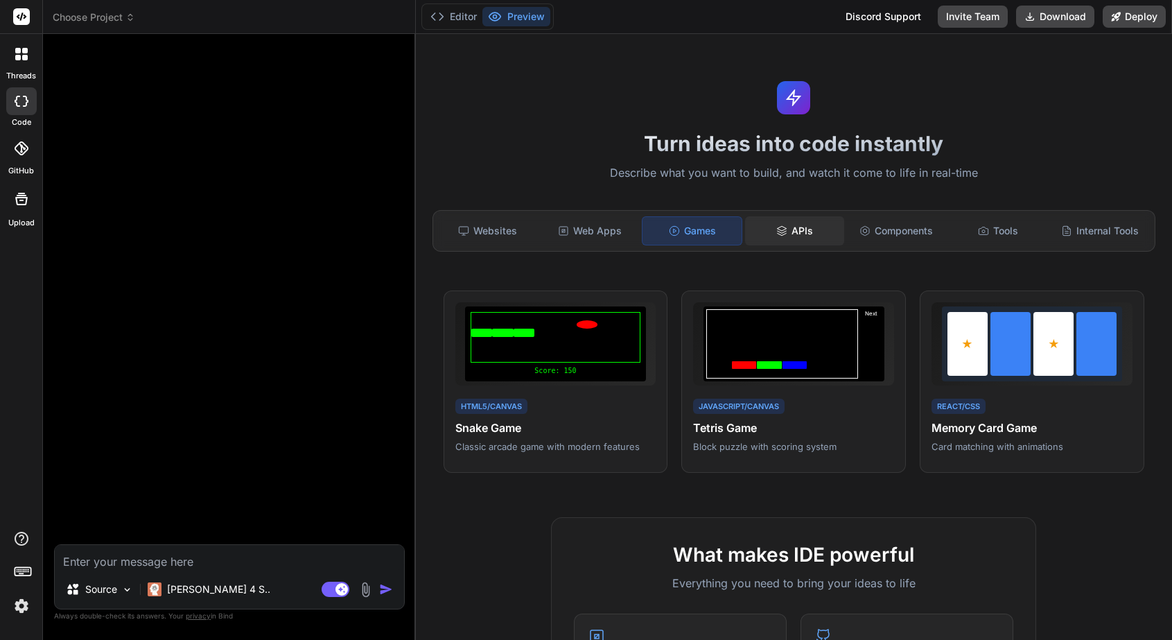
click at [798, 239] on div "APIs" at bounding box center [794, 230] width 99 height 29
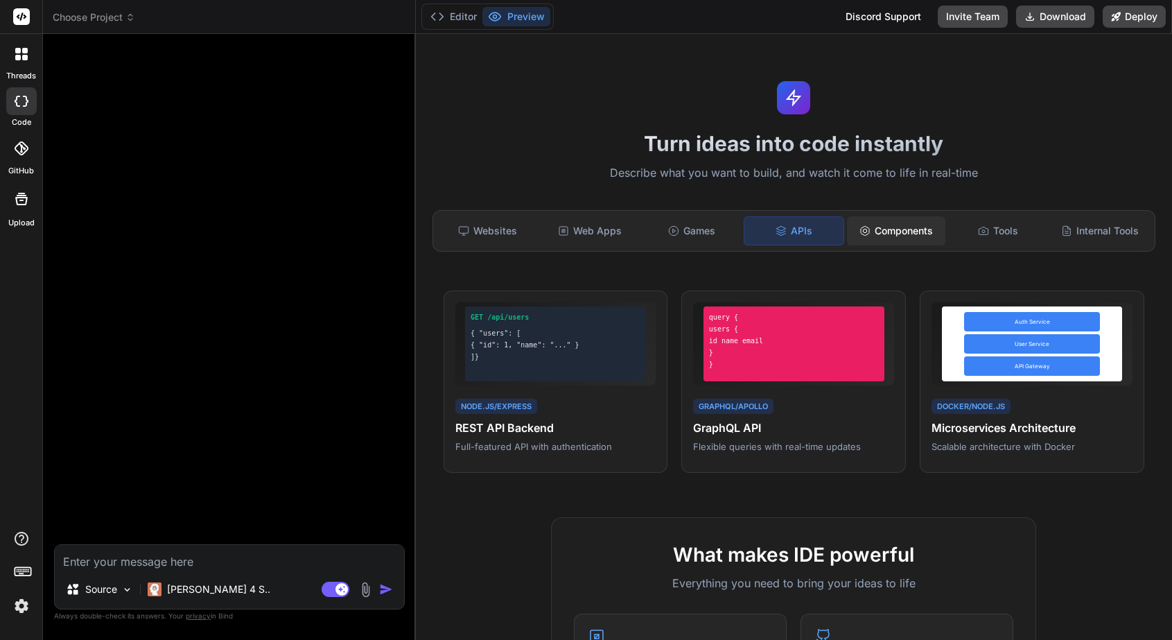
click at [913, 231] on div "Components" at bounding box center [896, 230] width 99 height 29
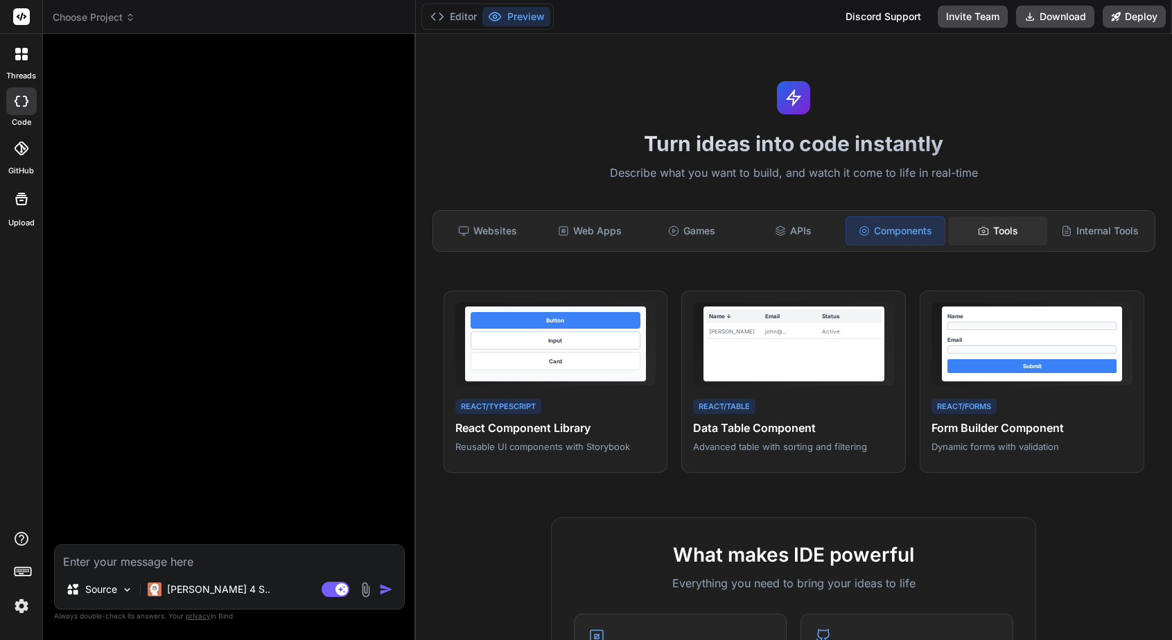
click at [919, 219] on div "Tools" at bounding box center [997, 230] width 99 height 29
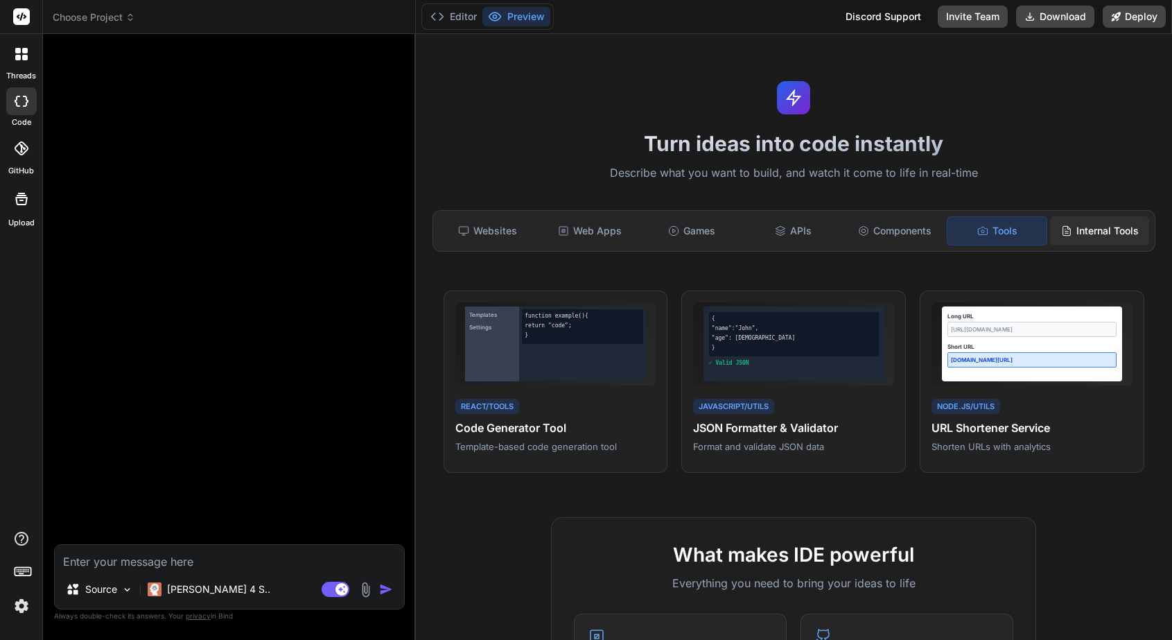
click at [919, 236] on div "Internal Tools" at bounding box center [1099, 230] width 99 height 29
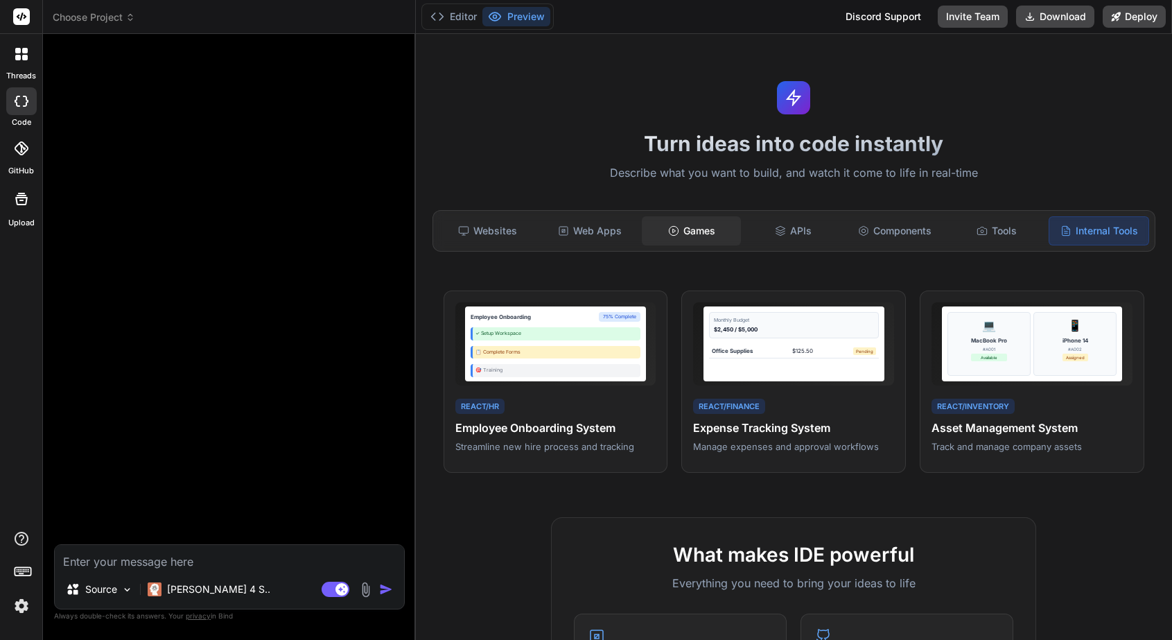
click at [704, 230] on div "Games" at bounding box center [691, 230] width 99 height 29
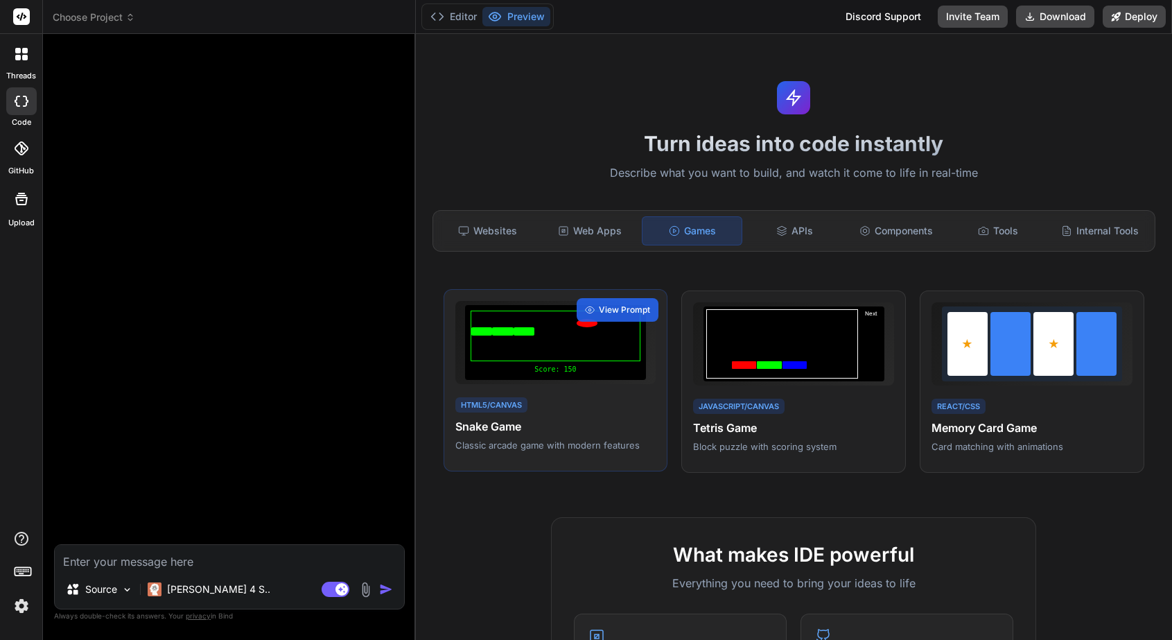
click at [558, 378] on div "Score: 150" at bounding box center [555, 342] width 181 height 75
click at [621, 311] on span "View Prompt" at bounding box center [624, 310] width 51 height 12
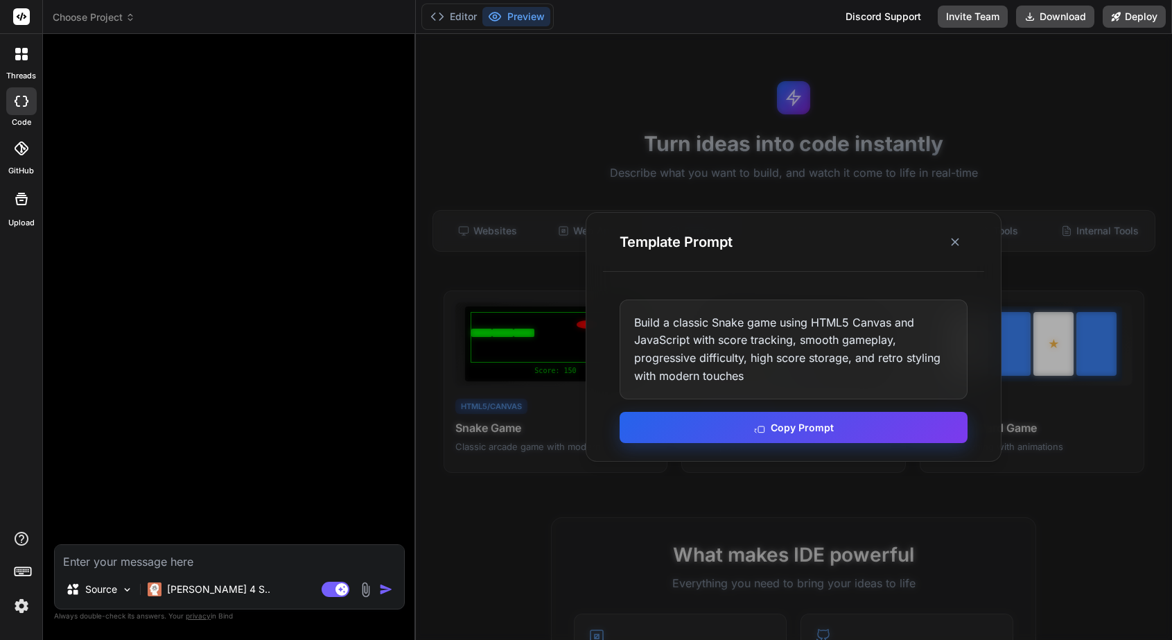
click at [737, 436] on button "Copy Prompt" at bounding box center [794, 427] width 348 height 31
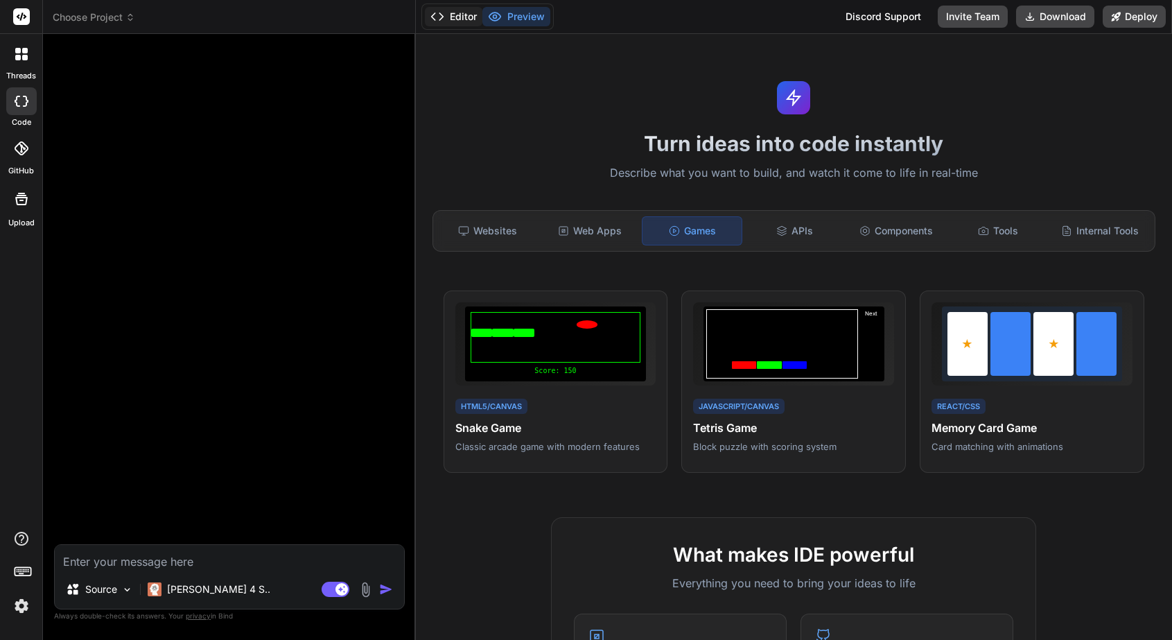
click at [452, 23] on button "Editor" at bounding box center [454, 16] width 58 height 19
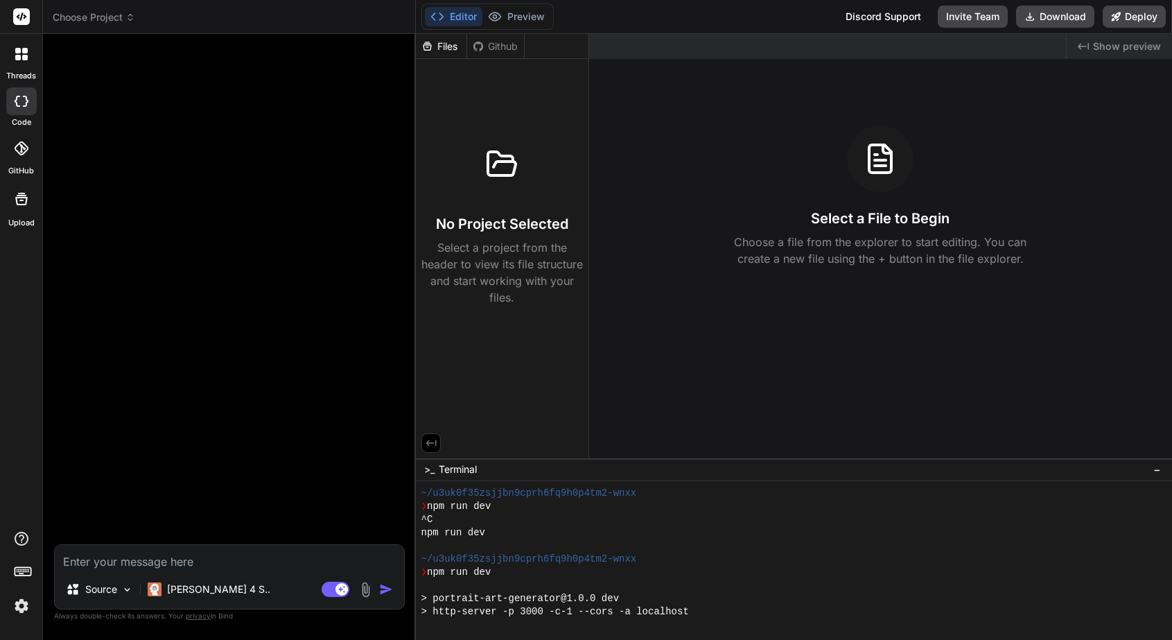
scroll to position [846, 0]
click at [517, 15] on button "Preview" at bounding box center [516, 16] width 68 height 19
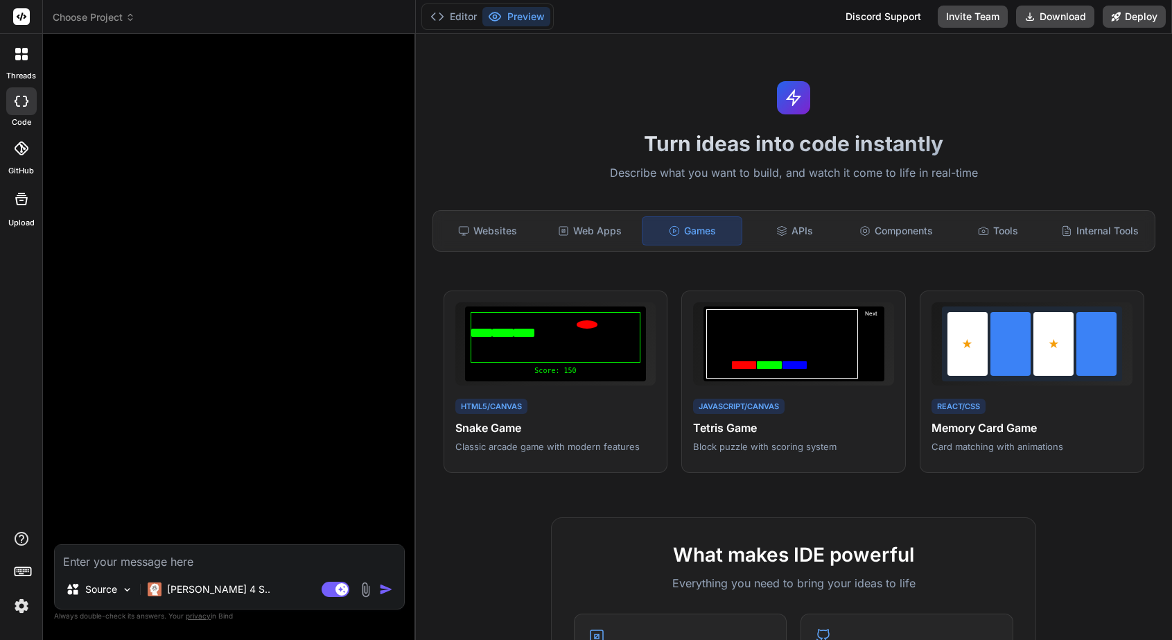
click at [236, 564] on textarea at bounding box center [229, 557] width 349 height 25
paste textarea "Build a classic Snake game using HTML5 Canvas and JavaScript with score trackin…"
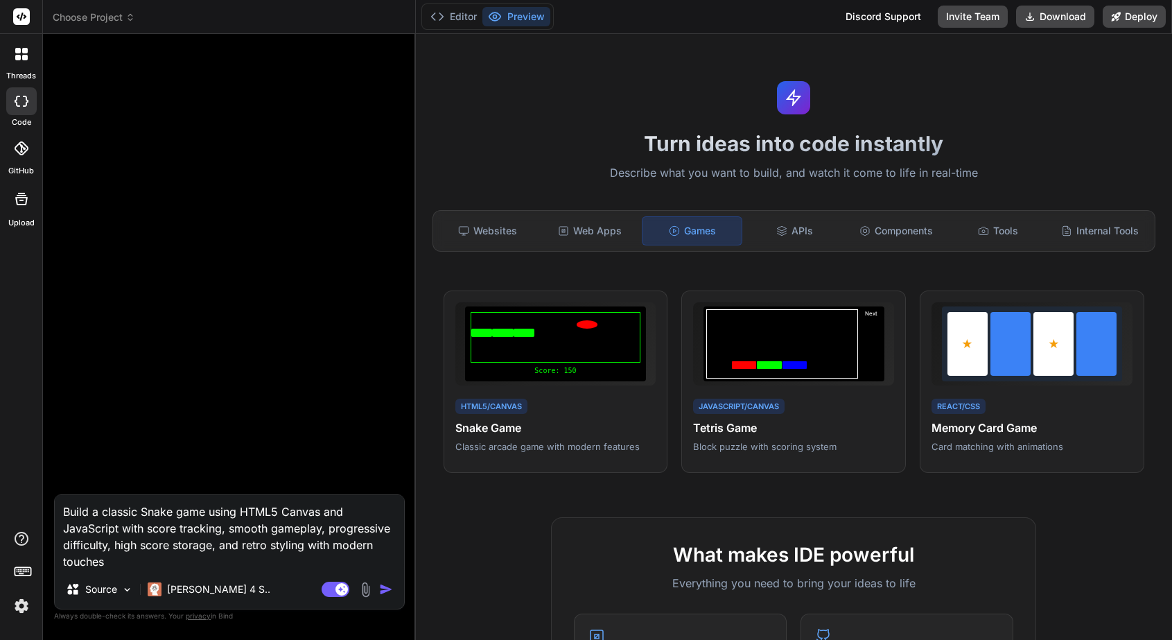
click at [383, 586] on img "button" at bounding box center [386, 589] width 14 height 14
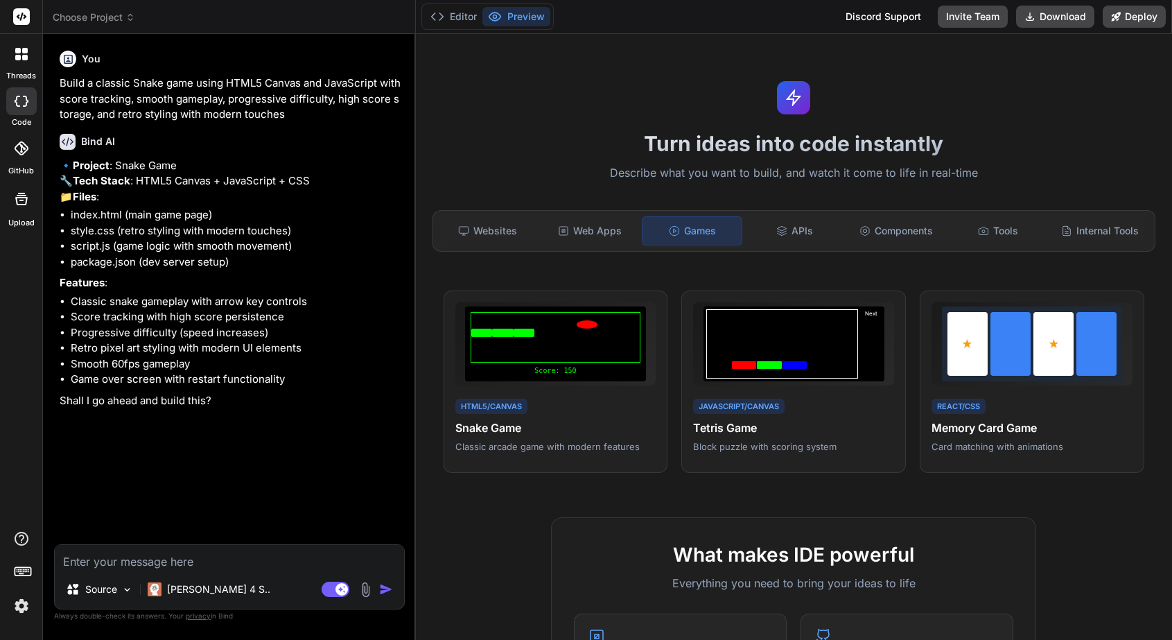
click at [210, 566] on textarea at bounding box center [229, 557] width 349 height 25
click at [386, 587] on img "button" at bounding box center [386, 589] width 14 height 14
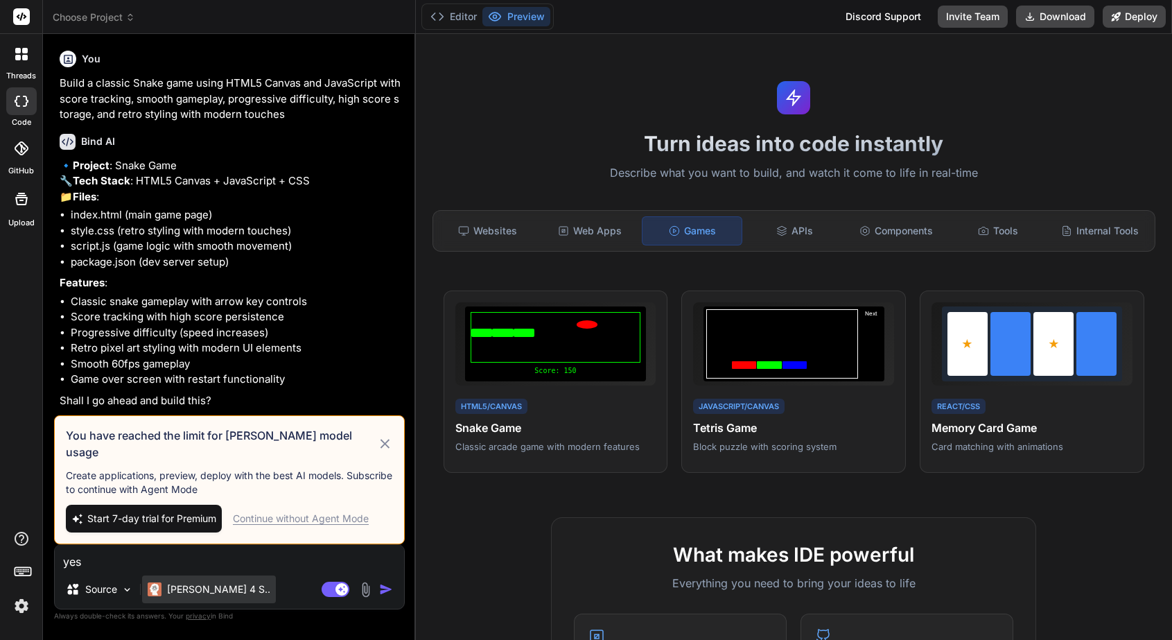
click at [211, 593] on p "[PERSON_NAME] 4 S.." at bounding box center [218, 589] width 103 height 14
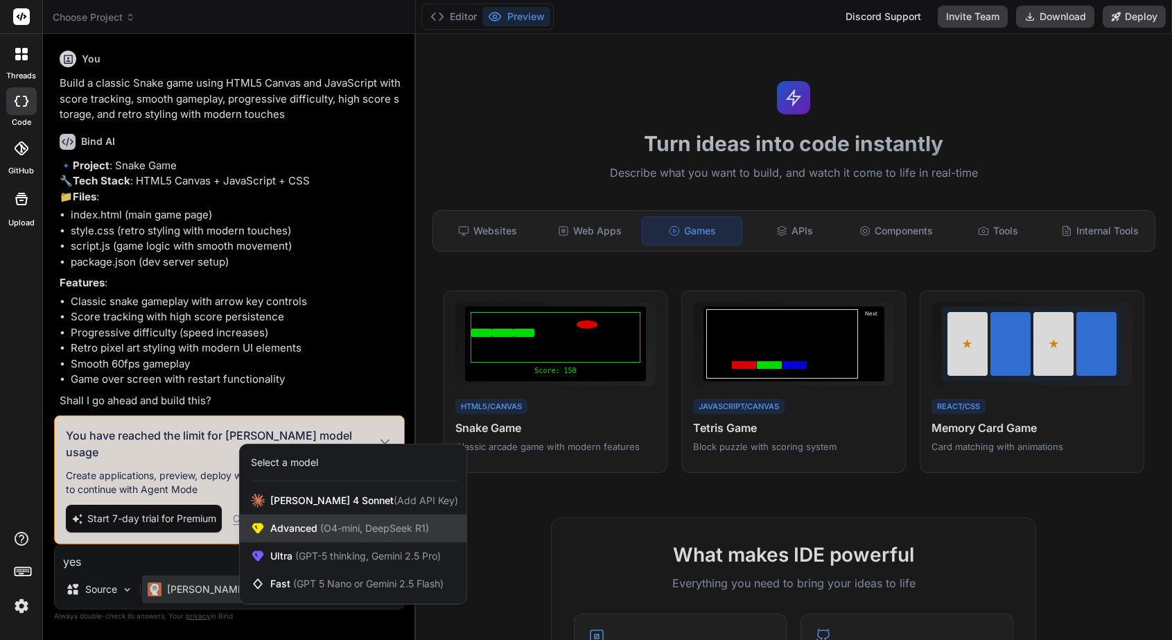
click at [283, 534] on span "Advanced (O4-mini, DeepSeek R1)" at bounding box center [349, 528] width 159 height 14
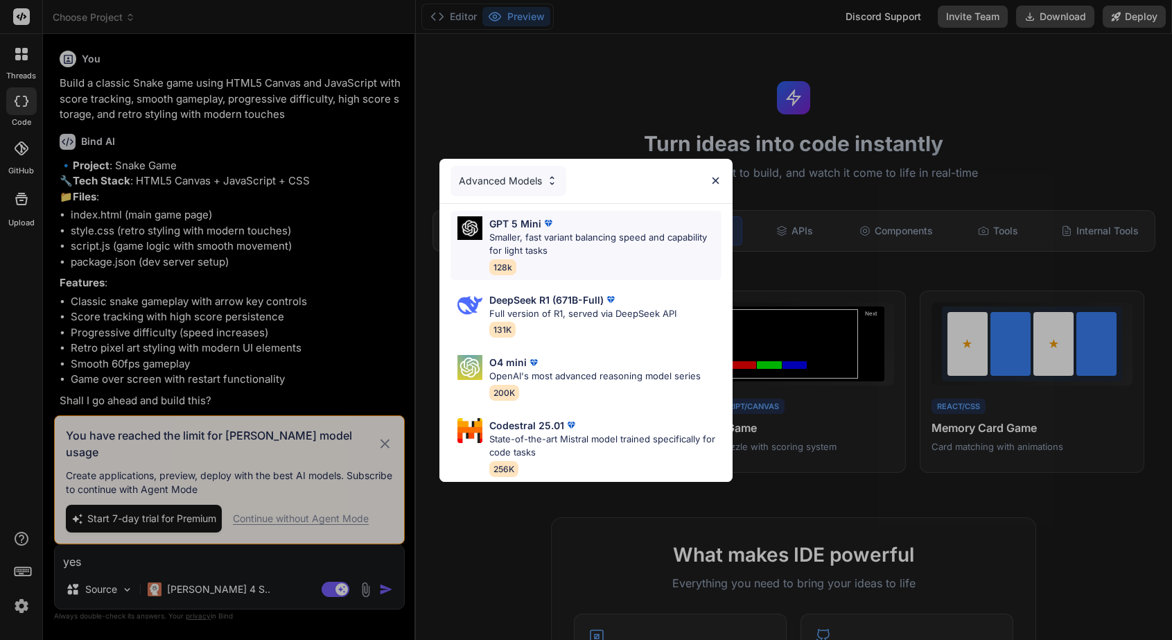
click at [516, 253] on p "Smaller, fast variant balancing speed and capability for light tasks" at bounding box center [605, 244] width 232 height 27
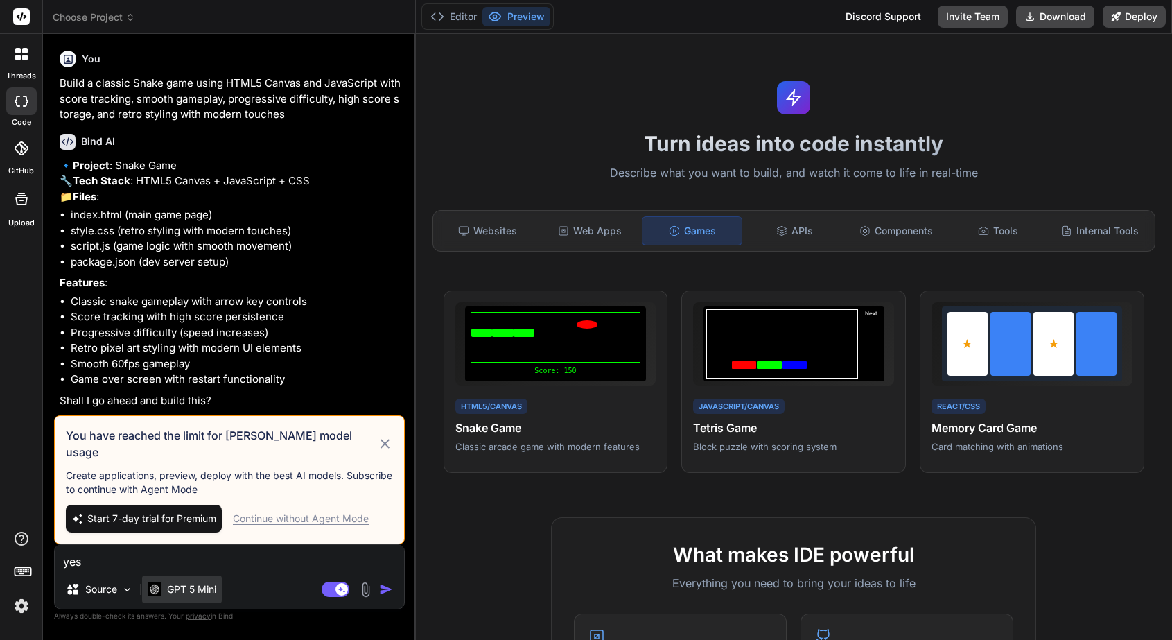
click at [200, 586] on p "GPT 5 Mini" at bounding box center [191, 589] width 49 height 14
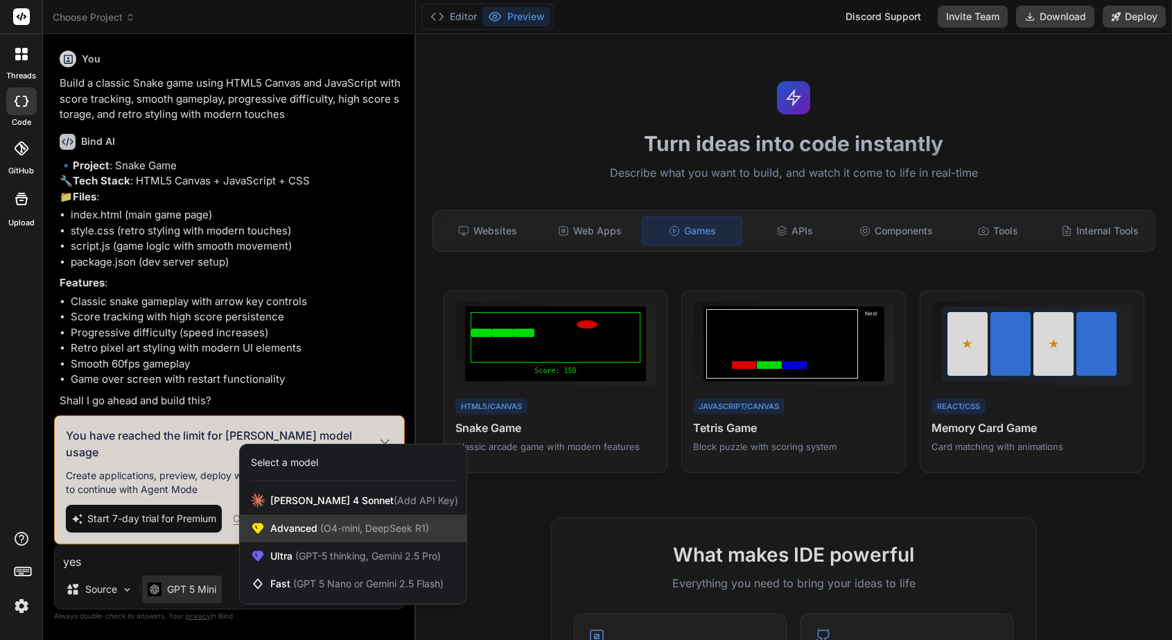
click at [322, 523] on span "(O4-mini, DeepSeek R1)" at bounding box center [373, 528] width 112 height 12
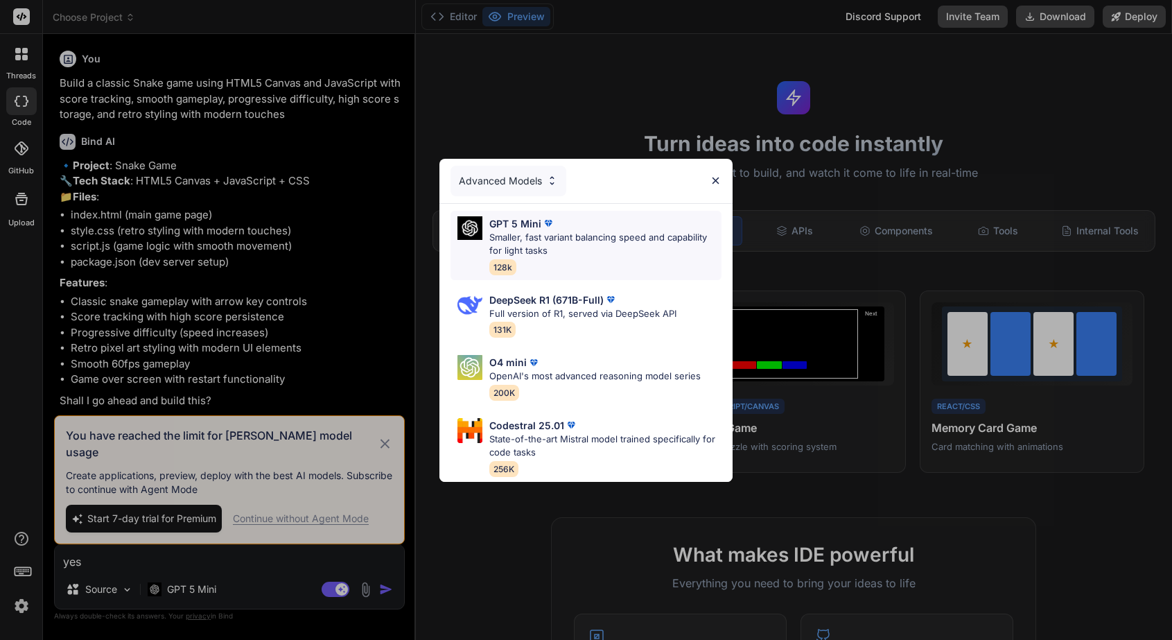
click at [566, 243] on p "Smaller, fast variant balancing speed and capability for light tasks" at bounding box center [605, 244] width 232 height 27
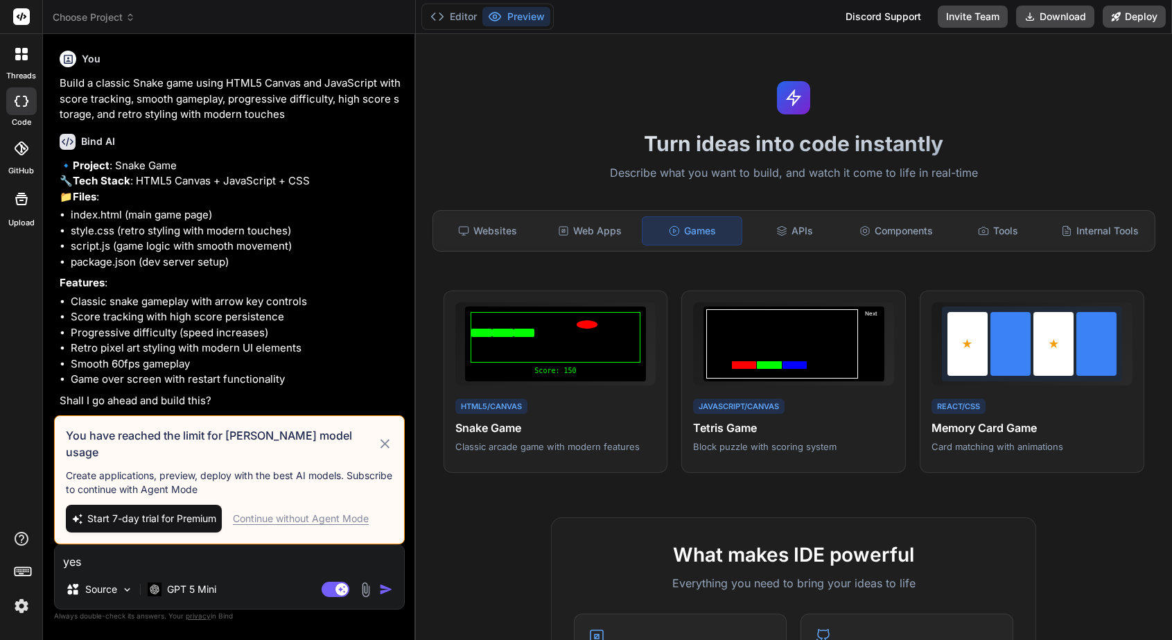
click at [382, 586] on img "button" at bounding box center [386, 589] width 14 height 14
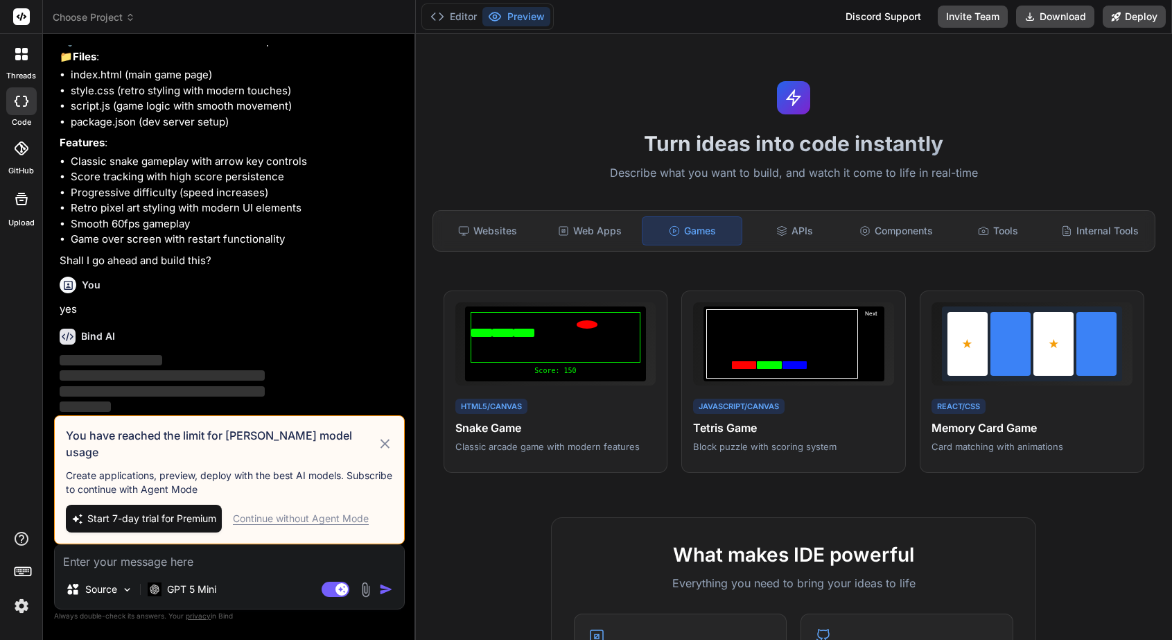
scroll to position [154, 0]
click at [291, 518] on div "Continue without Agent Mode" at bounding box center [301, 518] width 136 height 14
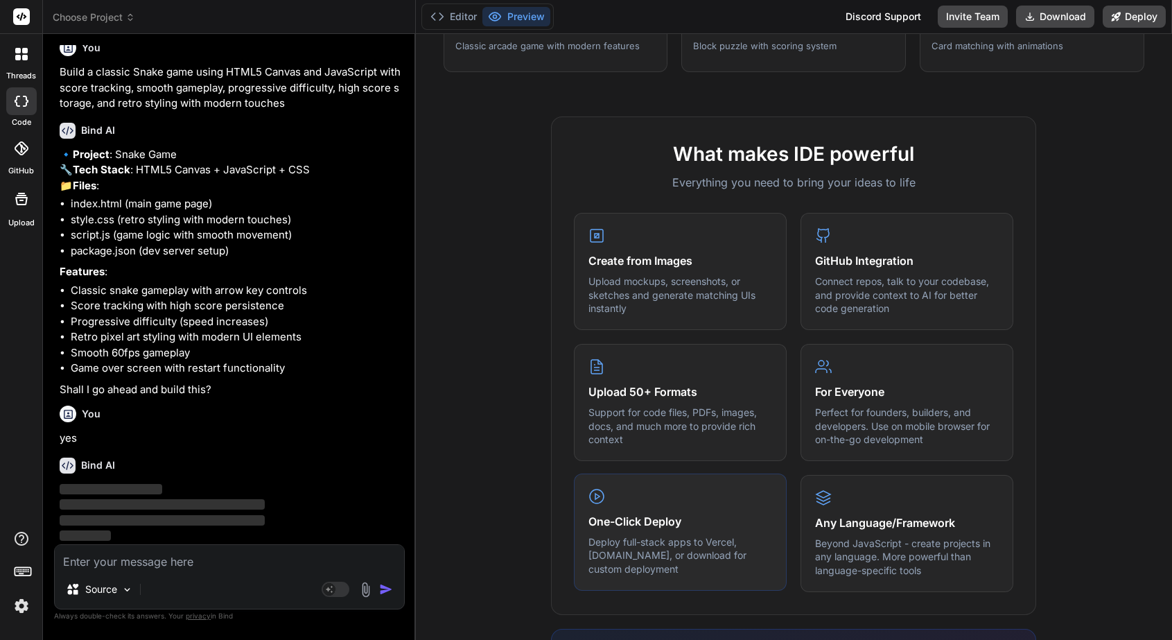
scroll to position [0, 0]
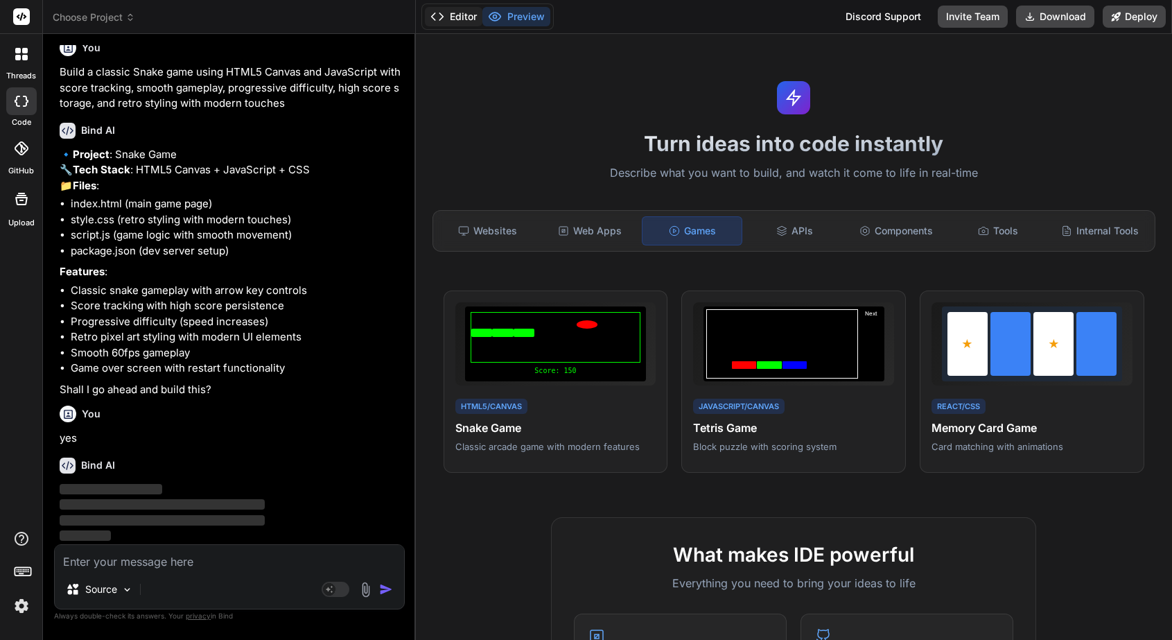
click at [459, 15] on button "Editor" at bounding box center [454, 16] width 58 height 19
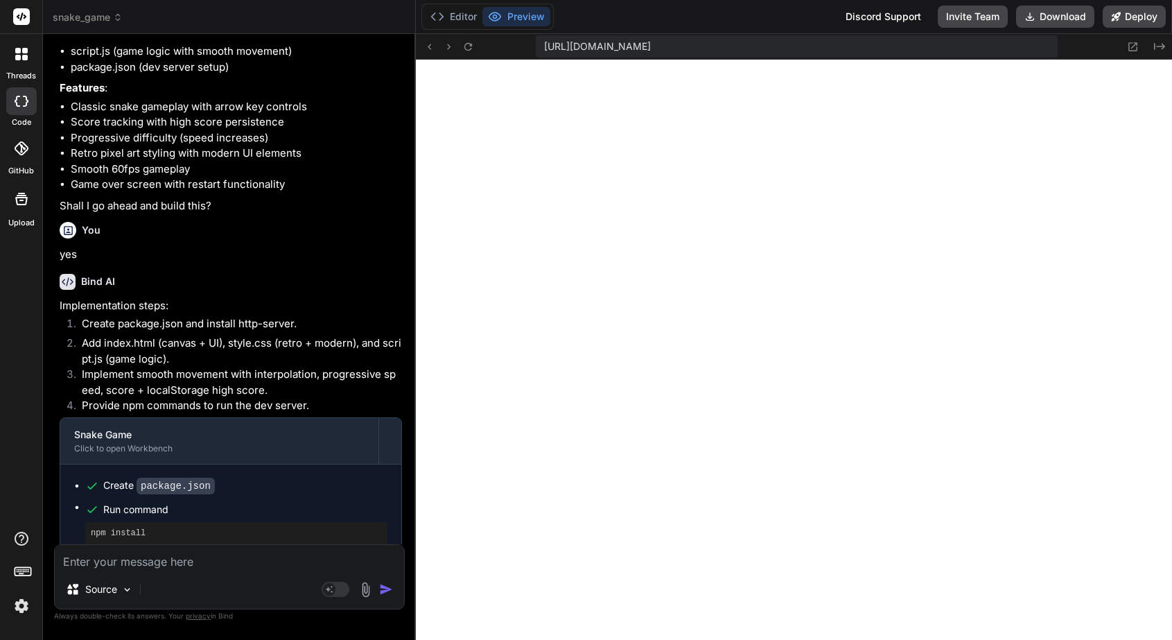
scroll to position [355, 0]
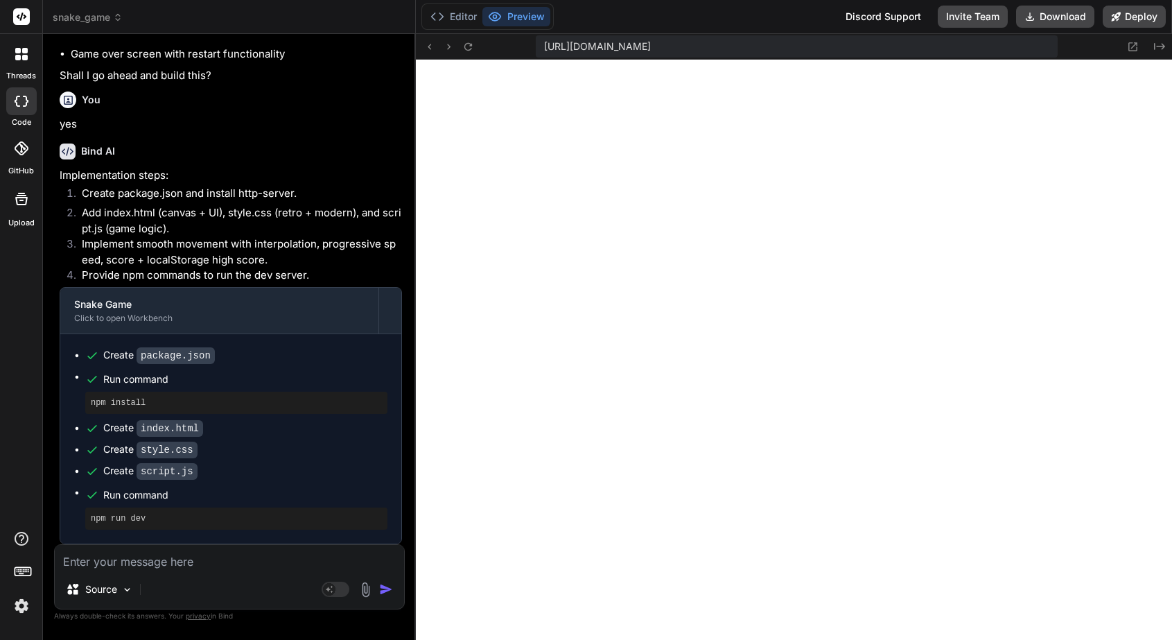
click at [148, 569] on textarea at bounding box center [229, 557] width 349 height 25
click at [388, 593] on img "button" at bounding box center [386, 589] width 14 height 14
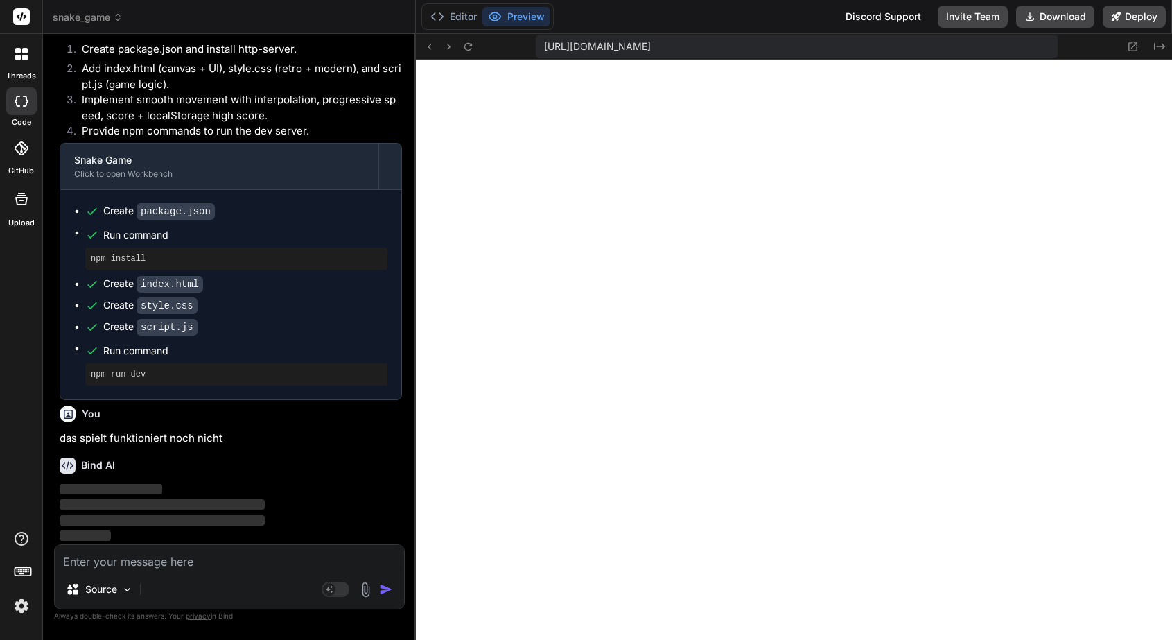
scroll to position [498, 0]
click at [458, 21] on button "Editor" at bounding box center [454, 16] width 58 height 19
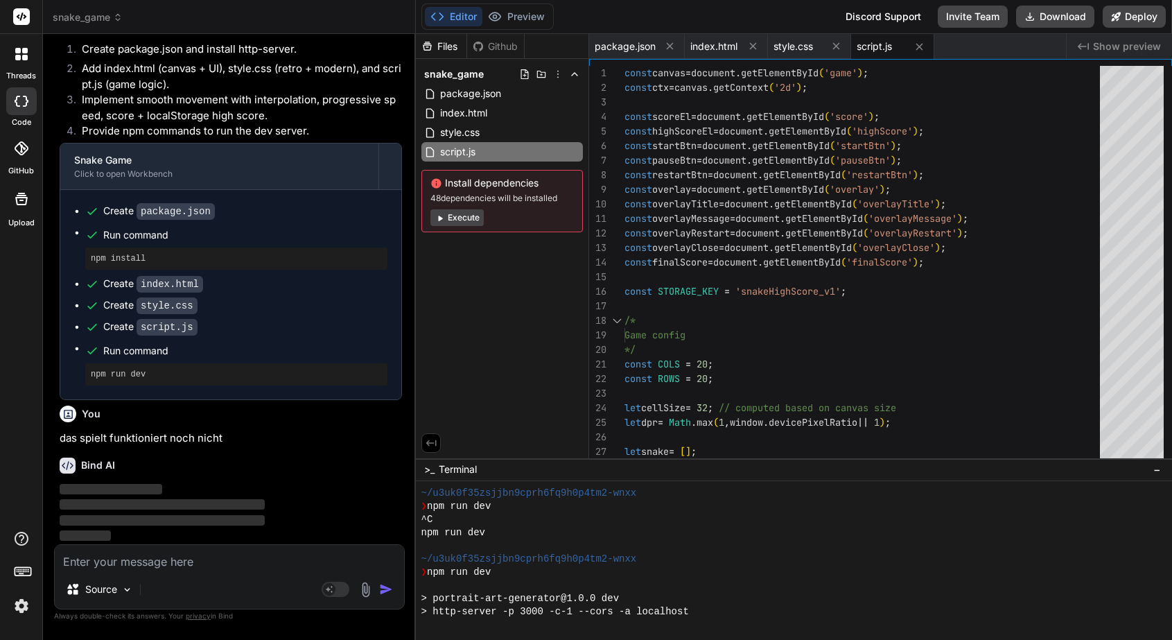
click at [466, 220] on button "Execute" at bounding box center [456, 217] width 53 height 17
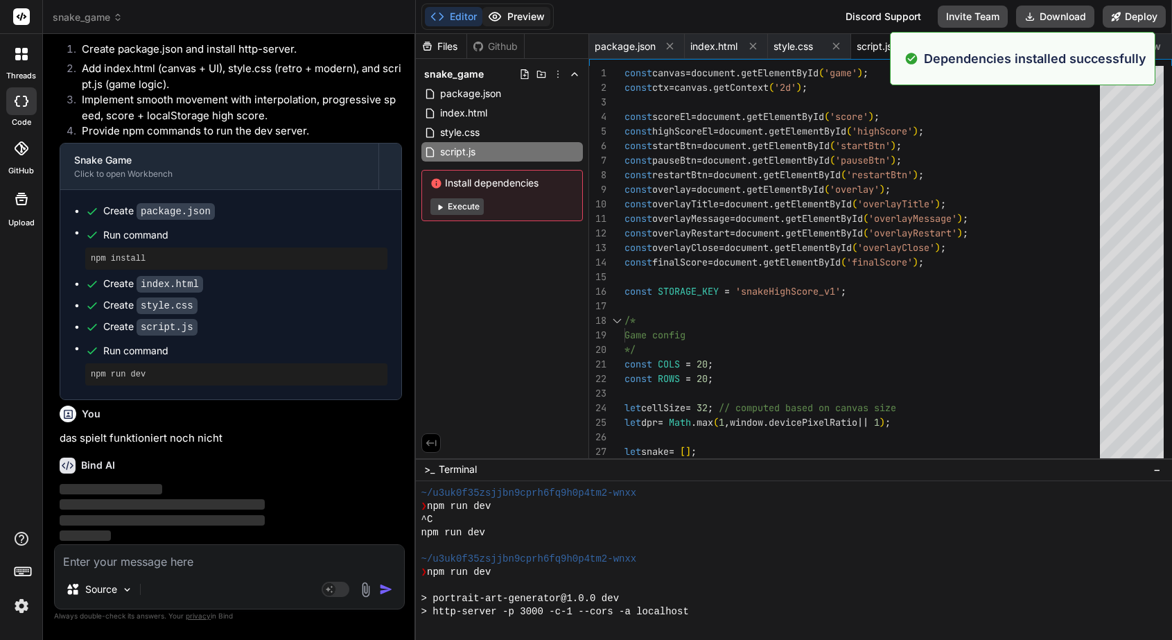
click at [523, 12] on button "Preview" at bounding box center [516, 16] width 68 height 19
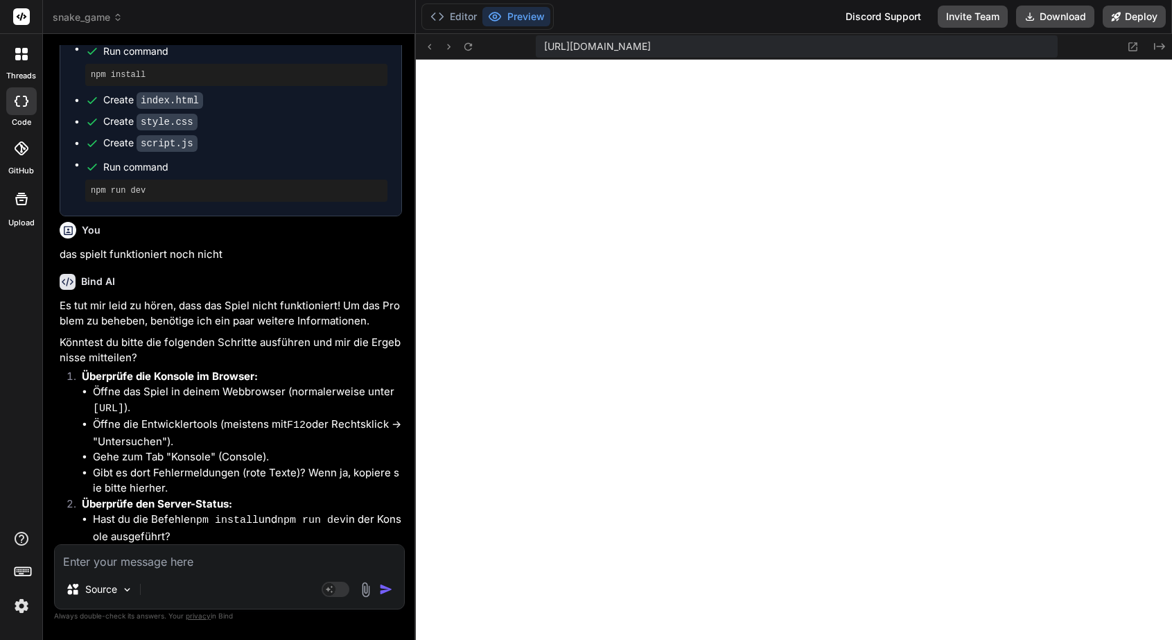
scroll to position [796, 0]
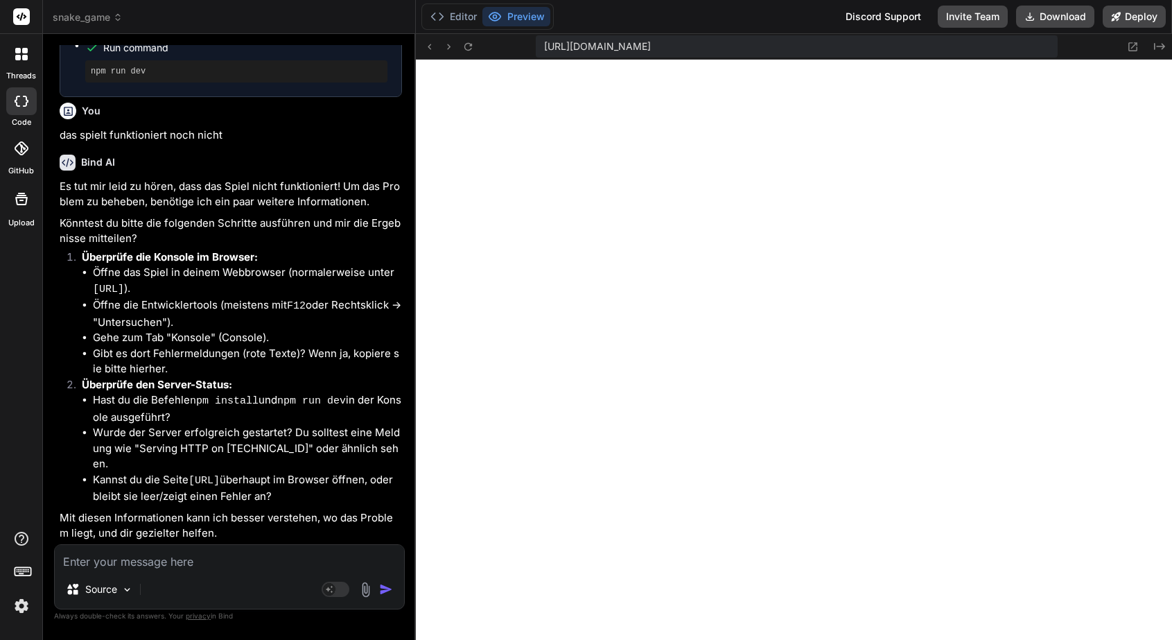
click at [187, 565] on textarea at bounding box center [229, 557] width 349 height 25
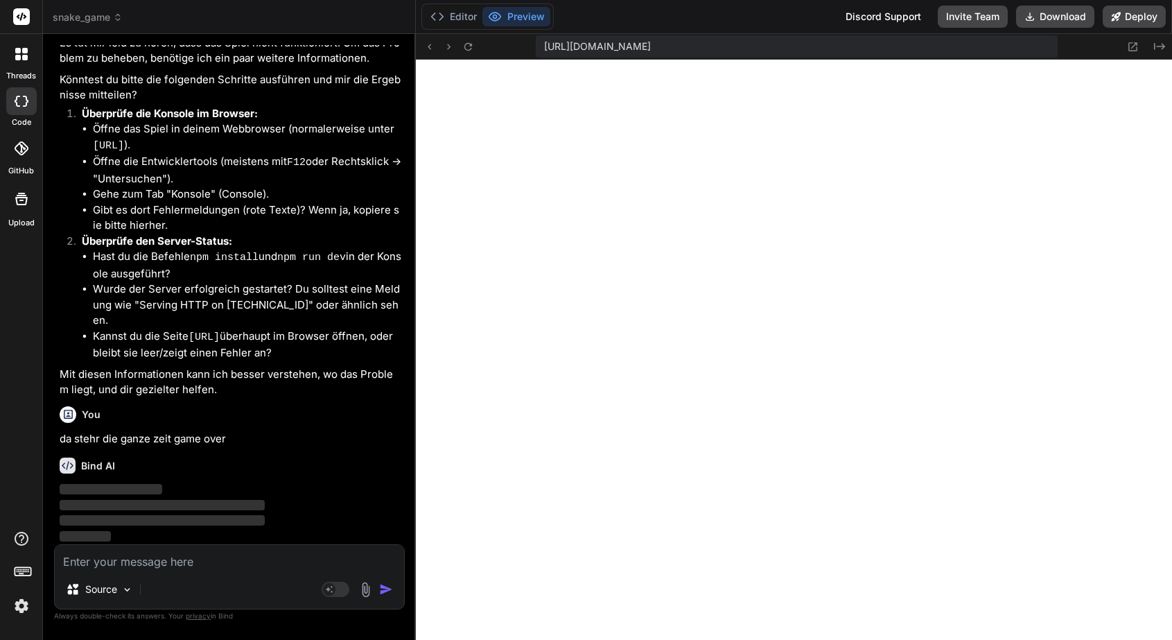
scroll to position [940, 0]
click at [464, 15] on button "Editor" at bounding box center [454, 16] width 58 height 19
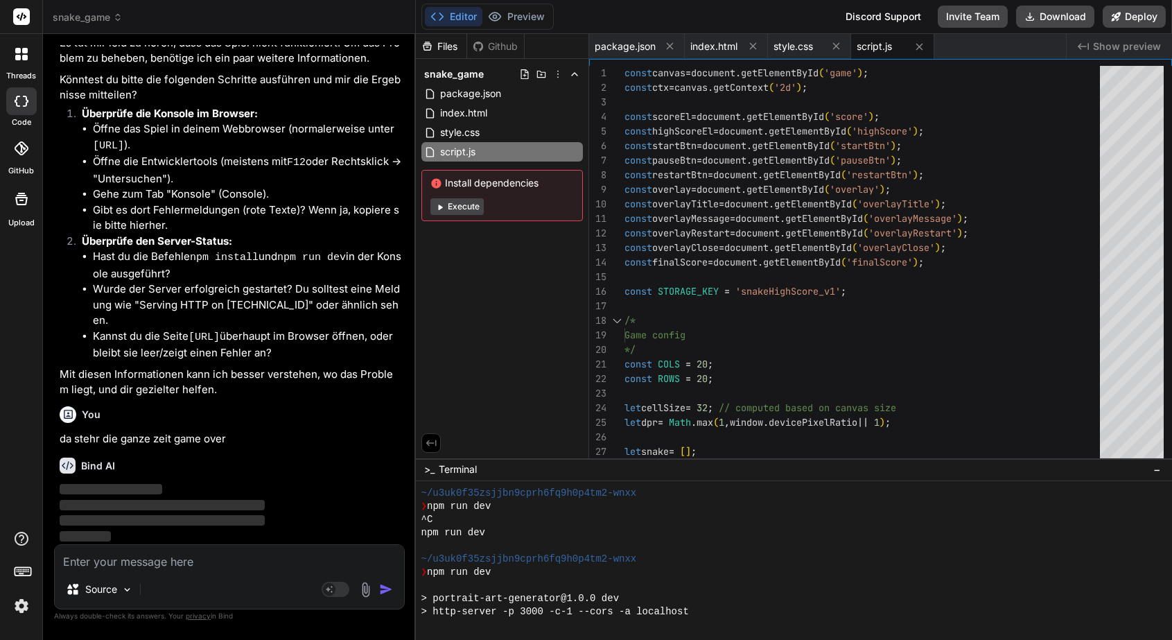
click at [453, 208] on button "Execute" at bounding box center [456, 206] width 53 height 17
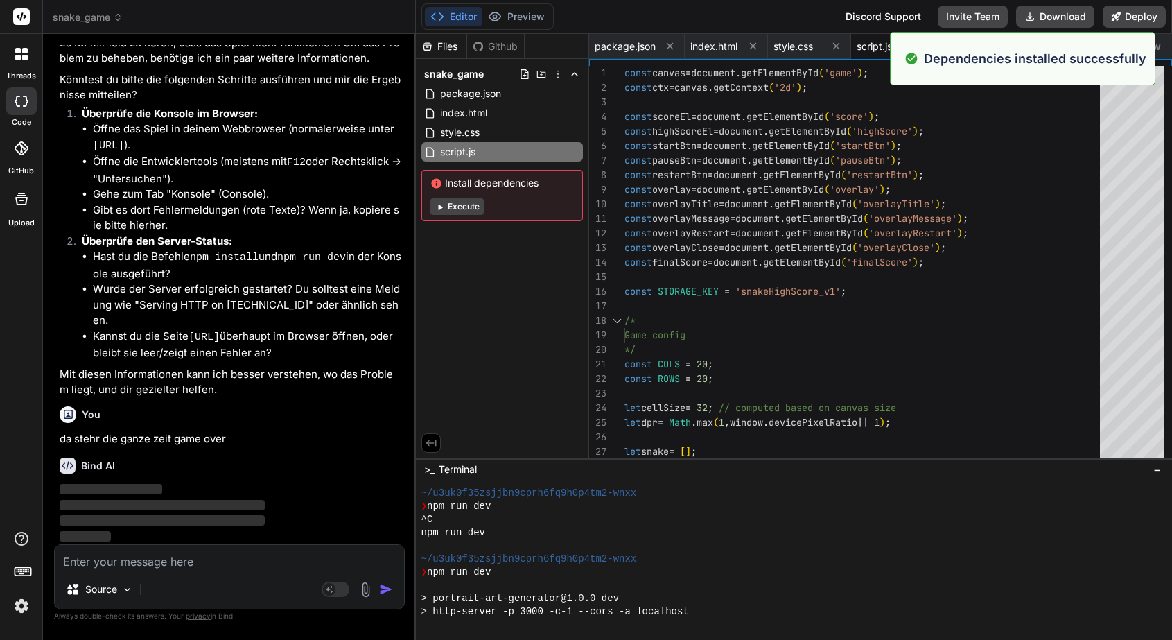
click at [453, 208] on button "Execute" at bounding box center [456, 206] width 53 height 17
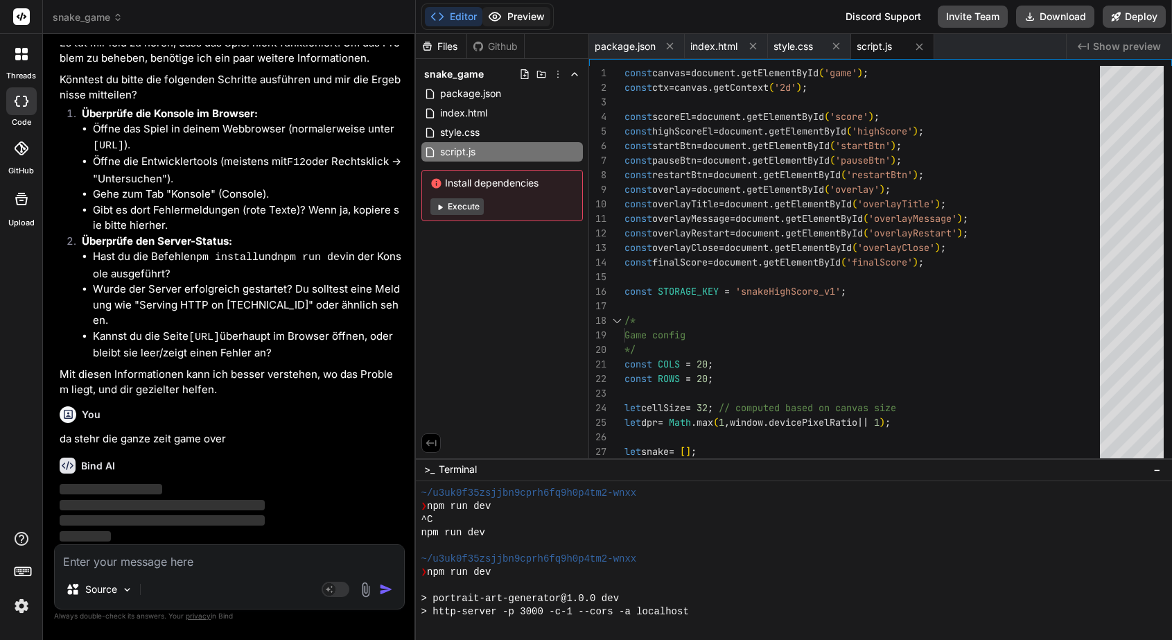
click at [516, 15] on button "Preview" at bounding box center [516, 16] width 68 height 19
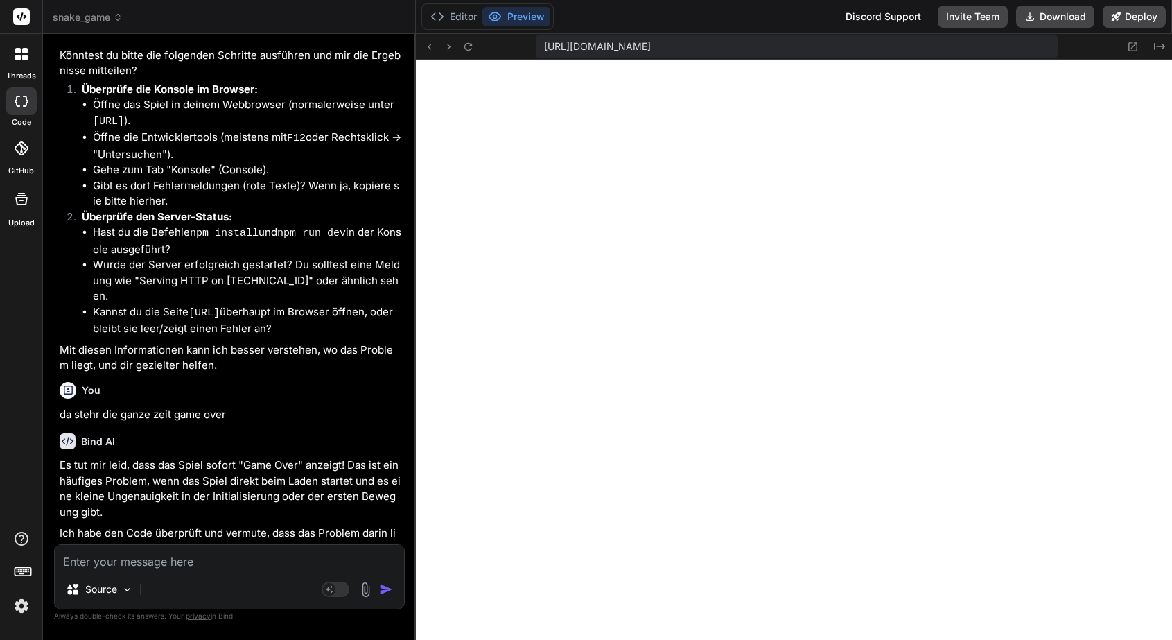
scroll to position [1376, 0]
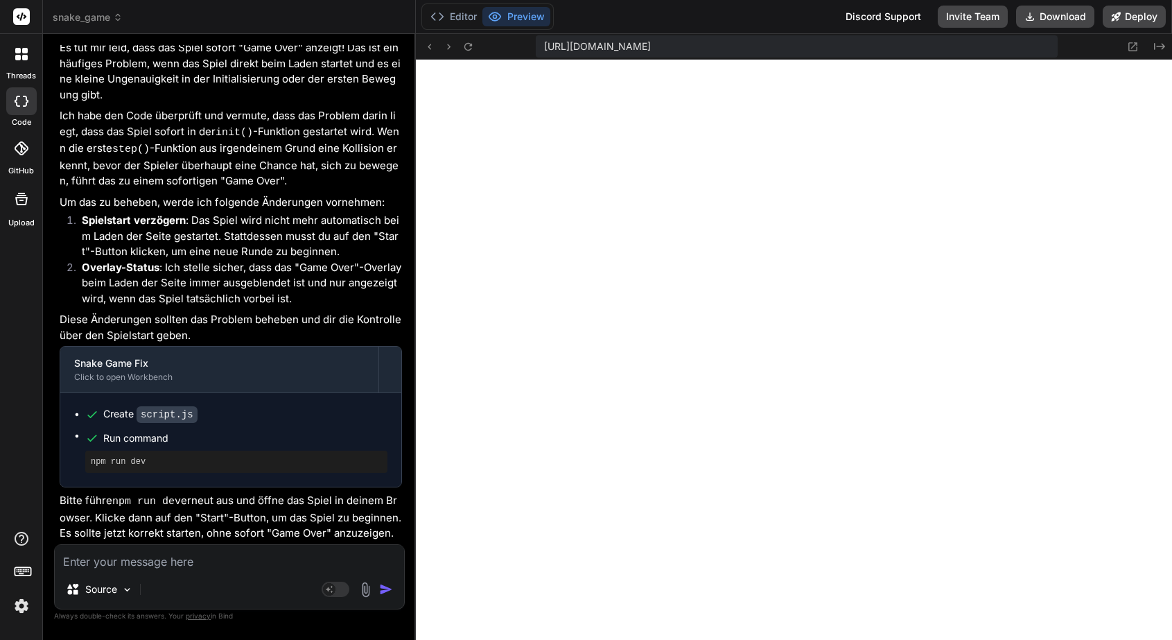
click at [186, 565] on textarea at bounding box center [229, 557] width 349 height 25
click at [156, 470] on div "npm run dev" at bounding box center [236, 461] width 302 height 22
click at [457, 10] on button "Editor" at bounding box center [454, 16] width 58 height 19
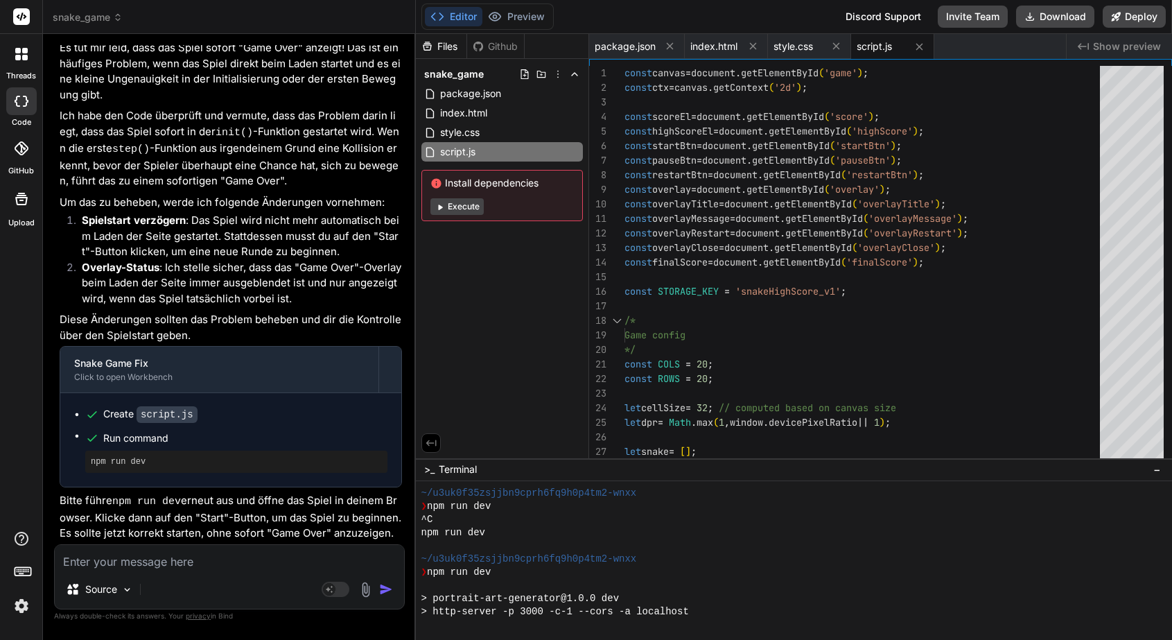
click at [463, 211] on button "Execute" at bounding box center [456, 206] width 53 height 17
click at [454, 206] on button "Execute" at bounding box center [456, 206] width 53 height 17
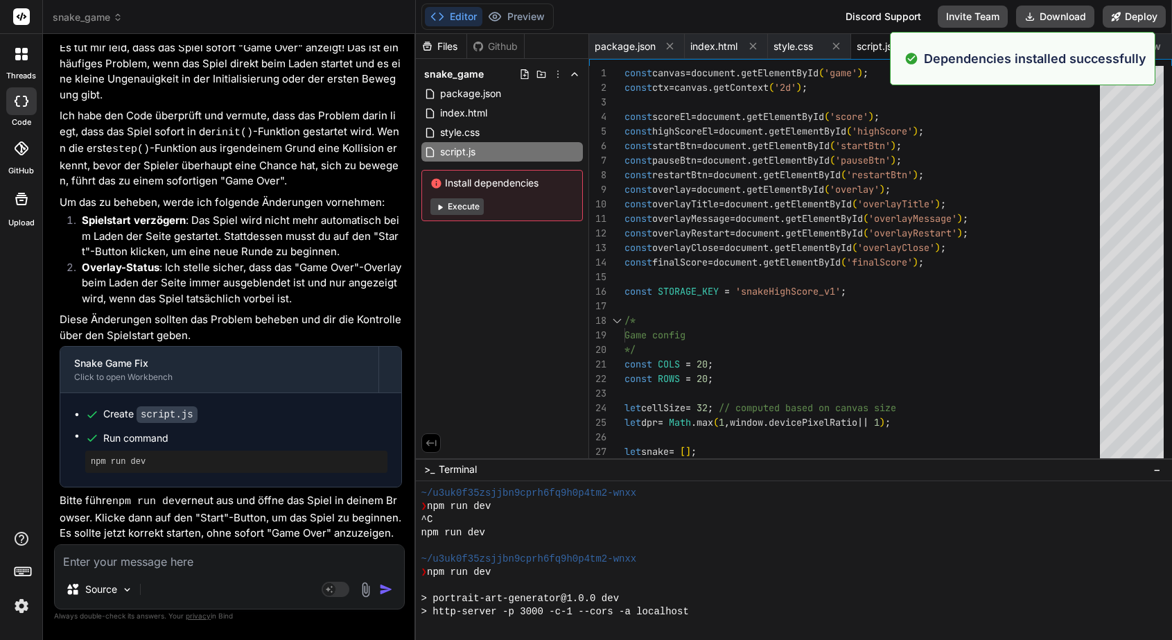
click at [132, 464] on pre "npm run dev" at bounding box center [236, 461] width 291 height 11
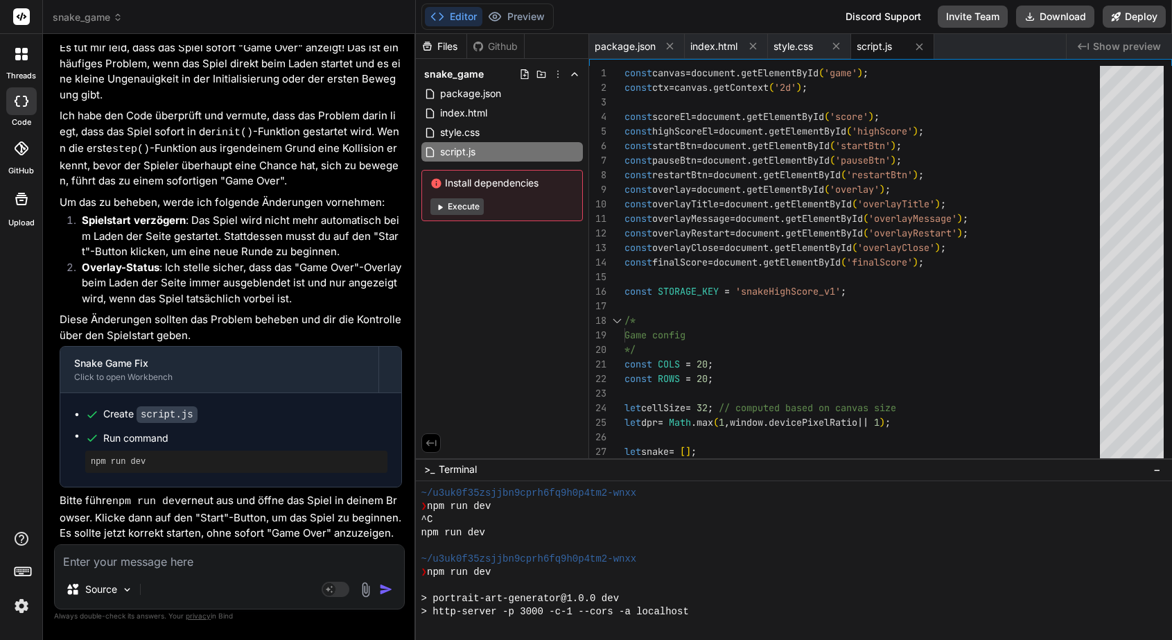
click at [389, 593] on img "button" at bounding box center [386, 589] width 14 height 14
click at [222, 553] on textarea at bounding box center [229, 557] width 349 height 25
click at [525, 8] on button "Preview" at bounding box center [516, 16] width 68 height 19
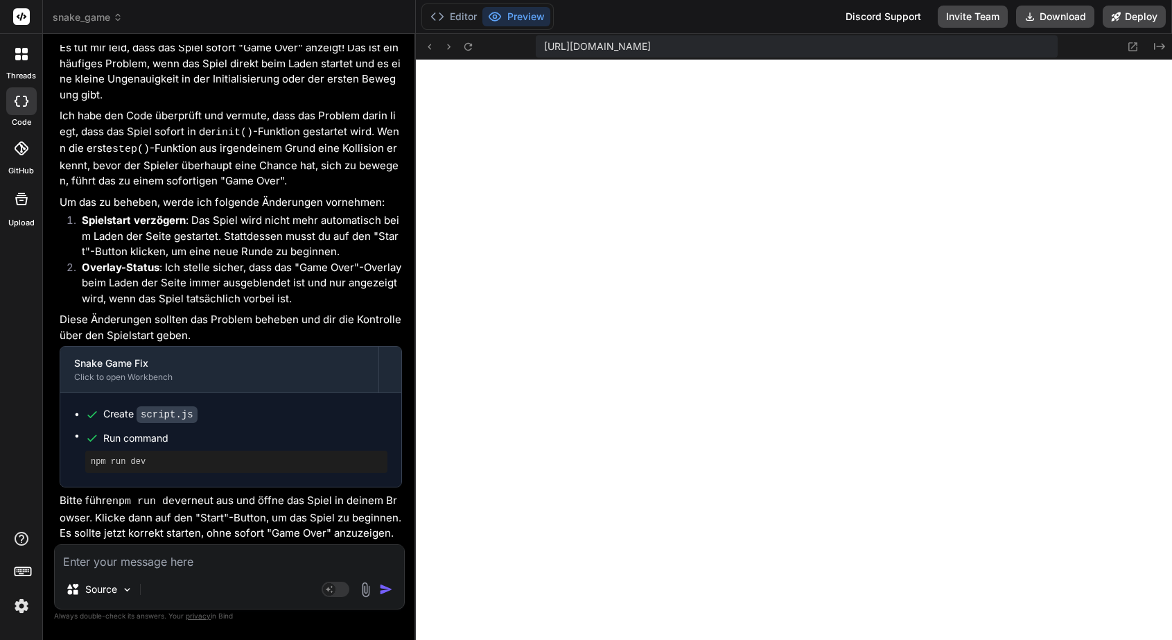
click at [225, 558] on textarea at bounding box center [229, 557] width 349 height 25
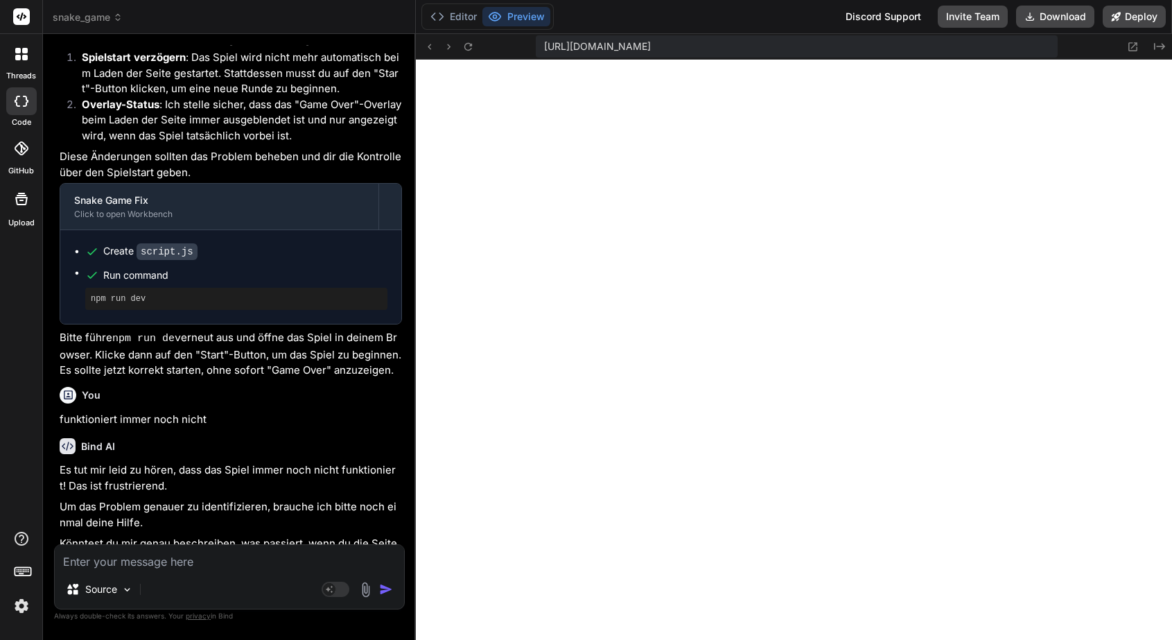
scroll to position [1823, 0]
